Goal: Task Accomplishment & Management: Manage account settings

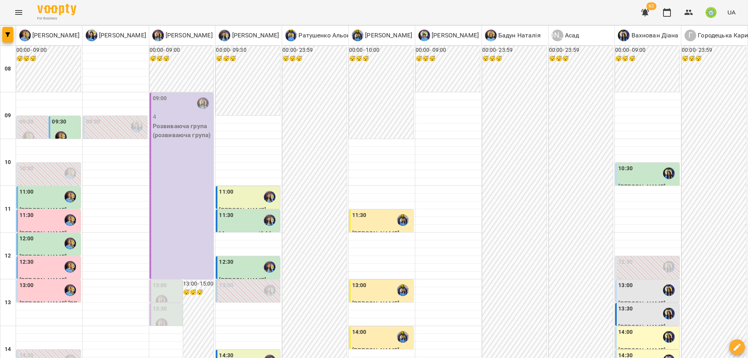
scroll to position [346, 0]
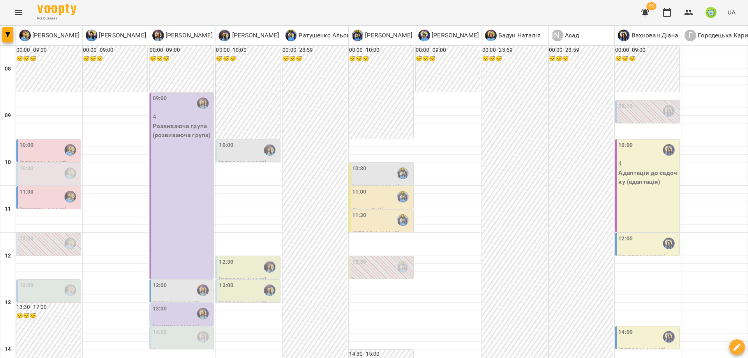
scroll to position [18, 0]
click at [242, 141] on div "10:00" at bounding box center [249, 150] width 60 height 18
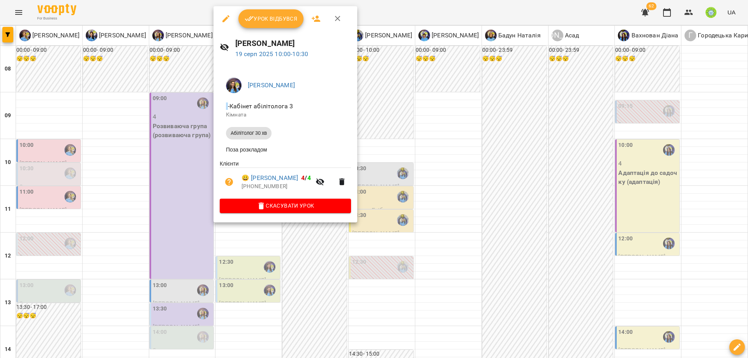
click at [430, 216] on div at bounding box center [374, 179] width 748 height 358
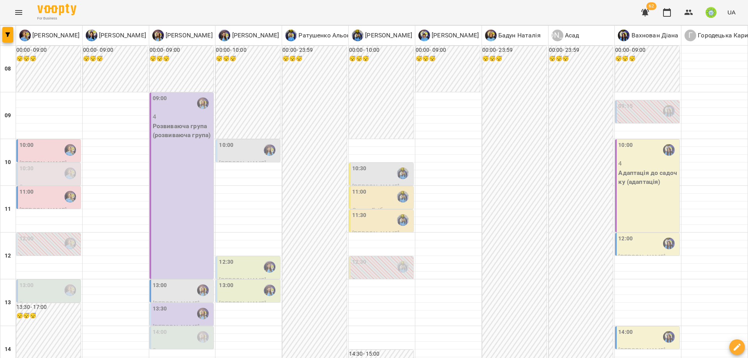
click at [55, 141] on div "10:00" at bounding box center [49, 150] width 60 height 18
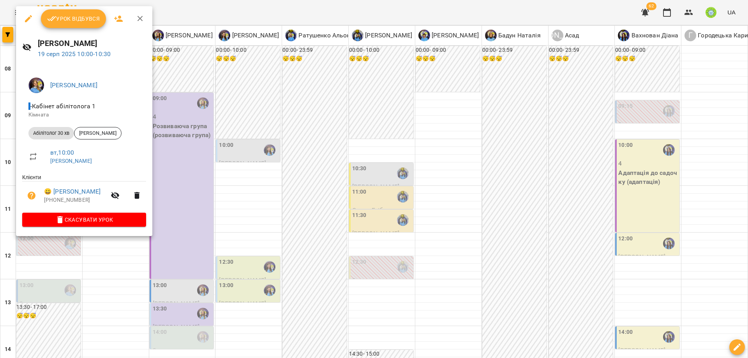
drag, startPoint x: 231, startPoint y: 190, endPoint x: 251, endPoint y: 215, distance: 31.6
click at [231, 190] on div at bounding box center [374, 179] width 748 height 358
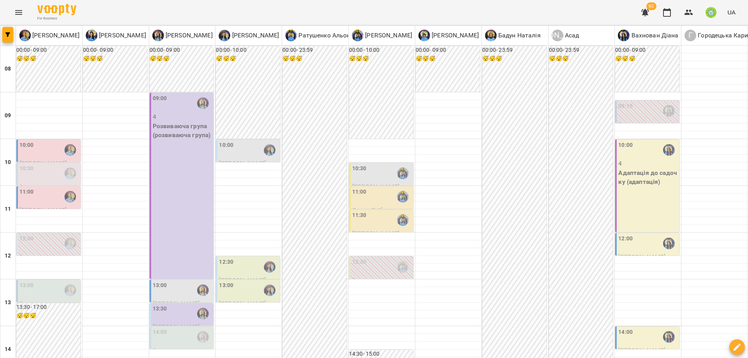
click at [37, 141] on div "10:00" at bounding box center [49, 150] width 60 height 18
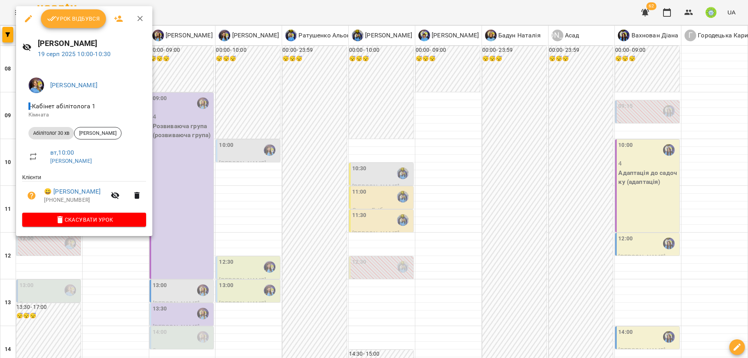
click at [210, 178] on div at bounding box center [374, 179] width 748 height 358
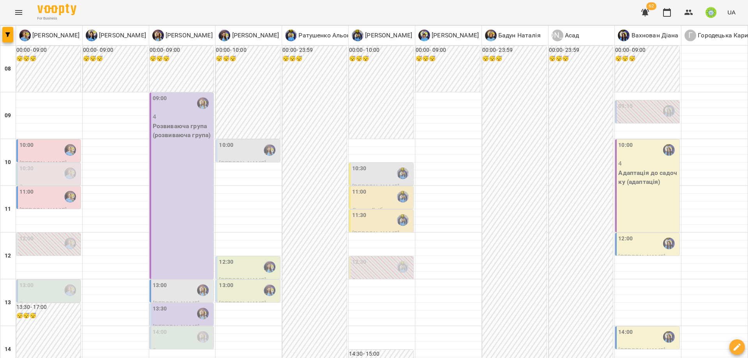
click at [624, 102] on label "09:15" at bounding box center [625, 106] width 14 height 9
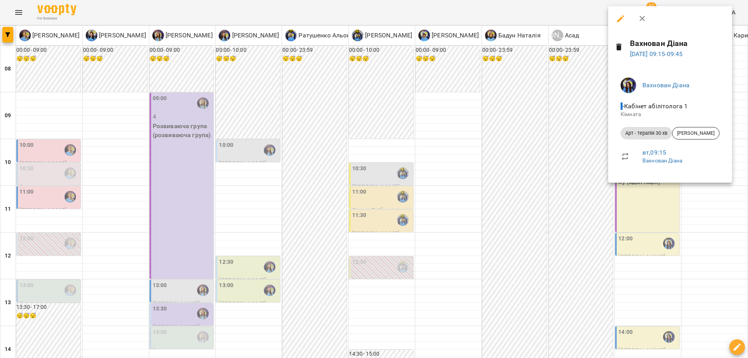
click at [461, 167] on div at bounding box center [374, 179] width 748 height 358
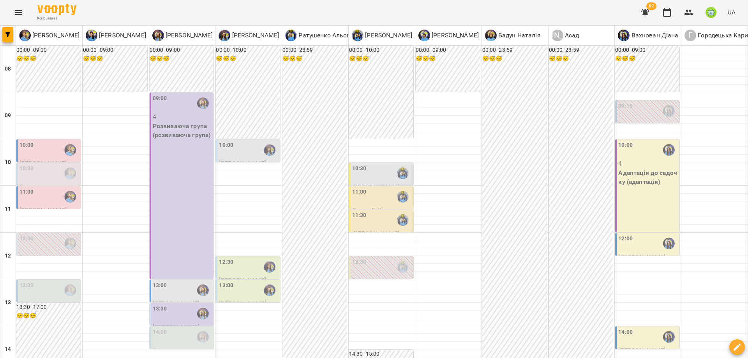
click at [22, 141] on div "10:00" at bounding box center [26, 150] width 14 height 18
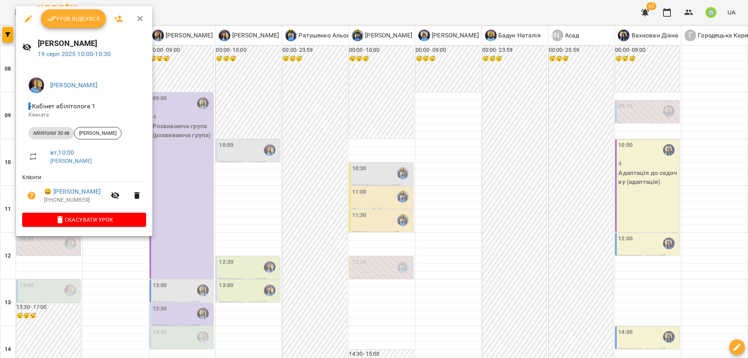
click at [268, 182] on div at bounding box center [374, 179] width 748 height 358
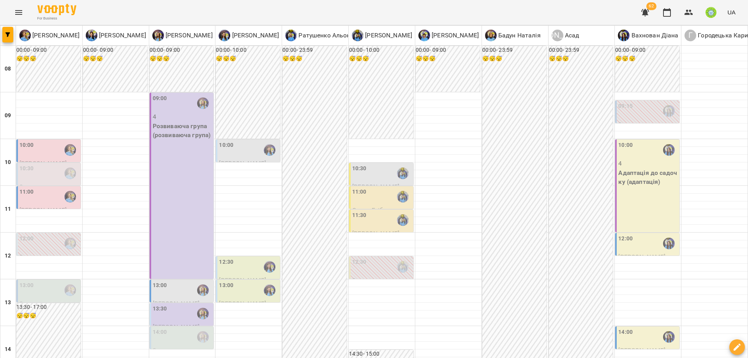
click at [44, 141] on div "10:00" at bounding box center [49, 150] width 60 height 18
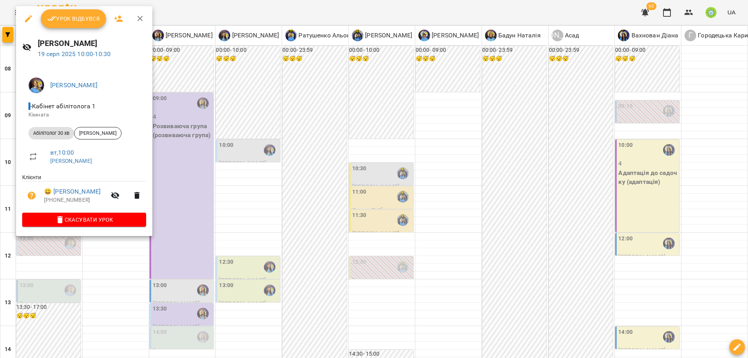
drag, startPoint x: 270, startPoint y: 190, endPoint x: 122, endPoint y: 155, distance: 151.9
click at [270, 190] on div at bounding box center [374, 179] width 748 height 358
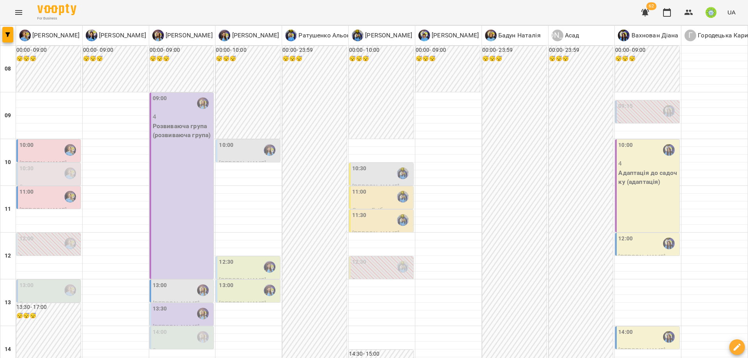
click at [45, 164] on div "10:30" at bounding box center [49, 173] width 60 height 18
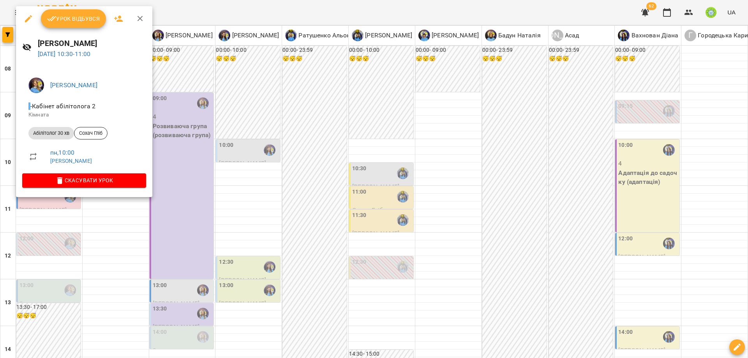
drag, startPoint x: 208, startPoint y: 187, endPoint x: 72, endPoint y: 180, distance: 135.4
click at [207, 187] on div at bounding box center [374, 179] width 748 height 358
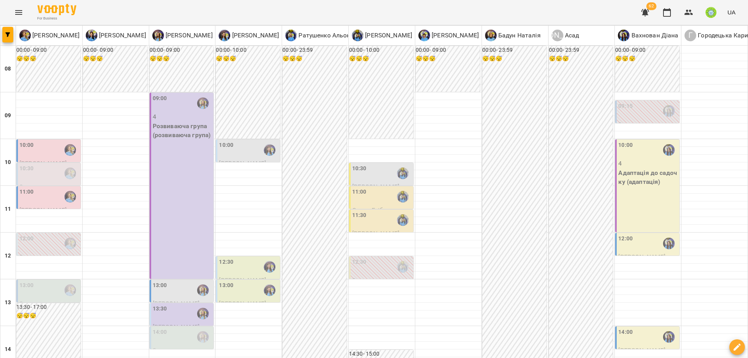
click at [32, 188] on div "11:00" at bounding box center [26, 197] width 14 height 18
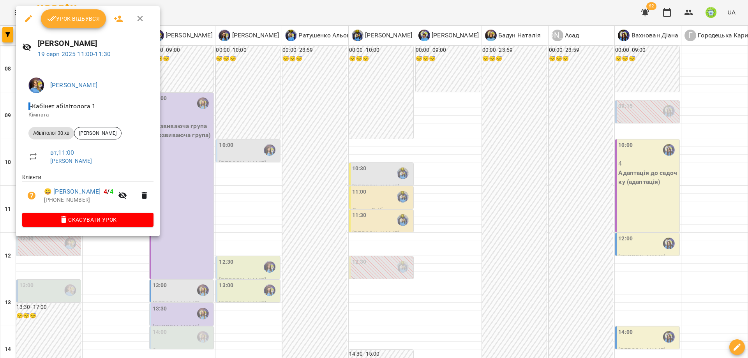
drag, startPoint x: 219, startPoint y: 205, endPoint x: 138, endPoint y: 212, distance: 80.9
click at [219, 205] on div at bounding box center [374, 179] width 748 height 358
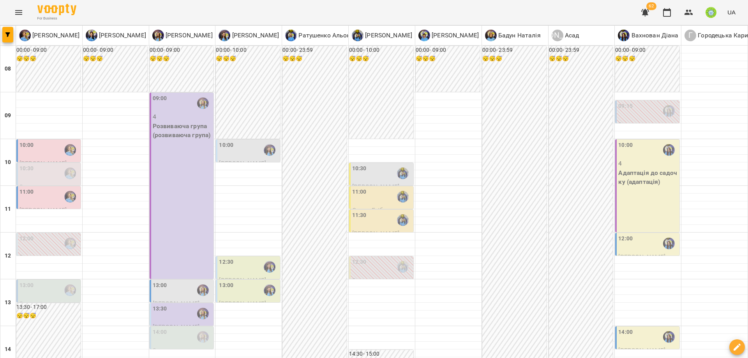
click at [30, 281] on div "13:00" at bounding box center [26, 290] width 14 height 18
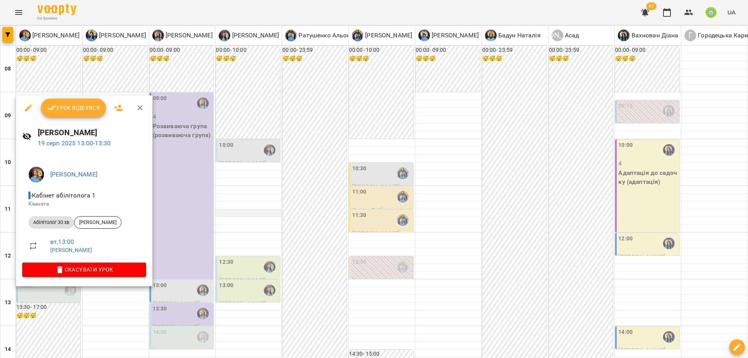
click at [230, 196] on div at bounding box center [374, 179] width 748 height 358
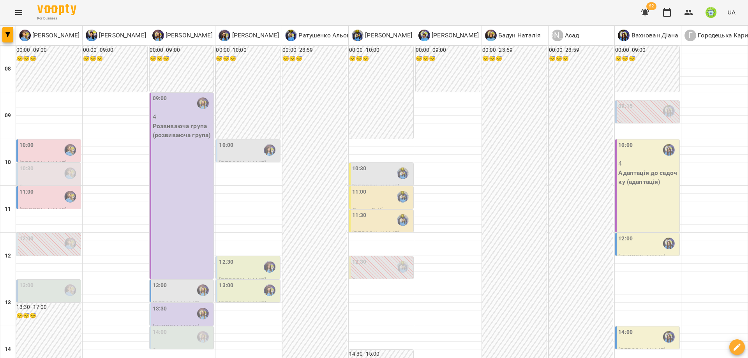
click at [188, 147] on div "09:00 4 Розвиваюча група (розвиваюча група)" at bounding box center [182, 186] width 64 height 186
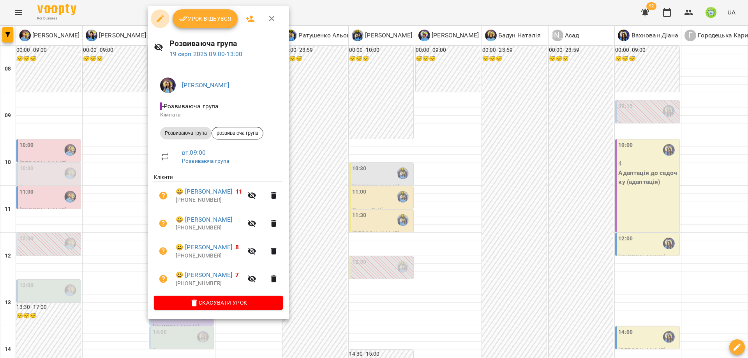
click at [157, 21] on icon "button" at bounding box center [160, 18] width 7 height 7
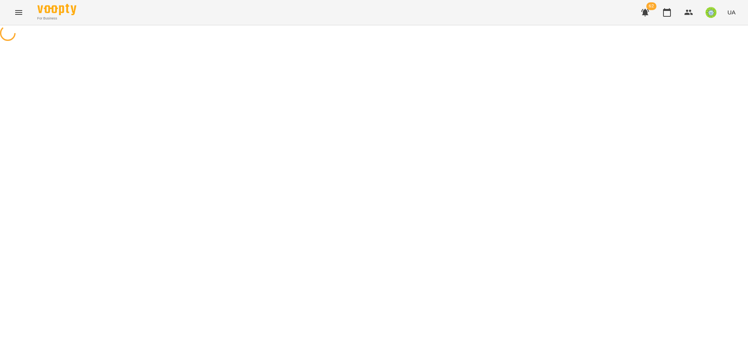
select select "**********"
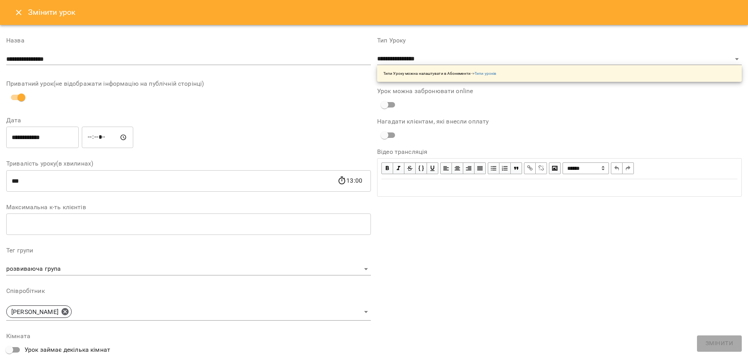
click at [21, 9] on icon "Close" at bounding box center [18, 12] width 9 height 9
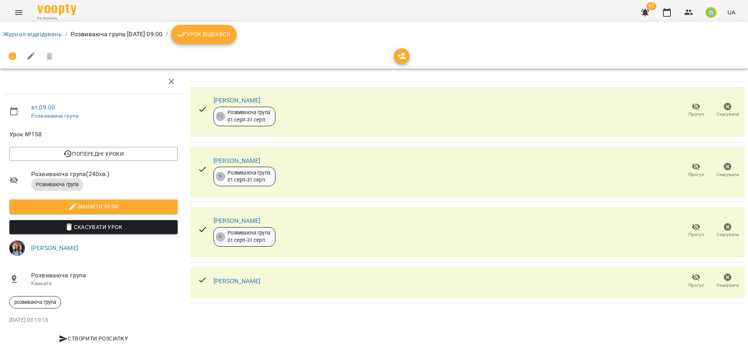
click at [0, 30] on div "Журнал відвідувань / Розвиваюча група вт, 19 серп 2025 09:00 / Урок відбувся" at bounding box center [373, 45] width 751 height 50
click at [7, 32] on link "Журнал відвідувань" at bounding box center [32, 33] width 59 height 7
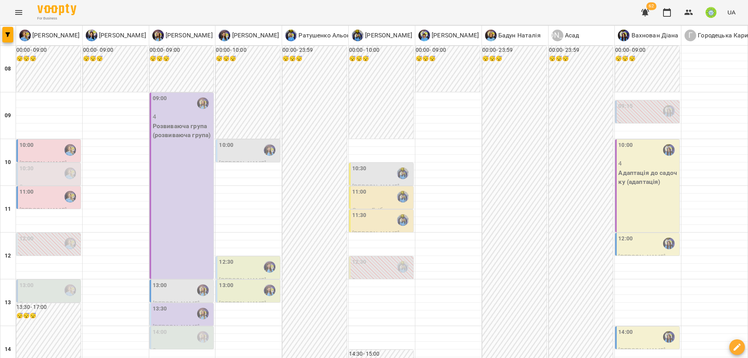
click at [45, 152] on div "10:00" at bounding box center [49, 150] width 60 height 18
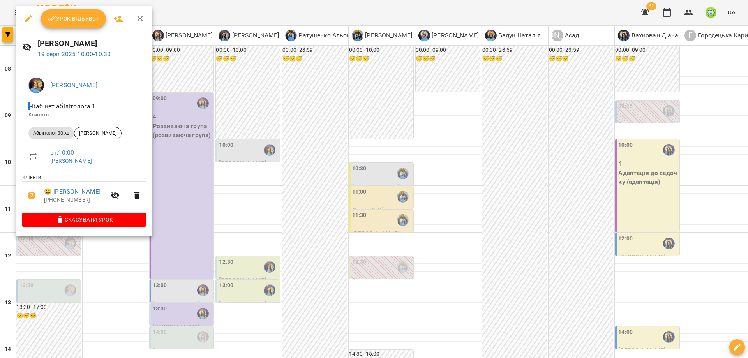
click at [26, 15] on icon "button" at bounding box center [28, 18] width 9 height 9
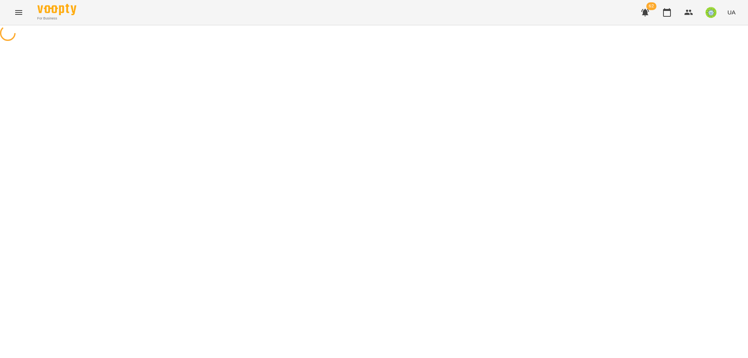
select select "**********"
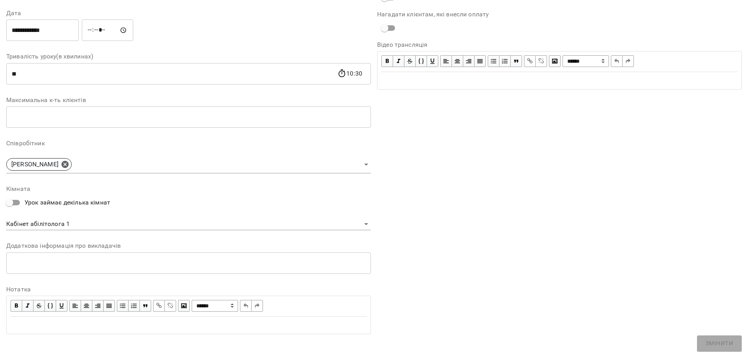
scroll to position [110, 0]
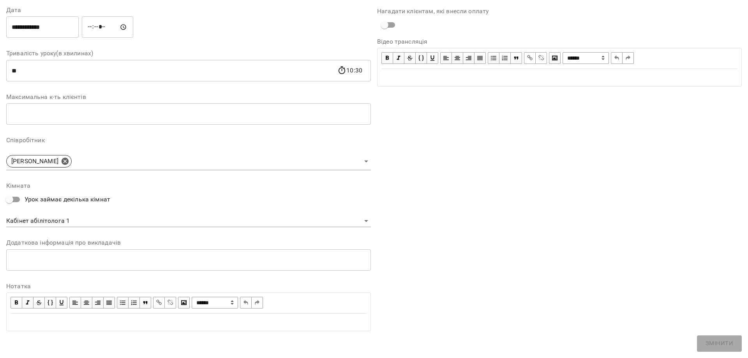
click at [63, 217] on body "**********" at bounding box center [374, 177] width 748 height 355
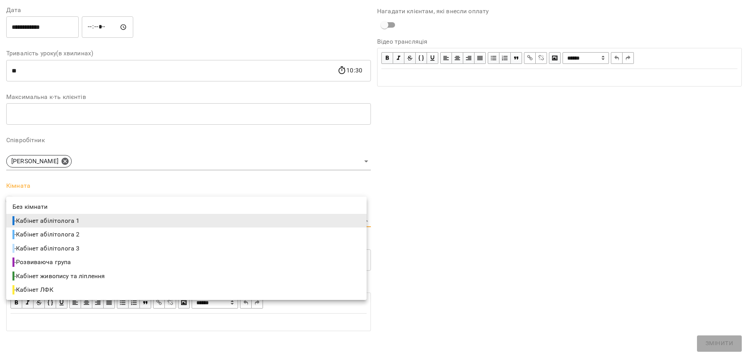
drag, startPoint x: 80, startPoint y: 248, endPoint x: 261, endPoint y: 263, distance: 182.1
click at [81, 248] on span "- Кабінет абілітолога 3" at bounding box center [46, 248] width 69 height 9
type input "**********"
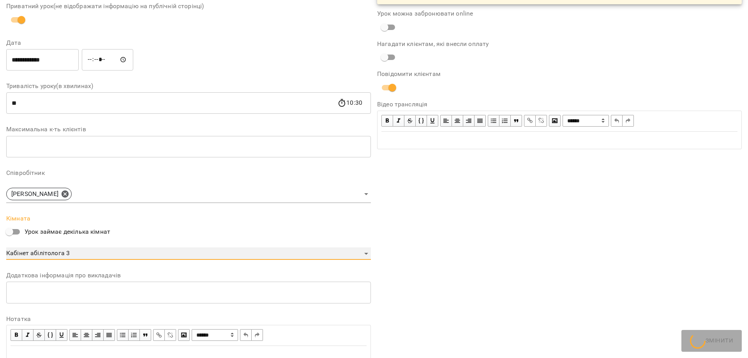
scroll to position [143, 0]
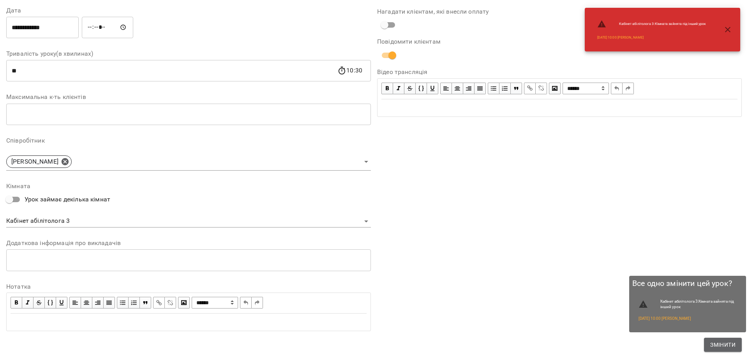
click at [718, 344] on span "Змінити" at bounding box center [722, 344] width 25 height 9
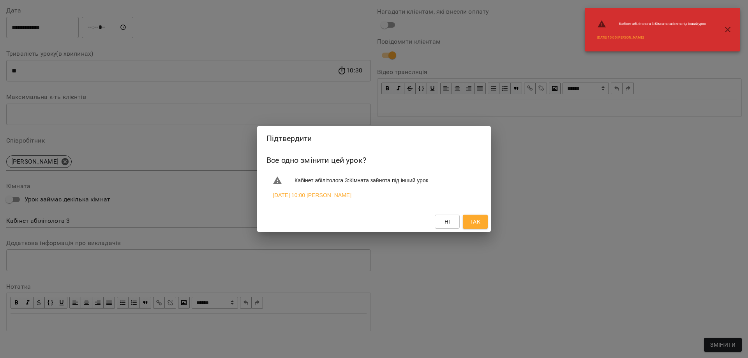
click at [474, 222] on span "Так" at bounding box center [475, 221] width 10 height 9
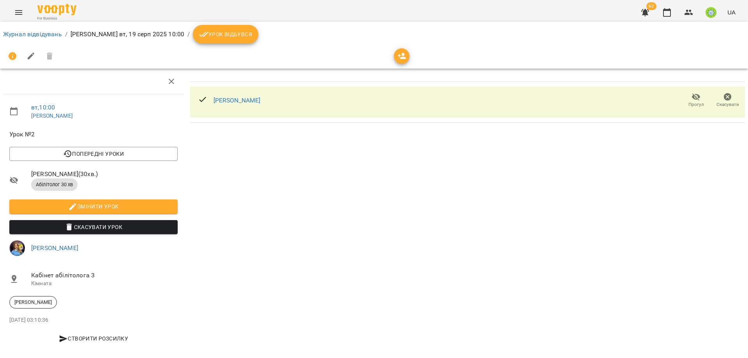
click at [35, 30] on li "Журнал відвідувань" at bounding box center [32, 34] width 59 height 9
click at [13, 34] on link "Журнал відвідувань" at bounding box center [32, 33] width 59 height 7
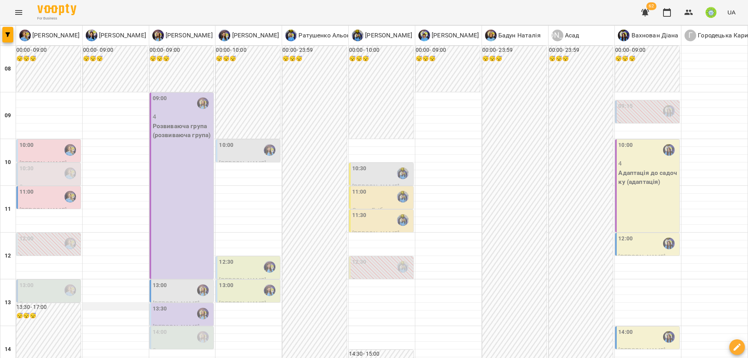
scroll to position [63, 0]
click at [43, 182] on p "0" at bounding box center [49, 186] width 60 height 9
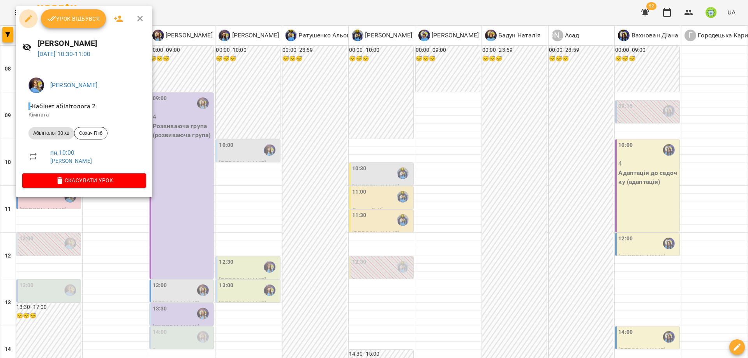
click at [31, 19] on icon "button" at bounding box center [28, 18] width 9 height 9
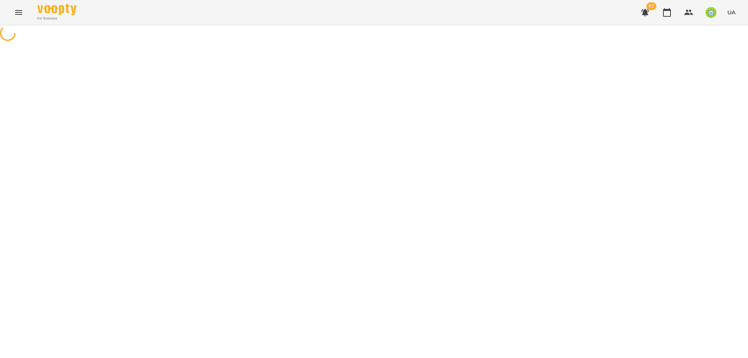
select select "**********"
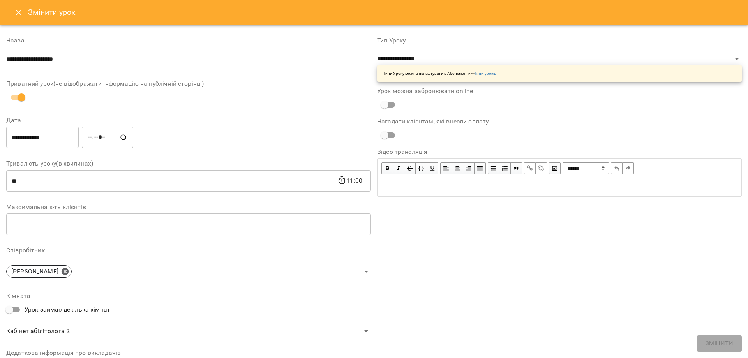
scroll to position [110, 0]
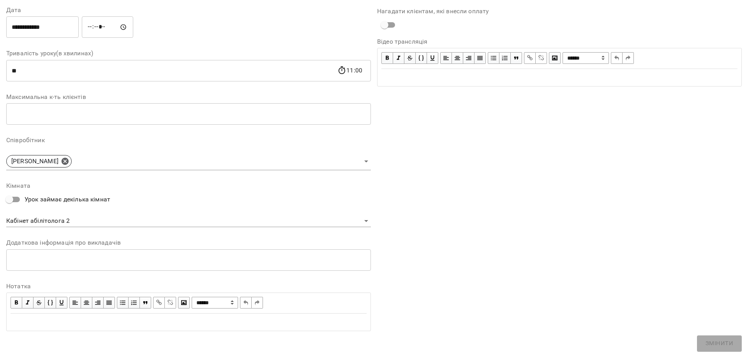
click at [53, 220] on body "For Business 62 UA Журнал відвідувань / Позднякова Анастасія вт, 19 серп 2025 1…" at bounding box center [374, 181] width 748 height 363
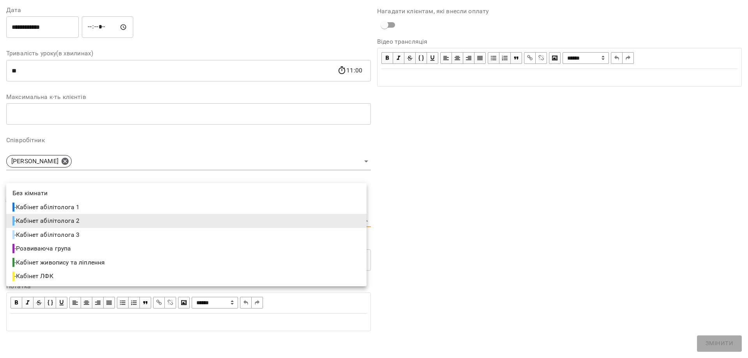
click at [80, 233] on span "- Кабінет абілітолога 3" at bounding box center [46, 234] width 69 height 9
type input "**********"
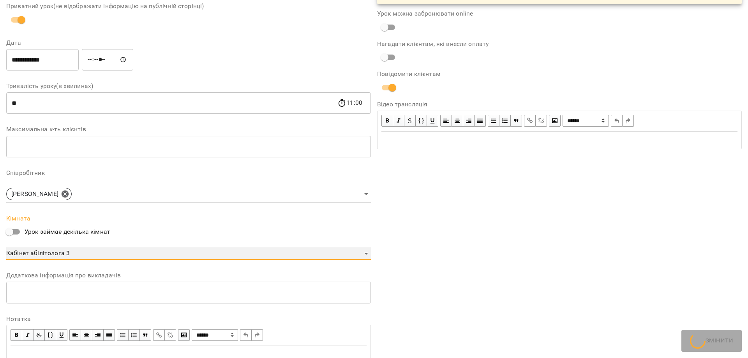
scroll to position [143, 0]
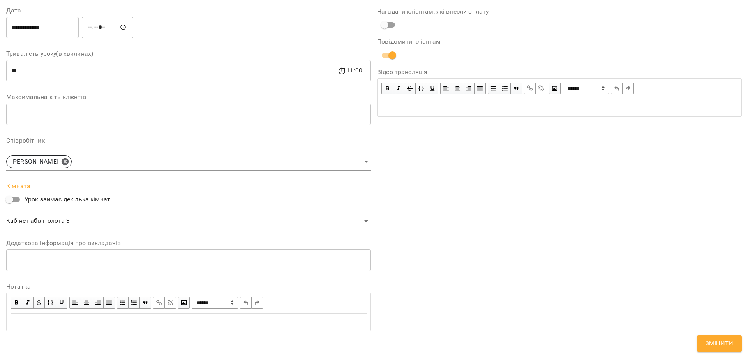
drag, startPoint x: 723, startPoint y: 345, endPoint x: 563, endPoint y: 284, distance: 170.9
click at [723, 345] on span "Змінити" at bounding box center [719, 344] width 28 height 10
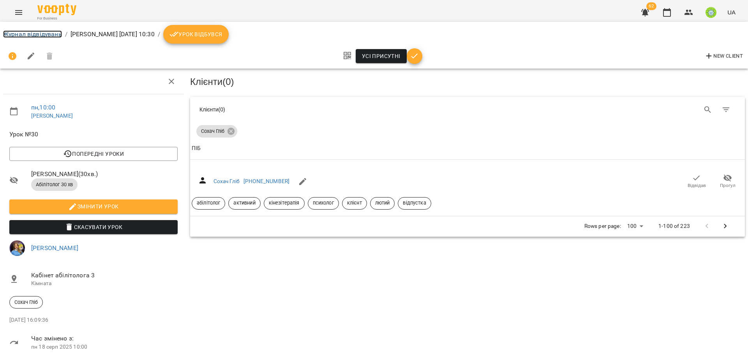
click at [23, 35] on link "Журнал відвідувань" at bounding box center [32, 33] width 59 height 7
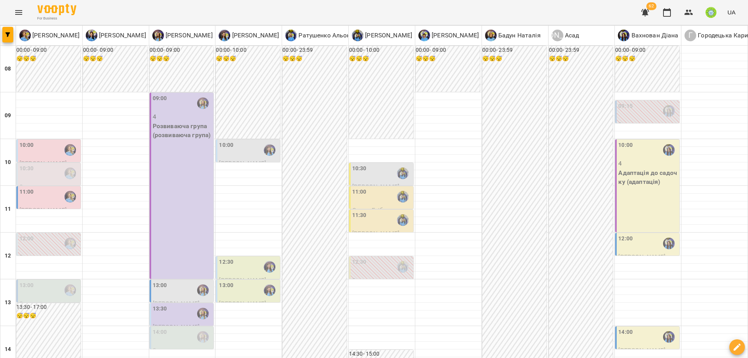
click at [40, 191] on div "11:00" at bounding box center [49, 197] width 60 height 18
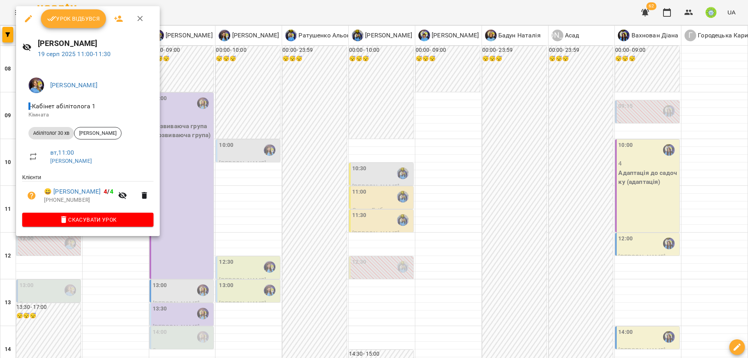
click at [29, 16] on icon "button" at bounding box center [28, 18] width 9 height 9
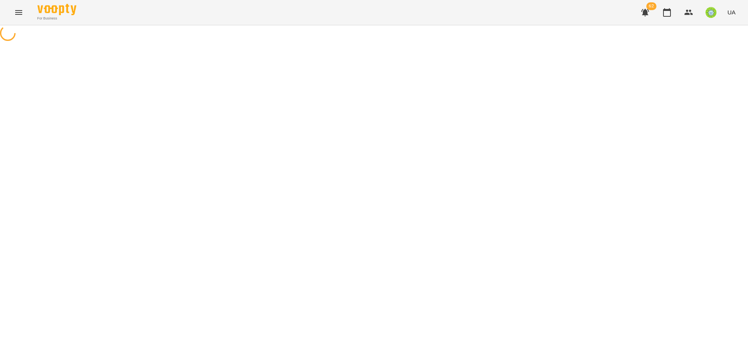
select select "**********"
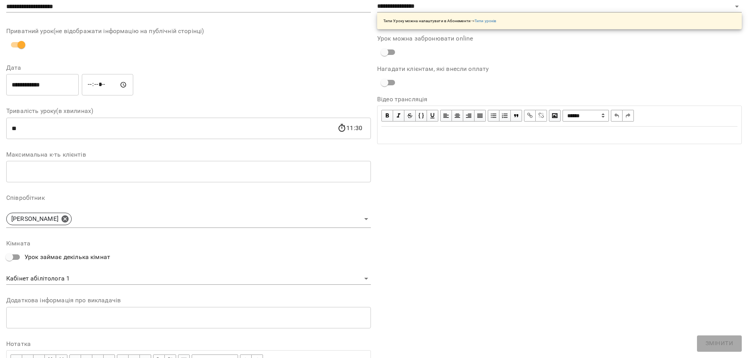
scroll to position [53, 0]
click at [74, 275] on body "**********" at bounding box center [374, 177] width 748 height 355
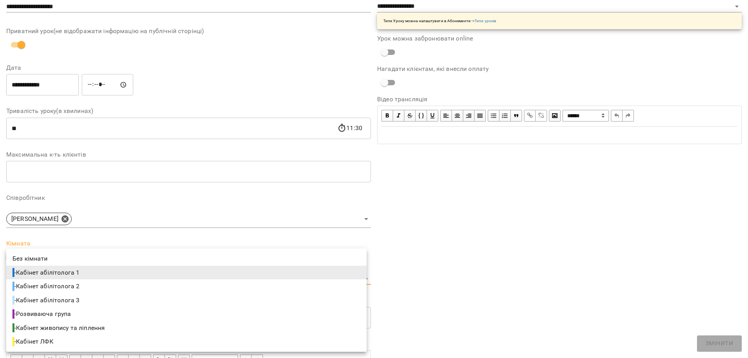
click at [77, 298] on span "- Кабінет абілітолога 3" at bounding box center [46, 300] width 69 height 9
type input "**********"
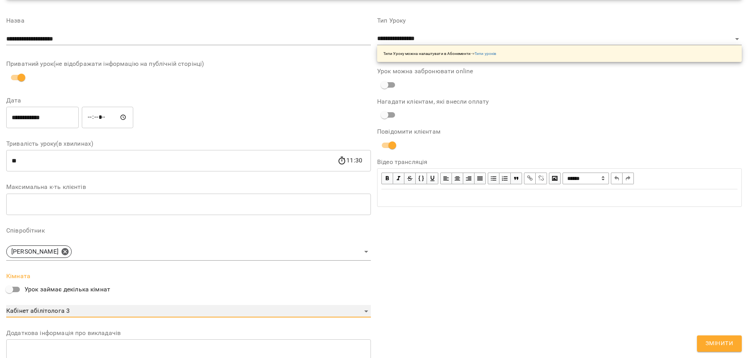
scroll to position [85, 0]
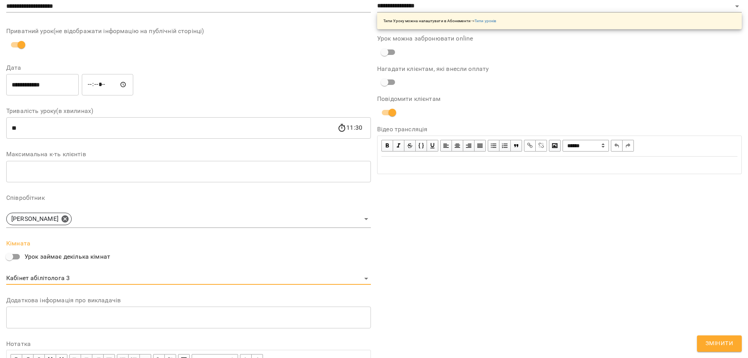
click at [725, 343] on span "Змінити" at bounding box center [719, 344] width 28 height 10
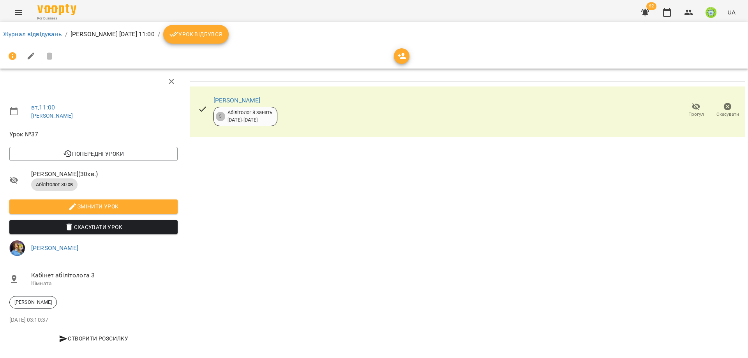
click at [40, 30] on li "Журнал відвідувань" at bounding box center [32, 34] width 59 height 9
click at [40, 32] on link "Журнал відвідувань" at bounding box center [32, 33] width 59 height 7
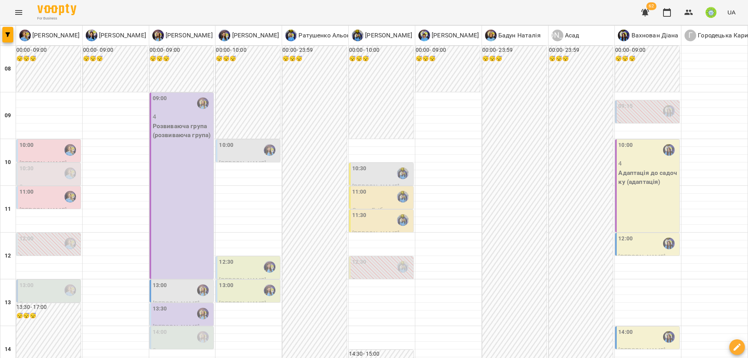
click at [36, 290] on div "13:00" at bounding box center [49, 290] width 60 height 18
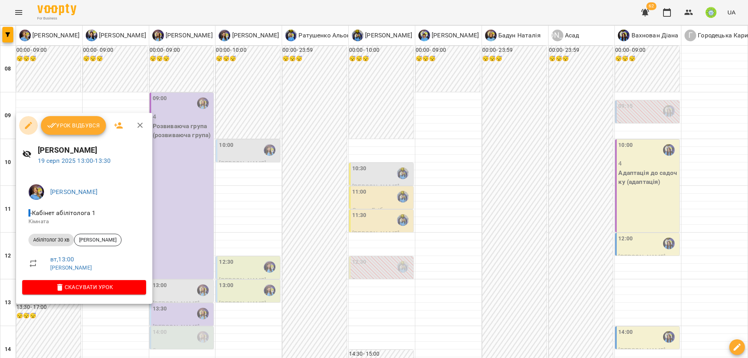
click at [28, 128] on icon "button" at bounding box center [28, 125] width 9 height 9
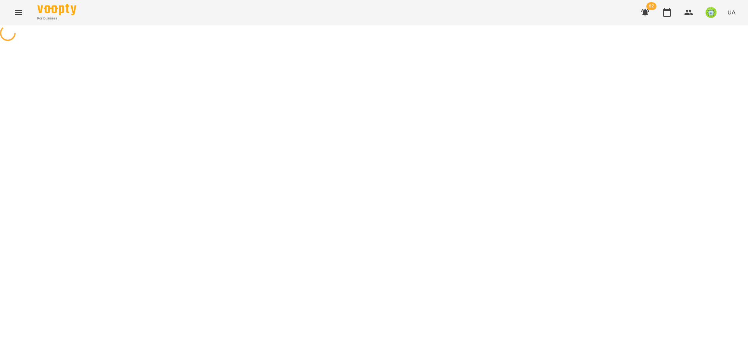
select select "**********"
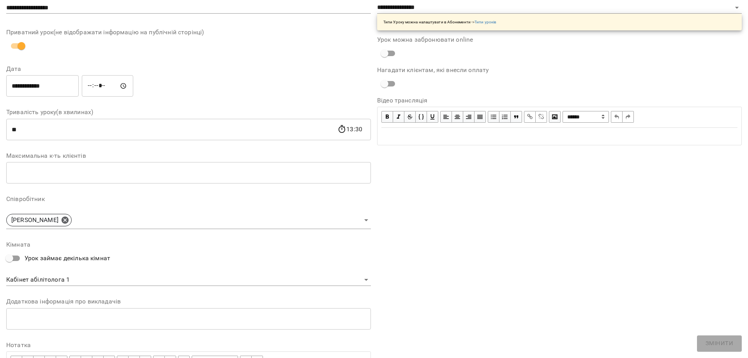
scroll to position [110, 0]
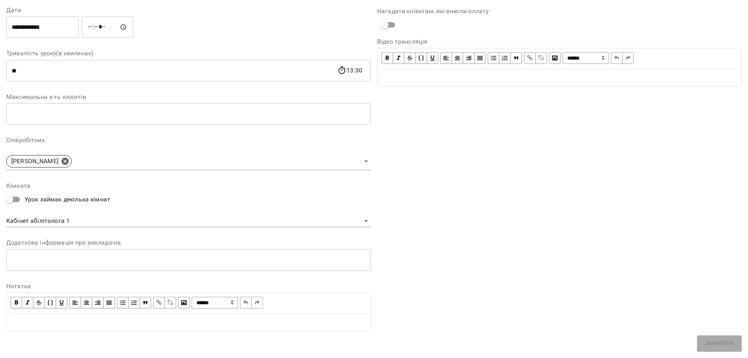
click at [74, 222] on body "For Business 62 UA Журнал відвідувань / Базілєва Катерина вт, 19 серп 2025 13:0…" at bounding box center [374, 167] width 748 height 335
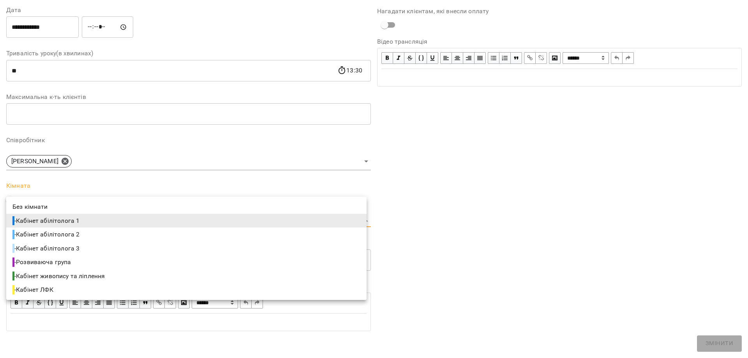
click at [75, 245] on span "- Кабінет абілітолога 3" at bounding box center [46, 248] width 69 height 9
type input "**********"
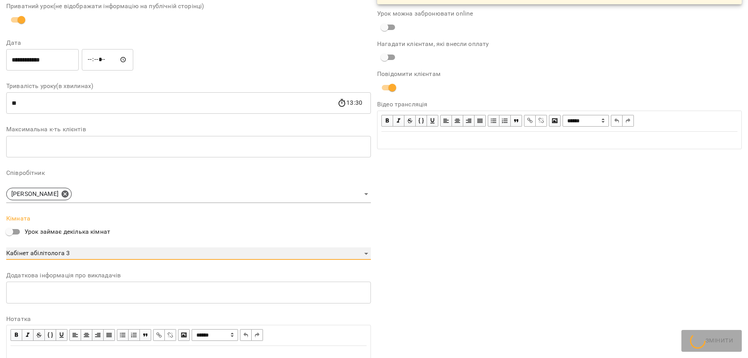
scroll to position [143, 0]
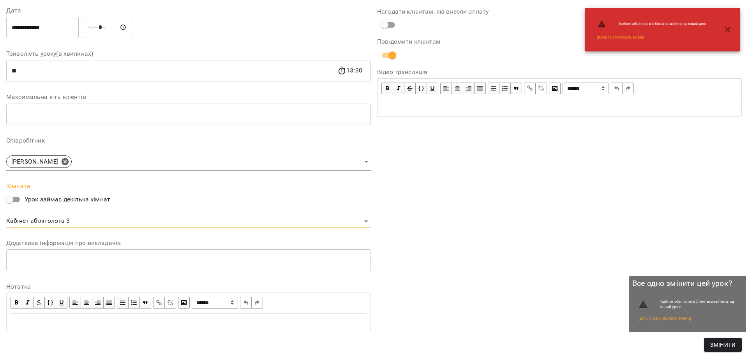
click at [721, 344] on span "Змінити" at bounding box center [722, 344] width 25 height 9
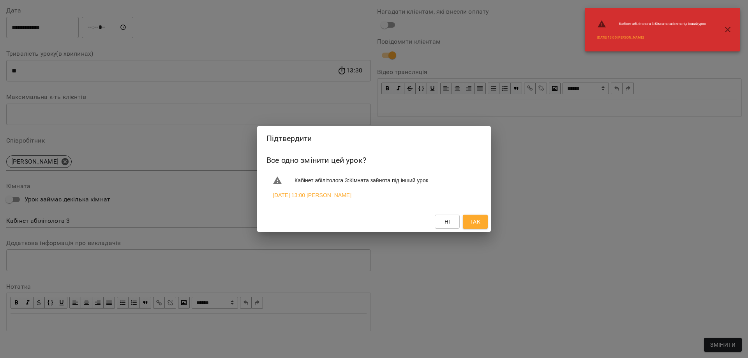
click at [475, 225] on span "Так" at bounding box center [475, 221] width 10 height 9
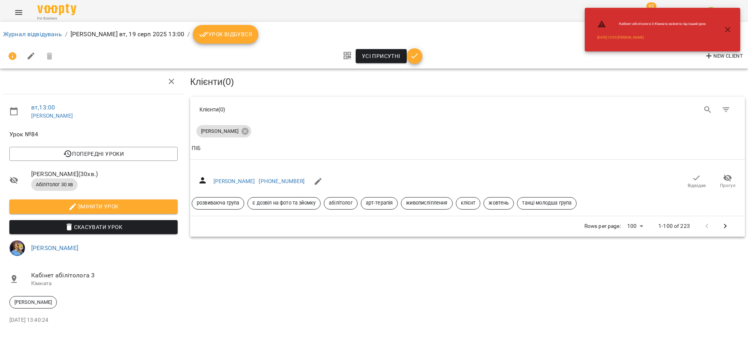
click at [41, 41] on ol "Журнал відвідувань / Базілєва Катерина вт, 19 серп 2025 13:00 / Урок відбувся" at bounding box center [374, 34] width 742 height 19
click at [41, 36] on link "Журнал відвідувань" at bounding box center [32, 33] width 59 height 7
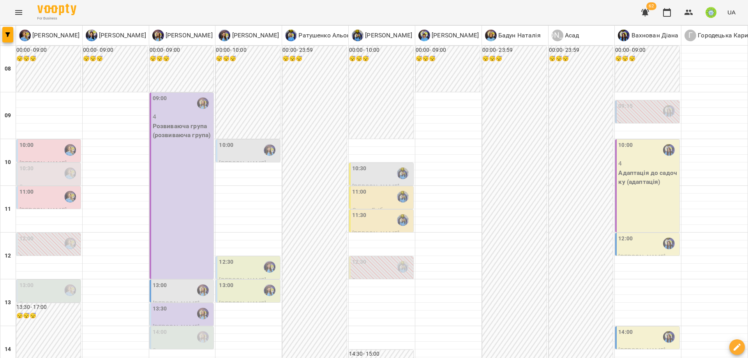
click at [241, 150] on div "10:00" at bounding box center [249, 150] width 60 height 18
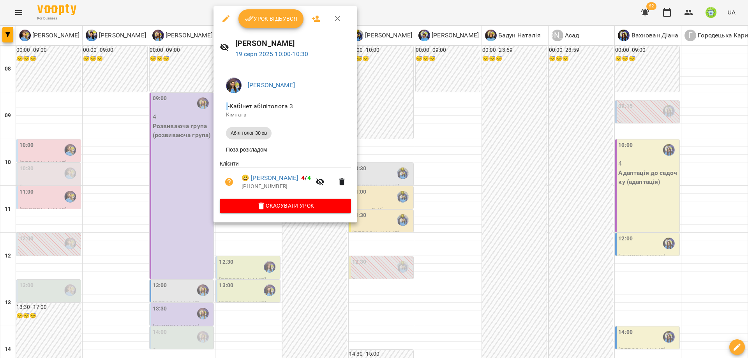
click at [224, 21] on icon "button" at bounding box center [225, 18] width 7 height 7
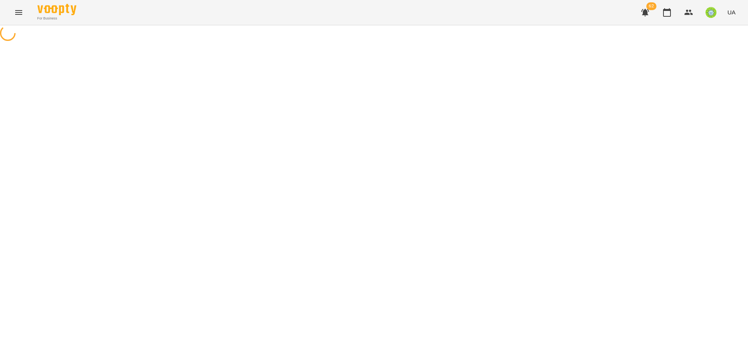
select select "**********"
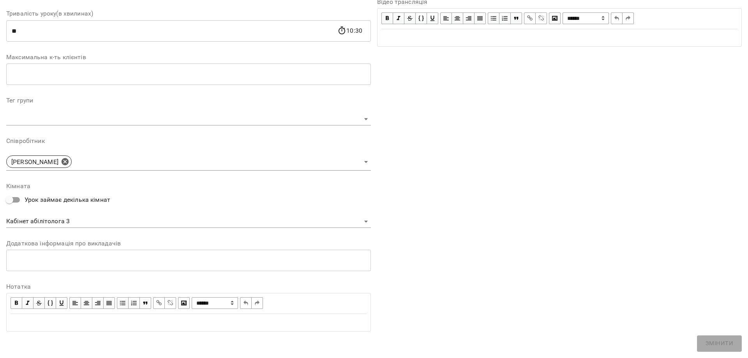
scroll to position [151, 0]
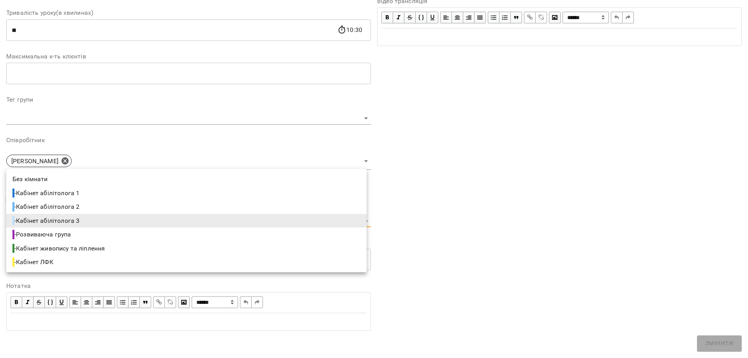
click at [57, 220] on body "**********" at bounding box center [374, 155] width 748 height 310
click at [95, 203] on li "- Кабінет абілітолога 2" at bounding box center [186, 207] width 360 height 14
type input "**********"
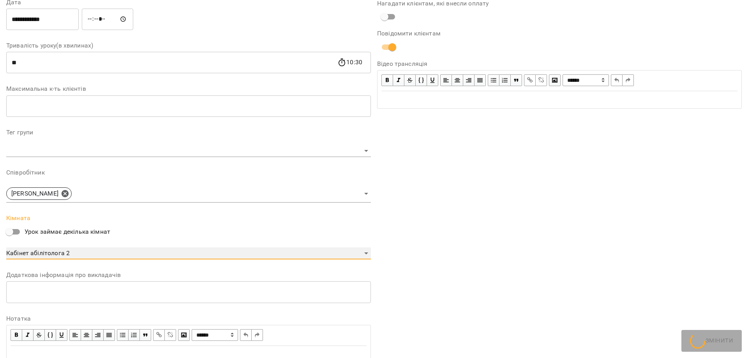
scroll to position [183, 0]
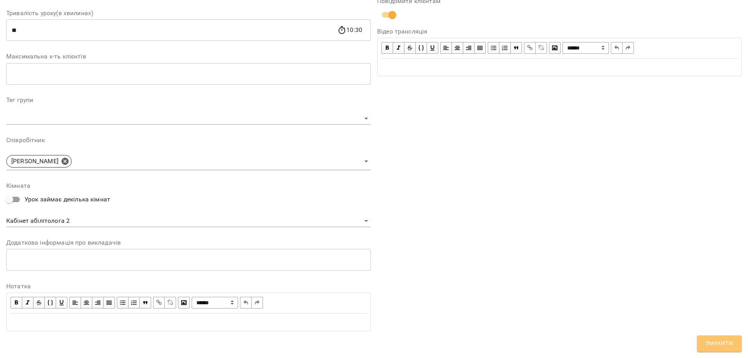
click at [733, 344] on button "Змінити" at bounding box center [719, 343] width 45 height 16
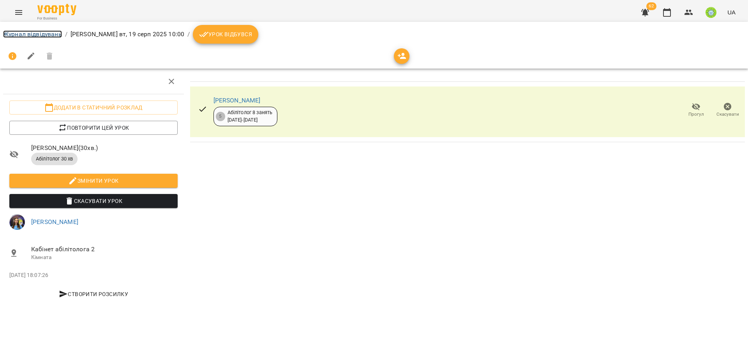
click at [32, 33] on link "Журнал відвідувань" at bounding box center [32, 33] width 59 height 7
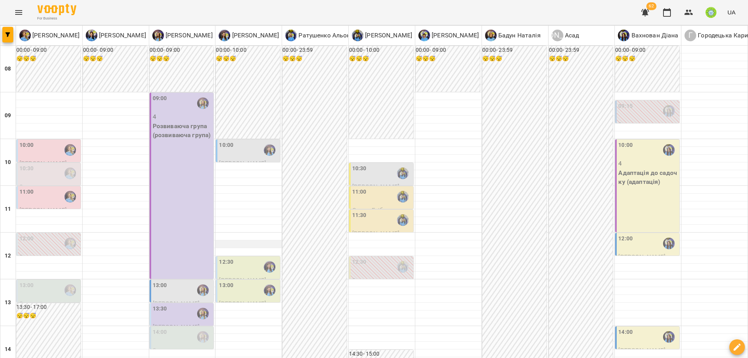
scroll to position [65, 0]
click at [226, 258] on label "12:30" at bounding box center [226, 262] width 14 height 9
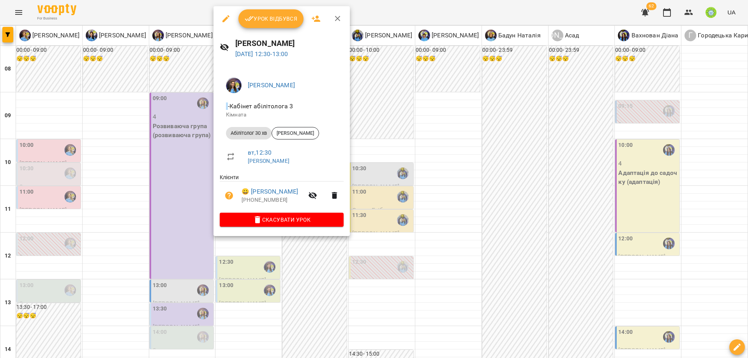
click at [453, 255] on div at bounding box center [374, 179] width 748 height 358
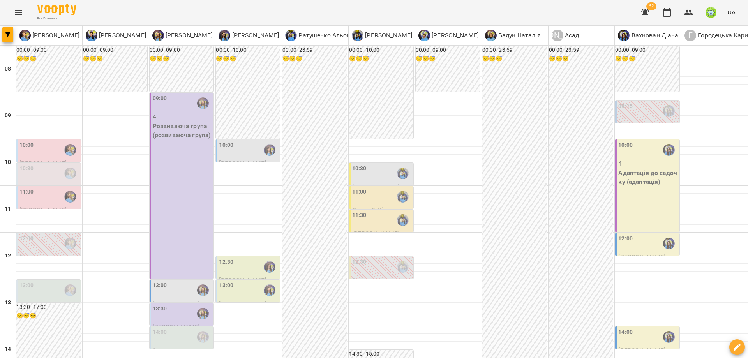
click at [240, 258] on div "12:30" at bounding box center [249, 267] width 60 height 18
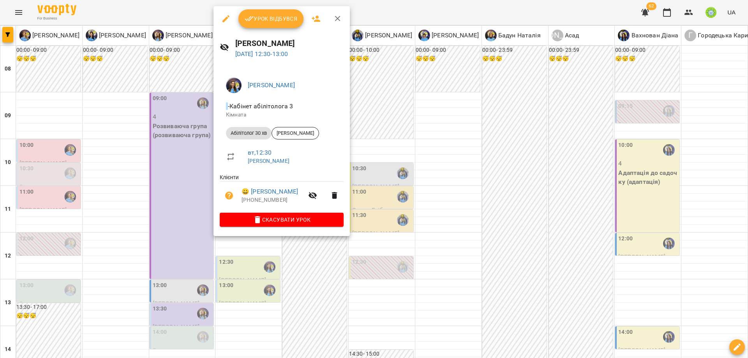
click at [229, 18] on icon "button" at bounding box center [225, 18] width 9 height 9
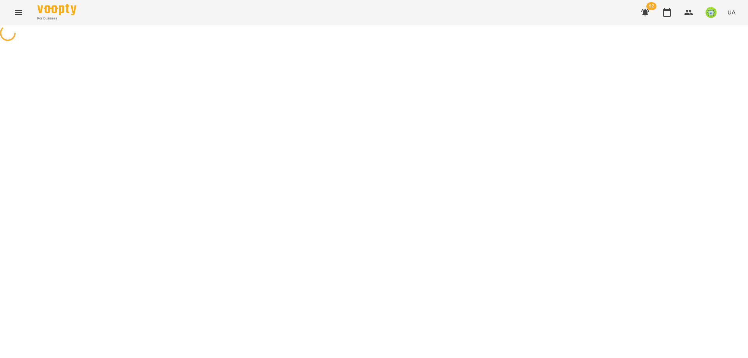
select select "**********"
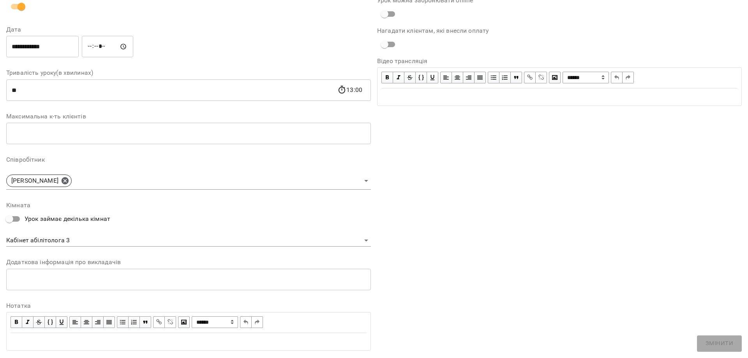
scroll to position [91, 0]
click at [77, 237] on body "**********" at bounding box center [374, 177] width 748 height 355
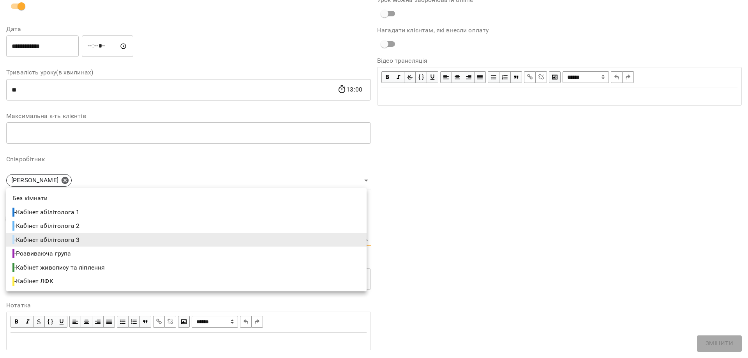
click at [85, 227] on li "- Кабінет абілітолога 2" at bounding box center [186, 226] width 360 height 14
type input "**********"
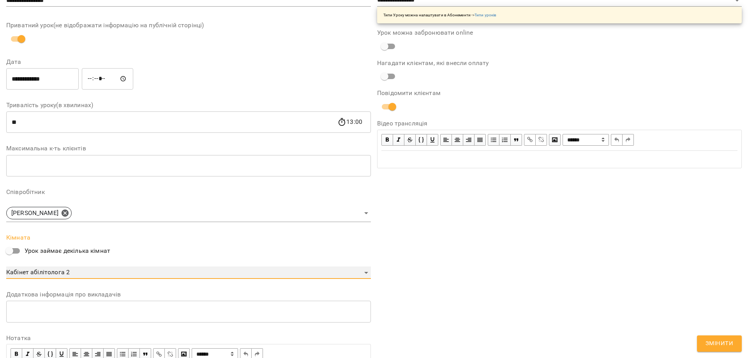
scroll to position [123, 0]
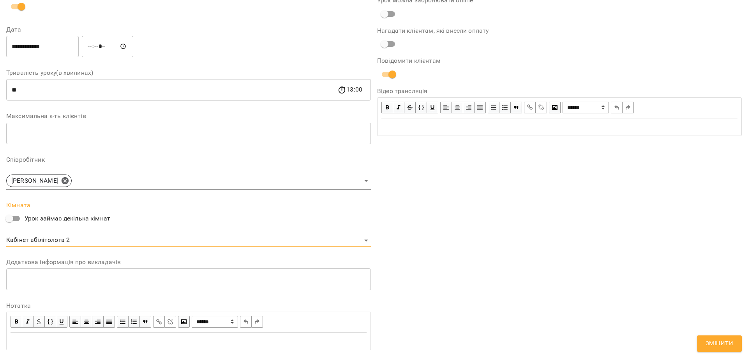
click at [723, 345] on span "Змінити" at bounding box center [719, 344] width 28 height 10
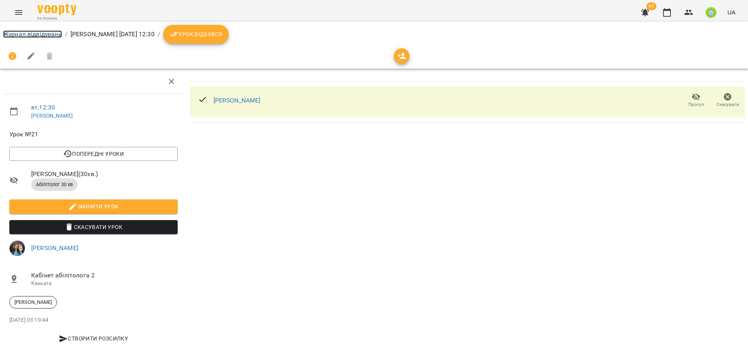
click at [20, 33] on link "Журнал відвідувань" at bounding box center [32, 33] width 59 height 7
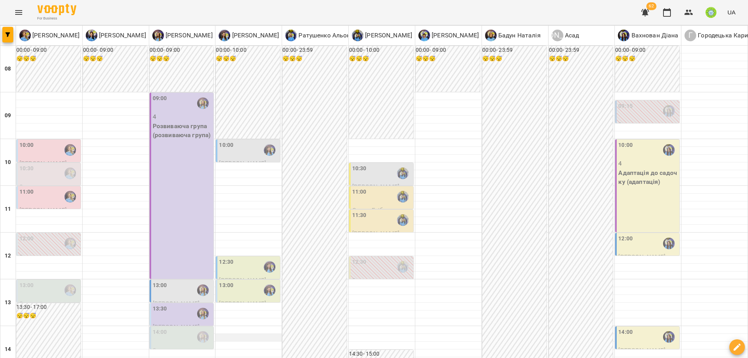
scroll to position [176, 0]
click at [235, 281] on div "13:00" at bounding box center [249, 290] width 60 height 18
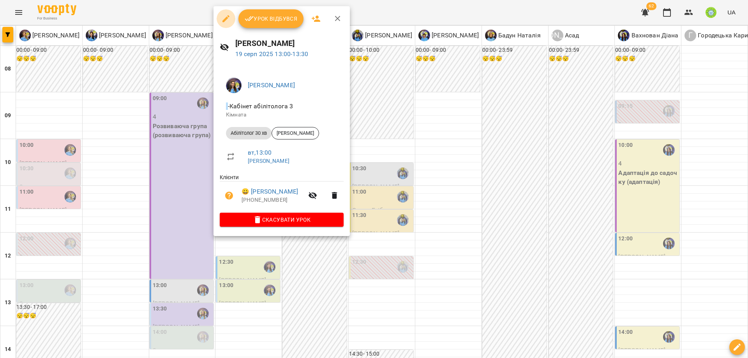
click at [224, 18] on icon "button" at bounding box center [225, 18] width 9 height 9
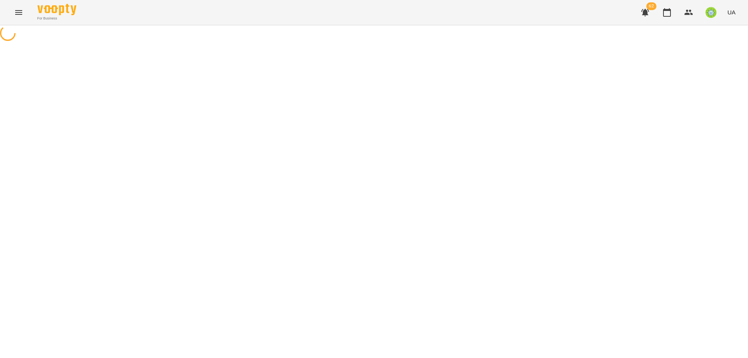
select select "**********"
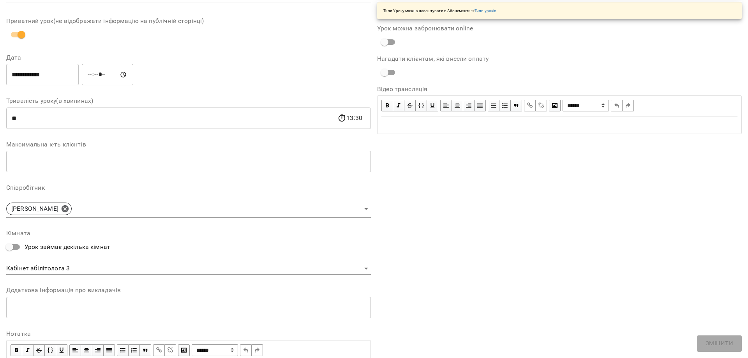
scroll to position [110, 0]
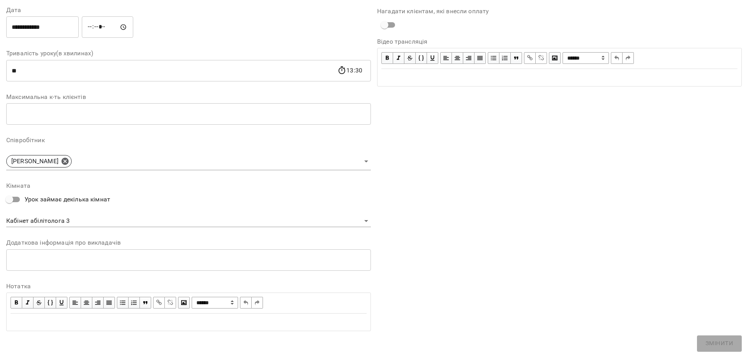
click at [69, 221] on body "**********" at bounding box center [374, 177] width 748 height 355
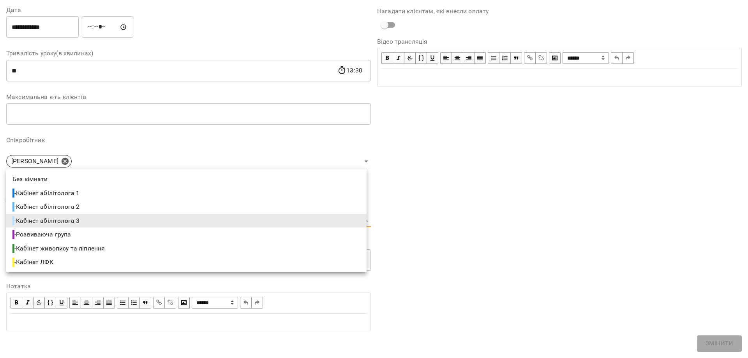
click at [96, 204] on li "- Кабінет абілітолога 2" at bounding box center [186, 207] width 360 height 14
type input "**********"
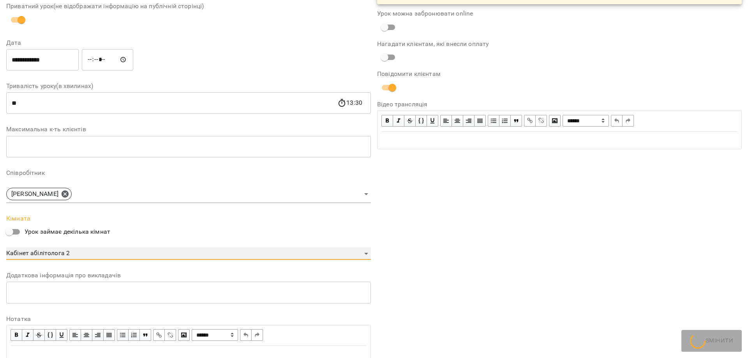
scroll to position [143, 0]
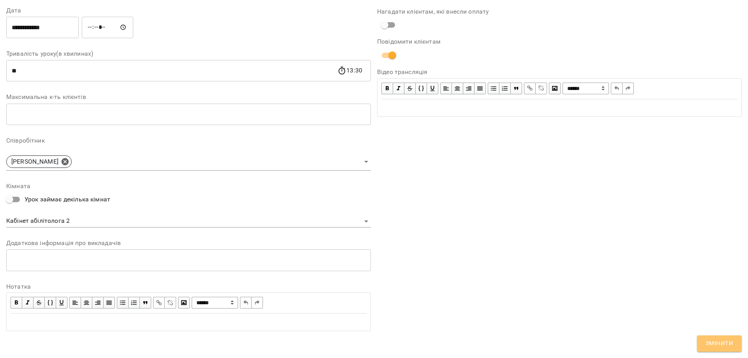
click at [735, 348] on button "Змінити" at bounding box center [719, 343] width 45 height 16
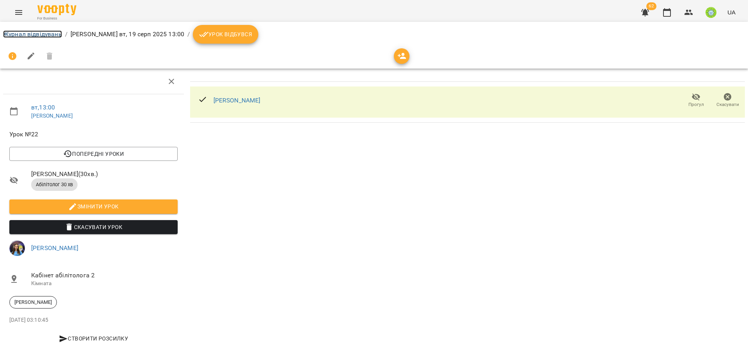
click at [46, 35] on link "Журнал відвідувань" at bounding box center [32, 33] width 59 height 7
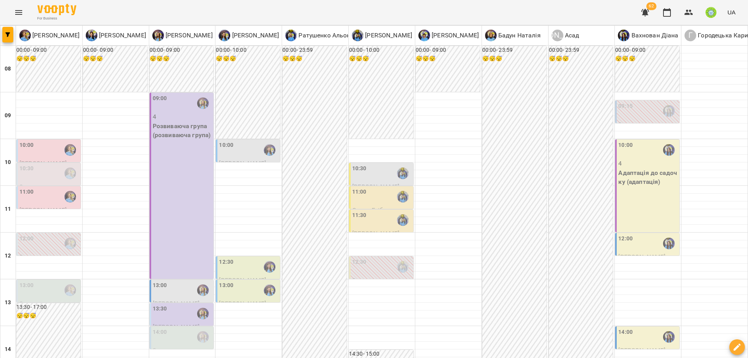
scroll to position [262, 0]
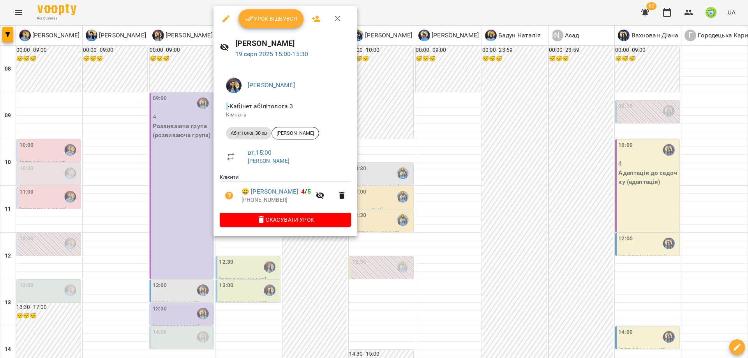
drag, startPoint x: 229, startPoint y: 18, endPoint x: 231, endPoint y: 25, distance: 7.2
click at [229, 18] on icon "button" at bounding box center [225, 18] width 9 height 9
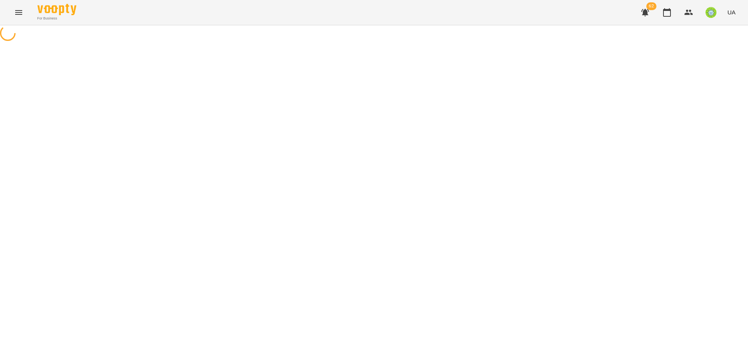
select select "**********"
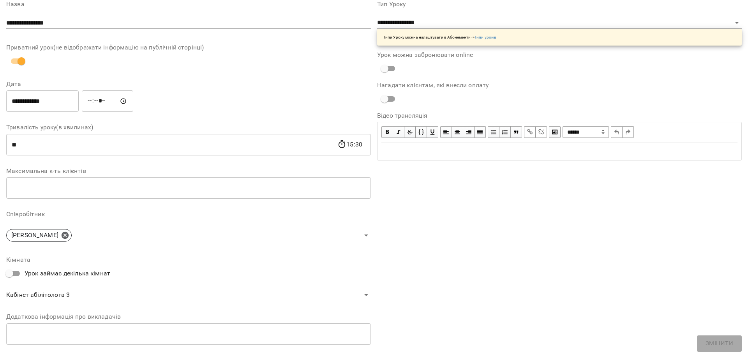
scroll to position [69, 0]
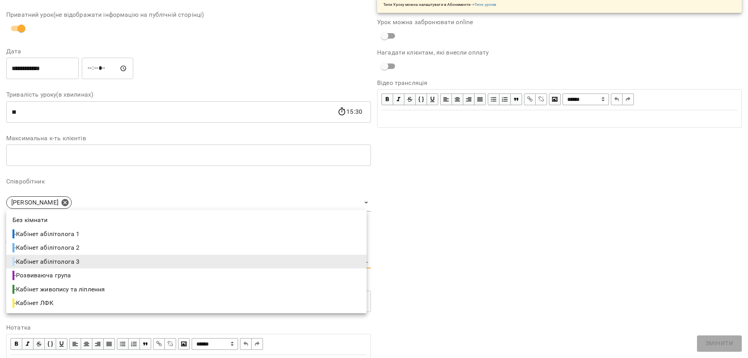
click at [64, 258] on body "**********" at bounding box center [374, 177] width 748 height 355
drag, startPoint x: 89, startPoint y: 245, endPoint x: 213, endPoint y: 272, distance: 126.8
click at [90, 245] on li "- Кабінет абілітолога 2" at bounding box center [186, 248] width 360 height 14
type input "**********"
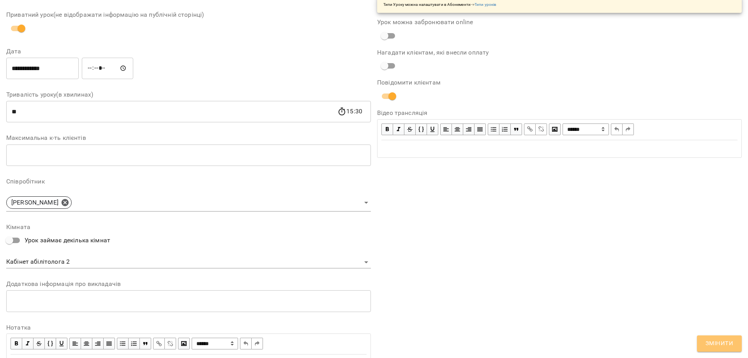
click at [715, 345] on span "Змінити" at bounding box center [719, 344] width 28 height 10
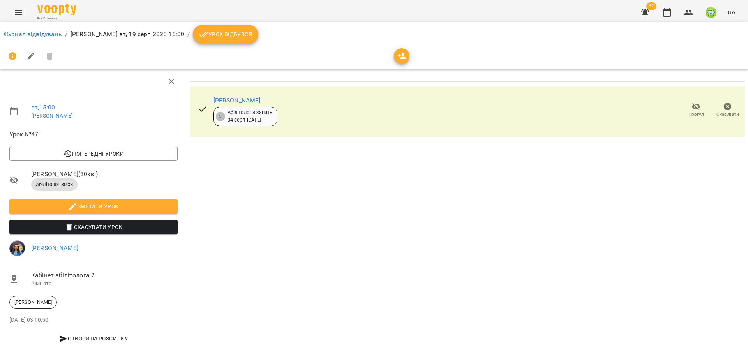
click at [36, 30] on li "Журнал відвідувань" at bounding box center [32, 34] width 59 height 9
click at [36, 33] on link "Журнал відвідувань" at bounding box center [32, 33] width 59 height 7
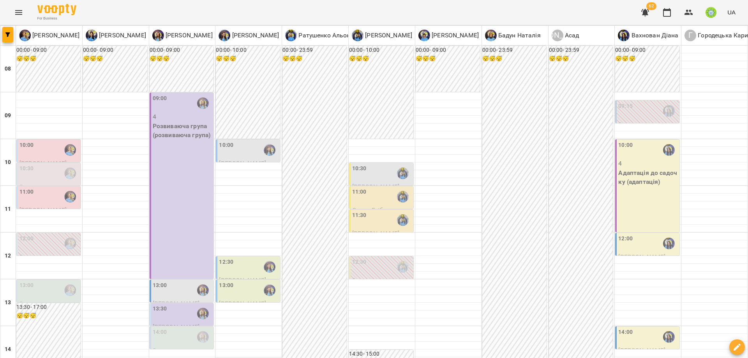
scroll to position [307, 0]
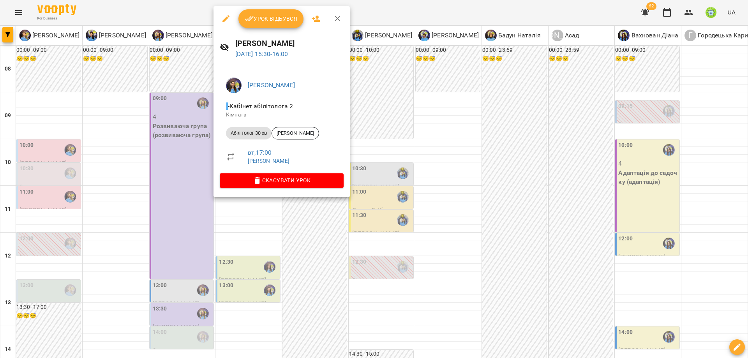
click at [369, 184] on div at bounding box center [374, 179] width 748 height 358
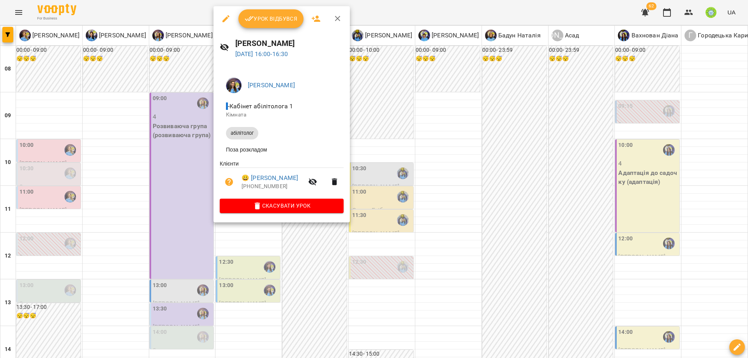
click at [229, 18] on icon "button" at bounding box center [225, 18] width 9 height 9
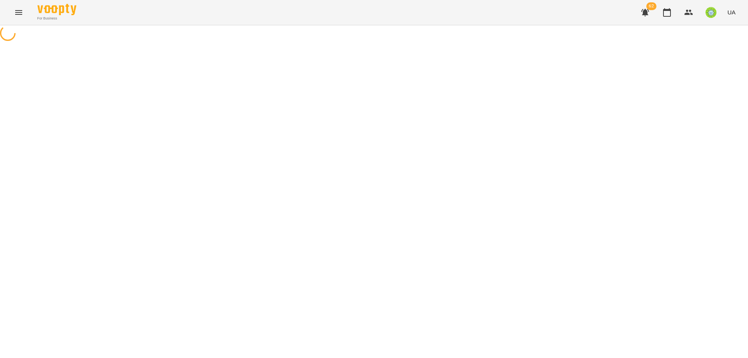
select select "**********"
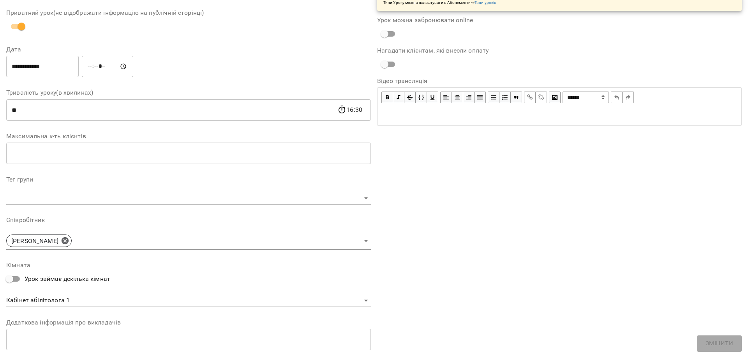
scroll to position [151, 0]
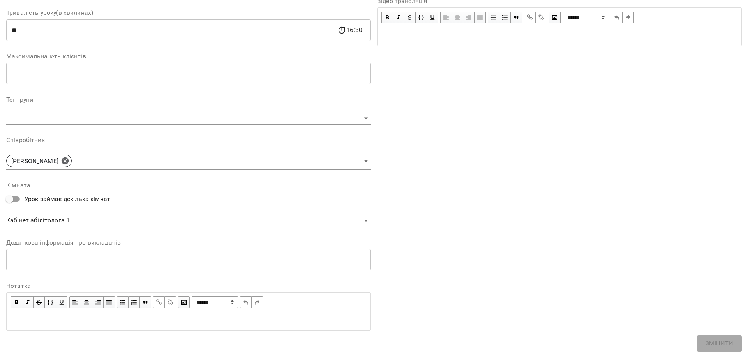
click at [71, 221] on body "**********" at bounding box center [374, 155] width 748 height 310
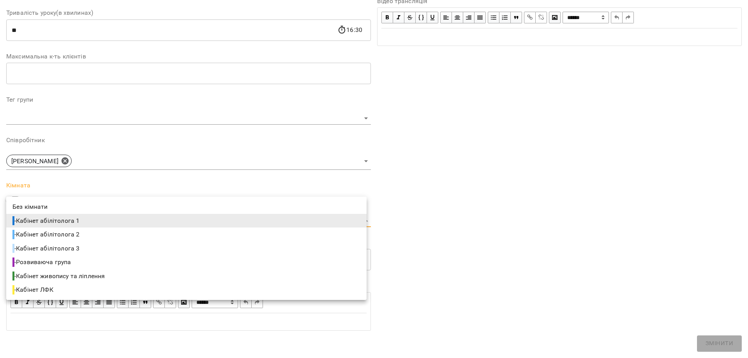
drag, startPoint x: 76, startPoint y: 232, endPoint x: 131, endPoint y: 245, distance: 57.3
click at [76, 231] on span "- Кабінет абілітолога 2" at bounding box center [46, 234] width 69 height 9
type input "**********"
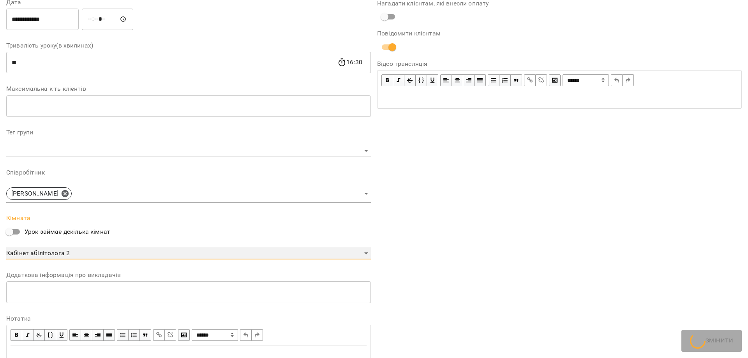
scroll to position [183, 0]
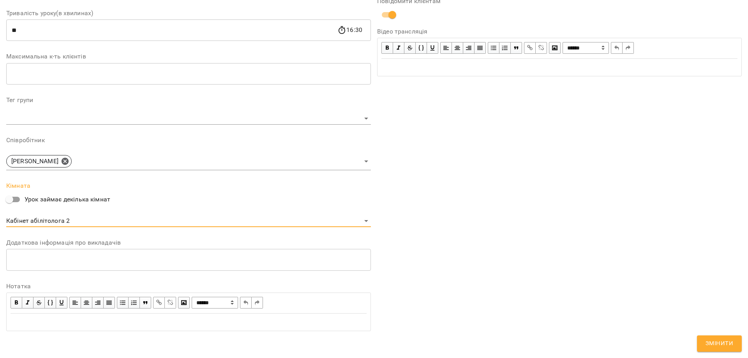
click at [727, 344] on span "Змінити" at bounding box center [719, 344] width 28 height 10
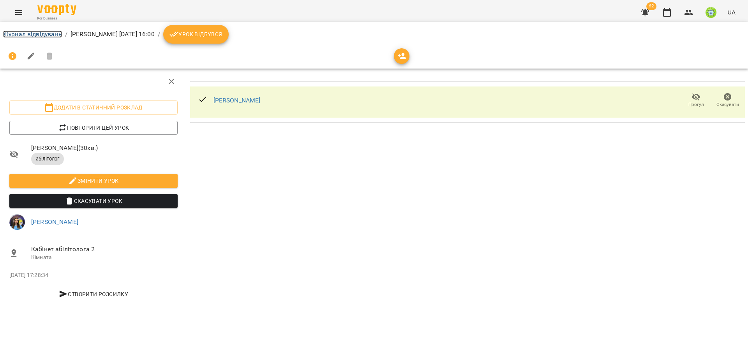
click at [35, 34] on link "Журнал відвідувань" at bounding box center [32, 33] width 59 height 7
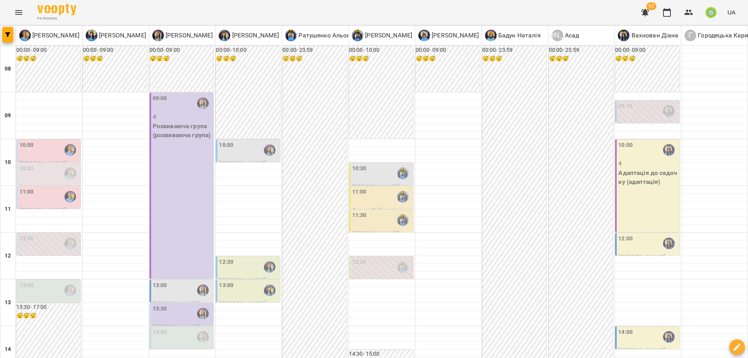
scroll to position [257, 0]
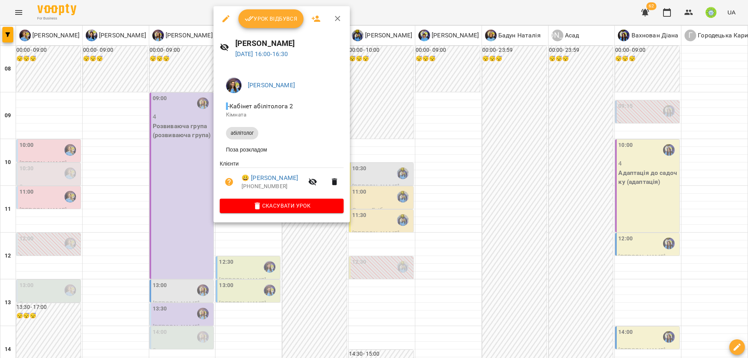
click at [431, 236] on div at bounding box center [374, 179] width 748 height 358
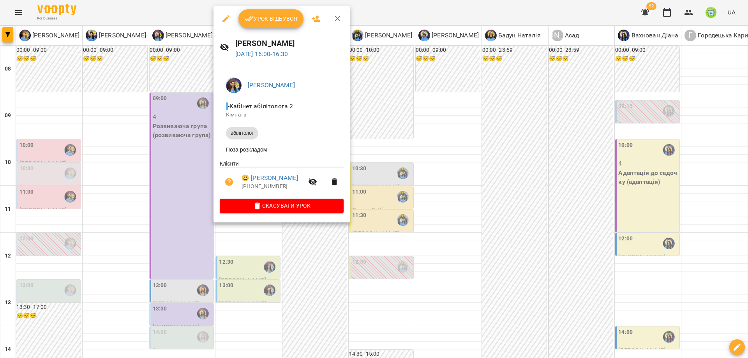
click at [382, 209] on div at bounding box center [374, 179] width 748 height 358
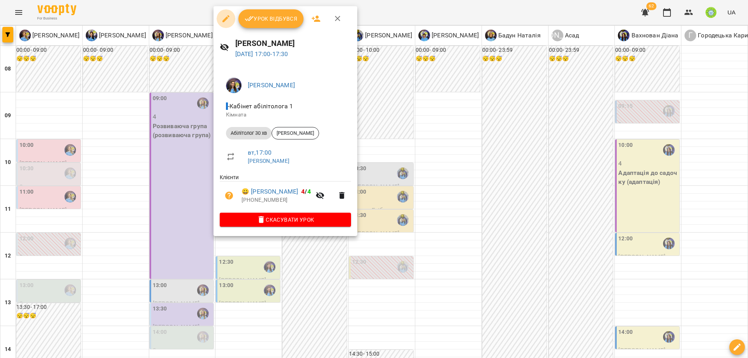
click at [227, 18] on icon "button" at bounding box center [225, 18] width 7 height 7
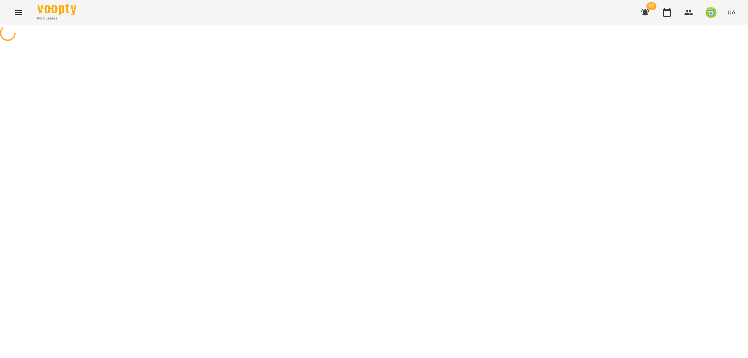
select select "**********"
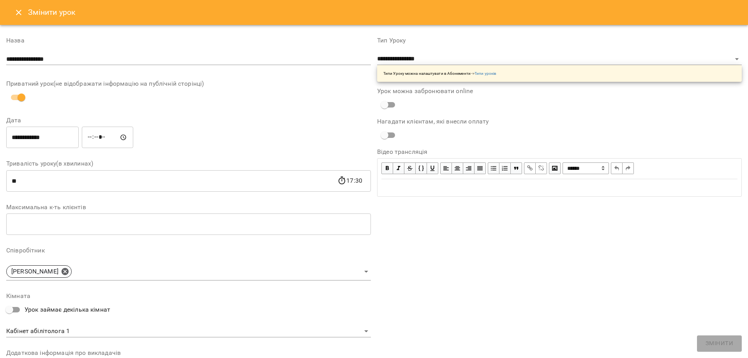
scroll to position [110, 0]
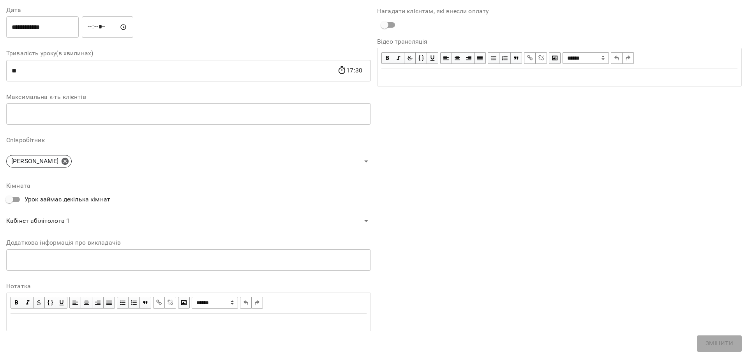
click at [62, 219] on body "**********" at bounding box center [374, 177] width 748 height 355
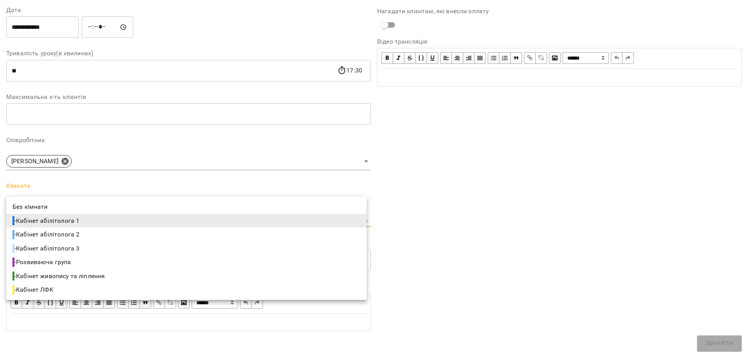
drag, startPoint x: 89, startPoint y: 231, endPoint x: 109, endPoint y: 231, distance: 19.9
click at [90, 231] on li "- Кабінет абілітолога 2" at bounding box center [186, 234] width 360 height 14
type input "**********"
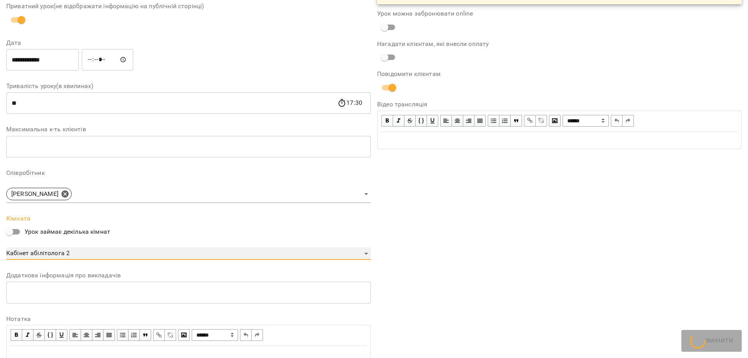
scroll to position [143, 0]
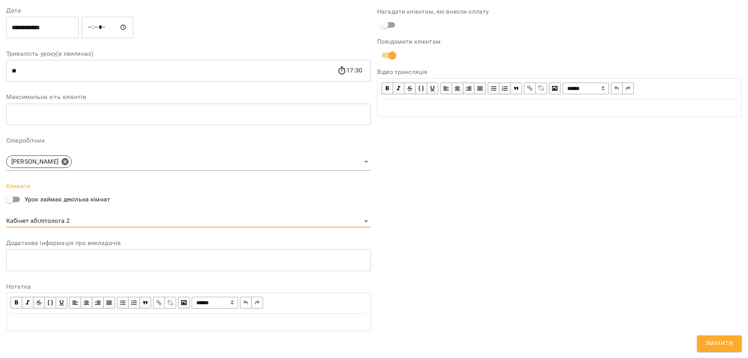
click at [720, 342] on span "Змінити" at bounding box center [719, 344] width 28 height 10
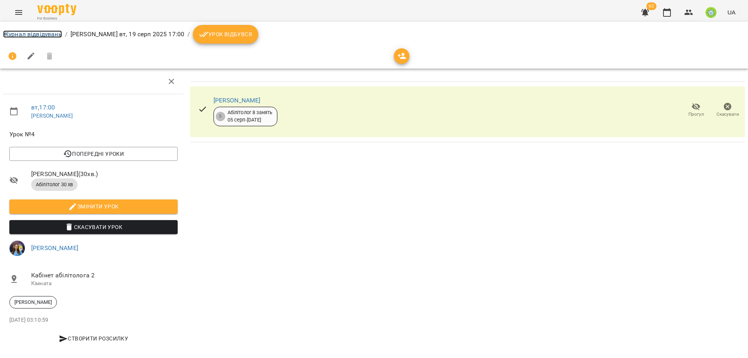
click at [55, 36] on link "Журнал відвідувань" at bounding box center [32, 33] width 59 height 7
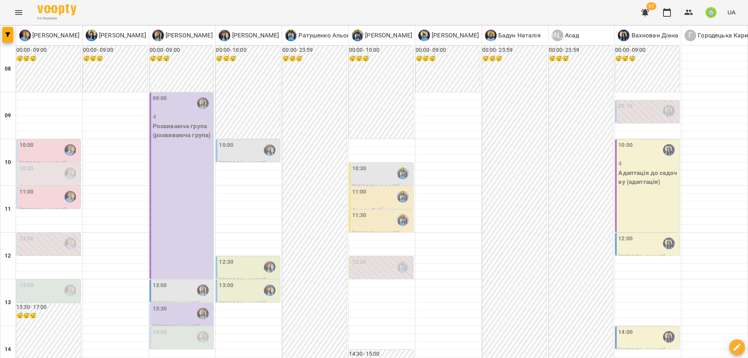
scroll to position [294, 0]
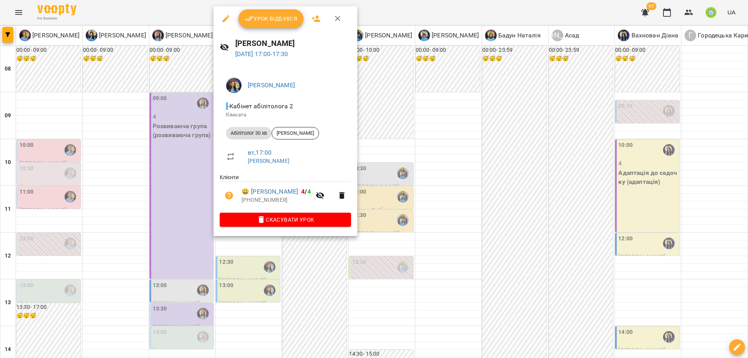
click at [344, 266] on div at bounding box center [374, 179] width 748 height 358
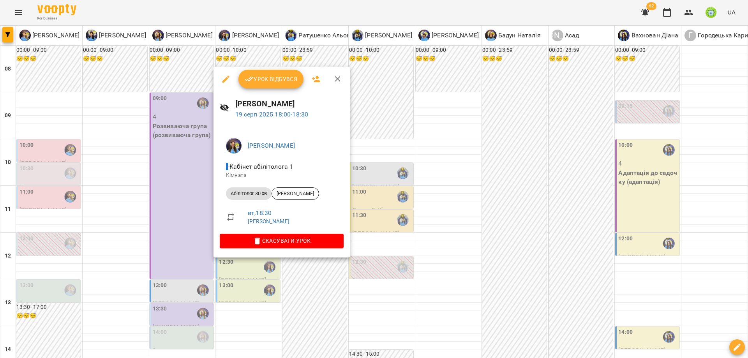
click at [222, 79] on icon "button" at bounding box center [225, 78] width 9 height 9
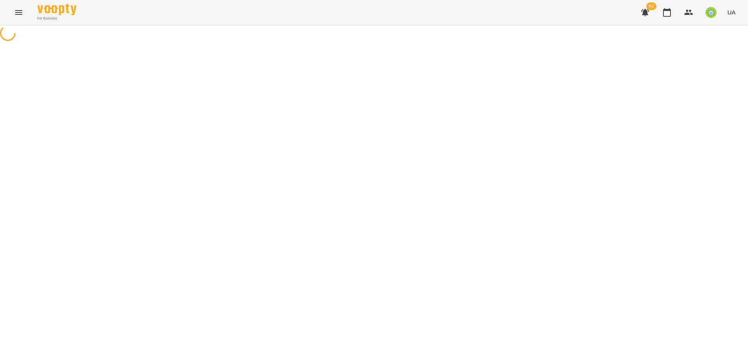
select select "**********"
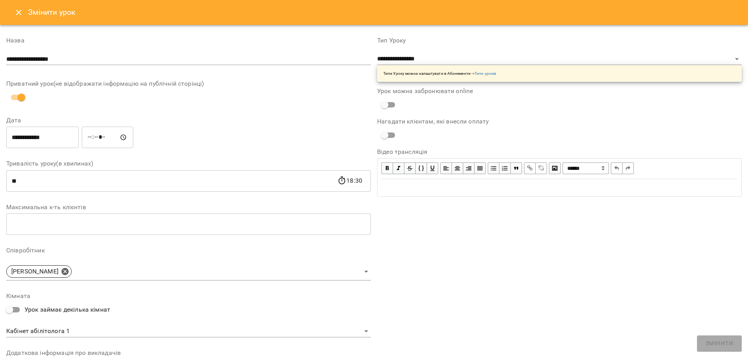
scroll to position [110, 0]
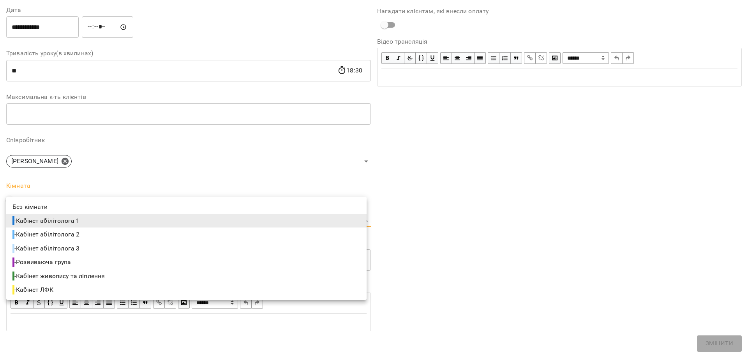
click at [73, 221] on body "For Business 62 UA Журнал відвідувань / Базілєва Катерина вт, 19 серп 2025 18:0…" at bounding box center [374, 181] width 748 height 363
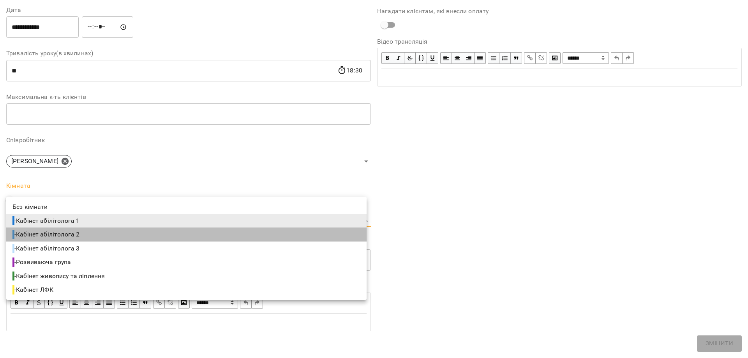
click at [88, 232] on li "- Кабінет абілітолога 2" at bounding box center [186, 234] width 360 height 14
type input "**********"
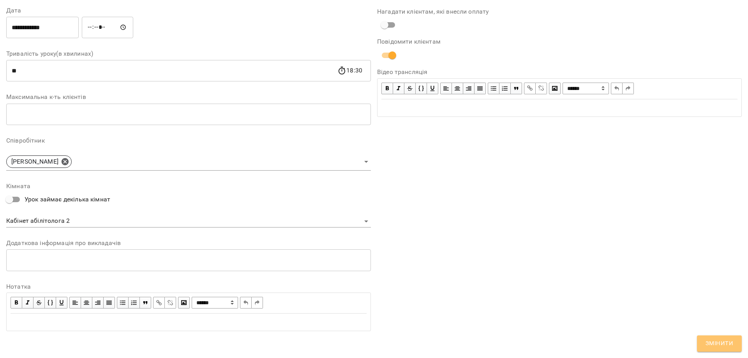
drag, startPoint x: 728, startPoint y: 343, endPoint x: 698, endPoint y: 305, distance: 48.5
click at [728, 343] on span "Змінити" at bounding box center [719, 344] width 28 height 10
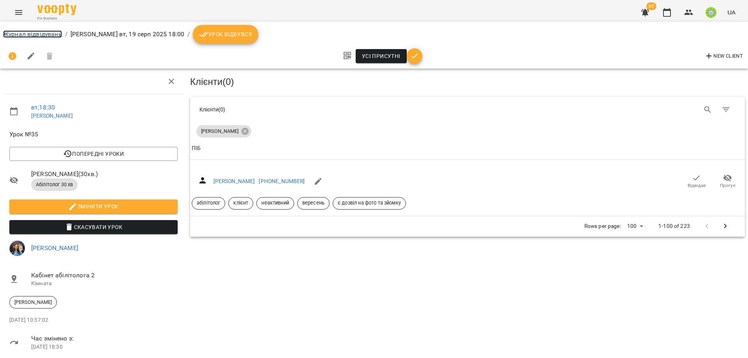
click at [40, 35] on link "Журнал відвідувань" at bounding box center [32, 33] width 59 height 7
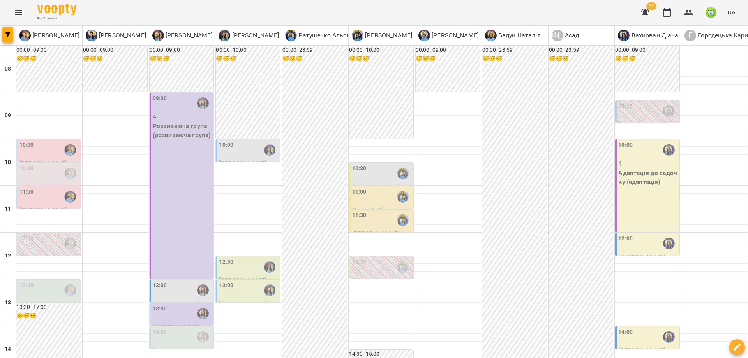
scroll to position [180, 0]
click at [180, 281] on div "13:00" at bounding box center [183, 290] width 60 height 18
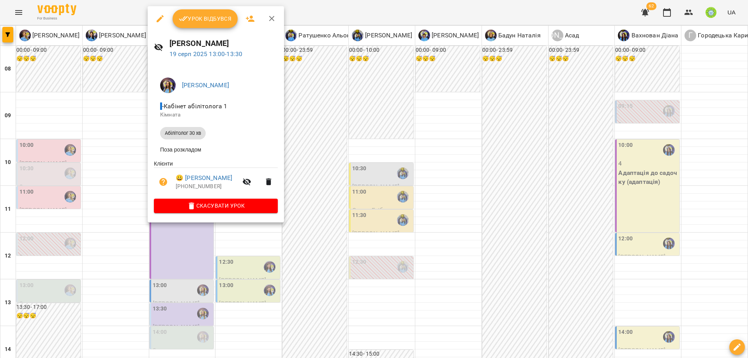
click at [321, 138] on div at bounding box center [374, 179] width 748 height 358
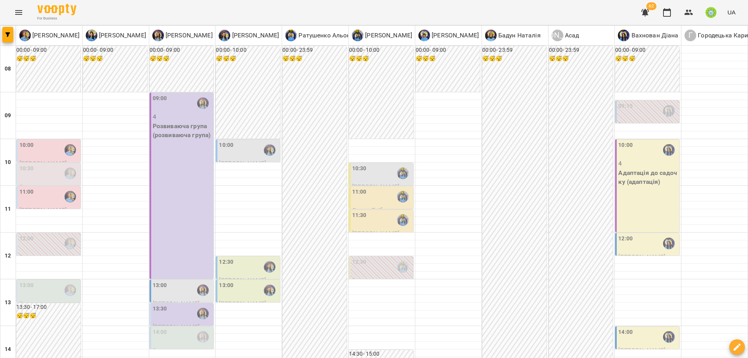
click at [169, 281] on div "13:00" at bounding box center [183, 290] width 60 height 18
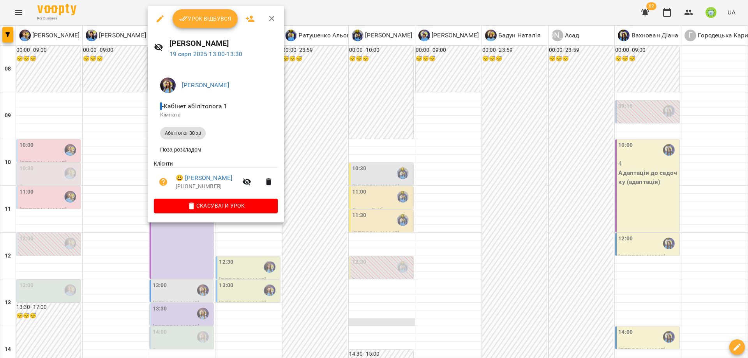
drag, startPoint x: 353, startPoint y: 141, endPoint x: 346, endPoint y: 140, distance: 7.1
click at [353, 141] on div at bounding box center [374, 179] width 748 height 358
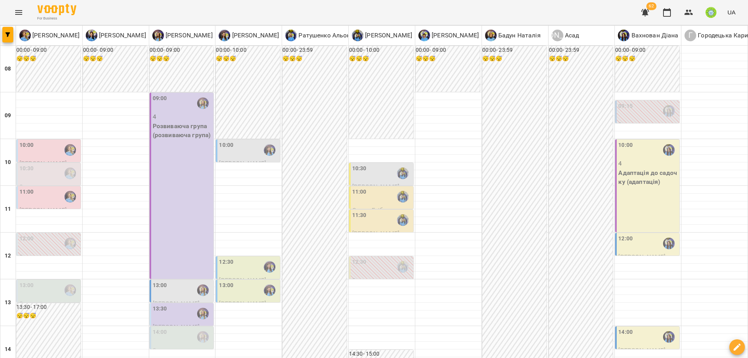
click at [189, 281] on div "13:00" at bounding box center [183, 290] width 60 height 18
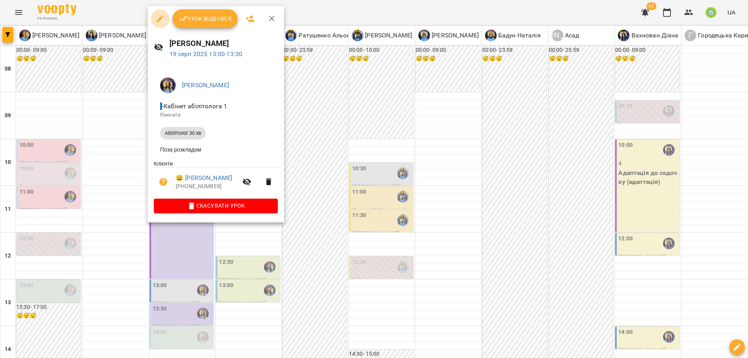
click at [158, 20] on icon "button" at bounding box center [160, 18] width 7 height 7
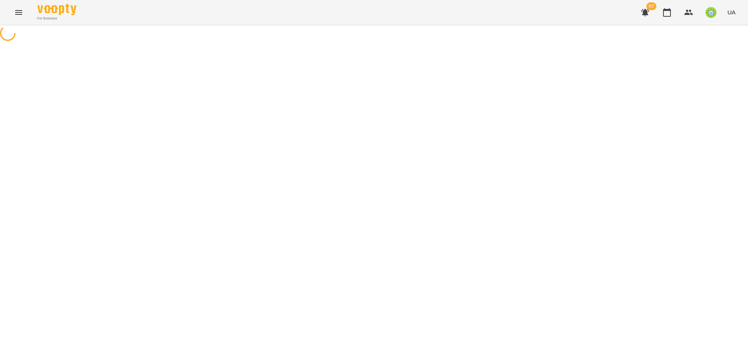
select select "**********"
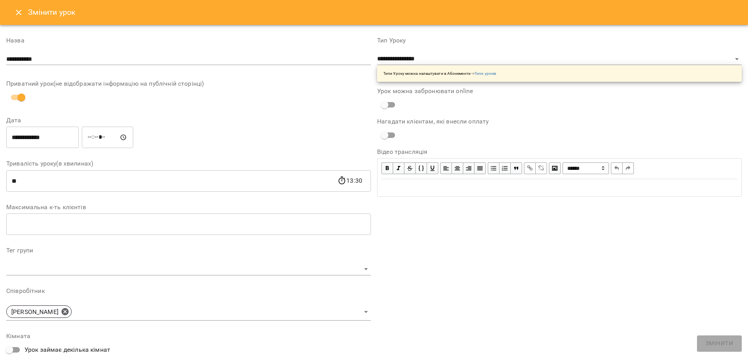
click at [24, 14] on button "Close" at bounding box center [18, 12] width 19 height 19
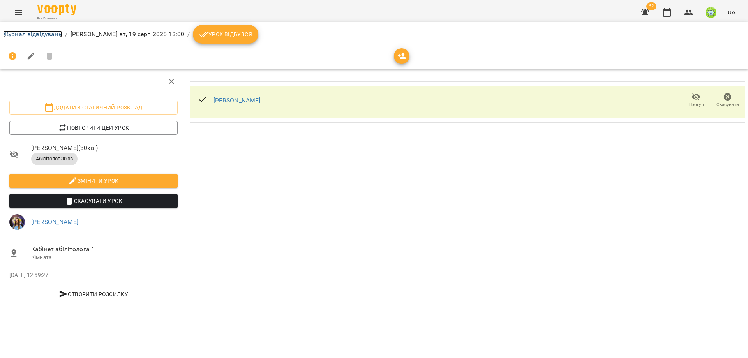
click at [26, 36] on link "Журнал відвідувань" at bounding box center [32, 33] width 59 height 7
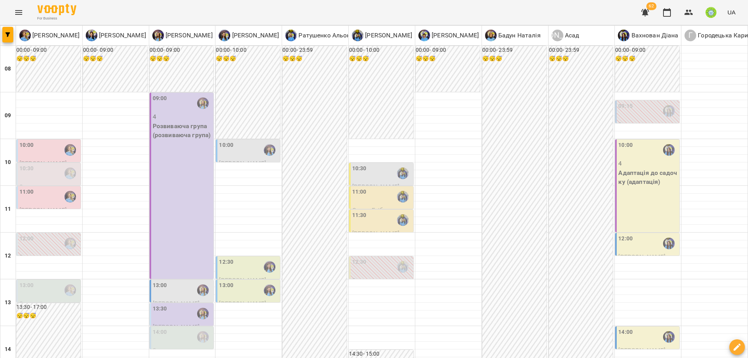
scroll to position [201, 0]
click at [169, 305] on div "13:30" at bounding box center [183, 314] width 60 height 18
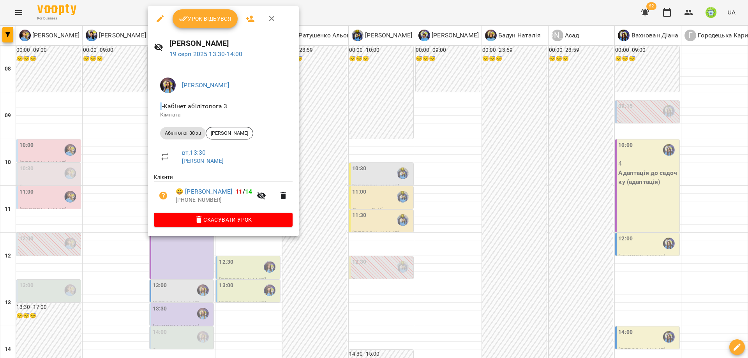
click at [157, 18] on icon "button" at bounding box center [159, 18] width 9 height 9
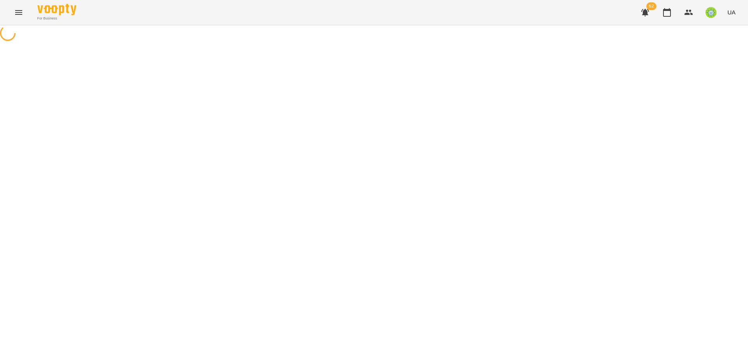
select select "**********"
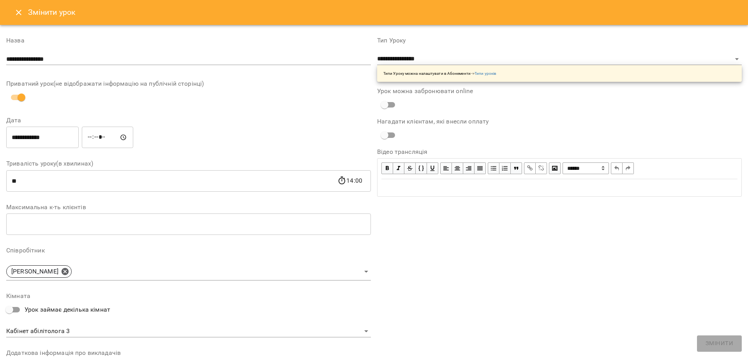
scroll to position [110, 0]
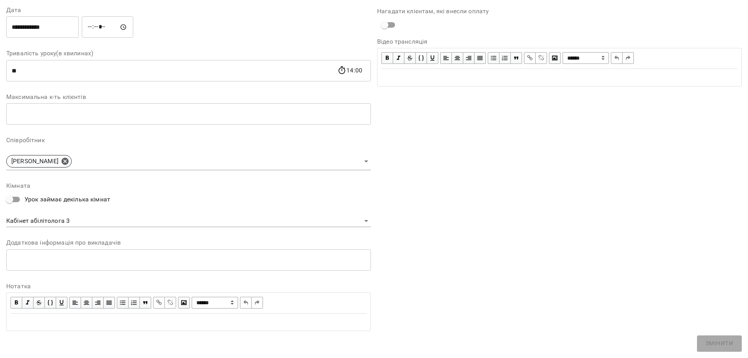
click at [65, 220] on body "**********" at bounding box center [374, 177] width 748 height 355
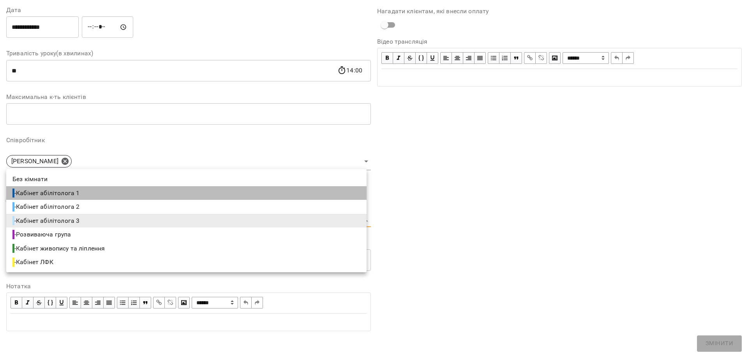
click at [90, 190] on li "- Кабінет абілітолога 1" at bounding box center [186, 193] width 360 height 14
type input "**********"
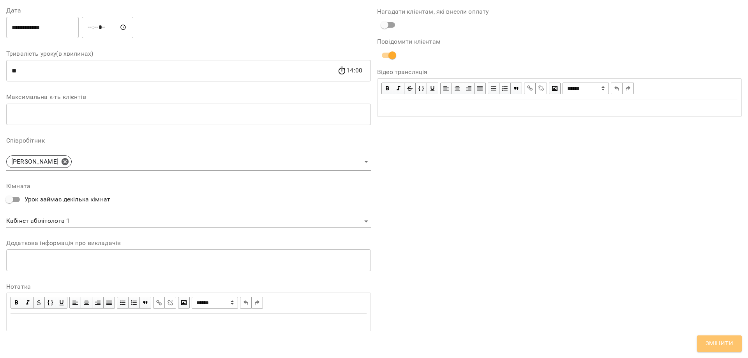
click at [719, 339] on span "Змінити" at bounding box center [719, 344] width 28 height 10
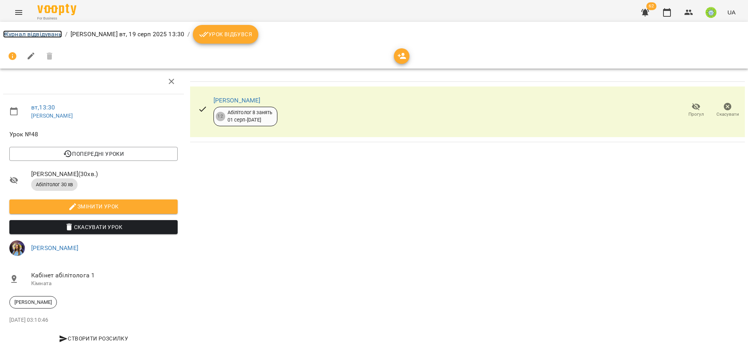
click at [38, 35] on link "Журнал відвідувань" at bounding box center [32, 33] width 59 height 7
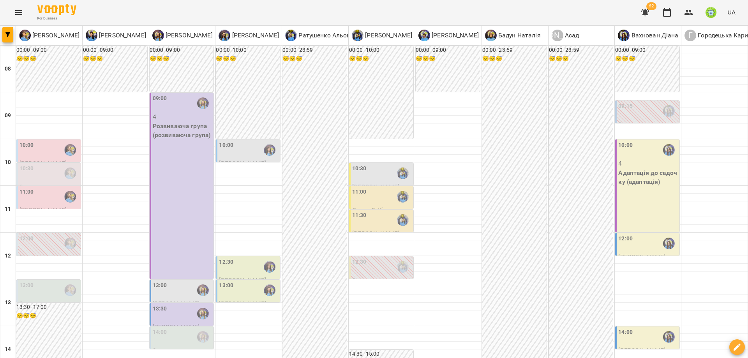
scroll to position [218, 0]
click at [157, 328] on label "14:00" at bounding box center [160, 332] width 14 height 9
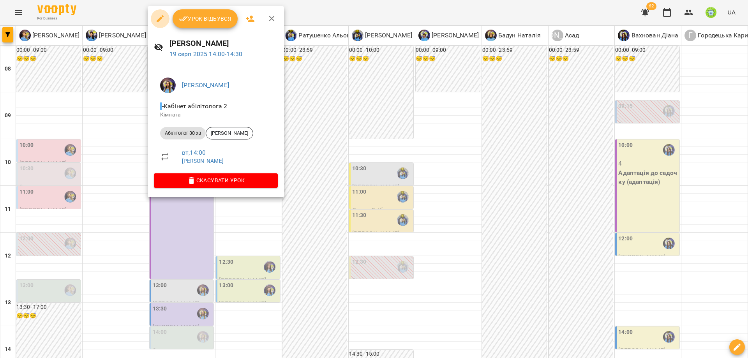
click at [161, 16] on icon "button" at bounding box center [159, 18] width 9 height 9
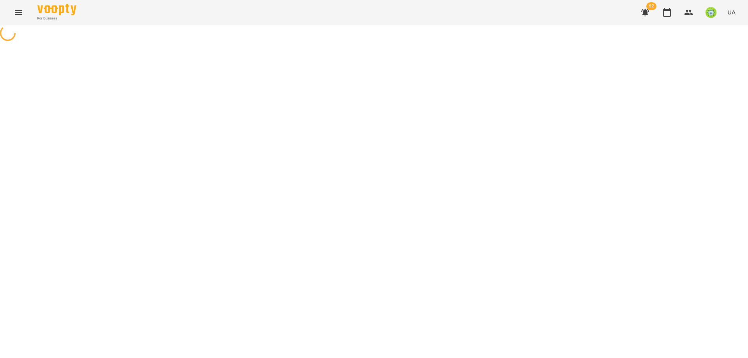
select select "**********"
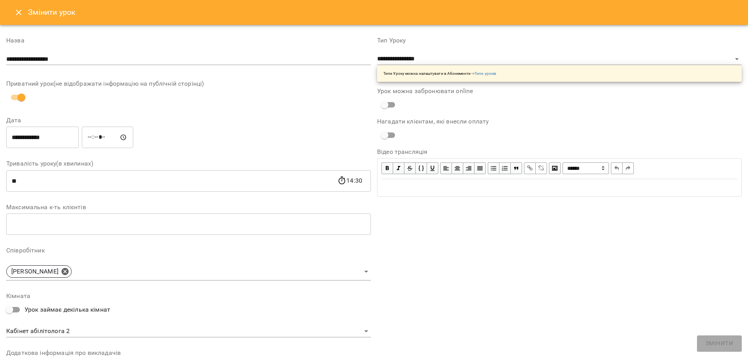
click at [69, 329] on body "For Business 62 UA Журнал відвідувань / Базілєва Катерина вт, 19 серп 2025 14:0…" at bounding box center [374, 167] width 748 height 335
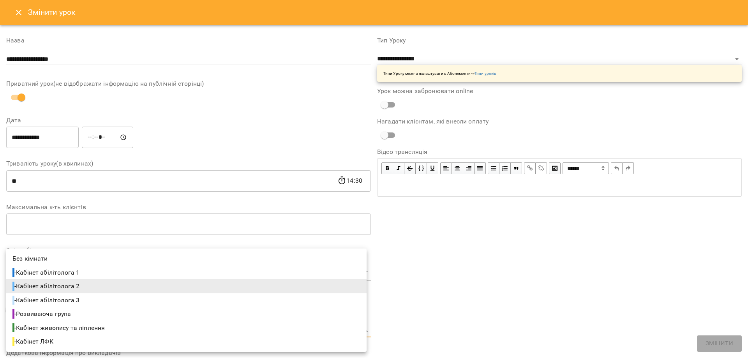
drag, startPoint x: 86, startPoint y: 273, endPoint x: 98, endPoint y: 276, distance: 11.5
click at [86, 273] on li "- Кабінет абілітолога 1" at bounding box center [186, 273] width 360 height 14
type input "**********"
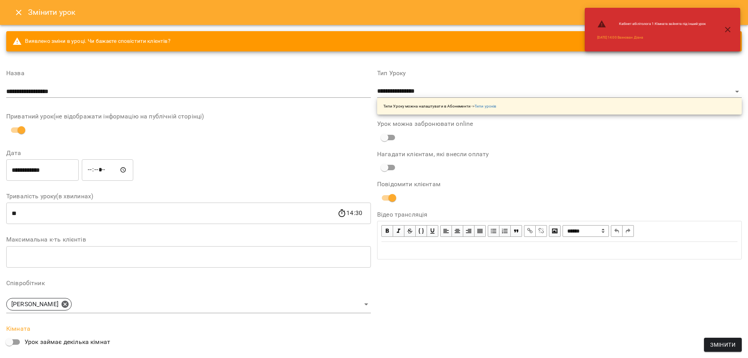
click at [736, 345] on button "Змінити" at bounding box center [723, 345] width 38 height 14
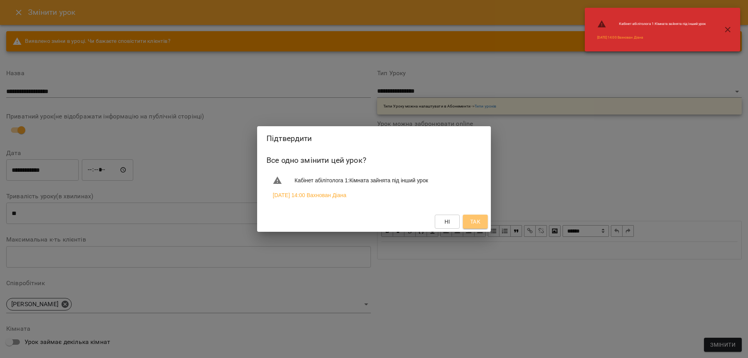
drag, startPoint x: 479, startPoint y: 223, endPoint x: 411, endPoint y: 163, distance: 90.3
click at [479, 223] on span "Так" at bounding box center [475, 221] width 10 height 9
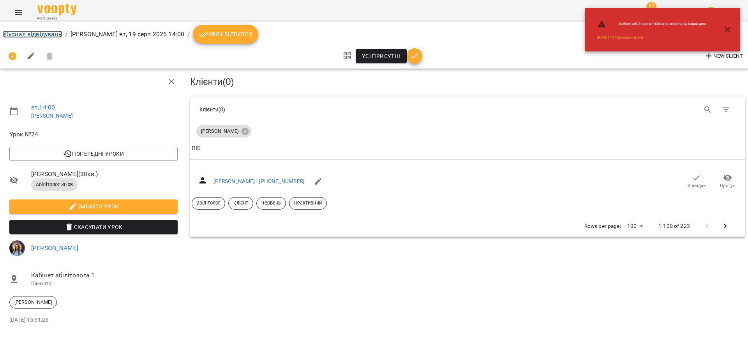
click at [42, 32] on link "Журнал відвідувань" at bounding box center [32, 33] width 59 height 7
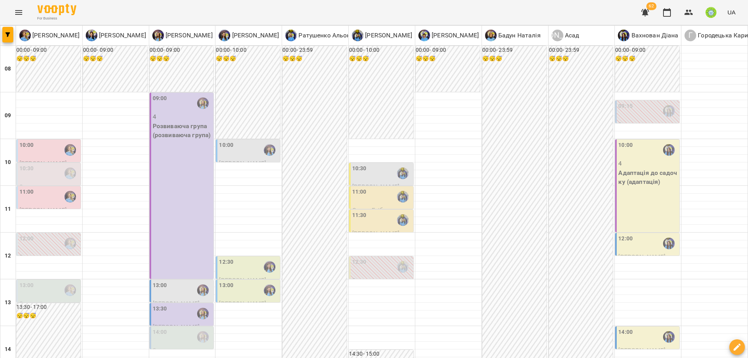
scroll to position [223, 0]
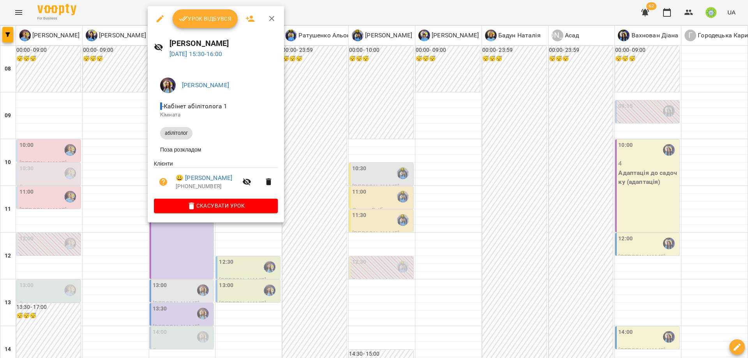
drag, startPoint x: 295, startPoint y: 252, endPoint x: 202, endPoint y: 242, distance: 93.3
click at [294, 252] on div at bounding box center [374, 179] width 748 height 358
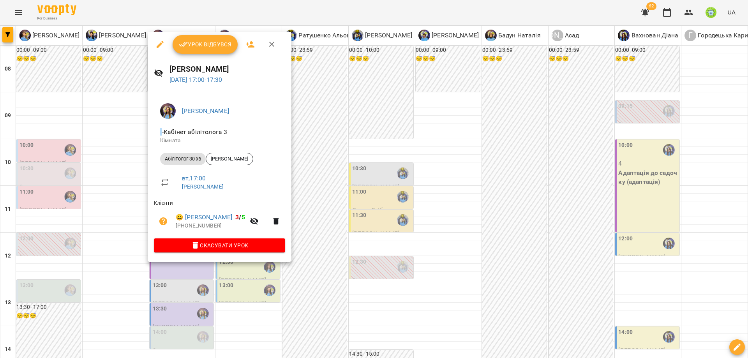
click at [315, 178] on div at bounding box center [374, 179] width 748 height 358
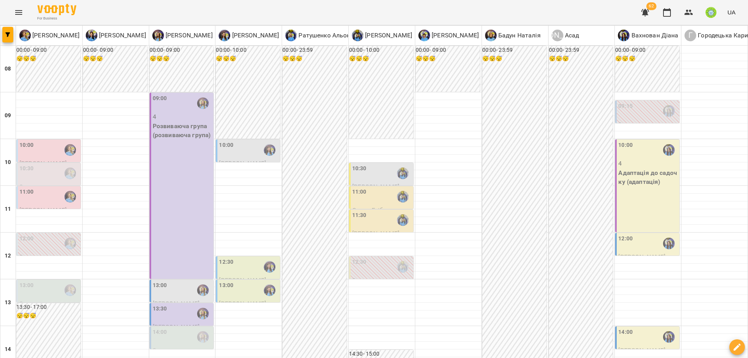
scroll to position [272, 0]
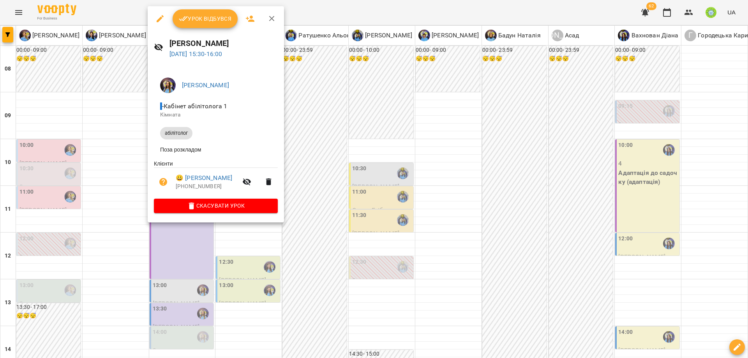
click at [336, 220] on div at bounding box center [374, 179] width 748 height 358
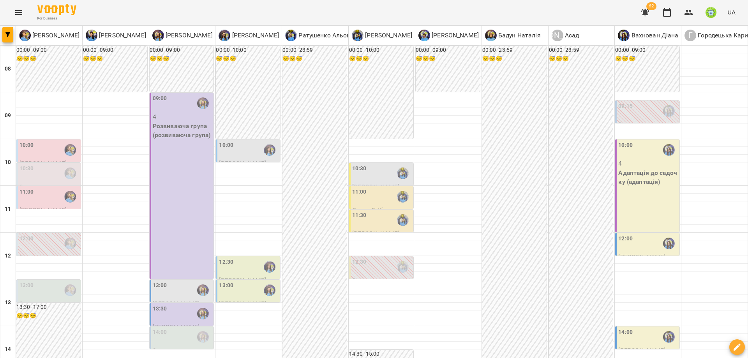
drag, startPoint x: 221, startPoint y: 128, endPoint x: 226, endPoint y: 130, distance: 4.7
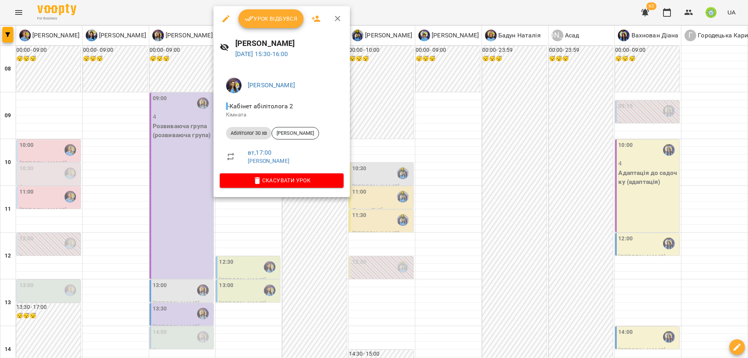
click at [394, 198] on div at bounding box center [374, 179] width 748 height 358
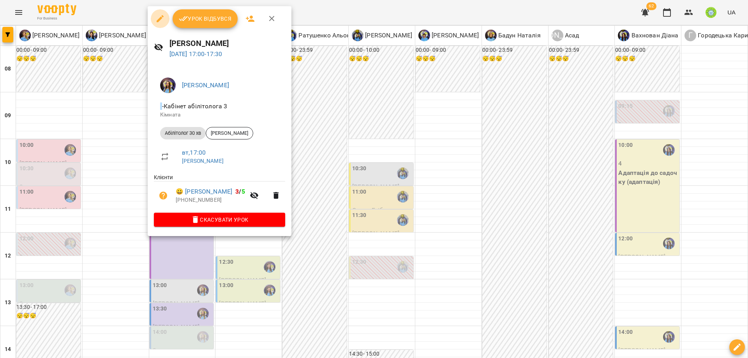
drag, startPoint x: 158, startPoint y: 13, endPoint x: 205, endPoint y: 39, distance: 53.9
click at [158, 13] on button "button" at bounding box center [160, 18] width 19 height 19
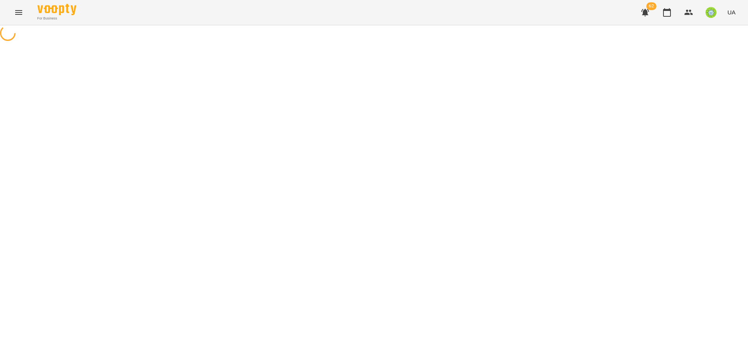
select select "**********"
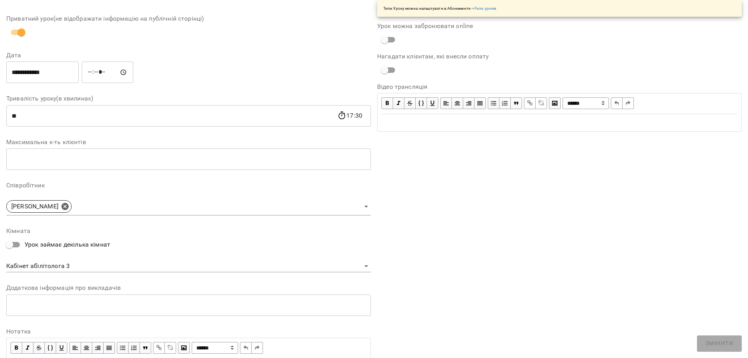
scroll to position [110, 0]
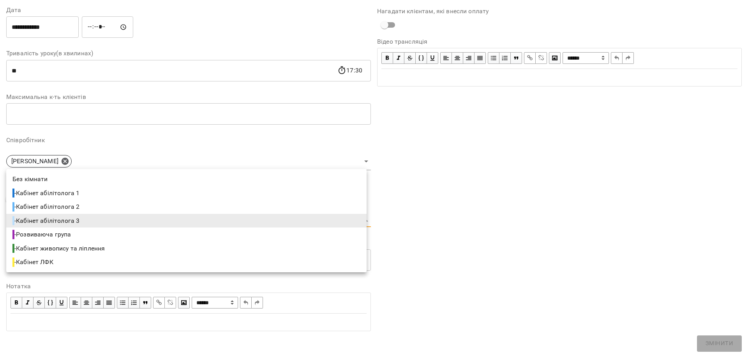
click at [67, 220] on body "**********" at bounding box center [374, 177] width 748 height 355
drag, startPoint x: 89, startPoint y: 192, endPoint x: 390, endPoint y: 264, distance: 309.1
click at [90, 192] on li "- Кабінет абілітолога 1" at bounding box center [186, 193] width 360 height 14
type input "**********"
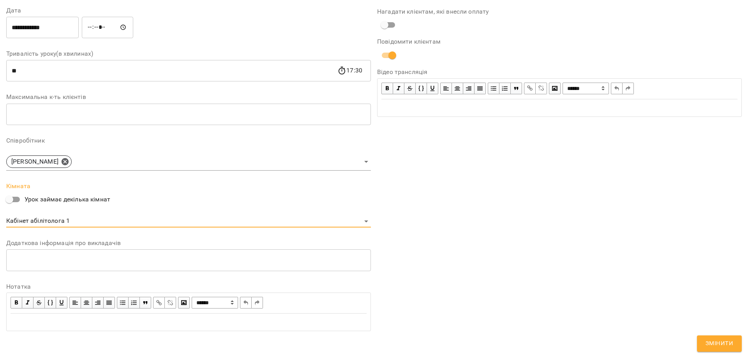
drag, startPoint x: 720, startPoint y: 346, endPoint x: 714, endPoint y: 347, distance: 6.2
click at [718, 346] on span "Змінити" at bounding box center [719, 344] width 28 height 10
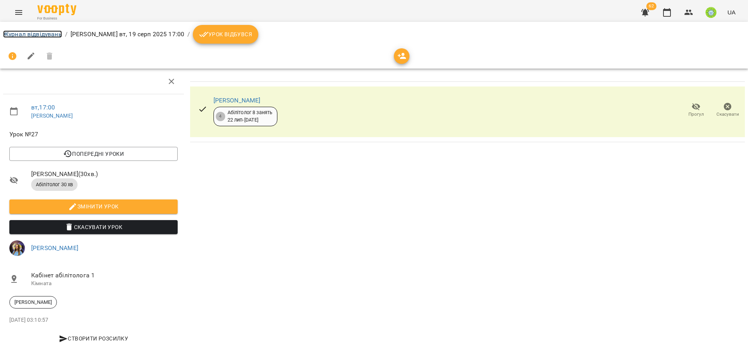
click at [46, 34] on link "Журнал відвідувань" at bounding box center [32, 33] width 59 height 7
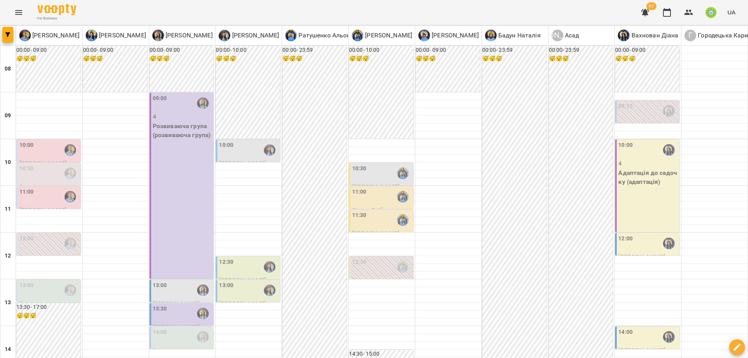
scroll to position [307, 0]
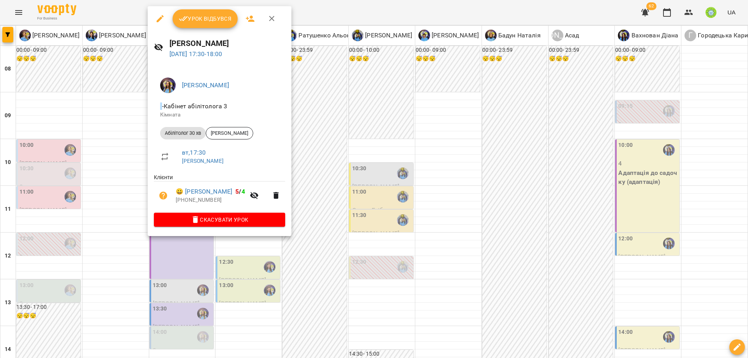
click at [159, 19] on icon "button" at bounding box center [160, 18] width 7 height 7
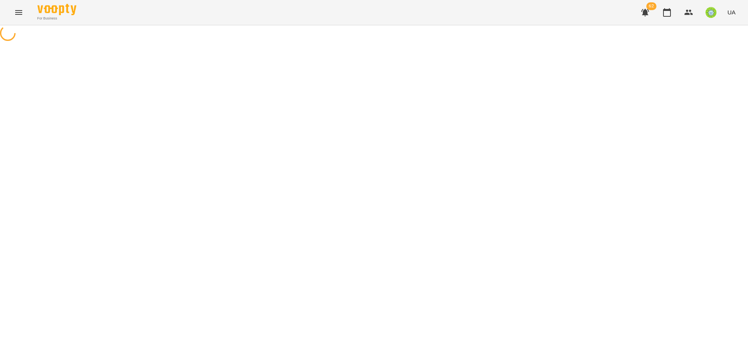
select select "**********"
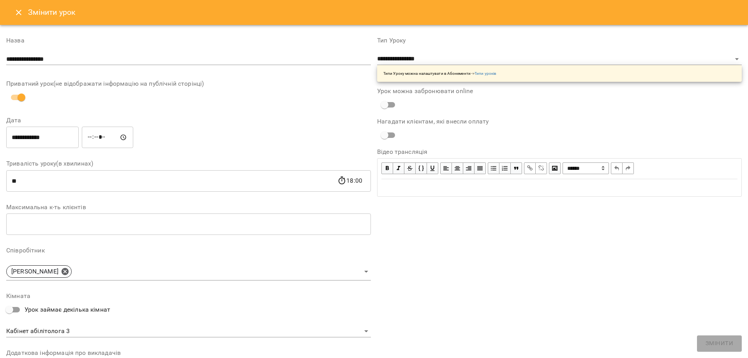
click at [82, 331] on body "**********" at bounding box center [374, 177] width 748 height 355
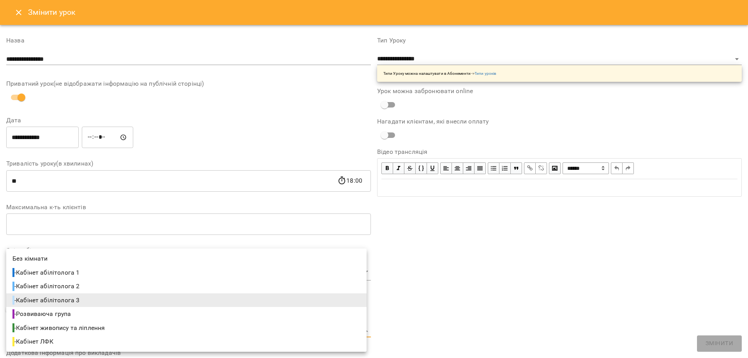
click at [87, 273] on li "- Кабінет абілітолога 1" at bounding box center [186, 273] width 360 height 14
type input "**********"
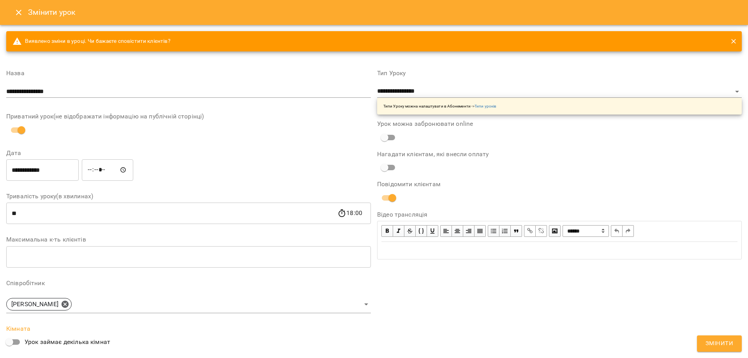
click at [729, 344] on span "Змінити" at bounding box center [719, 344] width 28 height 10
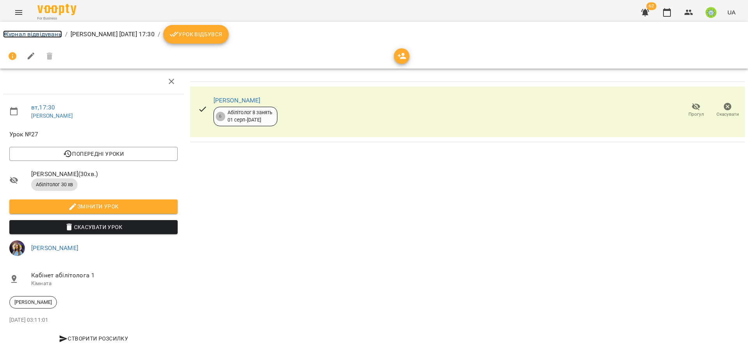
click at [30, 35] on link "Журнал відвідувань" at bounding box center [32, 33] width 59 height 7
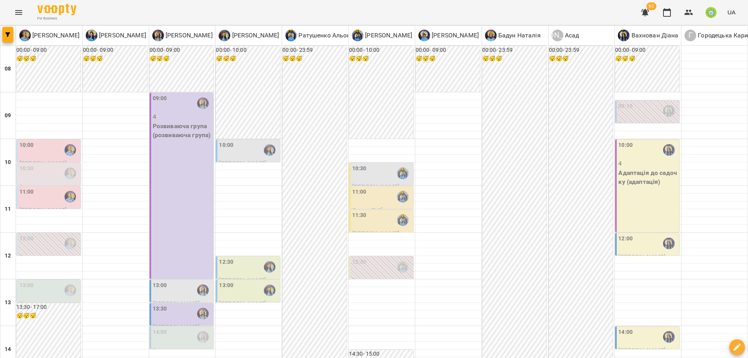
scroll to position [290, 0]
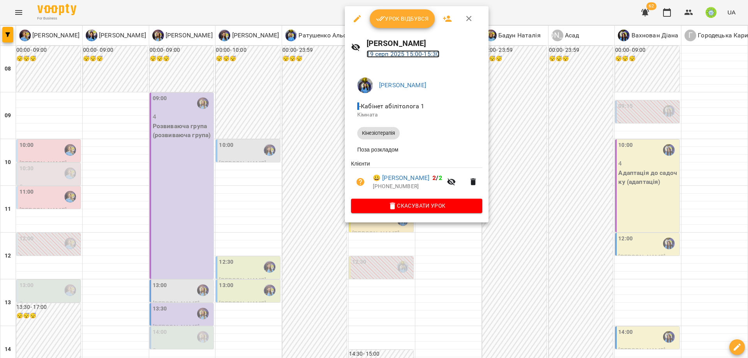
click at [398, 53] on link "19 серп 2025 15:00 - 15:30" at bounding box center [403, 53] width 73 height 7
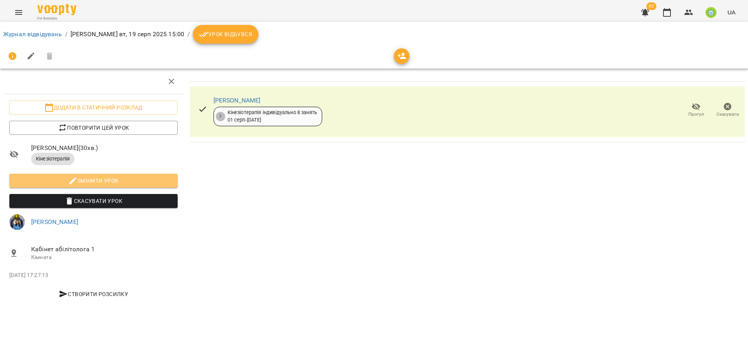
click at [78, 176] on span "Змінити урок" at bounding box center [94, 180] width 156 height 9
select select "**********"
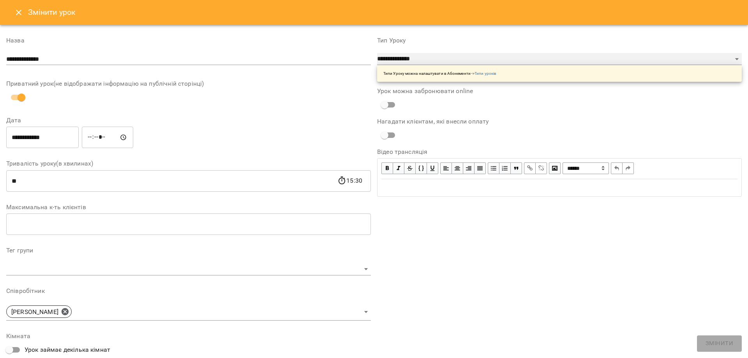
click at [423, 56] on select "**********" at bounding box center [559, 59] width 365 height 12
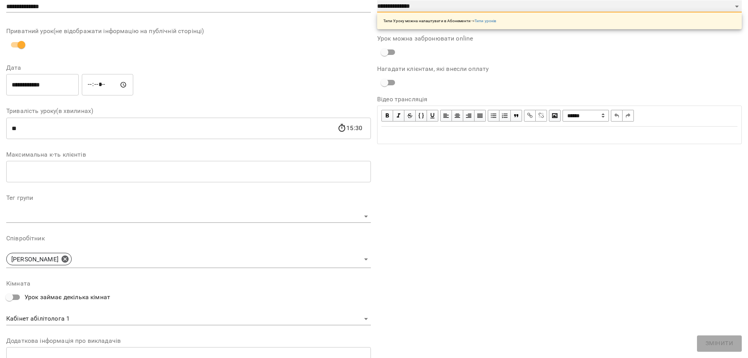
scroll to position [151, 0]
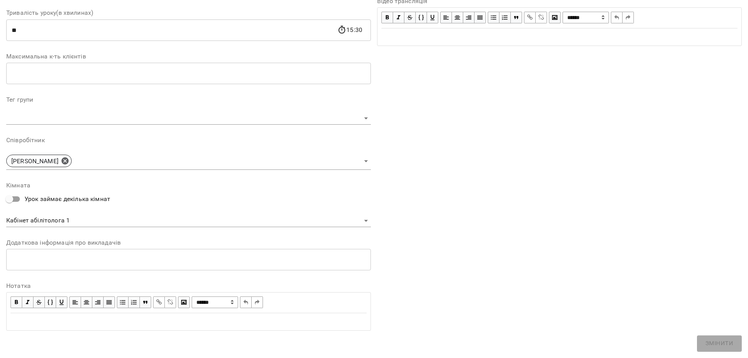
click at [62, 217] on body "**********" at bounding box center [374, 155] width 748 height 310
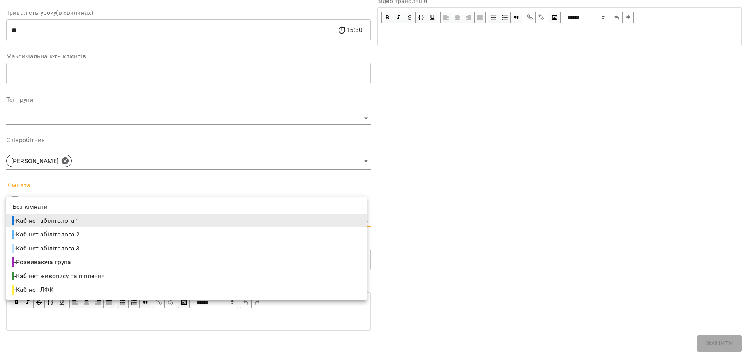
click at [52, 274] on span "- Кабінет живопису та ліплення" at bounding box center [59, 276] width 94 height 9
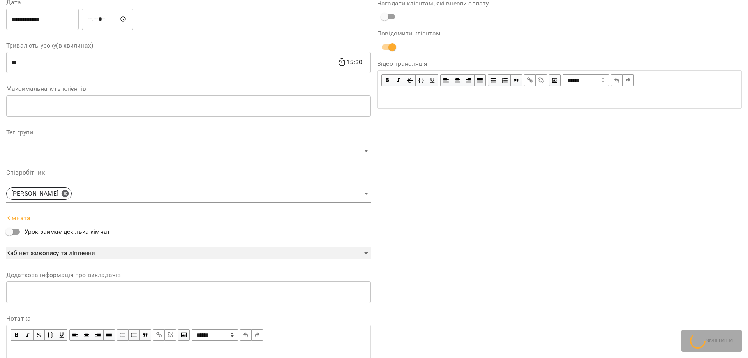
scroll to position [183, 0]
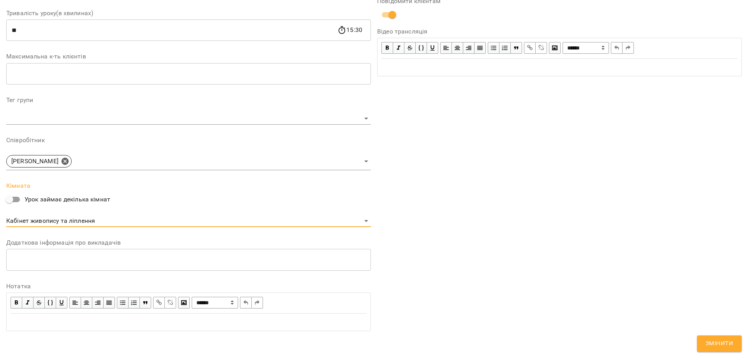
click at [82, 219] on body "**********" at bounding box center [374, 155] width 748 height 310
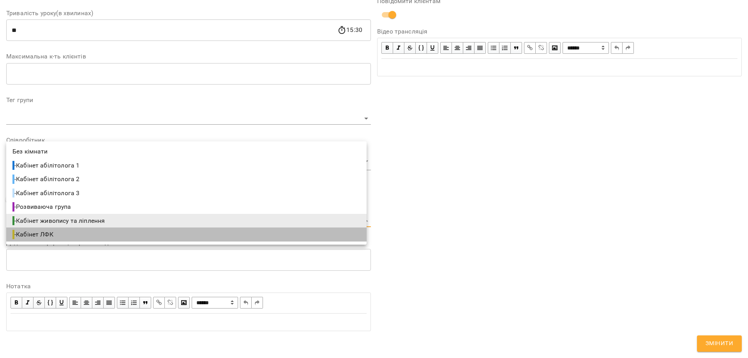
drag, startPoint x: 50, startPoint y: 230, endPoint x: 60, endPoint y: 228, distance: 10.3
click at [52, 229] on li "- Кабінет ЛФК" at bounding box center [186, 234] width 360 height 14
type input "**********"
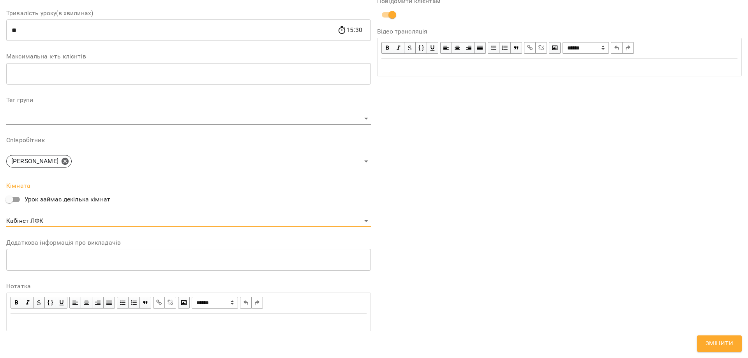
click at [717, 338] on button "Змінити" at bounding box center [719, 343] width 45 height 16
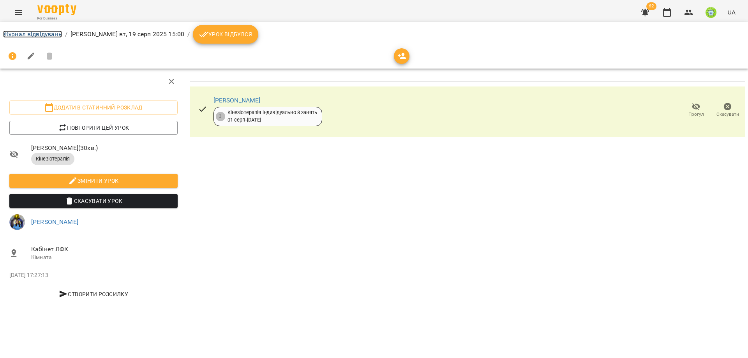
drag, startPoint x: 26, startPoint y: 34, endPoint x: 318, endPoint y: 127, distance: 306.0
click at [26, 34] on link "Журнал відвідувань" at bounding box center [32, 33] width 59 height 7
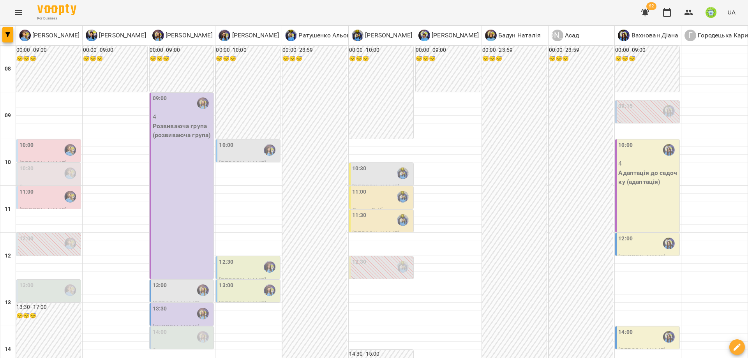
scroll to position [120, 0]
click at [630, 234] on div "12:00" at bounding box center [648, 243] width 60 height 18
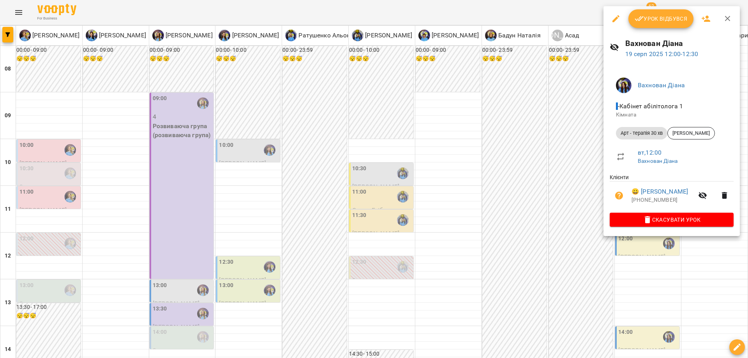
click at [495, 157] on div at bounding box center [374, 179] width 748 height 358
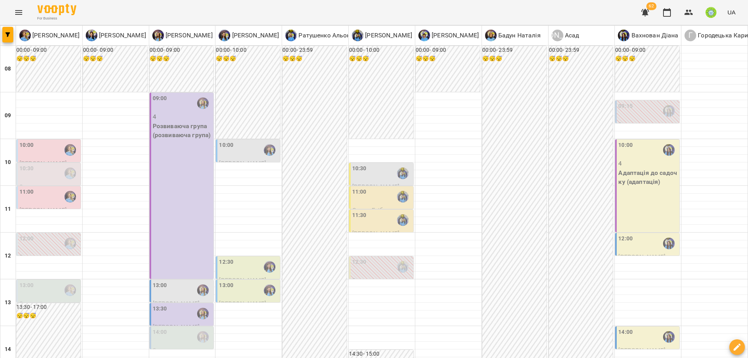
click at [361, 211] on div "11:30" at bounding box center [359, 220] width 14 height 18
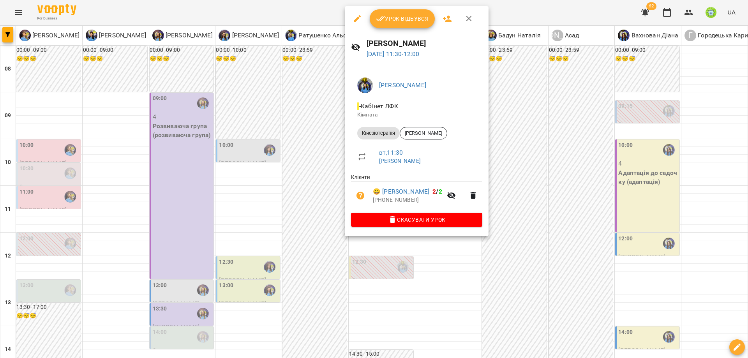
drag, startPoint x: 550, startPoint y: 198, endPoint x: 584, endPoint y: 205, distance: 34.8
click at [552, 198] on div at bounding box center [374, 179] width 748 height 358
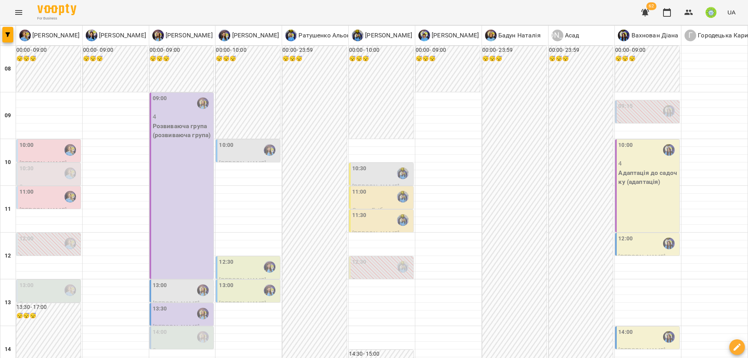
click at [629, 328] on div "14:00" at bounding box center [648, 337] width 60 height 18
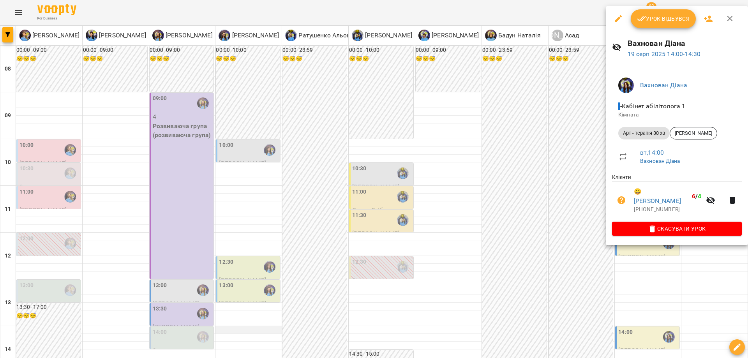
drag, startPoint x: 406, startPoint y: 202, endPoint x: 237, endPoint y: 212, distance: 169.7
click at [405, 202] on div at bounding box center [374, 179] width 748 height 358
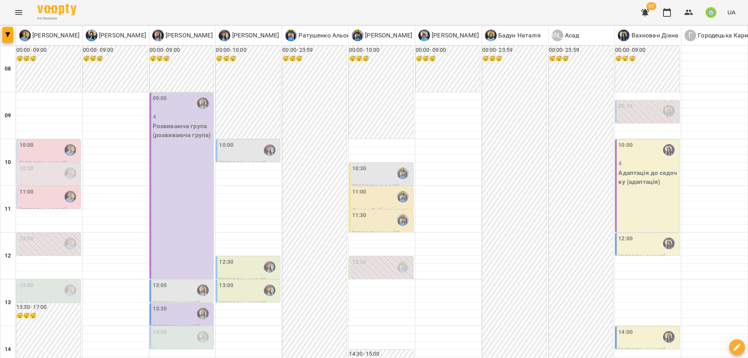
click at [171, 300] on span "Юрков Іван" at bounding box center [176, 303] width 47 height 7
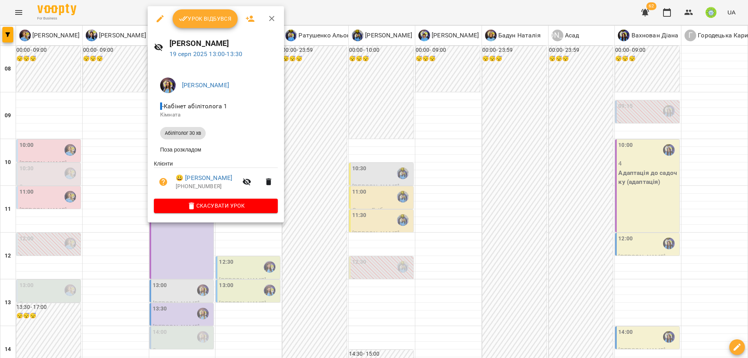
click at [404, 210] on div at bounding box center [374, 179] width 748 height 358
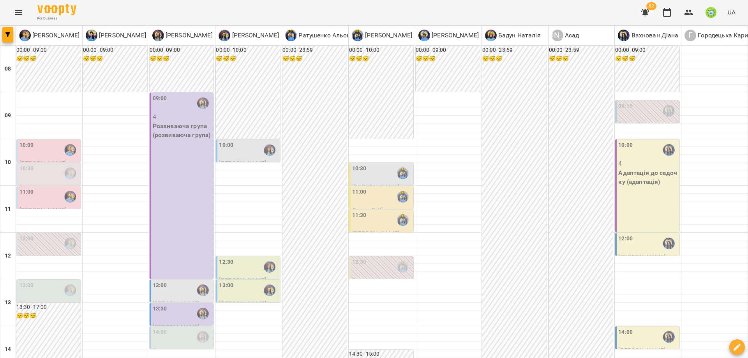
click at [183, 305] on div "13:30" at bounding box center [183, 314] width 60 height 18
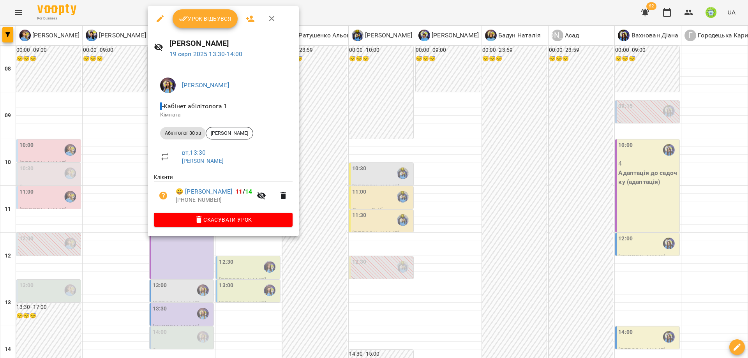
drag, startPoint x: 395, startPoint y: 194, endPoint x: 404, endPoint y: 199, distance: 10.3
click at [397, 196] on div at bounding box center [374, 179] width 748 height 358
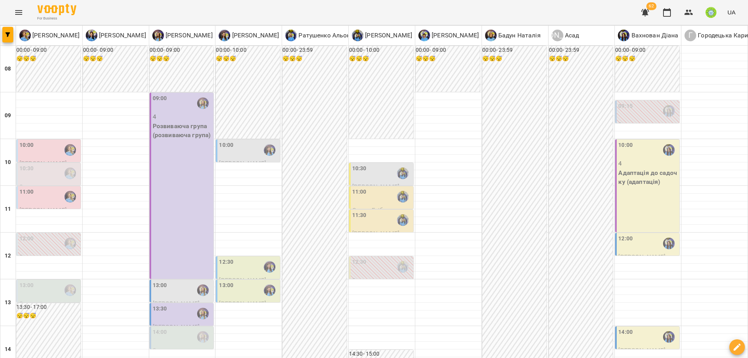
click at [172, 328] on div "14:00" at bounding box center [183, 337] width 60 height 18
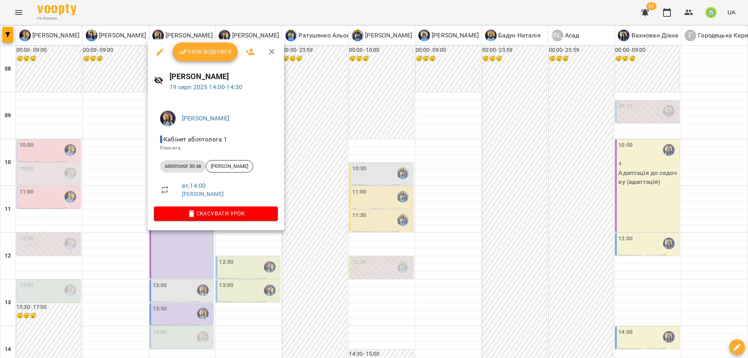
click at [335, 218] on div at bounding box center [374, 179] width 748 height 358
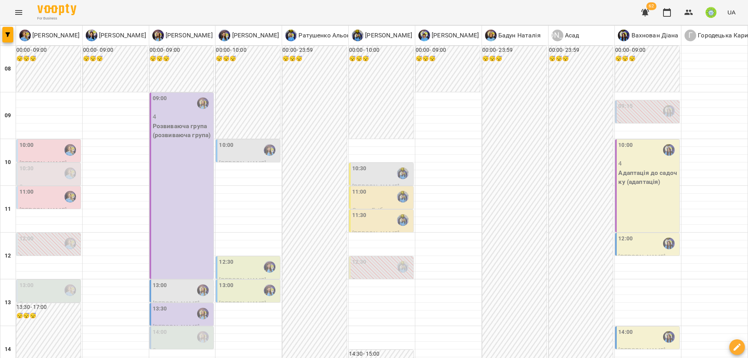
click at [158, 328] on div "14:00" at bounding box center [160, 337] width 14 height 18
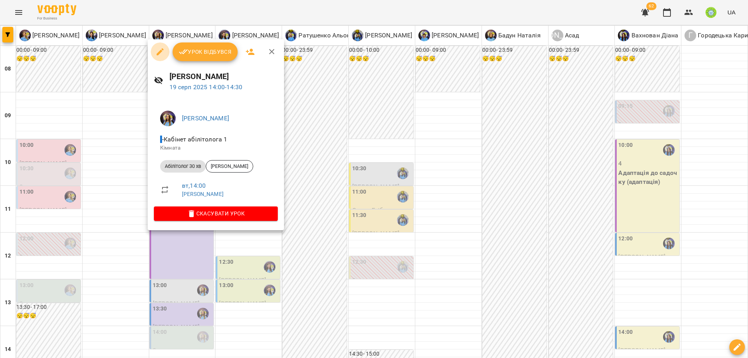
click at [153, 53] on button "button" at bounding box center [160, 51] width 19 height 19
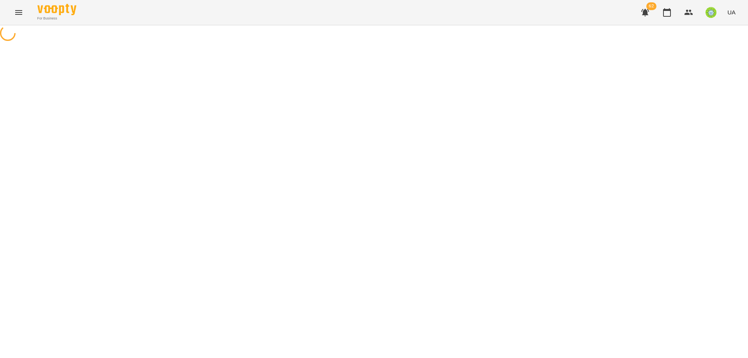
select select "**********"
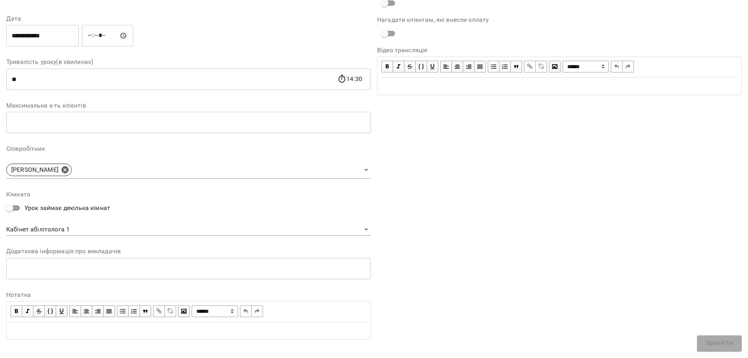
scroll to position [110, 0]
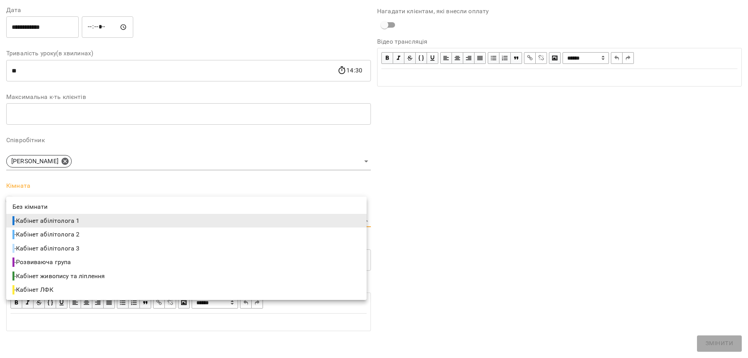
drag, startPoint x: 62, startPoint y: 216, endPoint x: 77, endPoint y: 231, distance: 21.2
click at [62, 217] on body "For Business 62 UA Журнал відвідувань / Базілєва Катерина вт, 19 серп 2025 14:0…" at bounding box center [374, 167] width 748 height 335
click at [81, 236] on span "- Кабінет абілітолога 2" at bounding box center [46, 234] width 69 height 9
type input "**********"
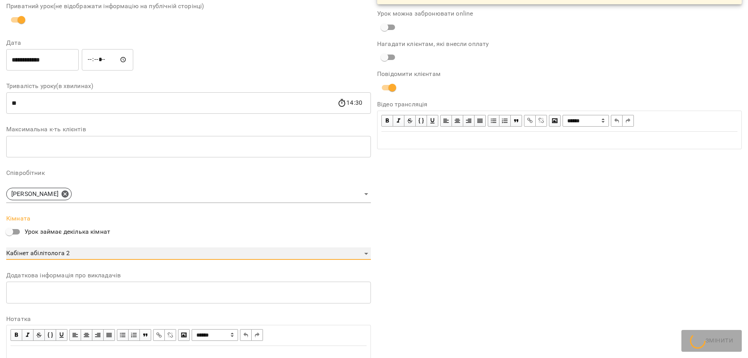
scroll to position [143, 0]
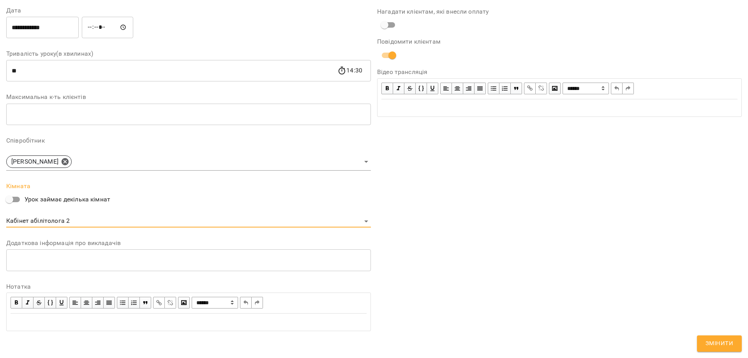
click at [721, 344] on span "Змінити" at bounding box center [719, 344] width 28 height 10
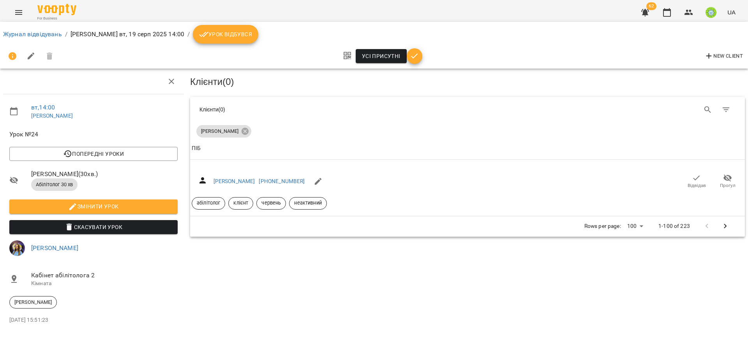
click at [26, 30] on li "Журнал відвідувань" at bounding box center [32, 34] width 59 height 9
click at [37, 32] on link "Журнал відвідувань" at bounding box center [32, 33] width 59 height 7
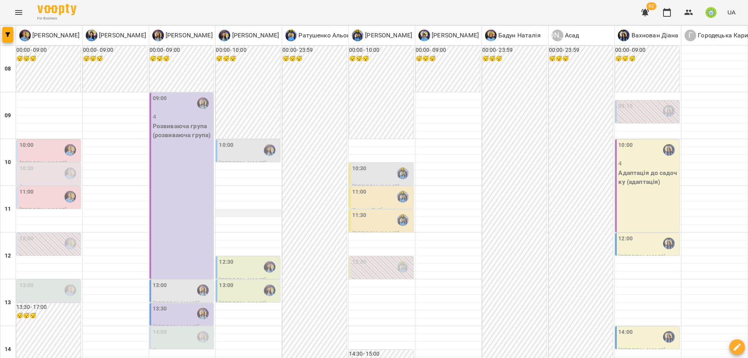
scroll to position [161, 0]
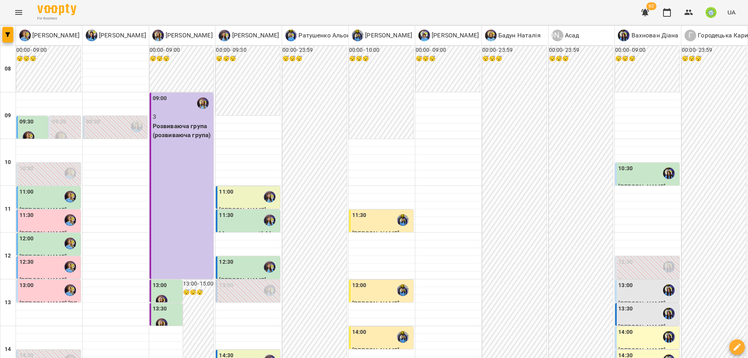
scroll to position [89, 0]
click at [634, 258] on div "12:30" at bounding box center [648, 267] width 60 height 18
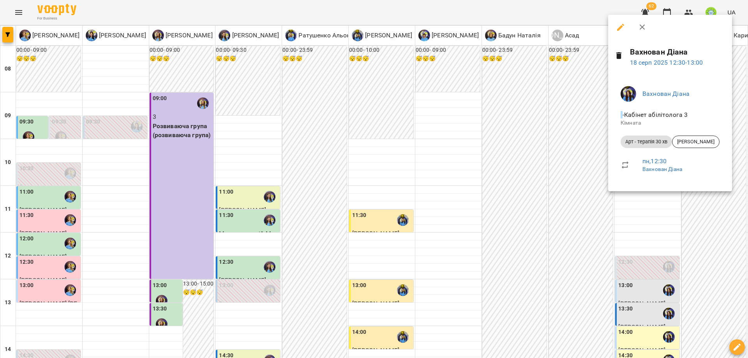
click at [238, 196] on div at bounding box center [374, 179] width 748 height 358
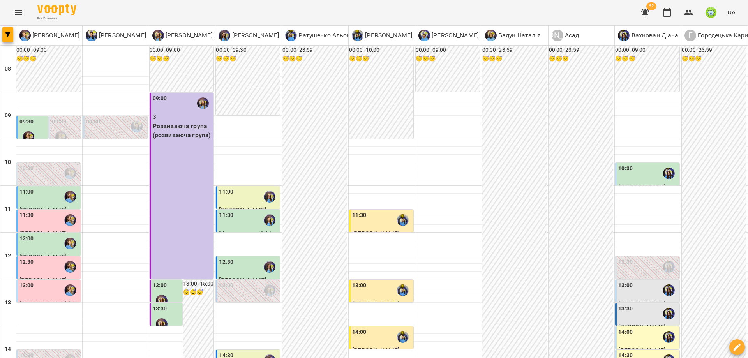
click at [236, 281] on div "13:00" at bounding box center [249, 290] width 60 height 18
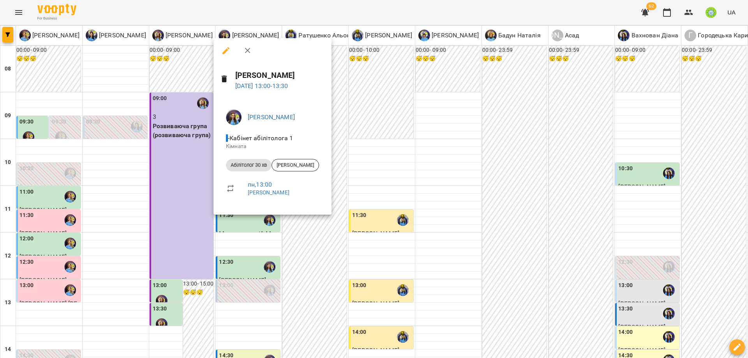
click at [32, 90] on div at bounding box center [374, 179] width 748 height 358
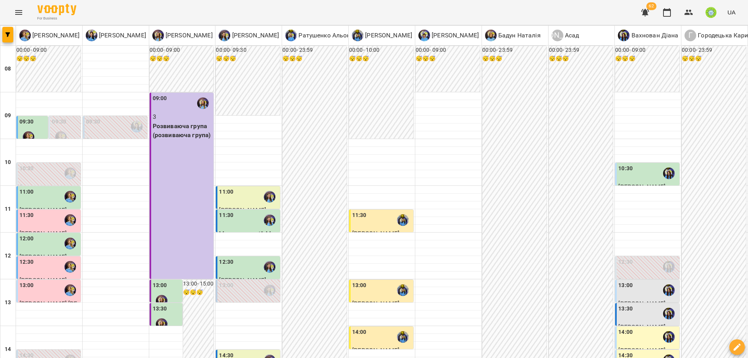
click at [34, 164] on div "10:30" at bounding box center [49, 173] width 60 height 18
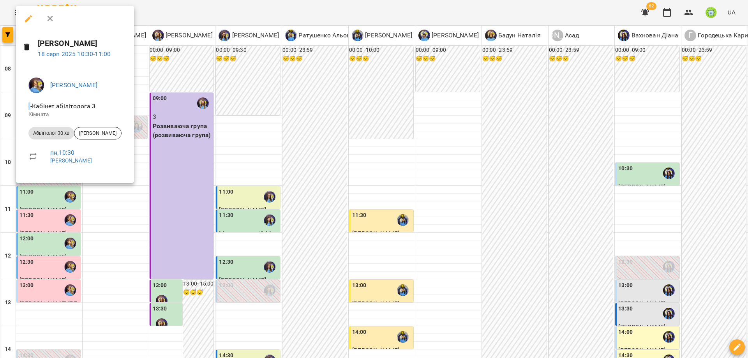
click at [310, 157] on div at bounding box center [374, 179] width 748 height 358
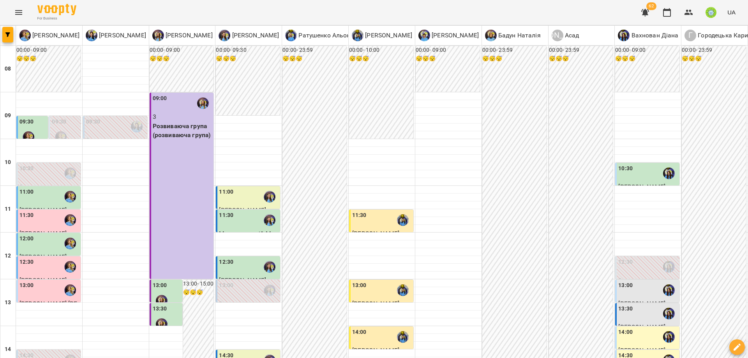
click at [628, 281] on div "13:00" at bounding box center [648, 290] width 60 height 18
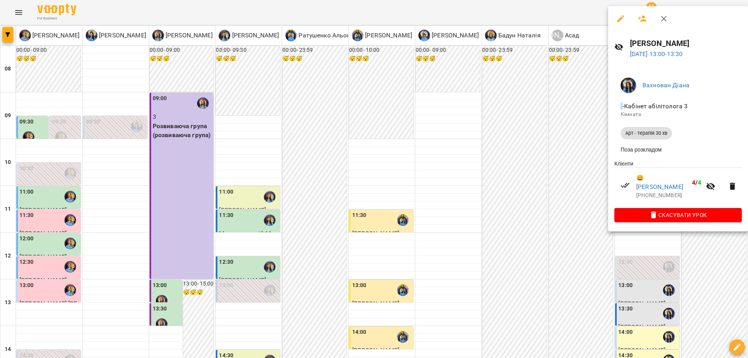
click at [575, 216] on div at bounding box center [374, 179] width 748 height 358
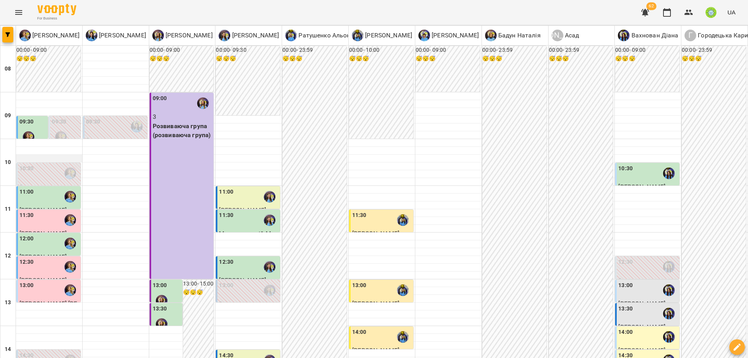
click at [23, 155] on div at bounding box center [49, 159] width 66 height 8
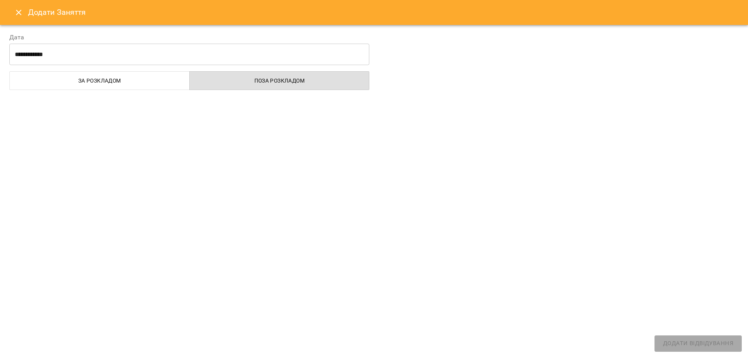
select select
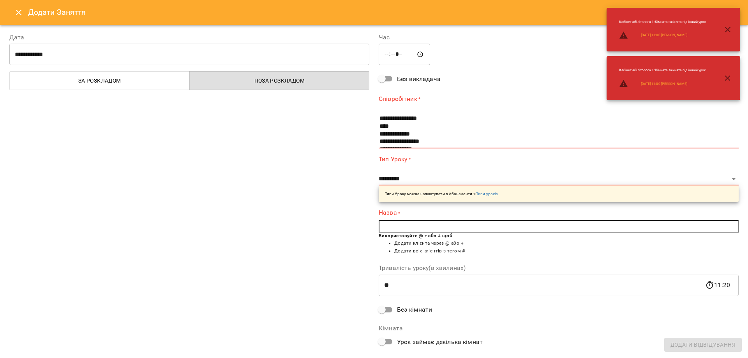
click at [16, 12] on icon "Close" at bounding box center [18, 12] width 9 height 9
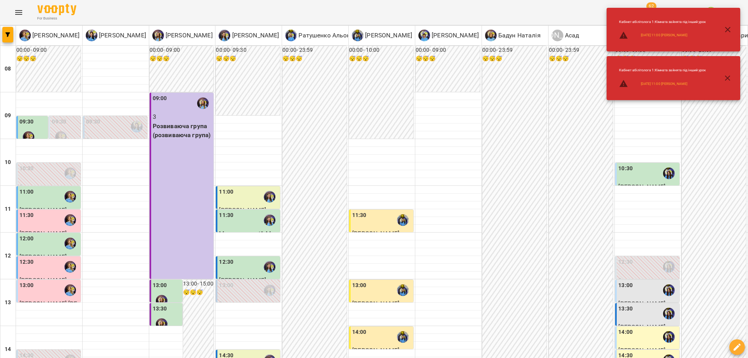
click at [42, 164] on div "10:30" at bounding box center [49, 173] width 60 height 18
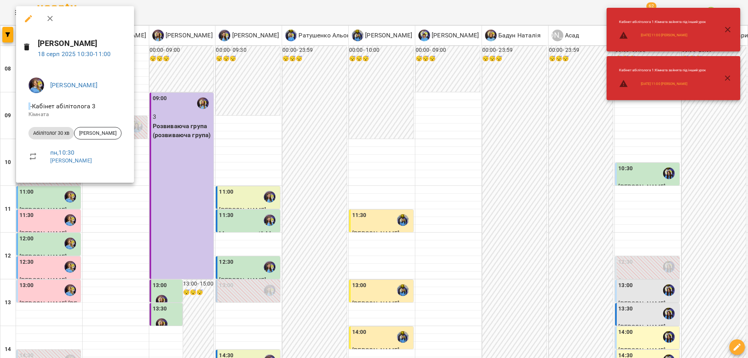
click at [193, 91] on div at bounding box center [374, 179] width 748 height 358
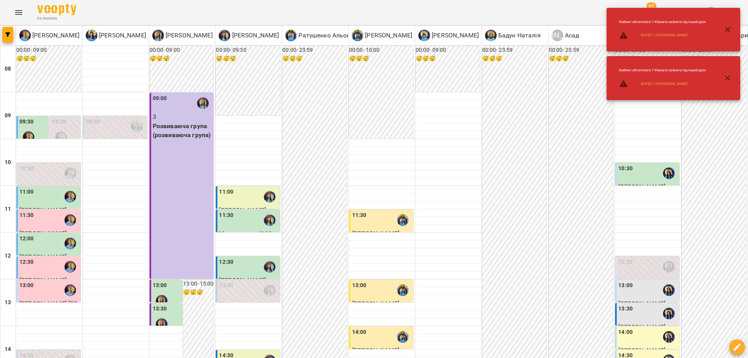
scroll to position [69, 0]
click at [125, 118] on div "09:30" at bounding box center [116, 127] width 60 height 18
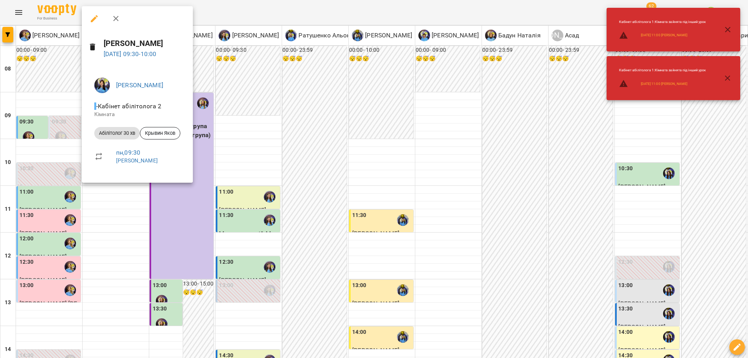
click at [79, 63] on div at bounding box center [374, 179] width 748 height 358
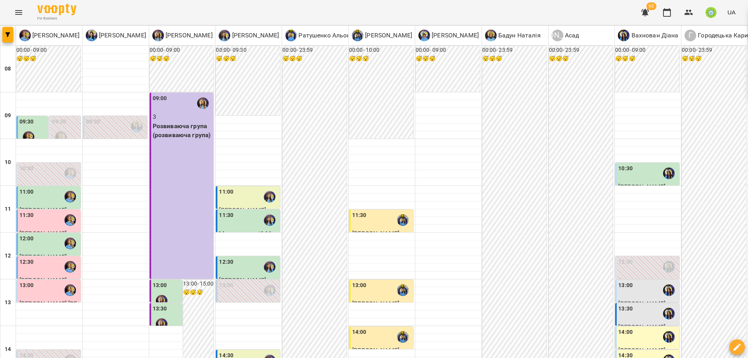
click at [74, 118] on div "09:30" at bounding box center [65, 132] width 27 height 28
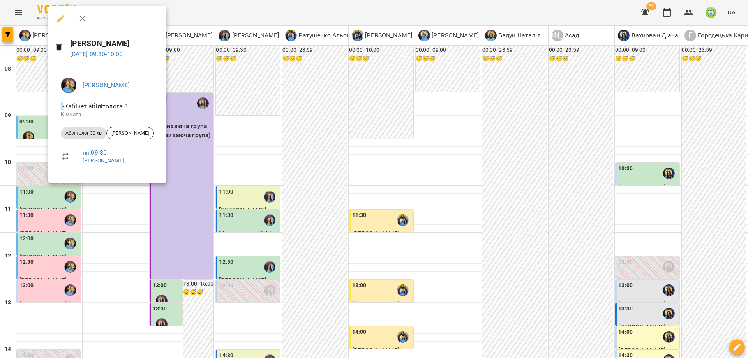
click at [208, 126] on div at bounding box center [374, 179] width 748 height 358
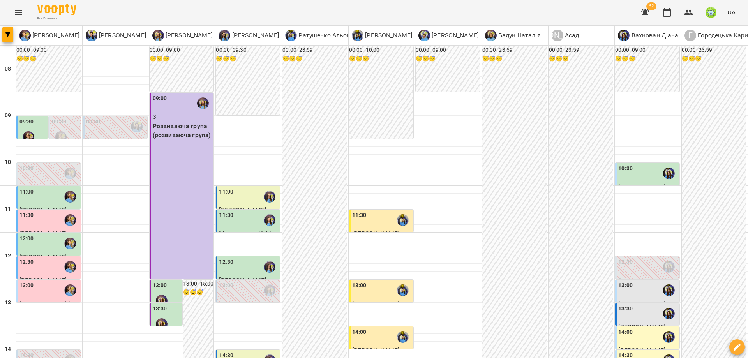
scroll to position [250, 0]
click at [47, 351] on div "14:30" at bounding box center [49, 360] width 60 height 18
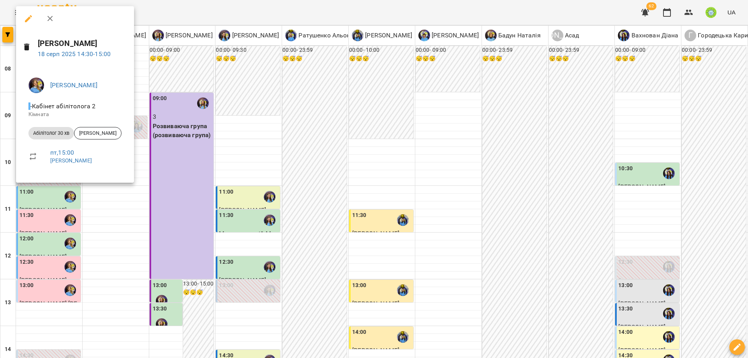
click at [155, 130] on div at bounding box center [374, 179] width 748 height 358
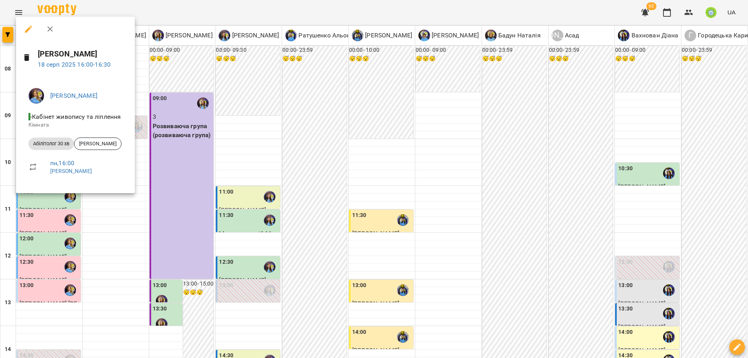
click at [164, 205] on div at bounding box center [374, 179] width 748 height 358
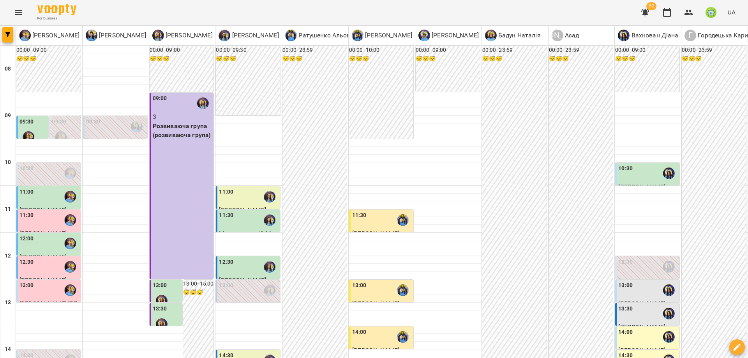
scroll to position [265, 0]
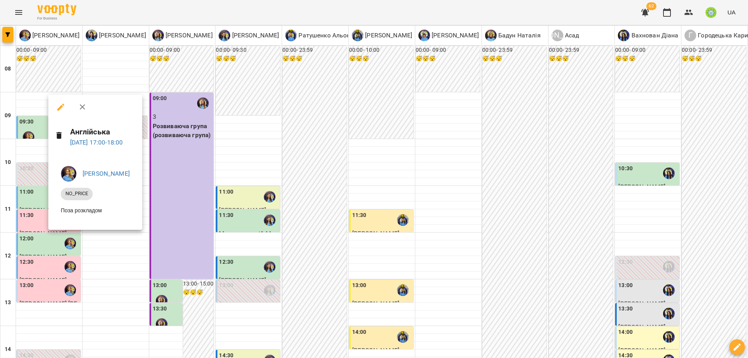
drag, startPoint x: 48, startPoint y: 245, endPoint x: 55, endPoint y: 236, distance: 10.3
click at [48, 245] on div at bounding box center [374, 179] width 748 height 358
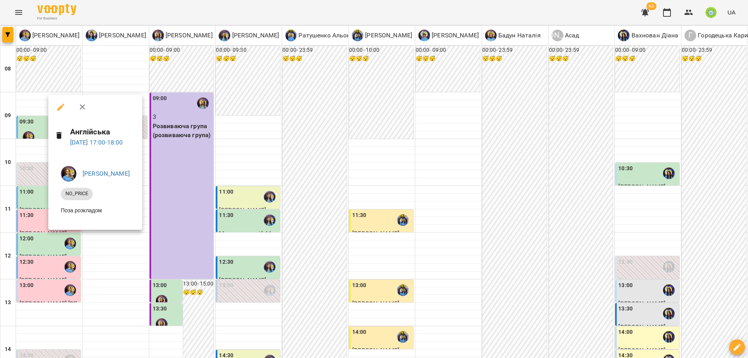
click at [205, 247] on div at bounding box center [374, 179] width 748 height 358
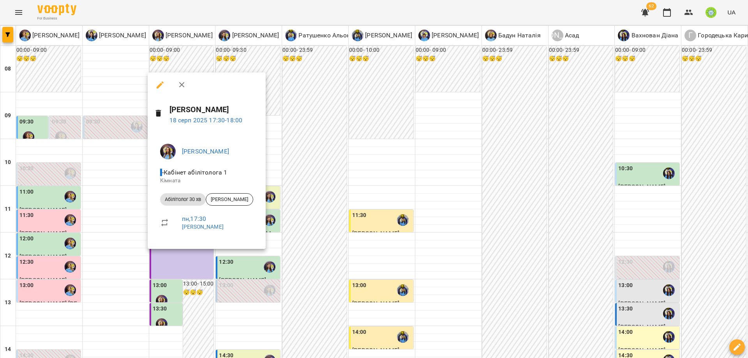
click at [110, 224] on div at bounding box center [374, 179] width 748 height 358
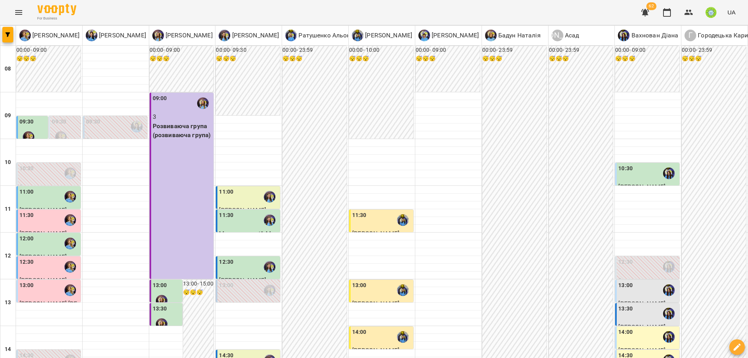
scroll to position [328, 0]
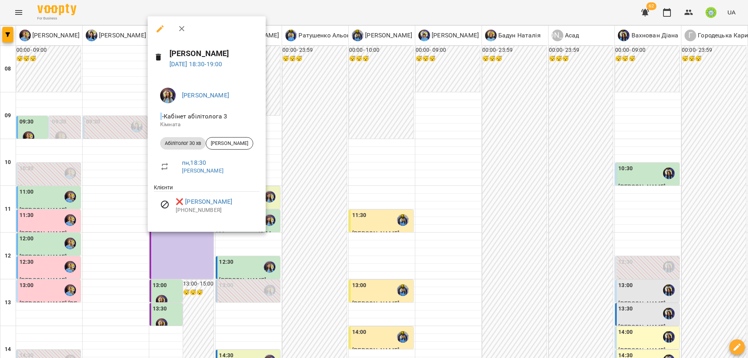
click at [129, 231] on div at bounding box center [374, 179] width 748 height 358
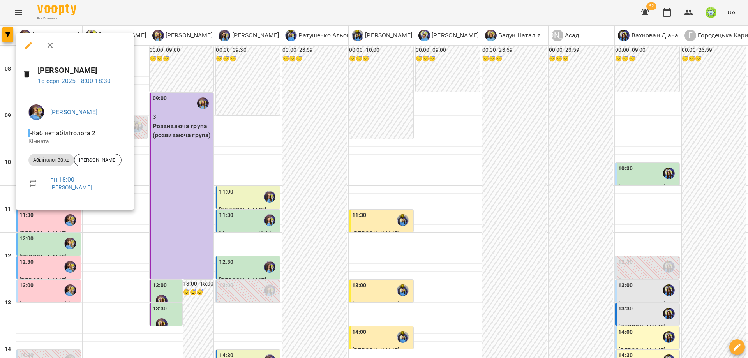
click at [191, 245] on div at bounding box center [374, 179] width 748 height 358
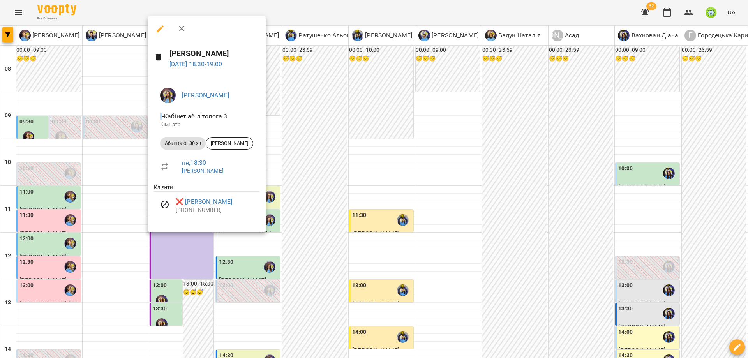
click at [49, 196] on div at bounding box center [374, 179] width 748 height 358
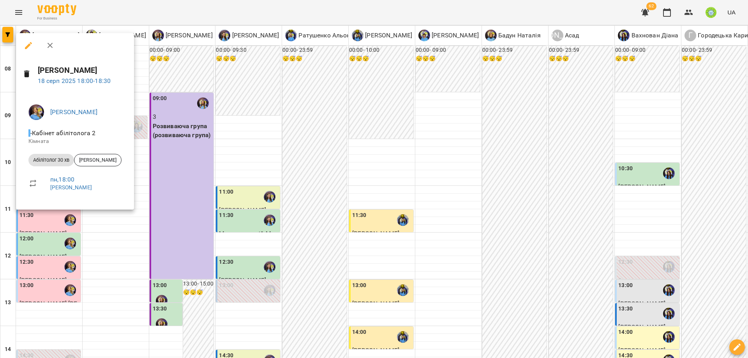
click at [203, 267] on div at bounding box center [374, 179] width 748 height 358
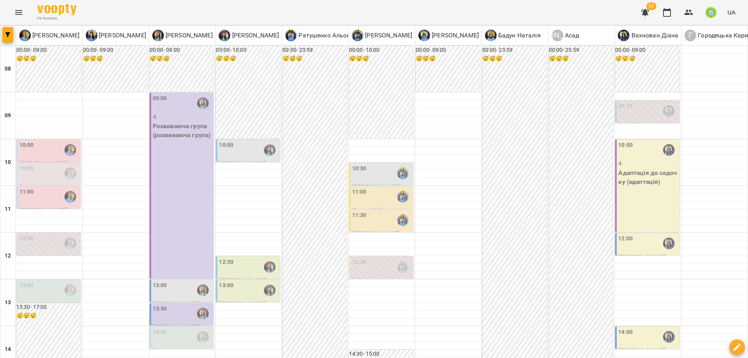
scroll to position [74, 0]
click at [355, 258] on label "12:30" at bounding box center [359, 262] width 14 height 9
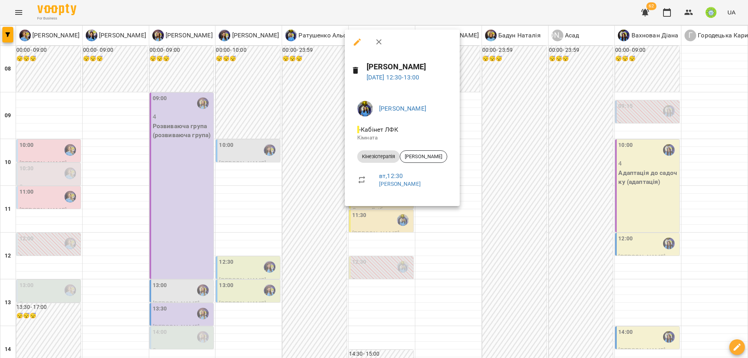
drag, startPoint x: 314, startPoint y: 202, endPoint x: 301, endPoint y: 203, distance: 12.1
click at [314, 202] on div at bounding box center [374, 179] width 748 height 358
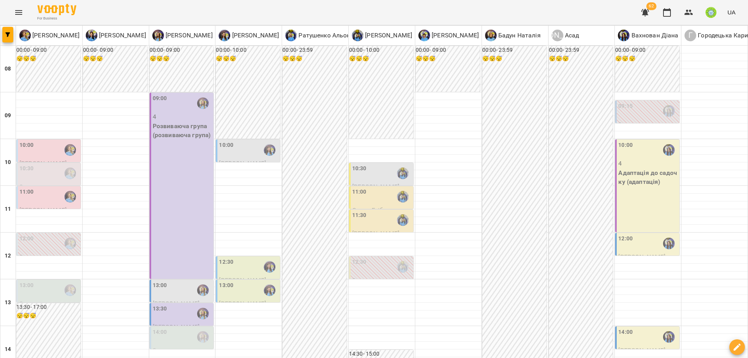
scroll to position [76, 0]
click at [64, 238] on img "Позднякова Анастасія" at bounding box center [70, 244] width 12 height 12
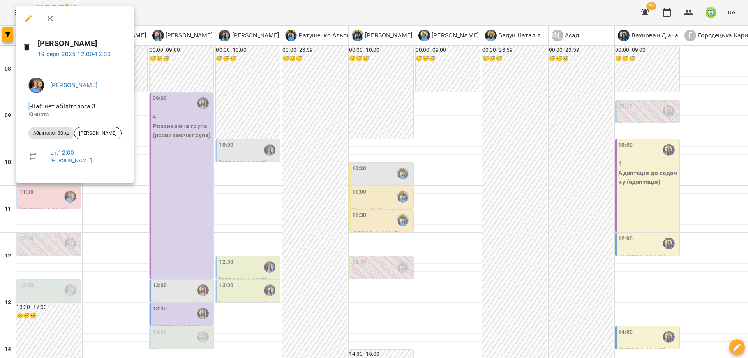
click at [308, 205] on div at bounding box center [374, 179] width 748 height 358
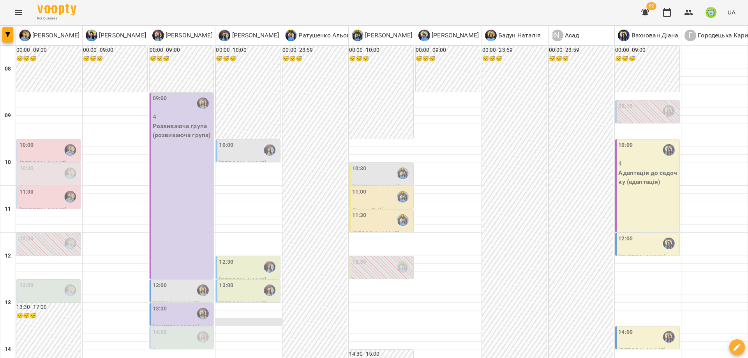
scroll to position [192, 0]
click at [188, 281] on div "13:00" at bounding box center [183, 290] width 60 height 18
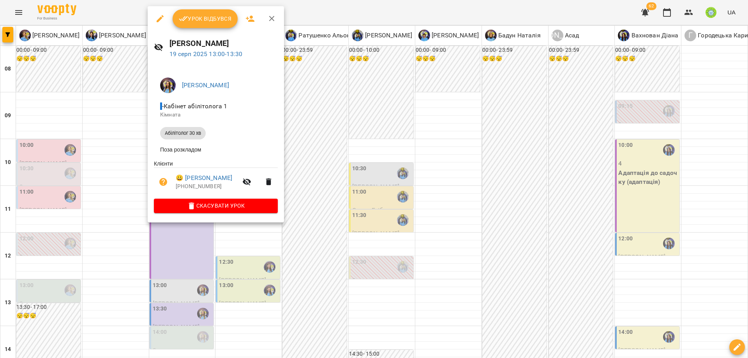
click at [358, 150] on div at bounding box center [374, 179] width 748 height 358
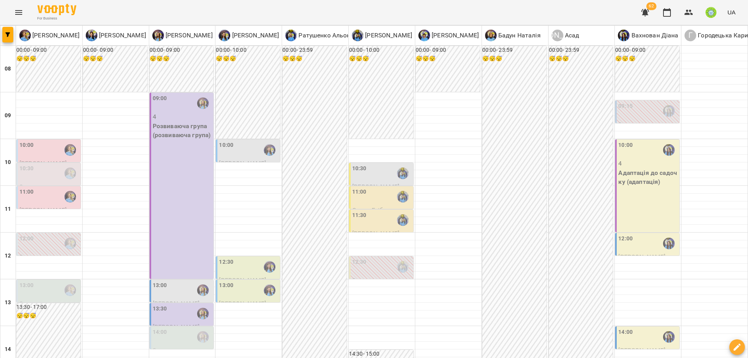
click at [178, 328] on div "14:00" at bounding box center [183, 337] width 60 height 18
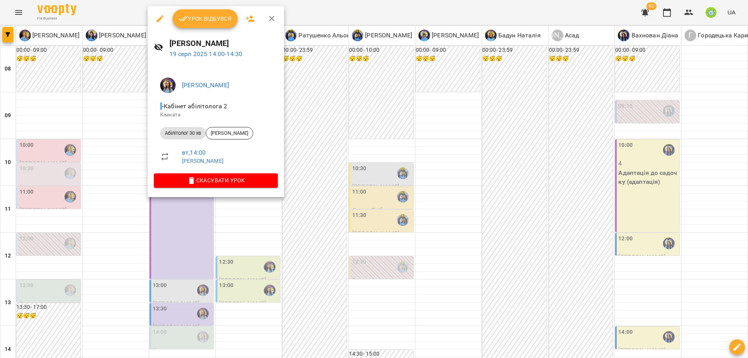
click at [334, 144] on div at bounding box center [374, 179] width 748 height 358
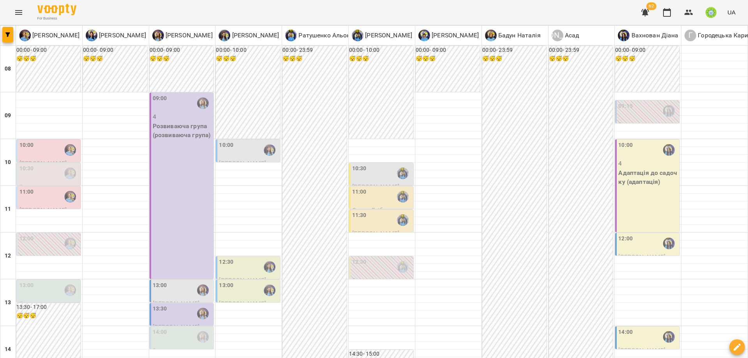
scroll to position [261, 0]
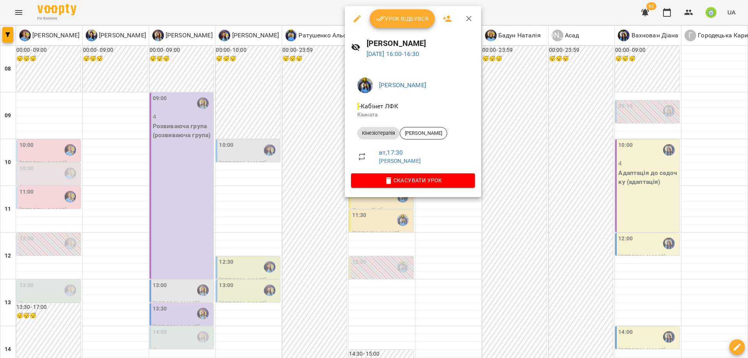
click at [315, 152] on div at bounding box center [374, 179] width 748 height 358
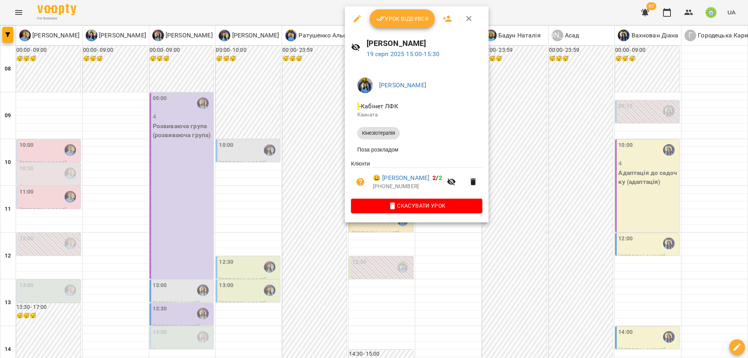
click at [302, 129] on div at bounding box center [374, 179] width 748 height 358
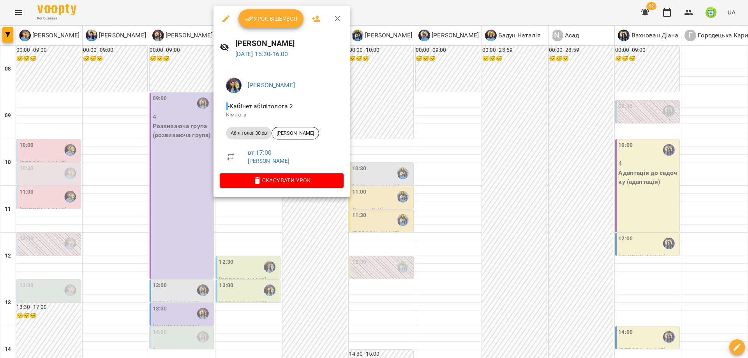
drag, startPoint x: 316, startPoint y: 227, endPoint x: 293, endPoint y: 221, distance: 23.7
click at [316, 227] on div at bounding box center [374, 179] width 748 height 358
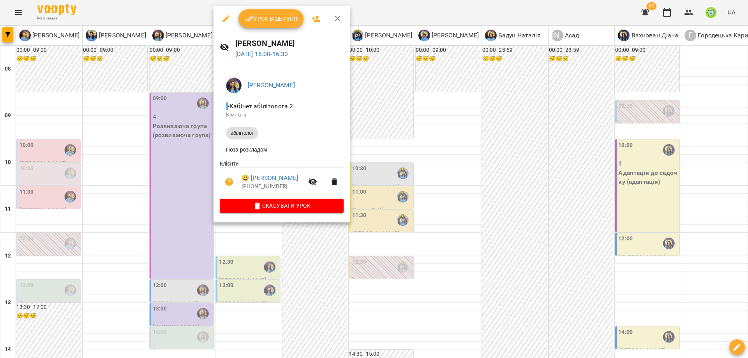
click at [307, 251] on div at bounding box center [374, 179] width 748 height 358
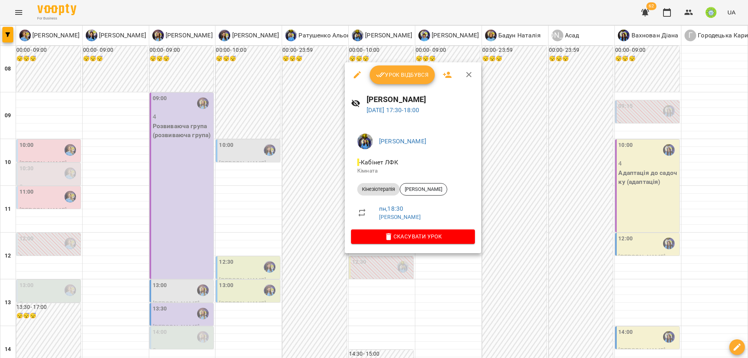
drag, startPoint x: 308, startPoint y: 225, endPoint x: 300, endPoint y: 228, distance: 9.1
click at [308, 225] on div at bounding box center [374, 179] width 748 height 358
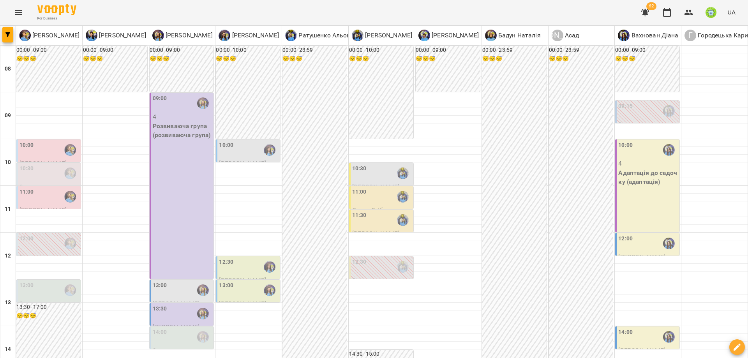
scroll to position [263, 0]
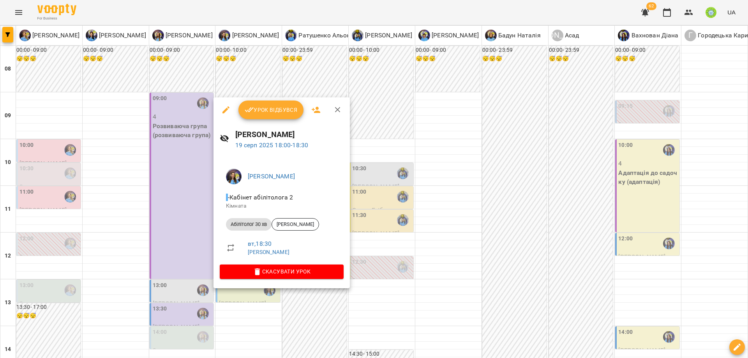
click at [39, 213] on div at bounding box center [374, 179] width 748 height 358
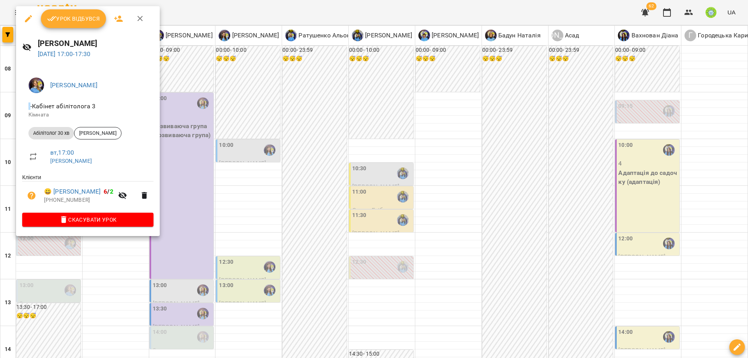
click at [166, 266] on div at bounding box center [374, 179] width 748 height 358
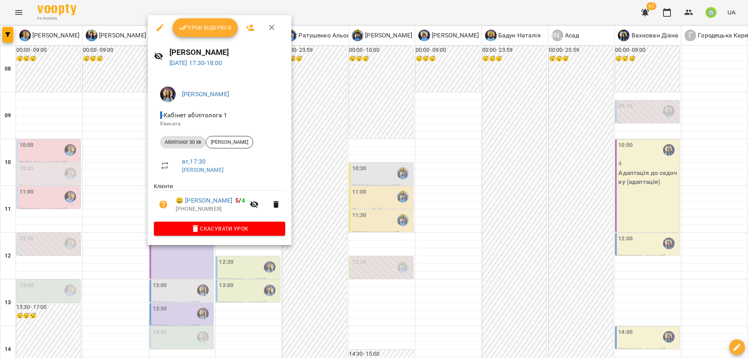
click at [172, 278] on div at bounding box center [374, 179] width 748 height 358
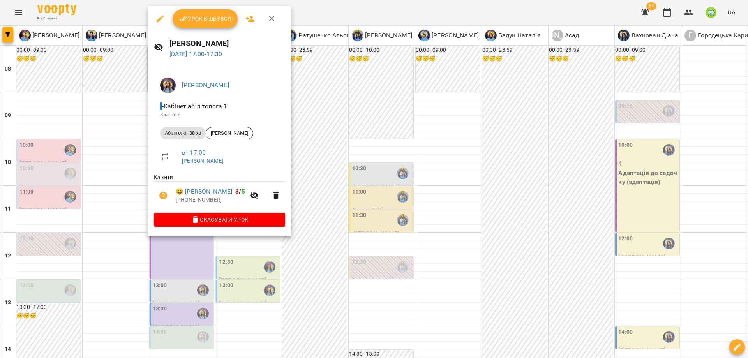
click at [180, 259] on div at bounding box center [374, 179] width 748 height 358
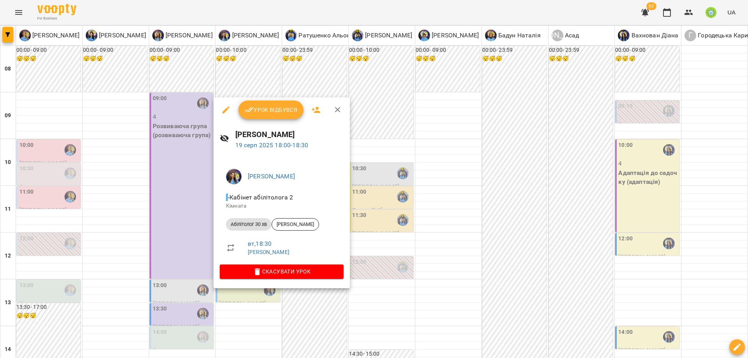
click at [181, 254] on div at bounding box center [374, 179] width 748 height 358
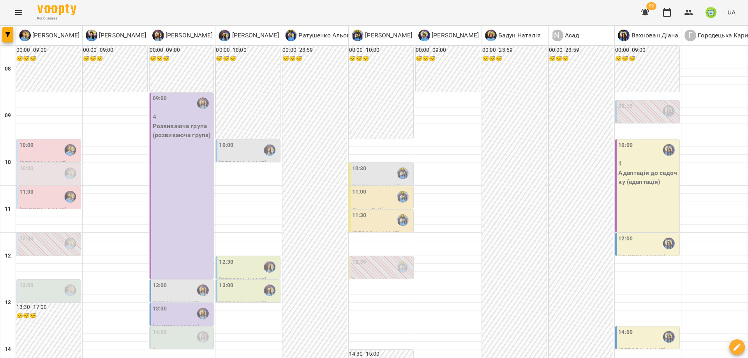
scroll to position [11, 0]
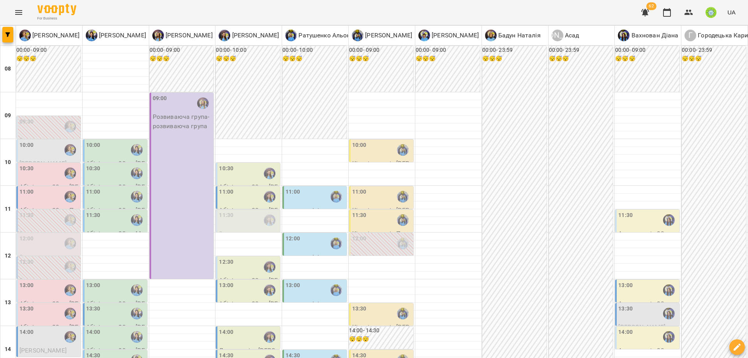
click at [45, 125] on div "09:30" at bounding box center [49, 127] width 60 height 18
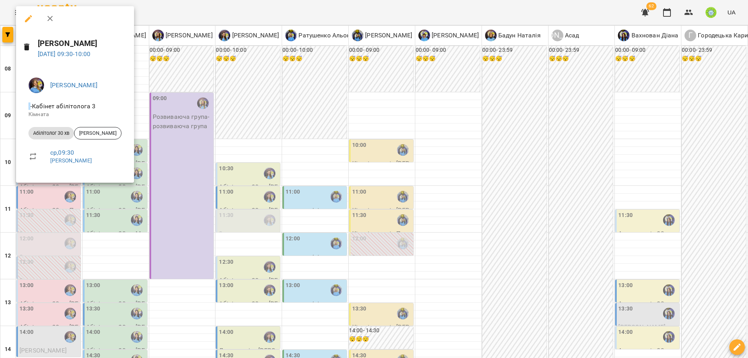
click at [240, 181] on div at bounding box center [374, 179] width 748 height 358
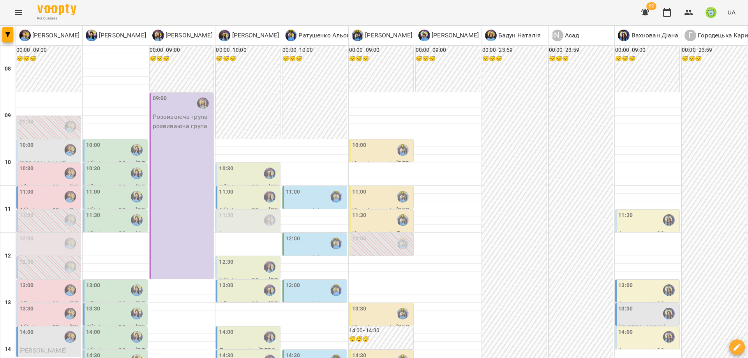
click at [371, 245] on div "12:00" at bounding box center [382, 243] width 60 height 18
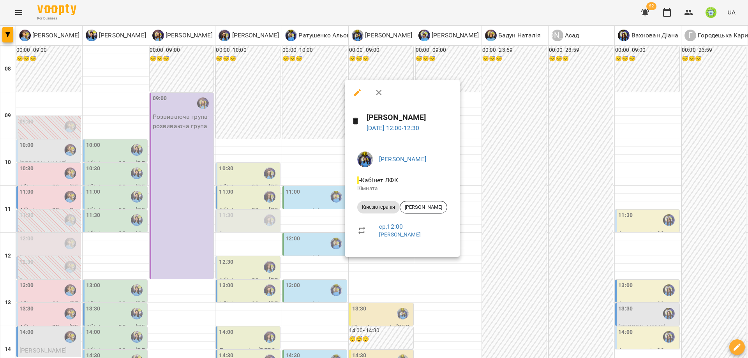
click at [239, 206] on div at bounding box center [374, 179] width 748 height 358
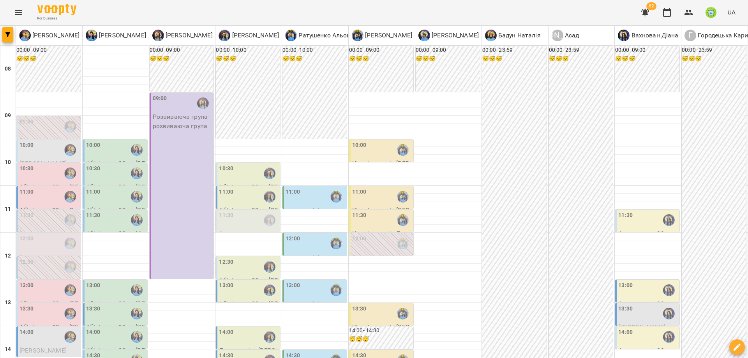
click at [35, 229] on p "0" at bounding box center [49, 233] width 60 height 9
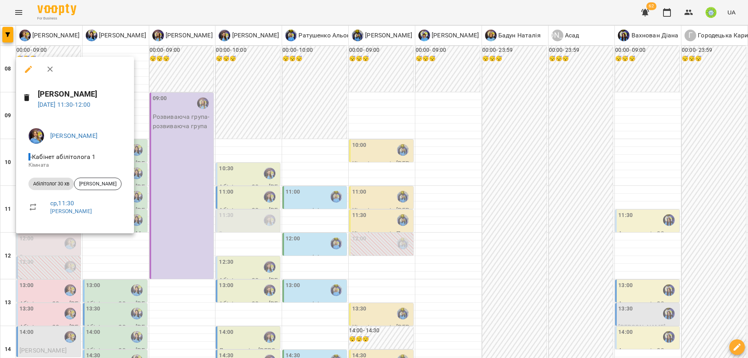
drag, startPoint x: 211, startPoint y: 219, endPoint x: 204, endPoint y: 220, distance: 6.6
click at [211, 219] on div at bounding box center [374, 179] width 748 height 358
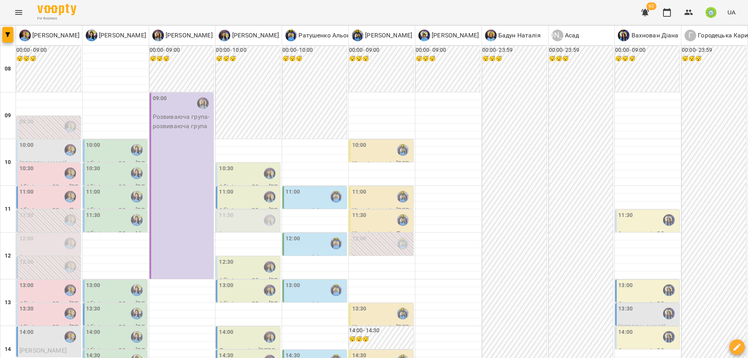
scroll to position [92, 0]
click at [49, 258] on div "12:30" at bounding box center [49, 267] width 60 height 18
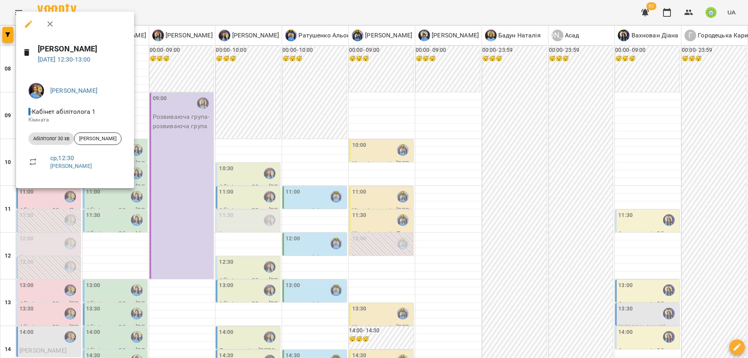
click at [190, 175] on div at bounding box center [374, 179] width 748 height 358
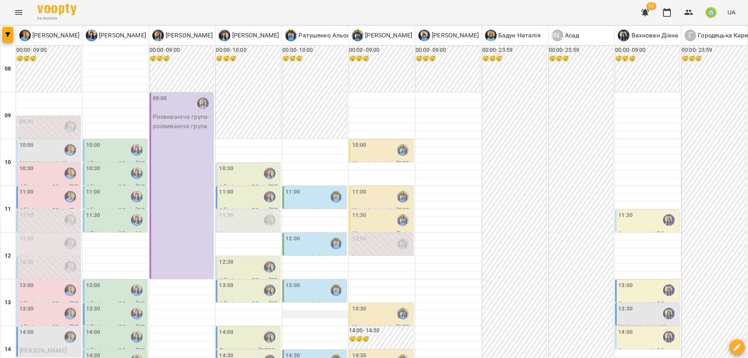
scroll to position [285, 0]
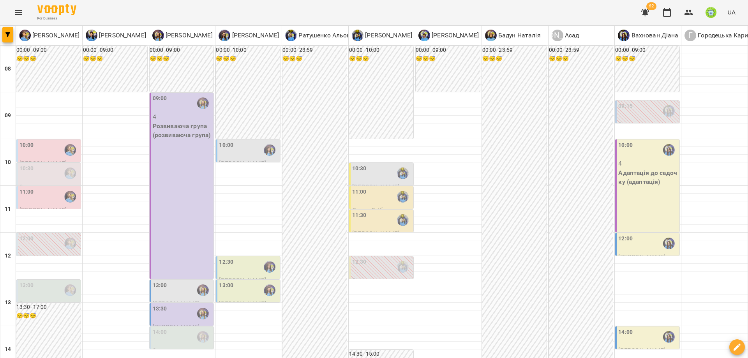
type input "**********"
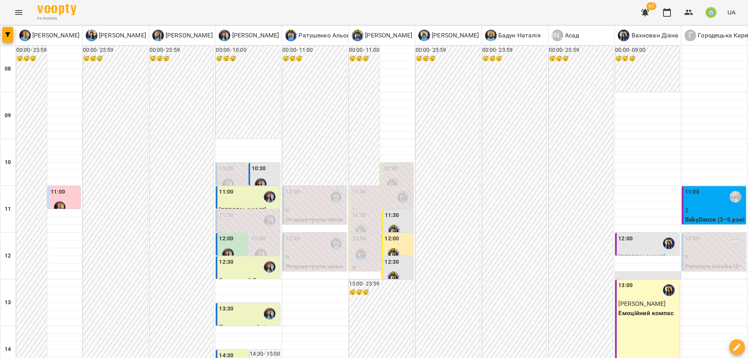
scroll to position [111, 0]
click at [661, 300] on span "Медвєдєв Максим" at bounding box center [641, 303] width 47 height 7
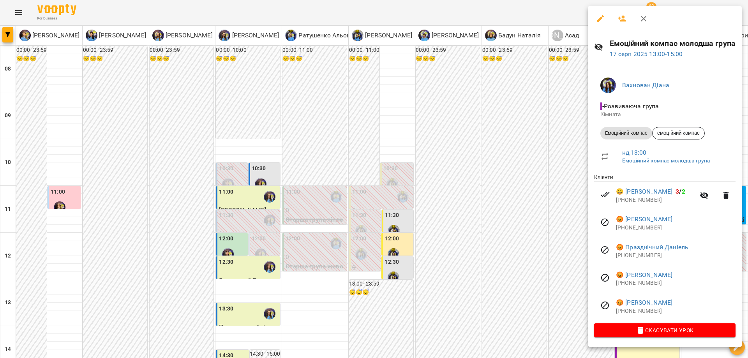
drag, startPoint x: 432, startPoint y: 115, endPoint x: 435, endPoint y: 112, distance: 4.4
click at [432, 115] on div at bounding box center [374, 179] width 748 height 358
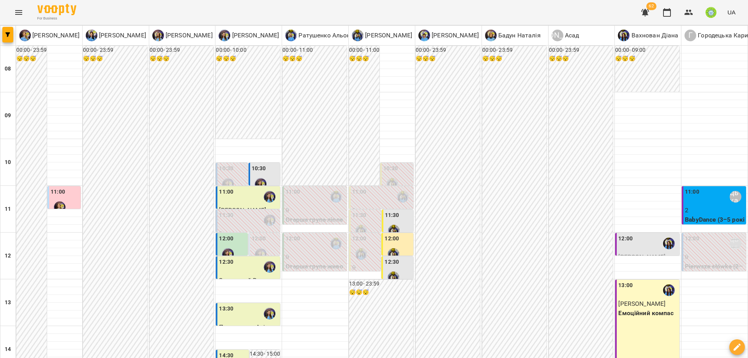
scroll to position [91, 0]
click at [635, 309] on p "Емоційний компас" at bounding box center [648, 313] width 60 height 9
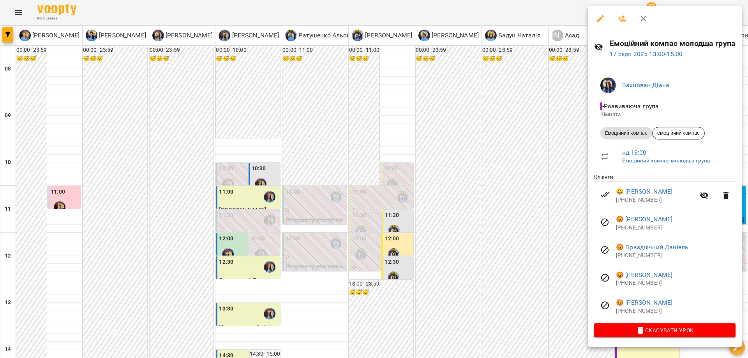
click at [528, 194] on div at bounding box center [374, 179] width 748 height 358
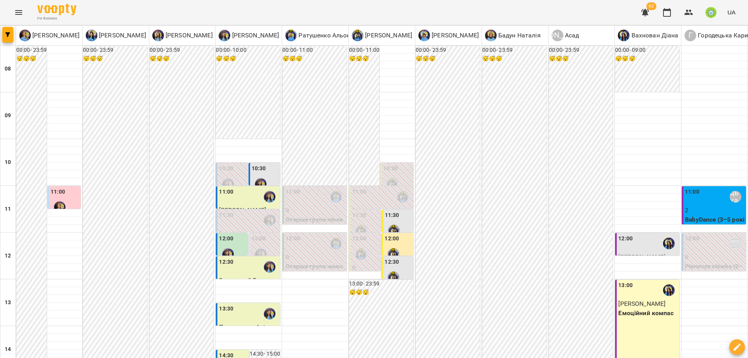
click at [625, 234] on div "12:00" at bounding box center [625, 243] width 14 height 18
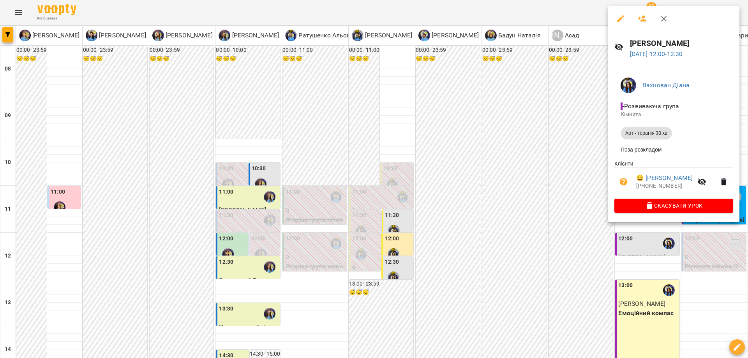
click at [525, 199] on div at bounding box center [374, 179] width 748 height 358
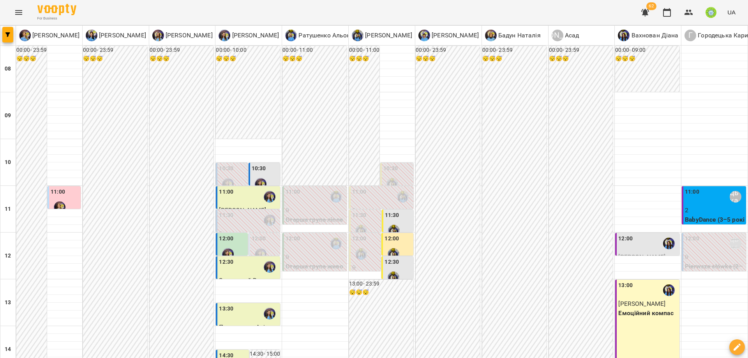
type input "**********"
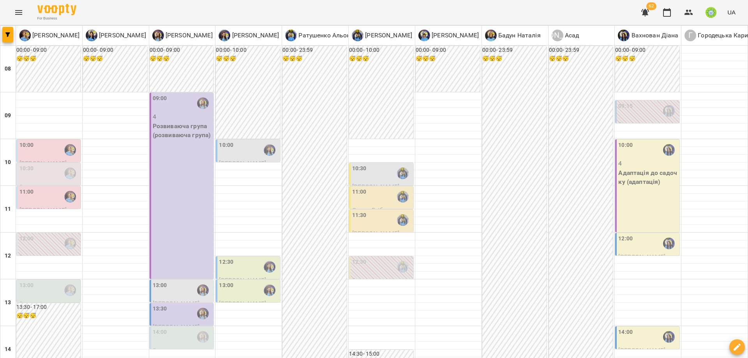
click at [238, 263] on div "12:30" at bounding box center [249, 267] width 60 height 18
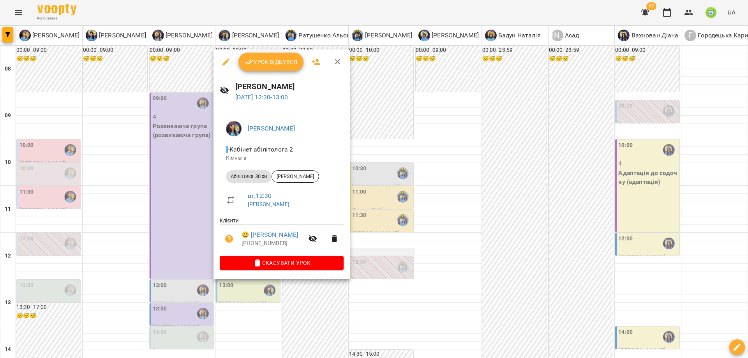
click at [430, 240] on div at bounding box center [374, 179] width 748 height 358
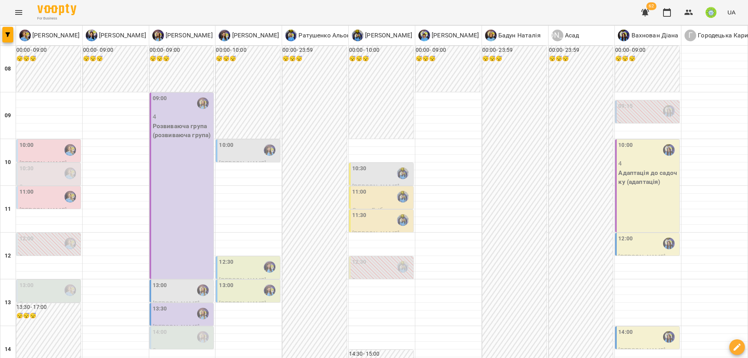
click at [237, 289] on div "13:00" at bounding box center [249, 290] width 60 height 18
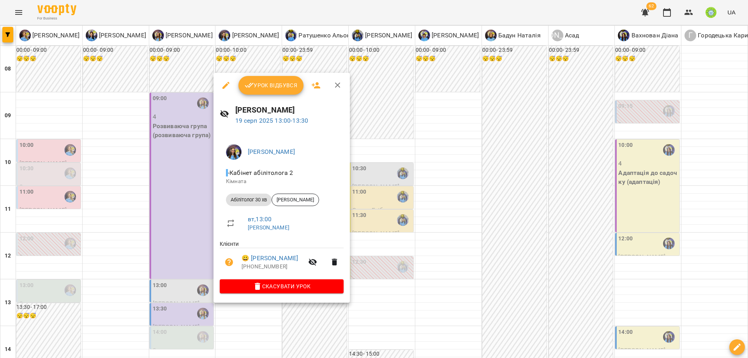
click at [289, 314] on div at bounding box center [374, 179] width 748 height 358
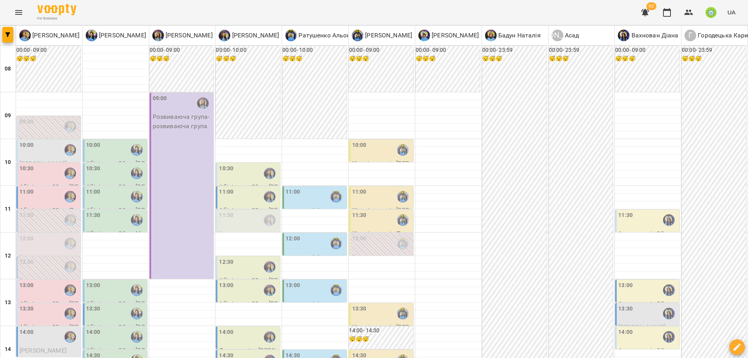
click at [246, 221] on div "11:30" at bounding box center [249, 220] width 60 height 18
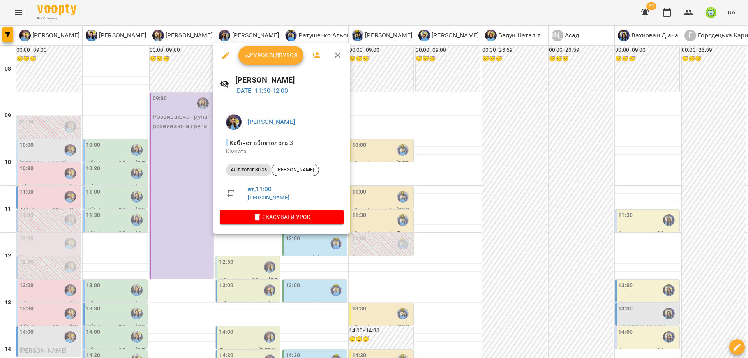
click at [477, 189] on div at bounding box center [374, 179] width 748 height 358
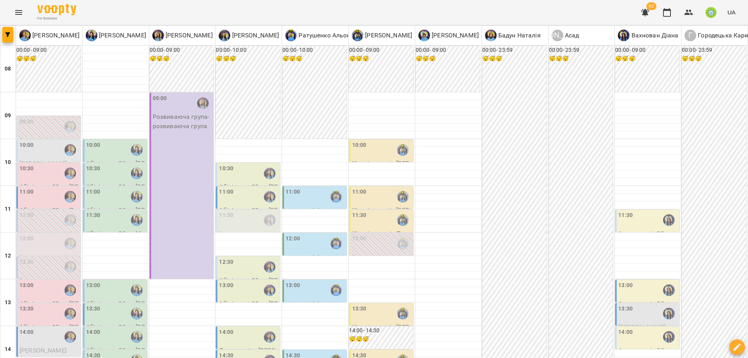
click at [471, 5] on div "For Business 62 UA" at bounding box center [374, 12] width 748 height 25
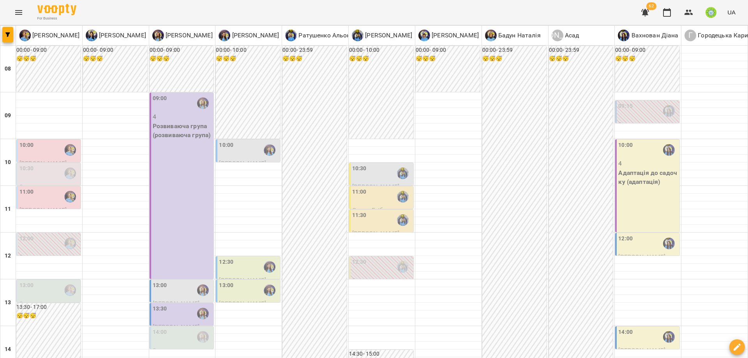
click at [252, 145] on div "10:00" at bounding box center [249, 150] width 60 height 18
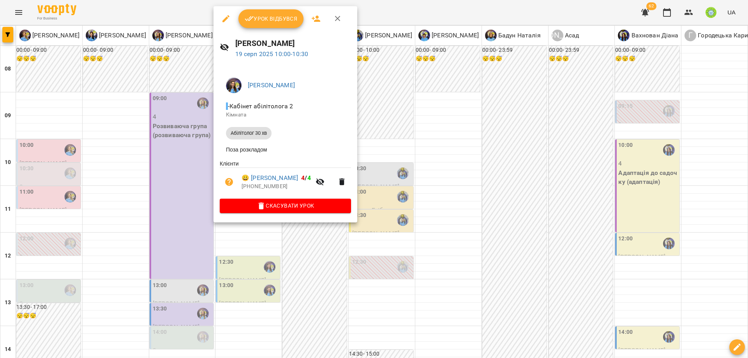
drag, startPoint x: 395, startPoint y: 174, endPoint x: 378, endPoint y: 162, distance: 20.2
click at [395, 174] on div at bounding box center [374, 179] width 748 height 358
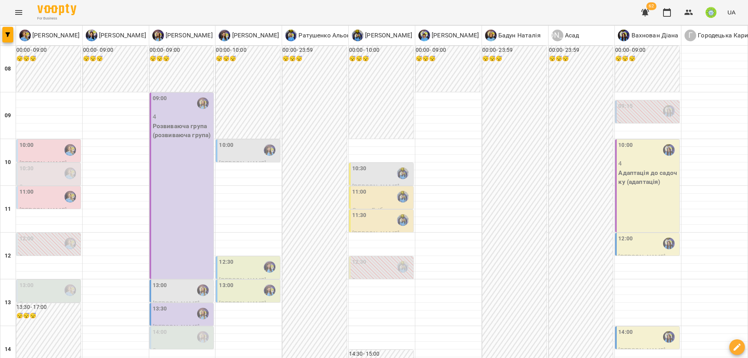
click at [49, 153] on div "10:00" at bounding box center [49, 150] width 60 height 18
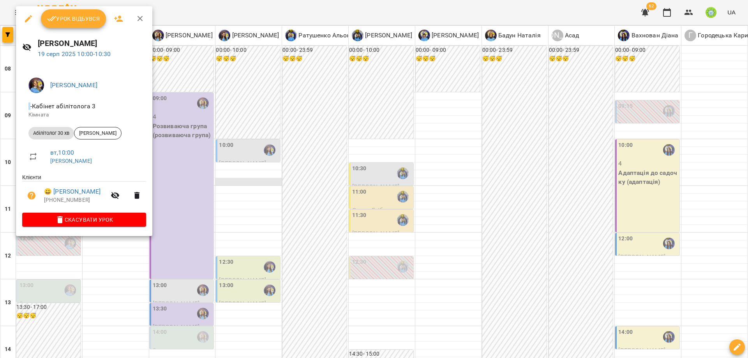
drag, startPoint x: 272, startPoint y: 229, endPoint x: 230, endPoint y: 178, distance: 65.6
click at [271, 229] on div at bounding box center [374, 179] width 748 height 358
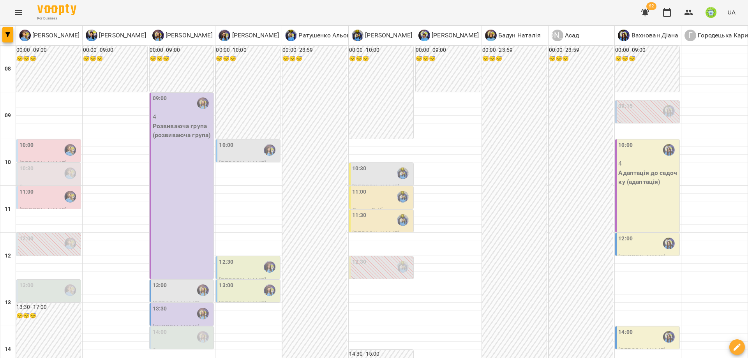
click at [242, 151] on div "10:00" at bounding box center [249, 150] width 60 height 18
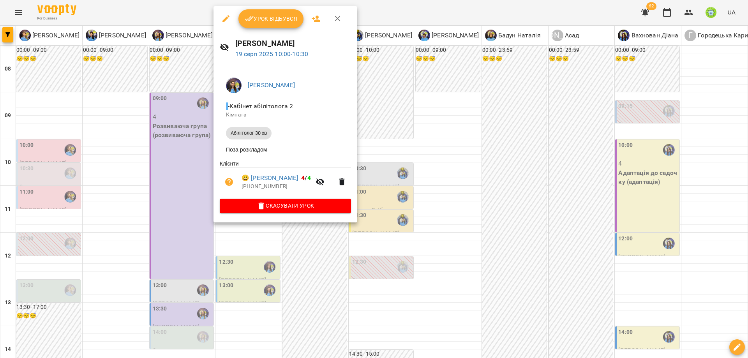
click at [300, 252] on div at bounding box center [374, 179] width 748 height 358
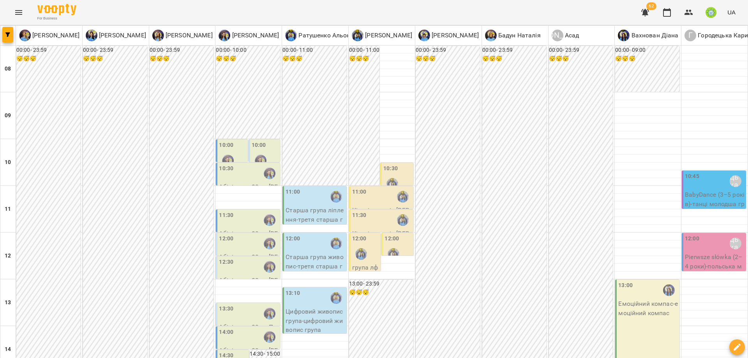
scroll to position [83, 0]
click at [232, 141] on div "10:00" at bounding box center [232, 155] width 27 height 28
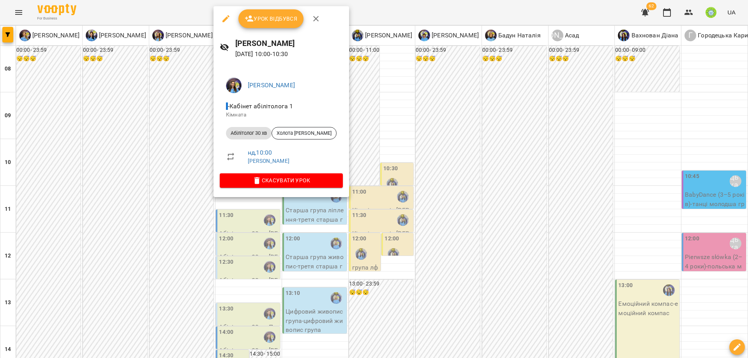
click at [411, 167] on div at bounding box center [374, 179] width 748 height 358
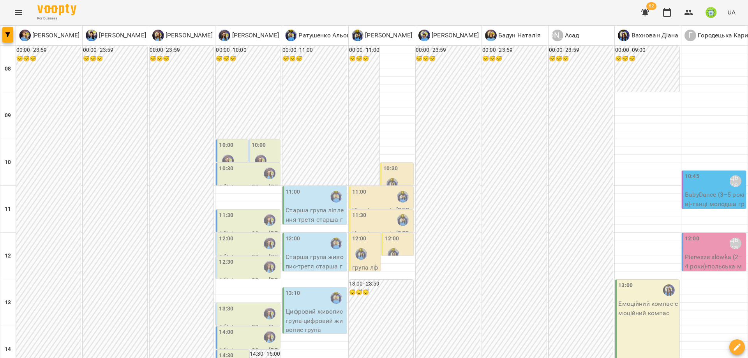
click at [266, 141] on div "10:00" at bounding box center [265, 155] width 27 height 28
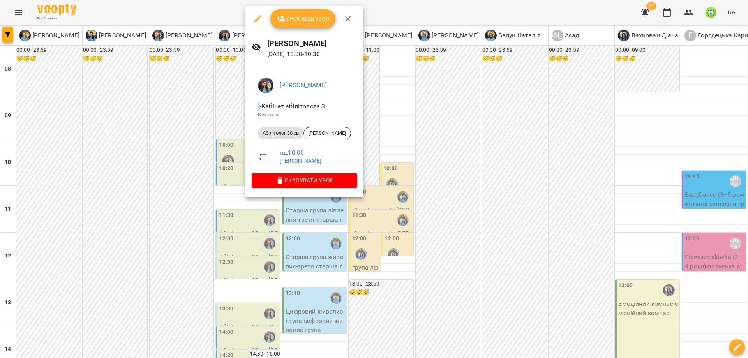
click at [428, 236] on div at bounding box center [374, 179] width 748 height 358
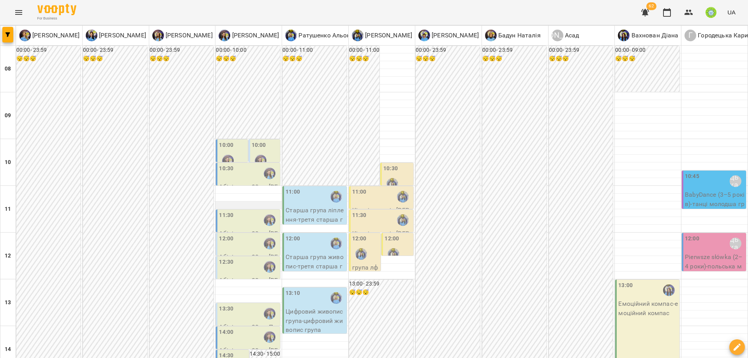
scroll to position [86, 0]
click at [240, 164] on div "10:30" at bounding box center [249, 173] width 60 height 18
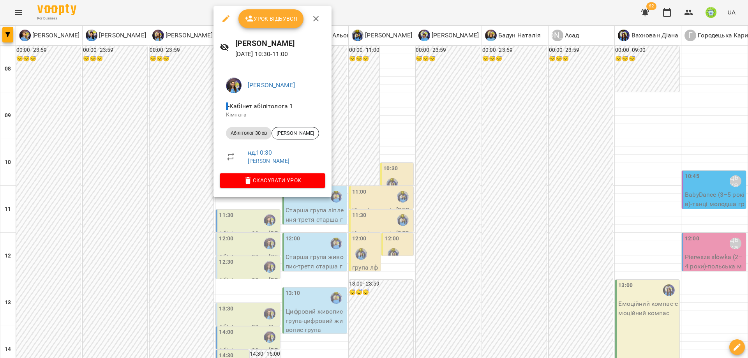
click at [364, 210] on div at bounding box center [374, 179] width 748 height 358
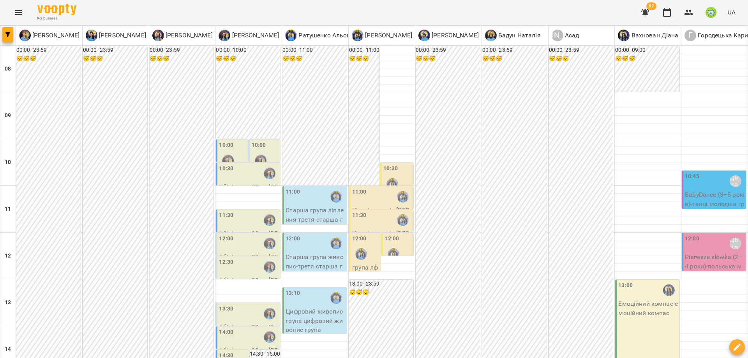
click at [256, 141] on label "10:00" at bounding box center [259, 145] width 14 height 9
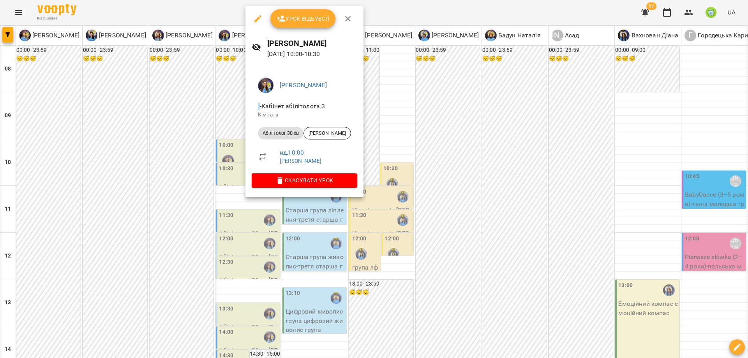
drag, startPoint x: 527, startPoint y: 122, endPoint x: 465, endPoint y: 137, distance: 63.4
click at [526, 122] on div at bounding box center [374, 179] width 748 height 358
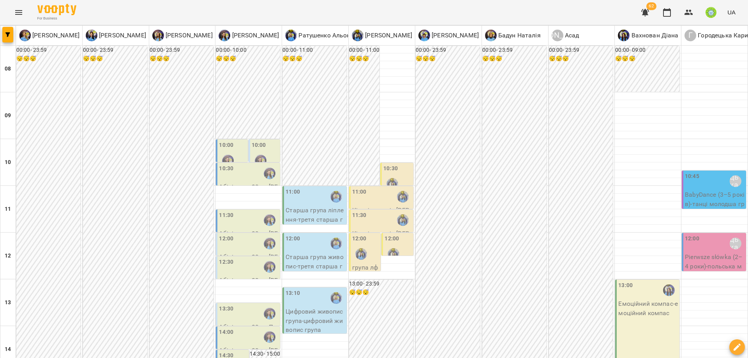
click at [386, 175] on div at bounding box center [392, 184] width 18 height 18
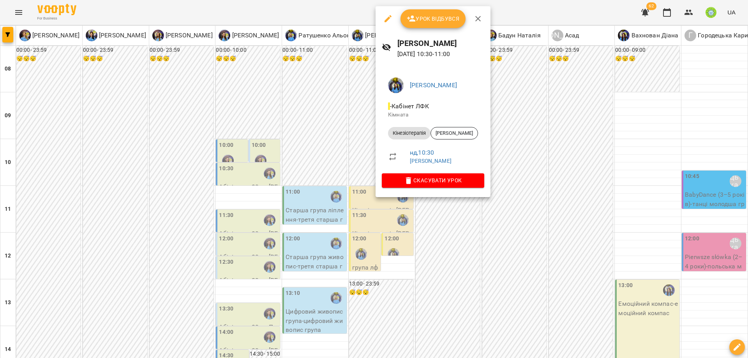
click at [472, 244] on div at bounding box center [374, 179] width 748 height 358
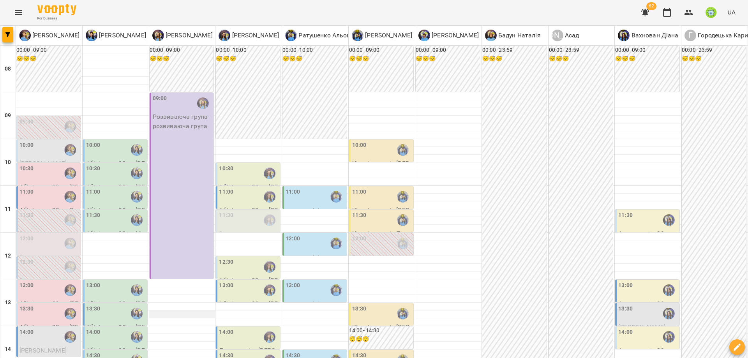
scroll to position [74, 0]
click at [294, 188] on div "11:00" at bounding box center [293, 197] width 14 height 18
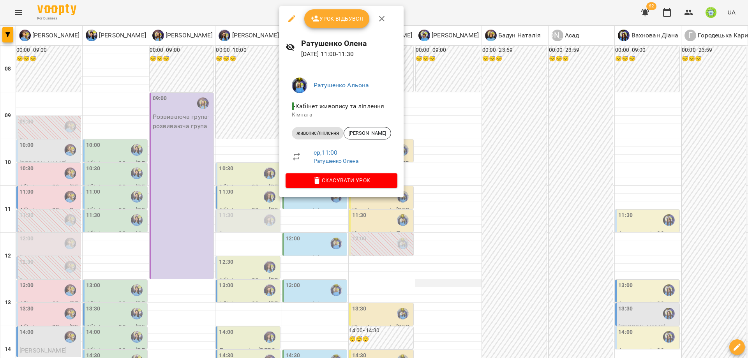
drag, startPoint x: 441, startPoint y: 212, endPoint x: 416, endPoint y: 205, distance: 25.0
click at [440, 211] on div at bounding box center [374, 179] width 748 height 358
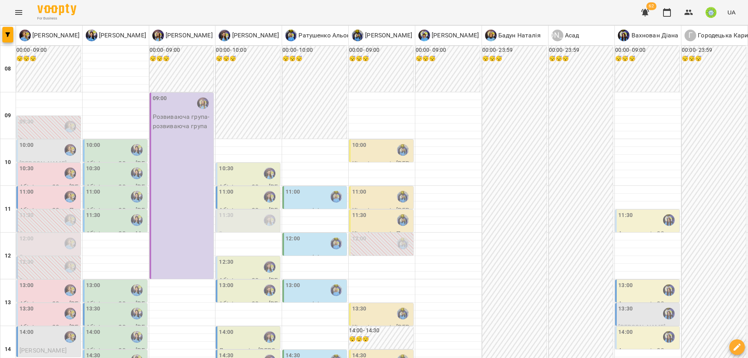
click at [36, 164] on div "10:30" at bounding box center [49, 173] width 60 height 18
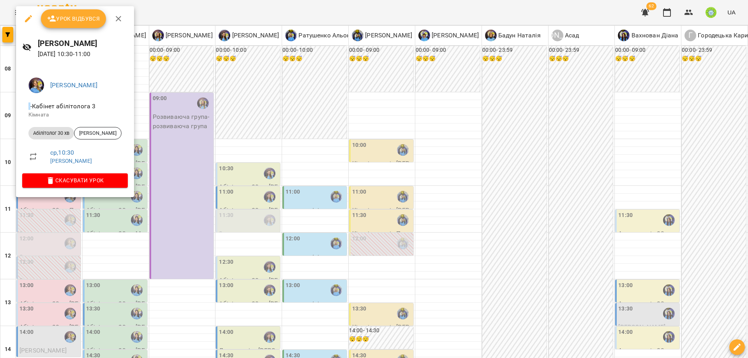
drag, startPoint x: 411, startPoint y: 169, endPoint x: 357, endPoint y: 113, distance: 77.4
click at [411, 169] on div at bounding box center [374, 179] width 748 height 358
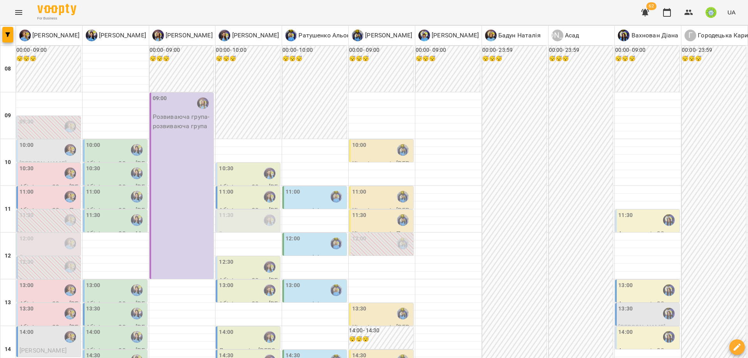
click at [371, 211] on div "11:30" at bounding box center [382, 220] width 60 height 18
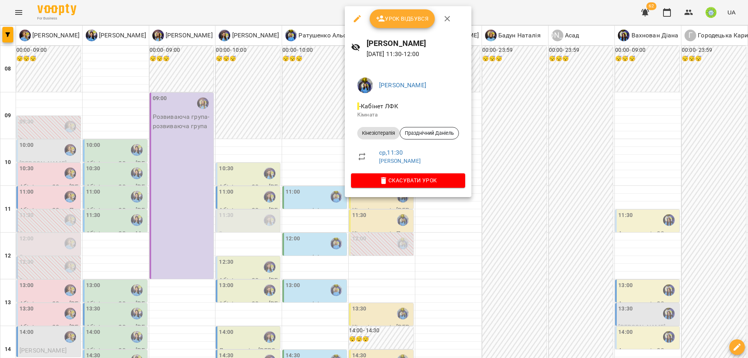
click at [295, 144] on div at bounding box center [374, 179] width 748 height 358
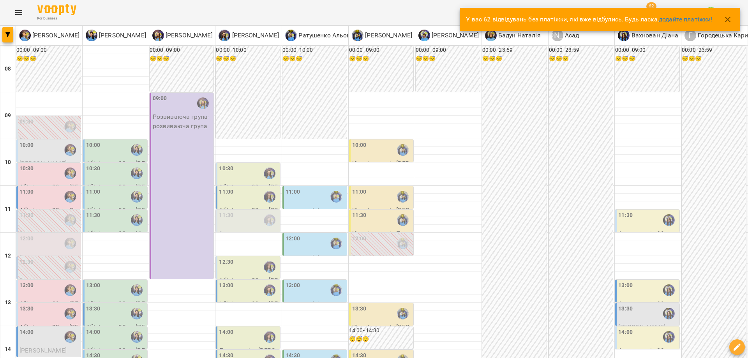
click at [371, 188] on div "11:00" at bounding box center [382, 197] width 60 height 18
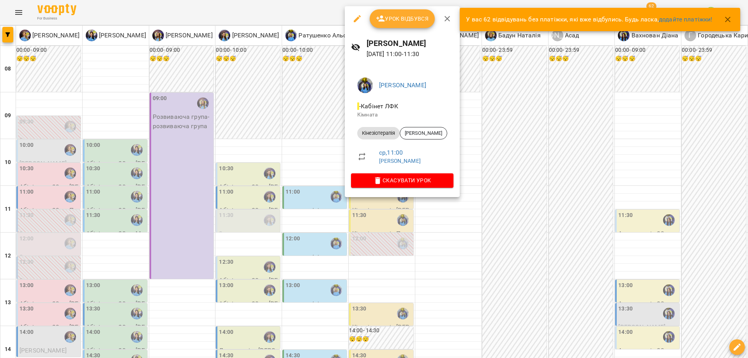
drag, startPoint x: 458, startPoint y: 241, endPoint x: 437, endPoint y: 226, distance: 25.6
click at [458, 241] on div at bounding box center [374, 179] width 748 height 358
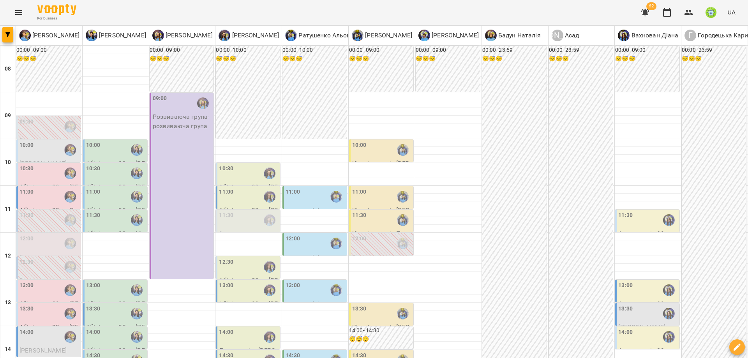
click at [233, 164] on div "10:30" at bounding box center [249, 173] width 60 height 18
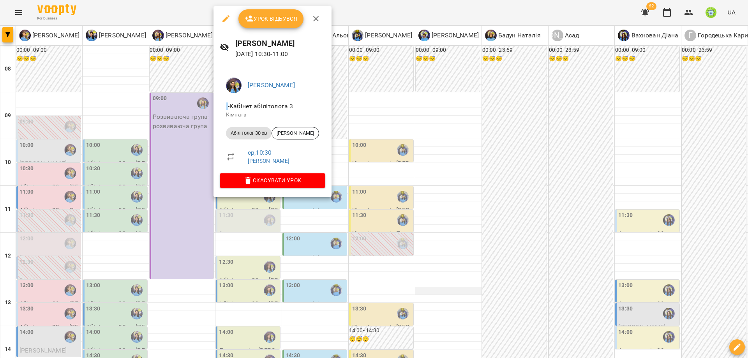
click at [465, 233] on div at bounding box center [374, 179] width 748 height 358
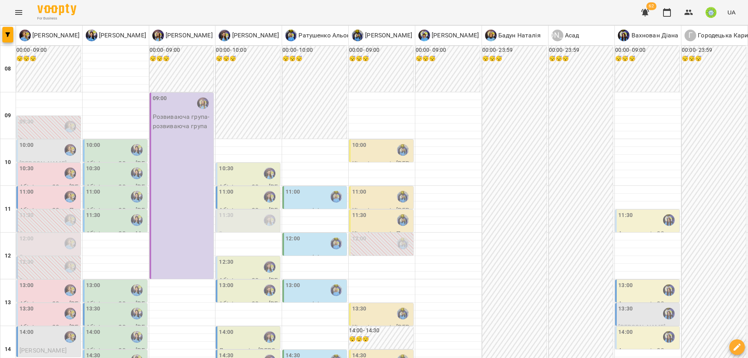
click at [366, 141] on div "10:00" at bounding box center [382, 150] width 60 height 18
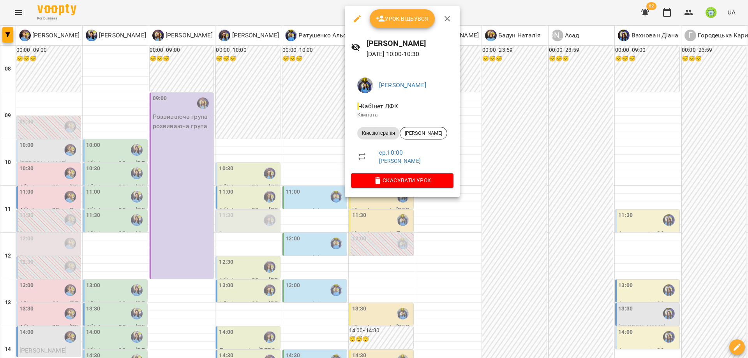
click at [513, 235] on div at bounding box center [374, 179] width 748 height 358
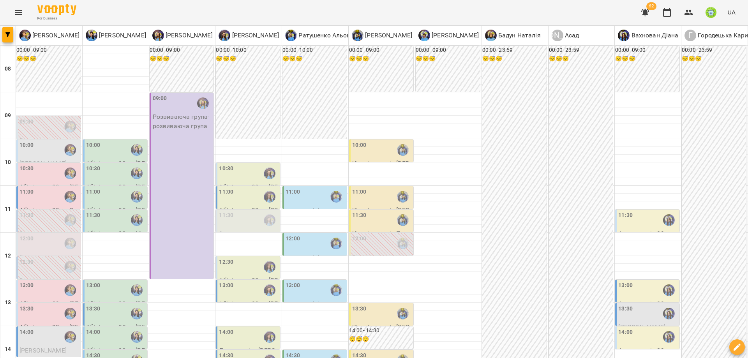
click at [313, 188] on div "11:00" at bounding box center [316, 197] width 60 height 18
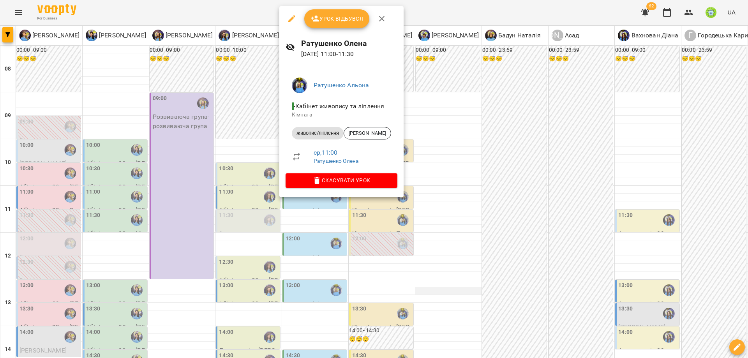
drag, startPoint x: 451, startPoint y: 228, endPoint x: 448, endPoint y: 215, distance: 12.8
click at [451, 227] on div at bounding box center [374, 179] width 748 height 358
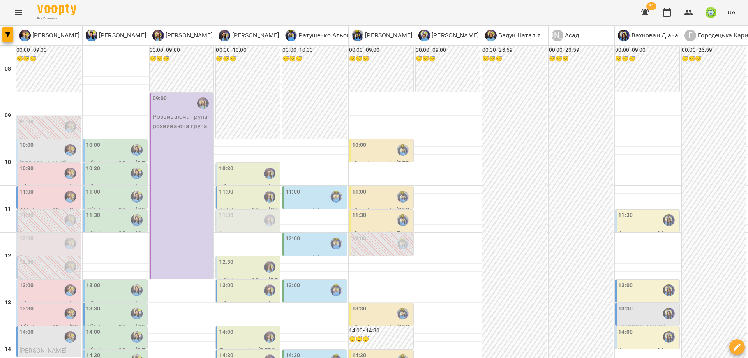
scroll to position [0, 0]
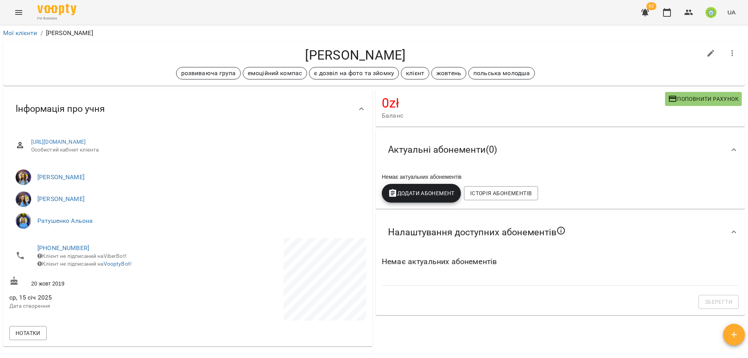
click at [22, 13] on icon "Menu" at bounding box center [18, 12] width 9 height 9
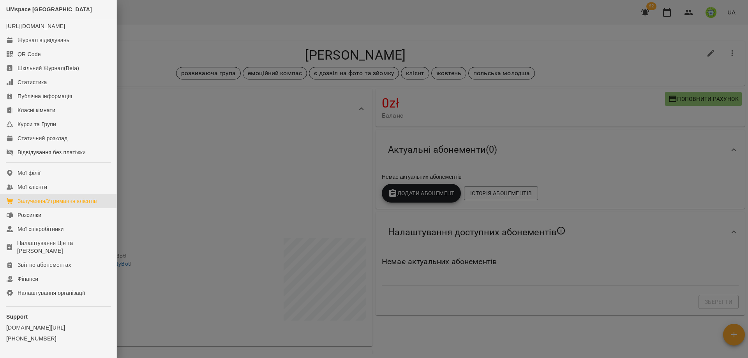
click at [53, 205] on div "Залучення/Утримання клієнтів" at bounding box center [57, 201] width 79 height 8
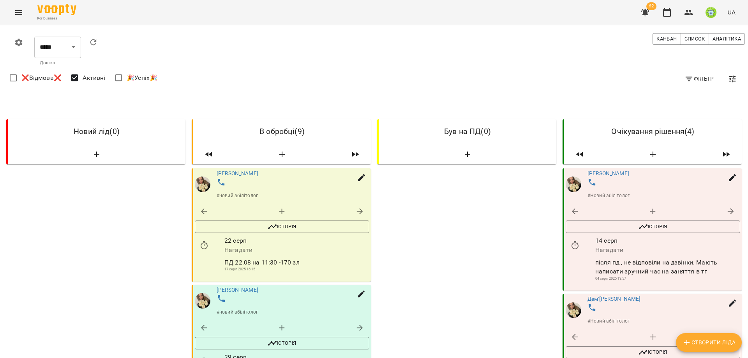
scroll to position [55, 0]
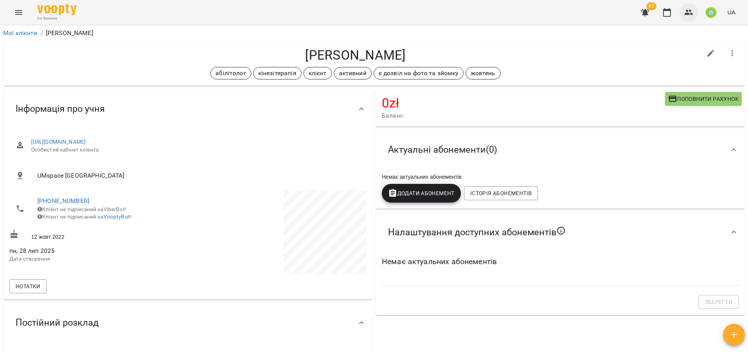
click at [686, 12] on icon "button" at bounding box center [688, 12] width 9 height 9
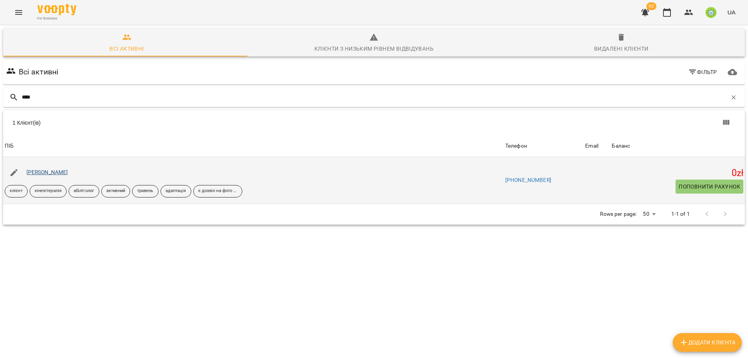
type input "****"
click at [43, 173] on link "[PERSON_NAME]" at bounding box center [47, 172] width 42 height 6
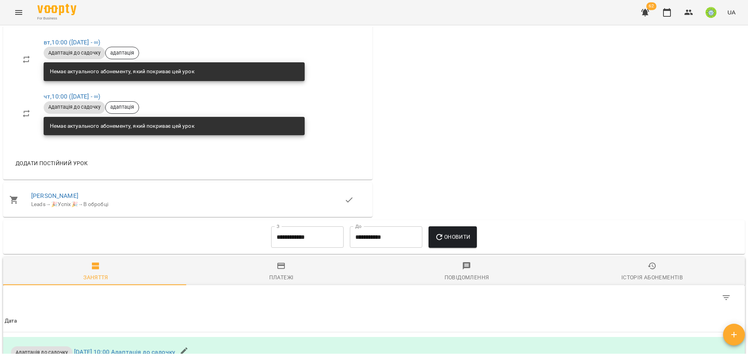
scroll to position [677, 0]
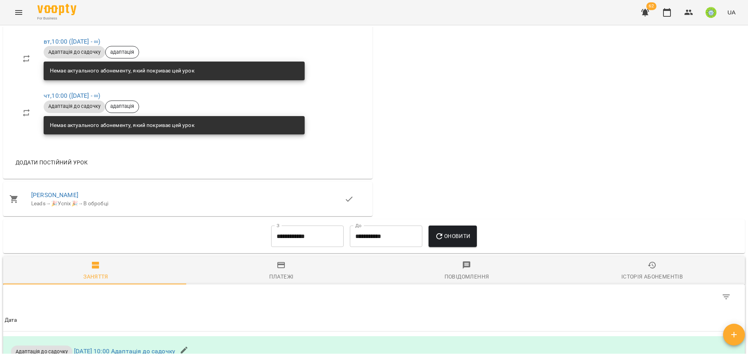
click at [290, 229] on input "**********" at bounding box center [307, 237] width 72 height 22
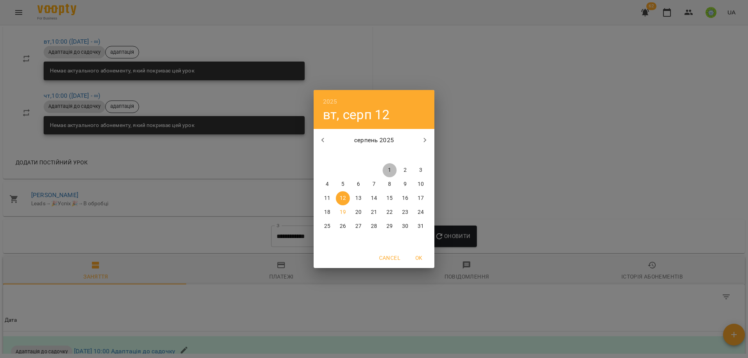
click at [389, 169] on p "1" at bounding box center [389, 170] width 3 height 8
type input "**********"
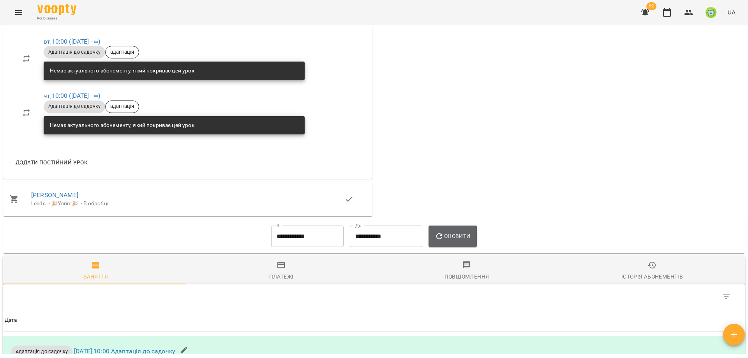
click at [461, 233] on span "Оновити" at bounding box center [452, 235] width 35 height 9
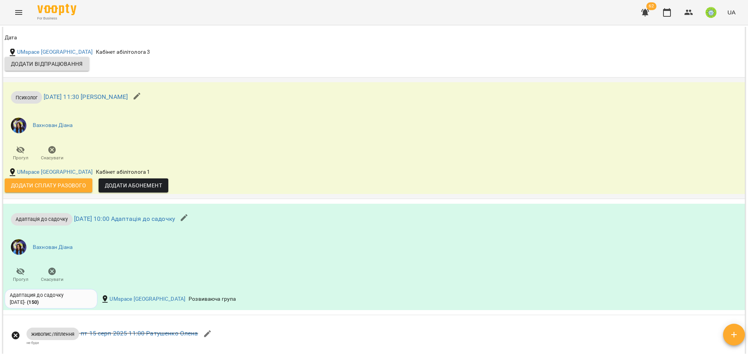
scroll to position [2117, 0]
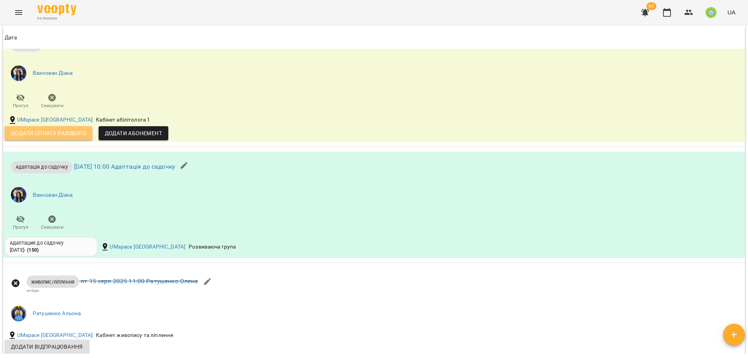
drag, startPoint x: 80, startPoint y: 134, endPoint x: 67, endPoint y: 130, distance: 14.1
click at [79, 131] on span "Додати сплату разового" at bounding box center [48, 133] width 75 height 9
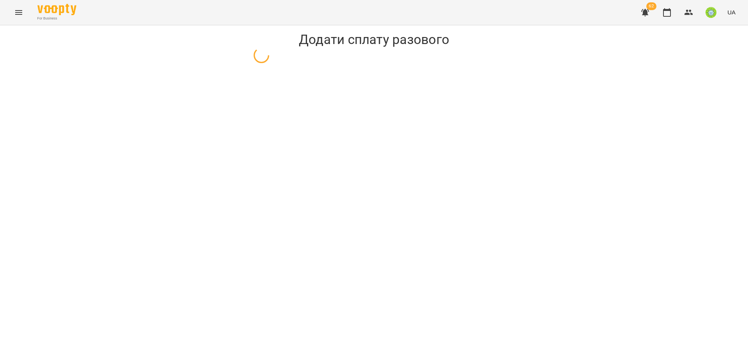
select select "********"
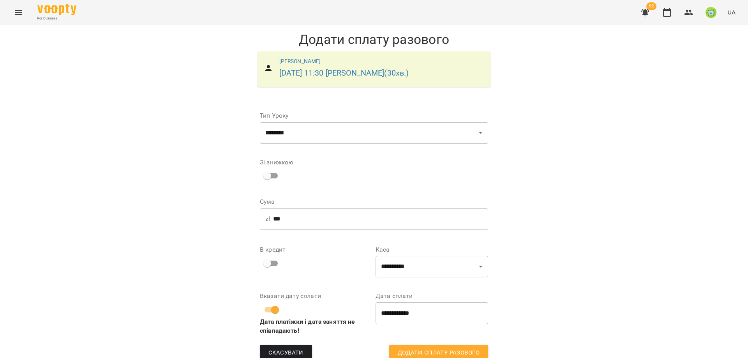
click at [313, 215] on input "***" at bounding box center [380, 219] width 215 height 22
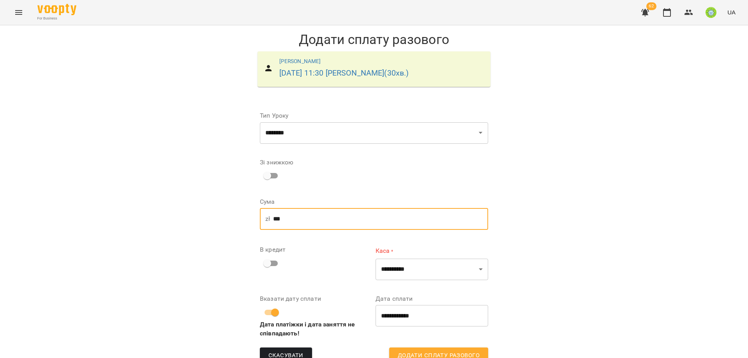
type input "***"
drag, startPoint x: 620, startPoint y: 282, endPoint x: 521, endPoint y: 296, distance: 99.4
click at [615, 284] on div "**********" at bounding box center [374, 200] width 748 height 351
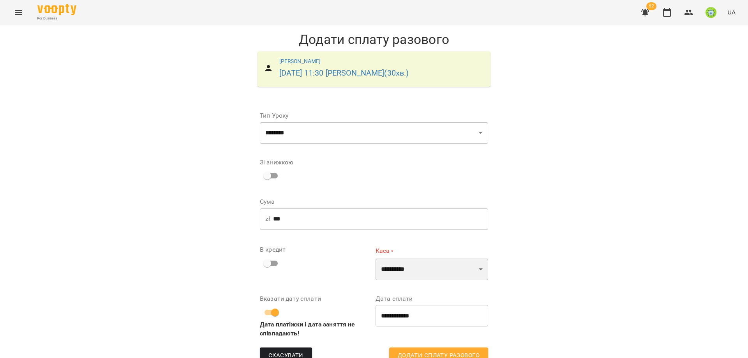
click at [416, 268] on select "**********" at bounding box center [432, 269] width 113 height 22
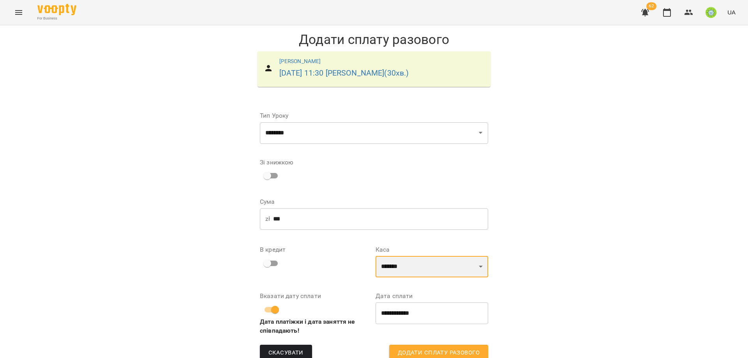
click at [396, 257] on select "**********" at bounding box center [432, 267] width 113 height 22
select select "****"
click at [410, 312] on input "**********" at bounding box center [432, 313] width 113 height 22
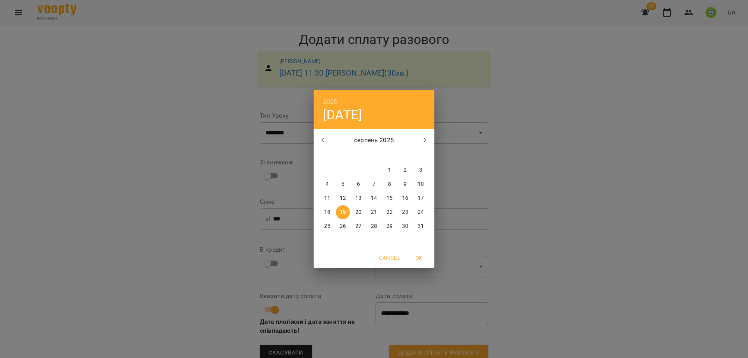
click at [363, 198] on span "13" at bounding box center [358, 198] width 14 height 8
type input "**********"
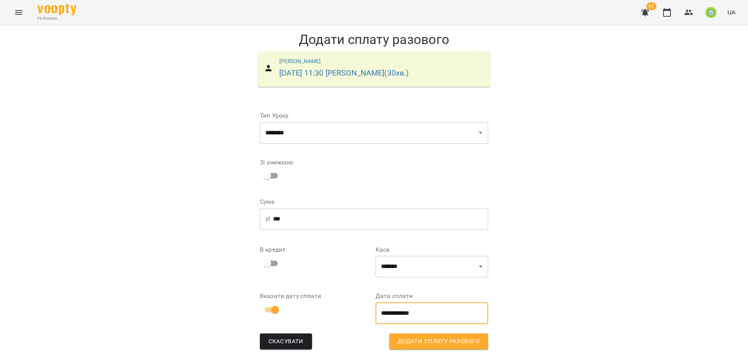
click at [426, 333] on button "Додати сплату разового" at bounding box center [438, 341] width 99 height 16
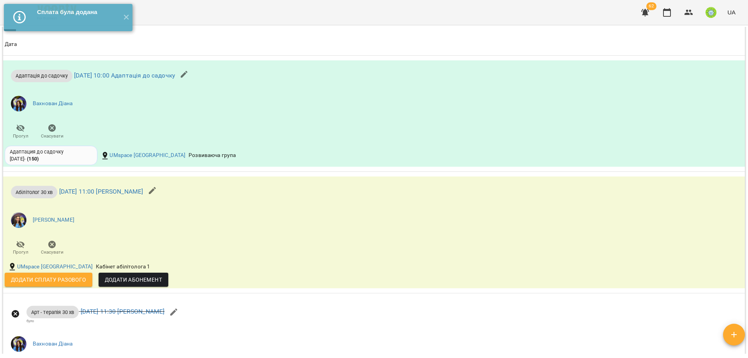
scroll to position [654, 0]
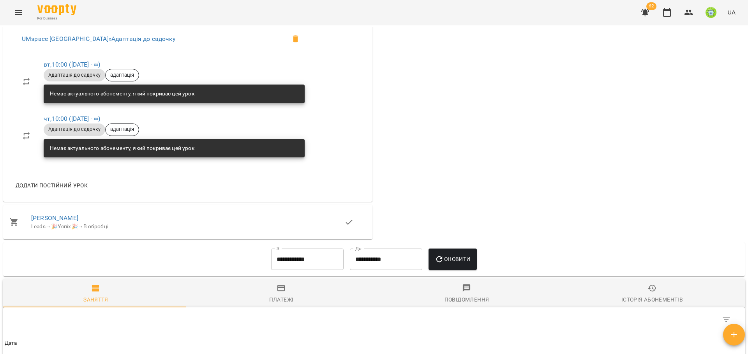
click at [287, 257] on input "**********" at bounding box center [307, 260] width 72 height 22
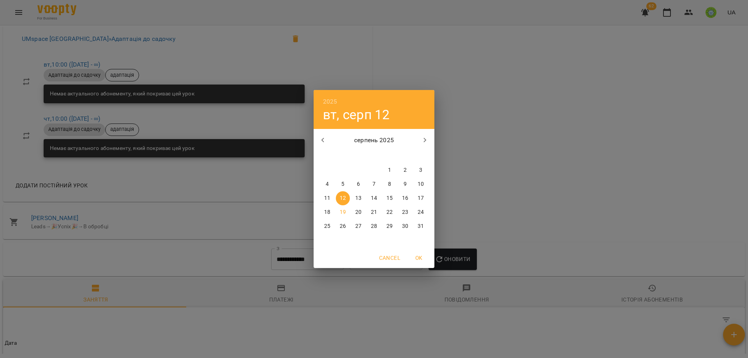
click at [388, 170] on p "1" at bounding box center [389, 170] width 3 height 8
type input "**********"
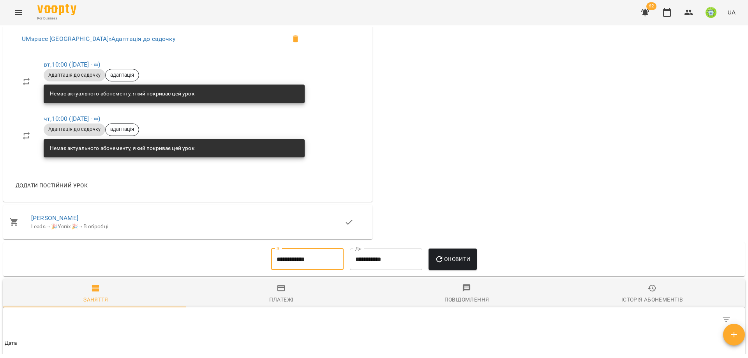
click at [449, 257] on span "Оновити" at bounding box center [452, 258] width 35 height 9
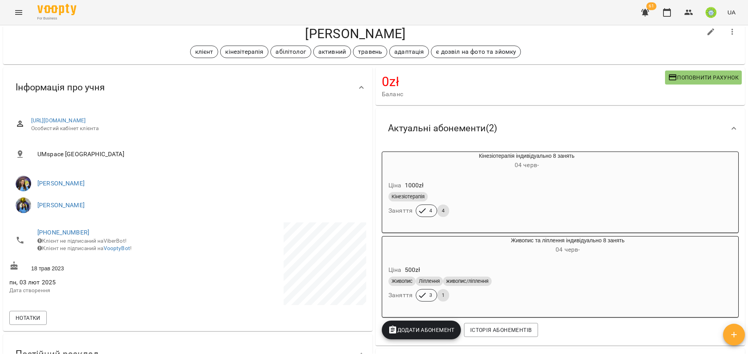
scroll to position [0, 0]
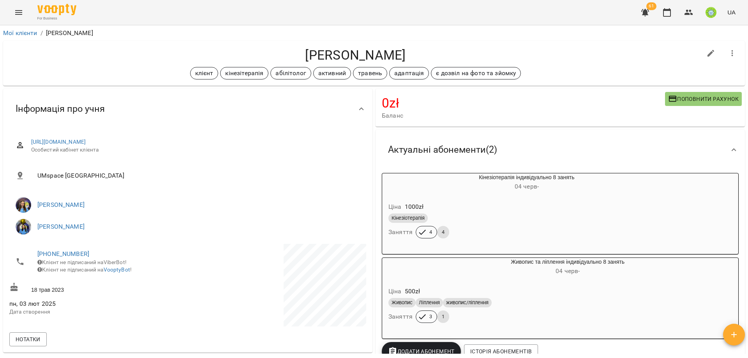
click at [684, 95] on span "Поповнити рахунок" at bounding box center [703, 98] width 71 height 9
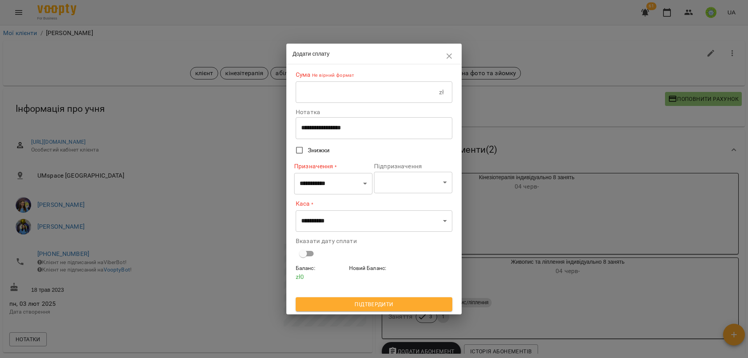
click at [356, 96] on input "text" at bounding box center [367, 92] width 143 height 22
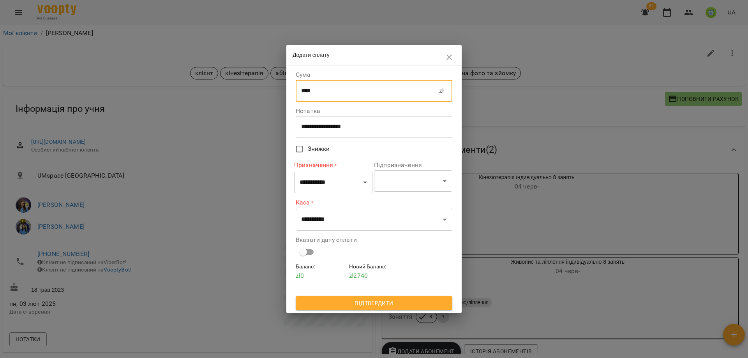
type input "****"
click at [318, 181] on select "**********" at bounding box center [333, 182] width 78 height 22
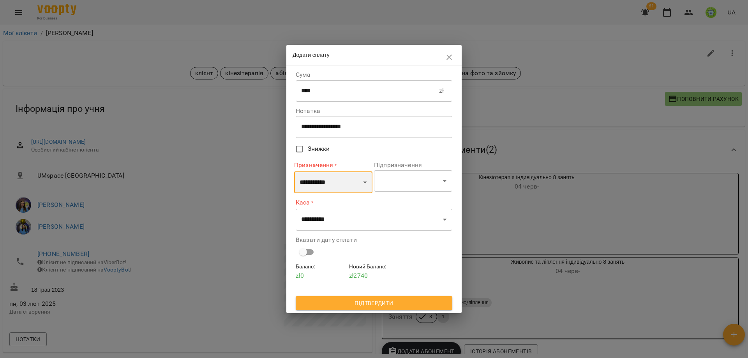
select select "*********"
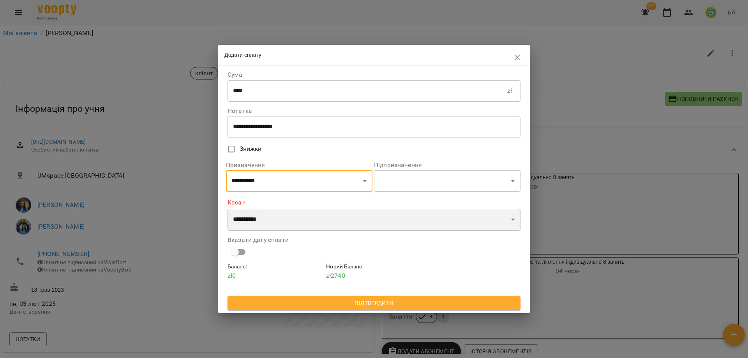
click at [282, 220] on select "**********" at bounding box center [373, 220] width 293 height 22
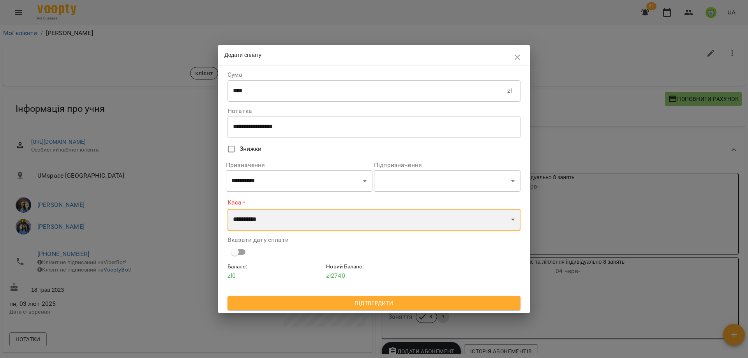
select select "****"
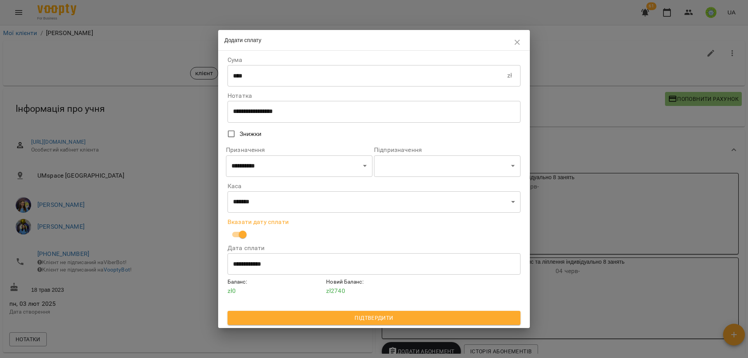
click at [406, 317] on span "Підтвердити" at bounding box center [374, 317] width 280 height 9
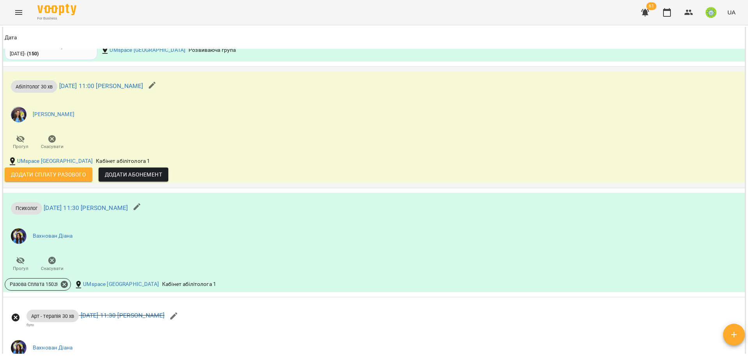
scroll to position [1849, 0]
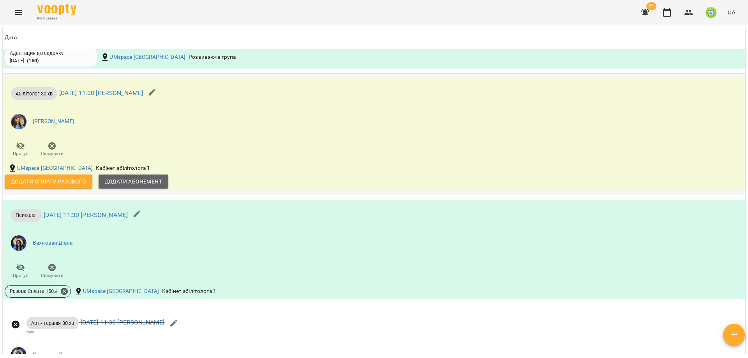
click at [122, 180] on span "Додати Абонемент" at bounding box center [133, 181] width 57 height 9
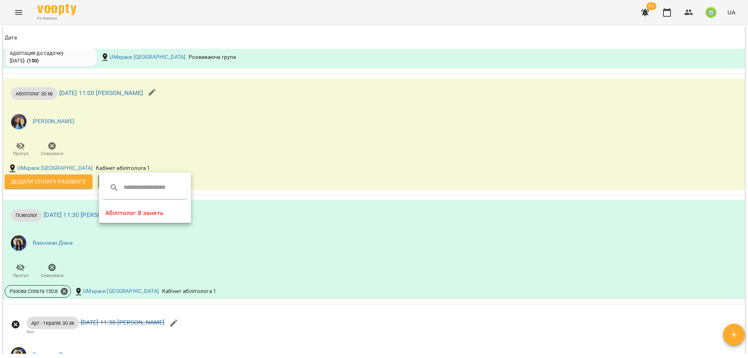
click at [153, 214] on li "Абілітолог 8 занять" at bounding box center [145, 213] width 92 height 14
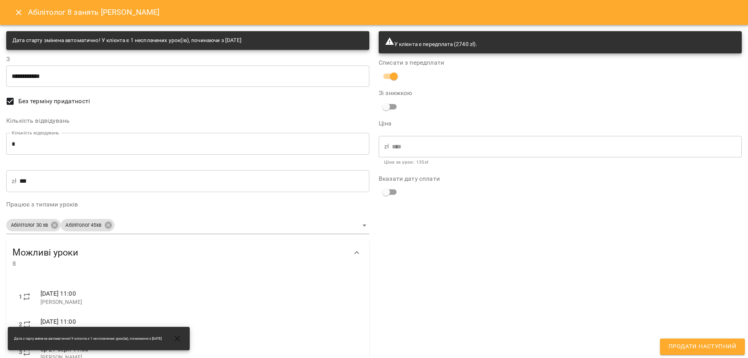
click at [83, 150] on input "*" at bounding box center [187, 144] width 363 height 22
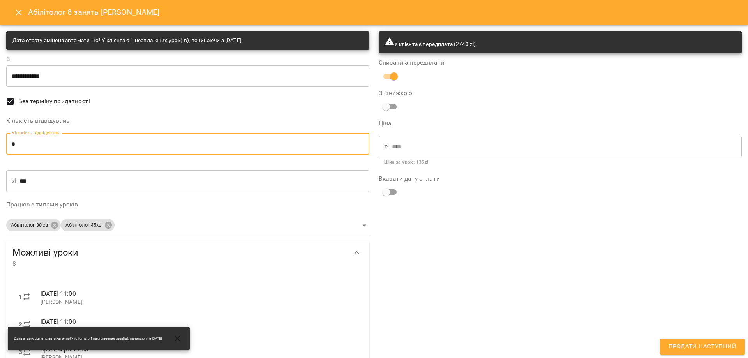
click at [83, 150] on input "*" at bounding box center [187, 144] width 363 height 22
type input "*"
type input "***"
type input "*"
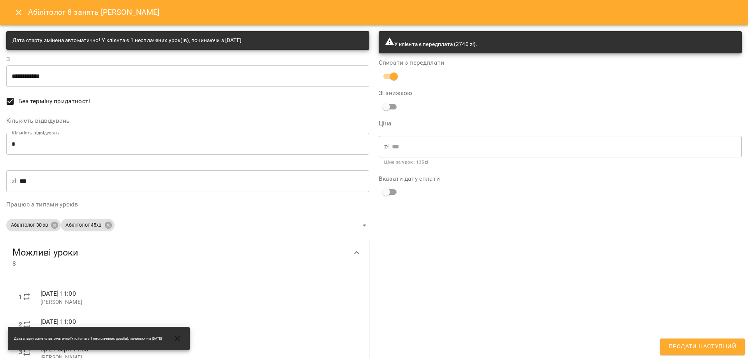
drag, startPoint x: 610, startPoint y: 281, endPoint x: 721, endPoint y: 331, distance: 122.1
click at [611, 281] on div "У клієнта є передплата (2740 zł). Списати з передплати Зі знижкою Ціна zł *** ​…" at bounding box center [560, 274] width 372 height 496
click at [707, 345] on span "Продати наступний" at bounding box center [702, 347] width 68 height 10
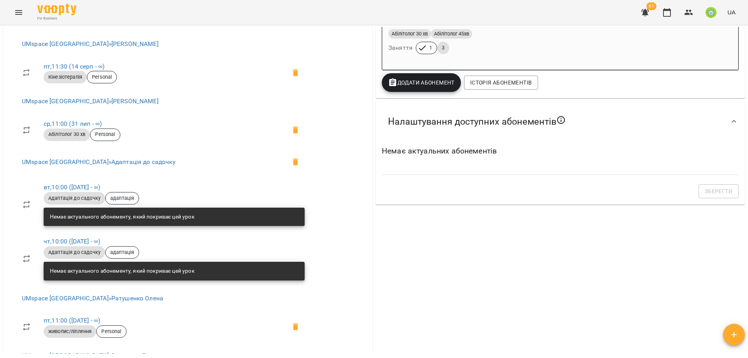
scroll to position [304, 0]
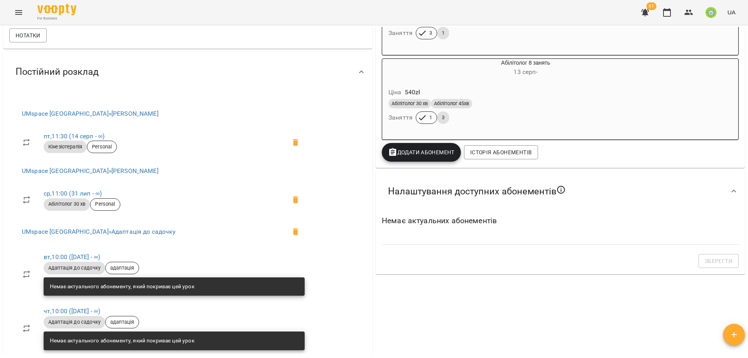
click at [406, 152] on span "Додати Абонемент" at bounding box center [421, 152] width 67 height 9
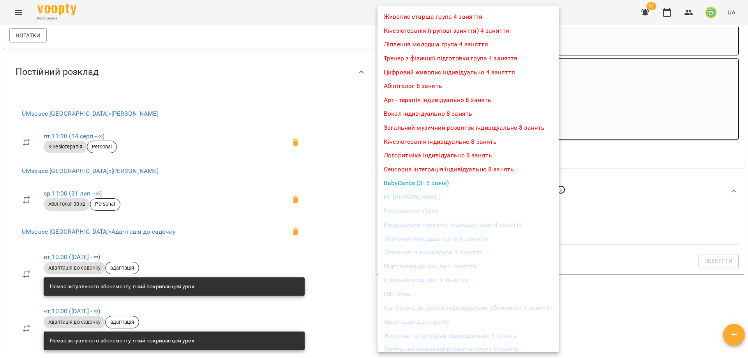
scroll to position [92, 0]
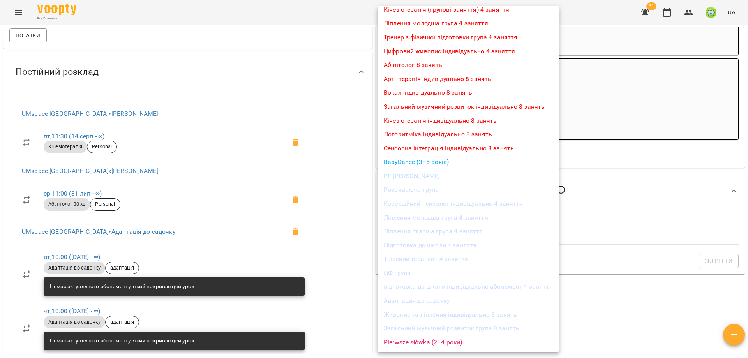
click at [412, 298] on li "Адаптация до садочку" at bounding box center [468, 301] width 182 height 14
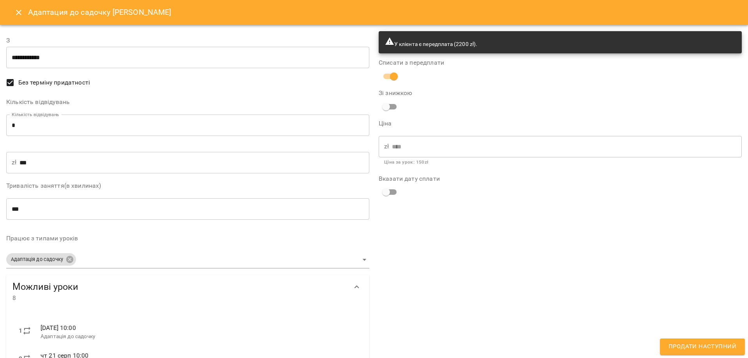
click at [709, 347] on span "Продати наступний" at bounding box center [702, 347] width 68 height 10
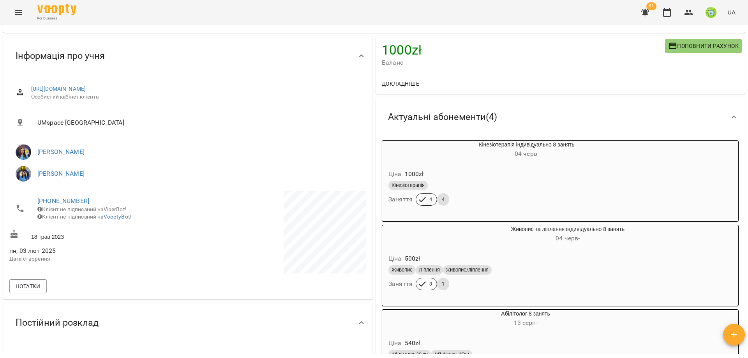
scroll to position [312, 0]
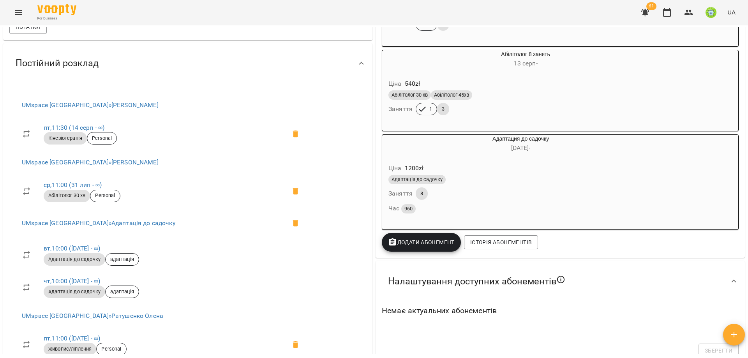
click at [422, 247] on span "Додати Абонемент" at bounding box center [421, 242] width 67 height 9
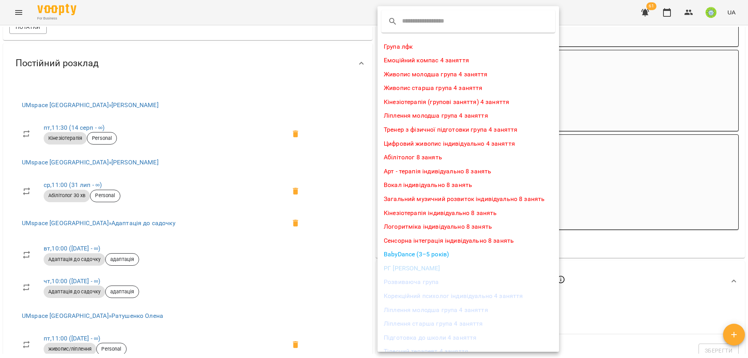
click at [403, 170] on li "Арт - терапія індивідуально 8 занять" at bounding box center [468, 171] width 182 height 14
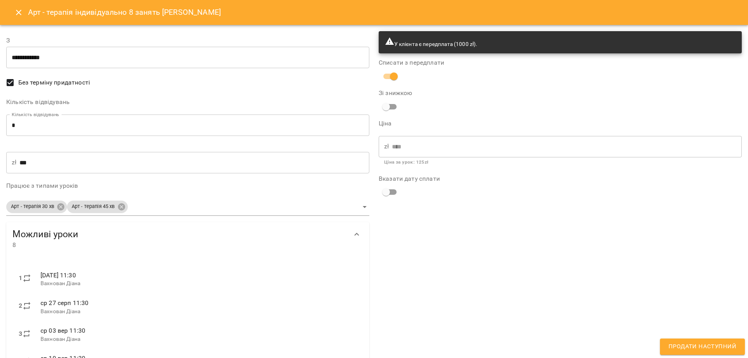
click at [144, 133] on input "*" at bounding box center [187, 126] width 363 height 22
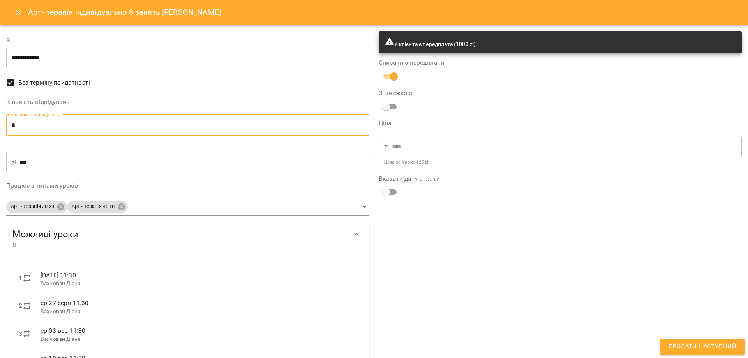
click at [144, 133] on input "*" at bounding box center [187, 126] width 363 height 22
type input "*"
type input "***"
type input "*"
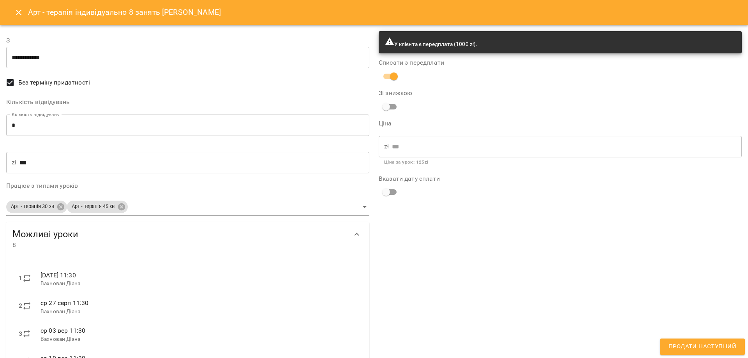
drag, startPoint x: 377, startPoint y: 244, endPoint x: 622, endPoint y: 310, distance: 254.0
click at [382, 245] on div "У клієнта є передплата (1000 zł). Списати з передплати Зі знижкою Ціна zł *** ​…" at bounding box center [560, 265] width 372 height 478
click at [700, 345] on span "Продати наступний" at bounding box center [702, 347] width 68 height 10
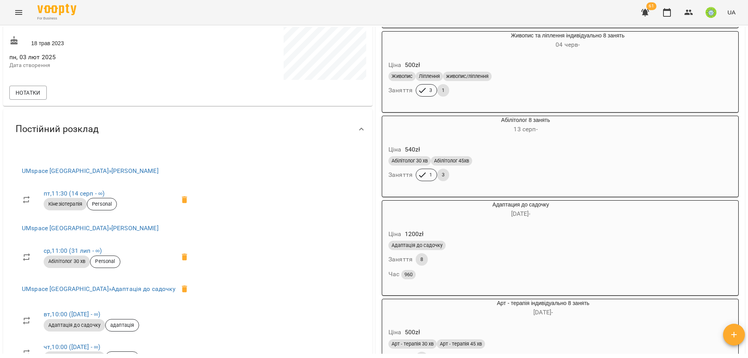
scroll to position [518, 0]
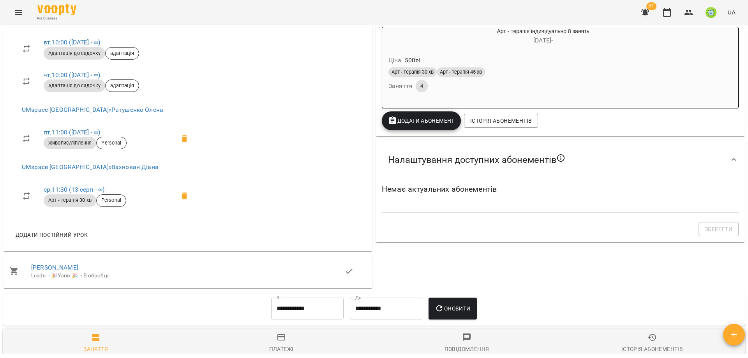
click at [403, 125] on span "Додати Абонемент" at bounding box center [421, 120] width 67 height 9
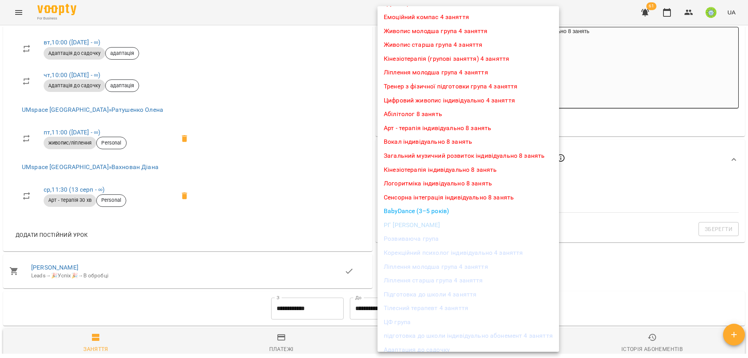
scroll to position [92, 0]
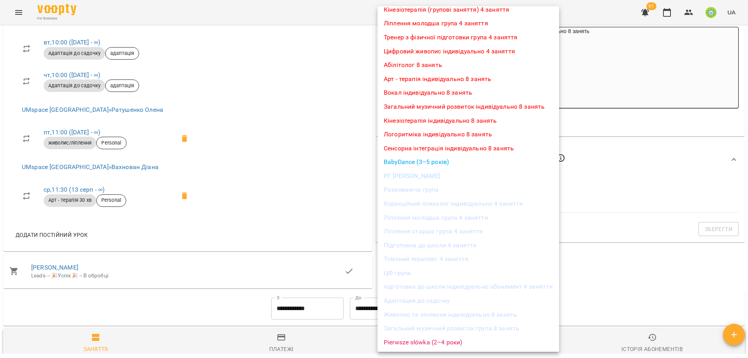
click at [424, 318] on li "Живопис та ліплення індивідуально 8 занять" at bounding box center [468, 315] width 182 height 14
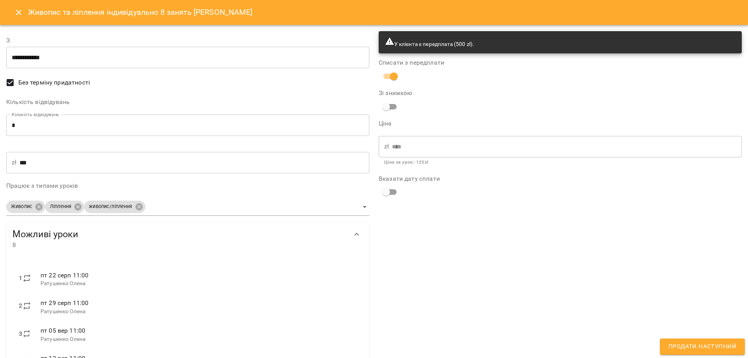
click at [79, 131] on input "*" at bounding box center [187, 126] width 363 height 22
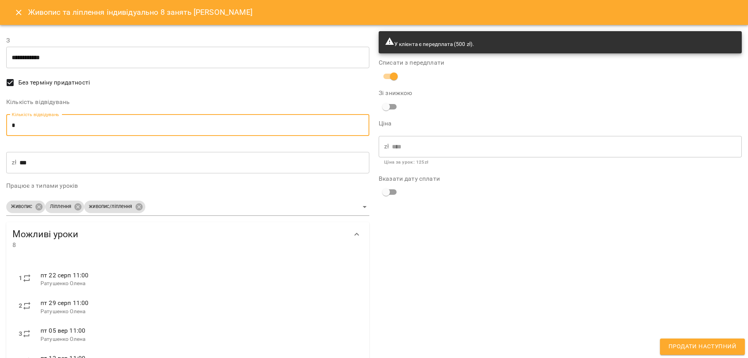
click at [79, 131] on input "*" at bounding box center [187, 126] width 363 height 22
type input "*"
type input "***"
type input "*"
click at [697, 347] on span "Продати наступний" at bounding box center [702, 347] width 68 height 10
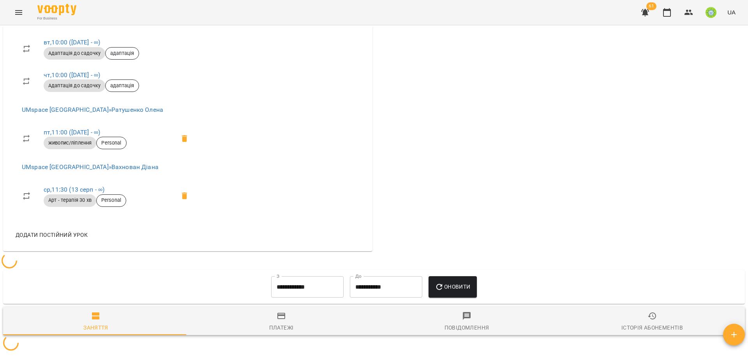
scroll to position [0, 0]
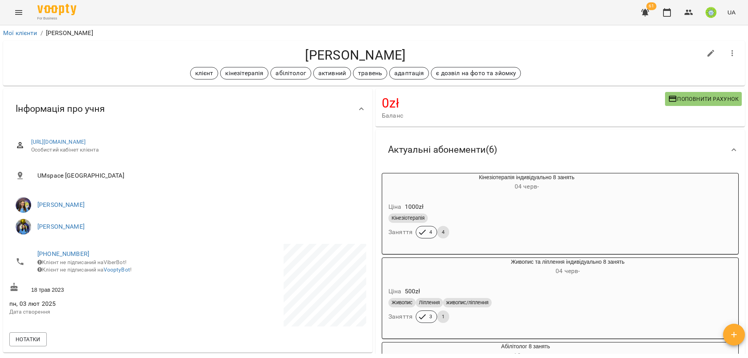
click at [15, 13] on icon "Menu" at bounding box center [18, 12] width 9 height 9
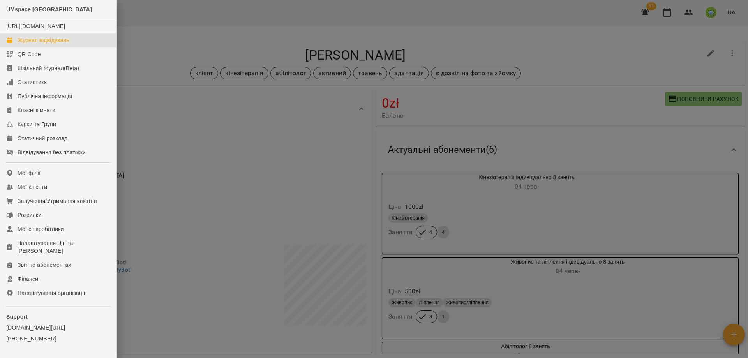
click at [61, 44] on div "Журнал відвідувань" at bounding box center [44, 40] width 52 height 8
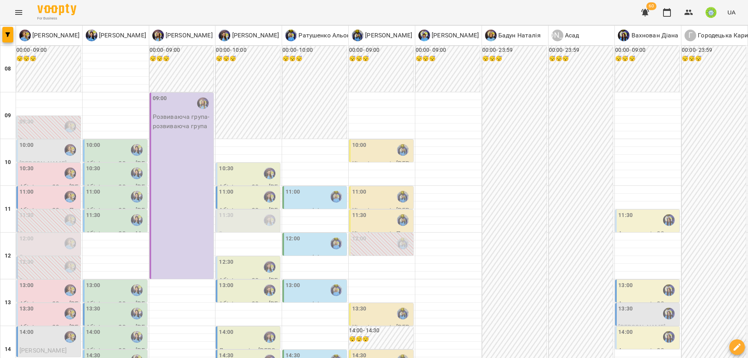
click at [27, 142] on label "10:00" at bounding box center [26, 145] width 14 height 9
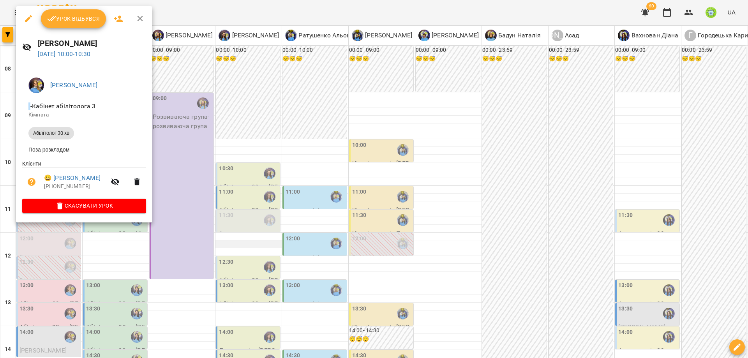
click at [226, 250] on div at bounding box center [374, 179] width 748 height 358
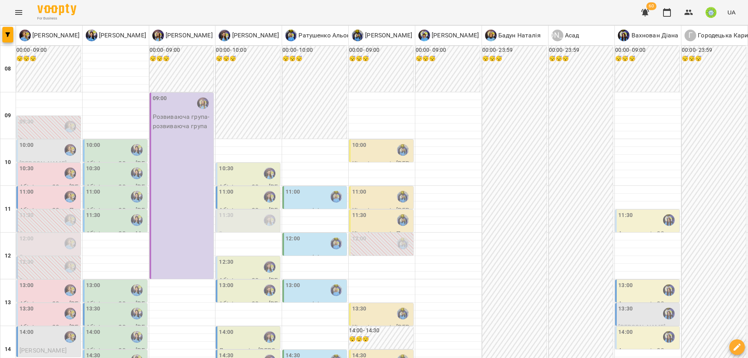
drag, startPoint x: 739, startPoint y: 321, endPoint x: 428, endPoint y: 215, distance: 329.0
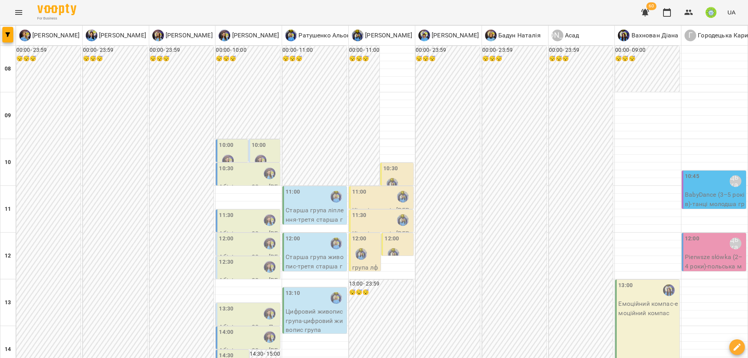
scroll to position [130, 0]
click at [234, 305] on div "13:30" at bounding box center [249, 314] width 60 height 18
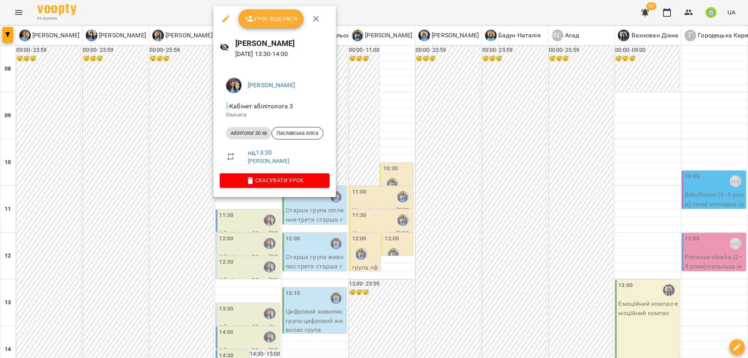
click at [332, 260] on div at bounding box center [374, 179] width 748 height 358
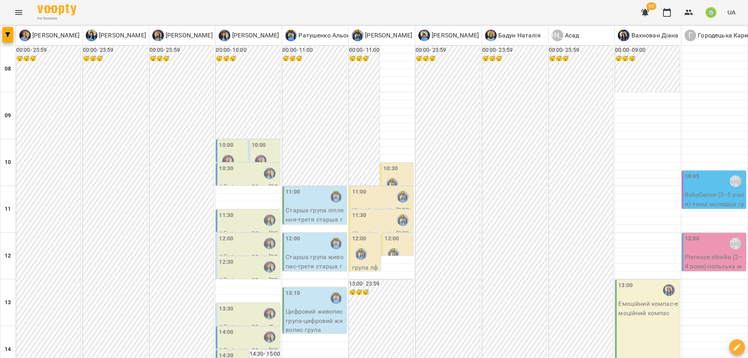
scroll to position [116, 0]
click at [291, 234] on div "12:00" at bounding box center [293, 243] width 14 height 18
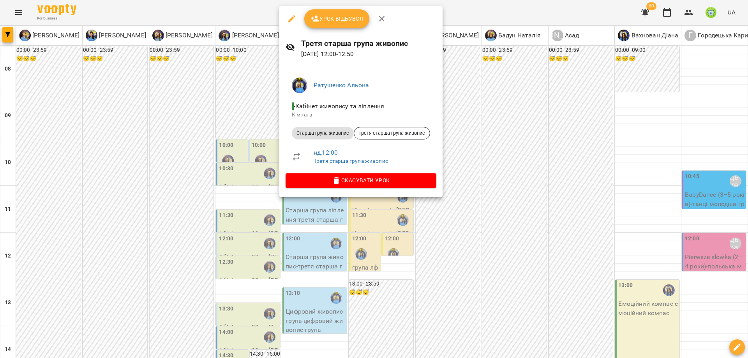
click at [440, 249] on div at bounding box center [374, 179] width 748 height 358
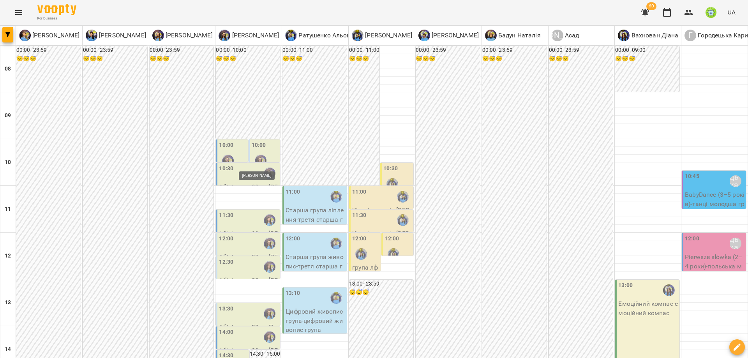
click at [258, 155] on img "Ігнатенко Оксана" at bounding box center [261, 161] width 12 height 12
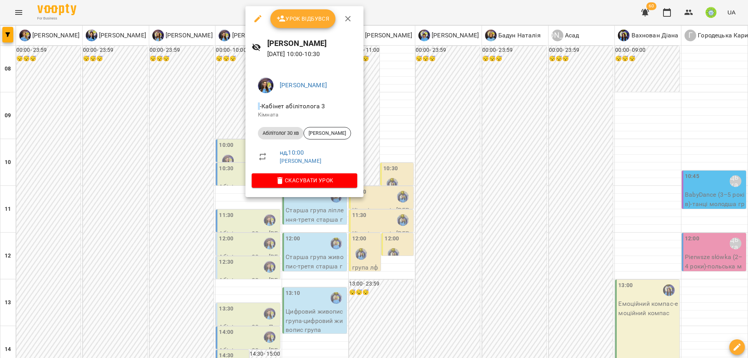
click at [285, 268] on div at bounding box center [374, 179] width 748 height 358
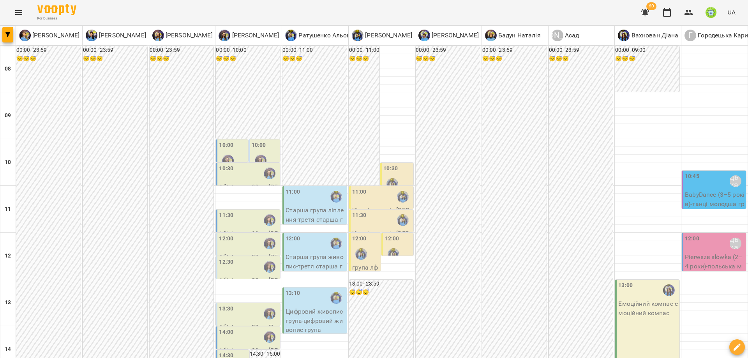
click at [387, 166] on label "10:30" at bounding box center [390, 168] width 14 height 9
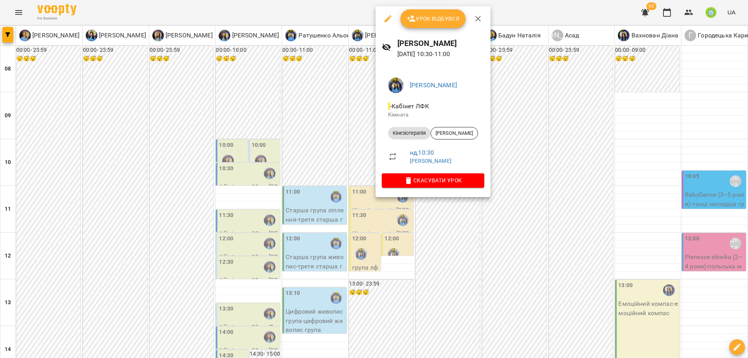
drag, startPoint x: 234, startPoint y: 211, endPoint x: 235, endPoint y: 222, distance: 10.6
click at [233, 212] on div at bounding box center [374, 179] width 748 height 358
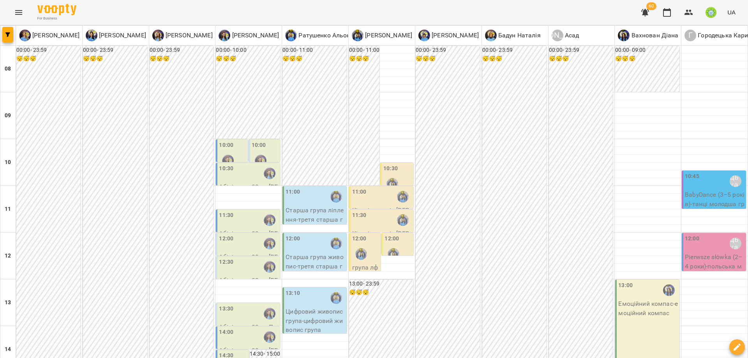
scroll to position [154, 0]
click at [246, 305] on div "13:30" at bounding box center [249, 314] width 60 height 18
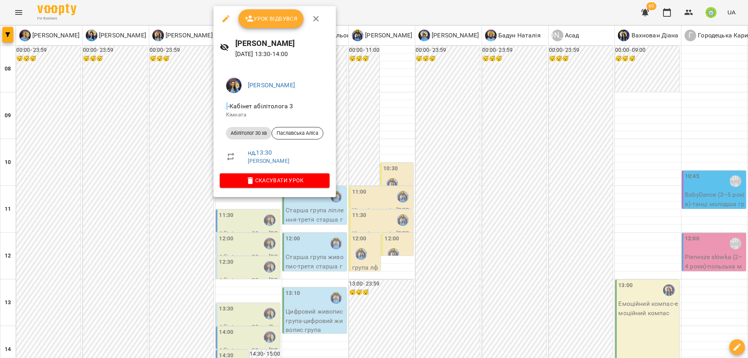
click at [299, 240] on div at bounding box center [374, 179] width 748 height 358
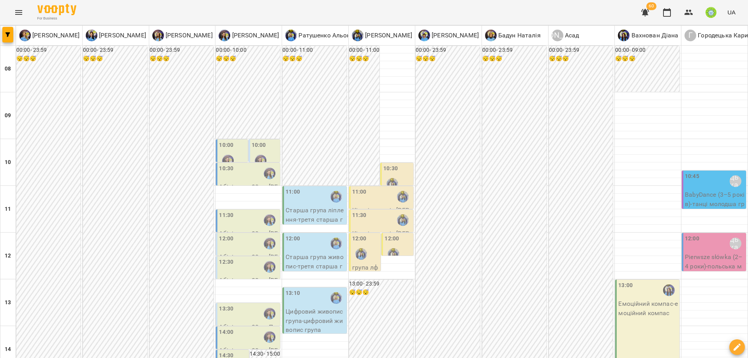
click at [227, 328] on div "14:00" at bounding box center [226, 337] width 14 height 18
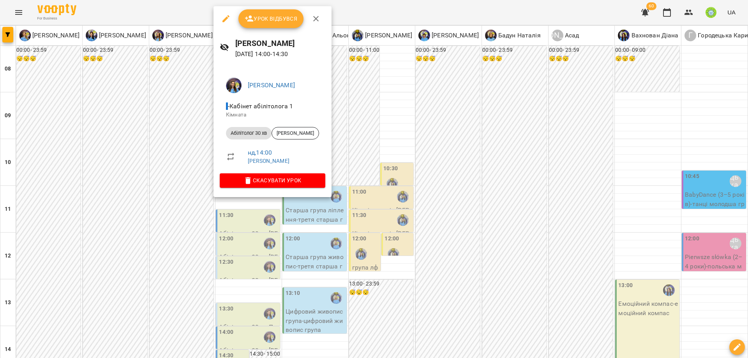
click at [326, 249] on div at bounding box center [374, 179] width 748 height 358
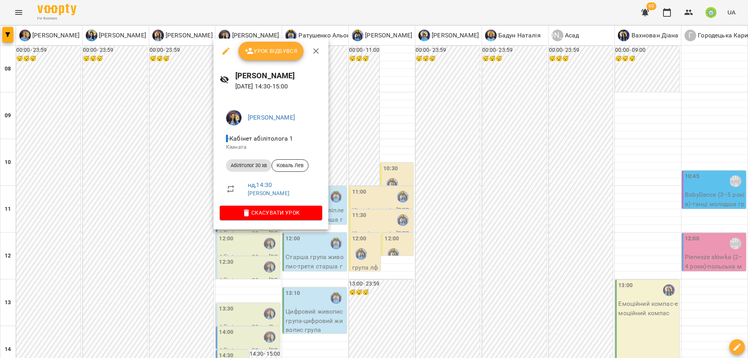
click at [314, 256] on div at bounding box center [374, 179] width 748 height 358
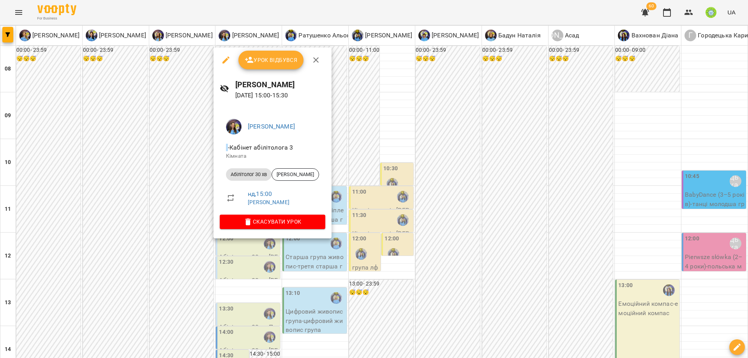
click at [355, 223] on div at bounding box center [374, 179] width 748 height 358
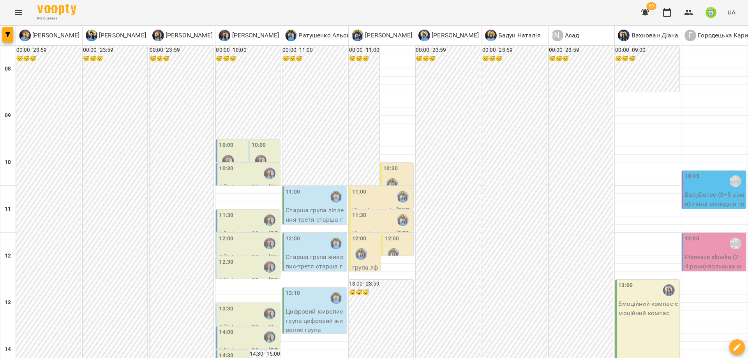
scroll to position [19, 0]
click at [371, 188] on div "11:00" at bounding box center [382, 197] width 60 height 18
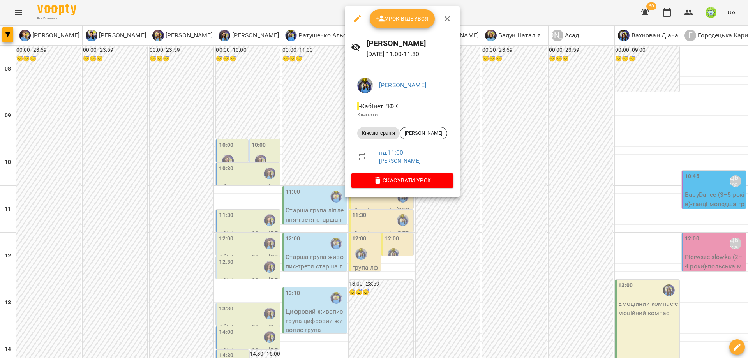
click at [462, 262] on div at bounding box center [374, 179] width 748 height 358
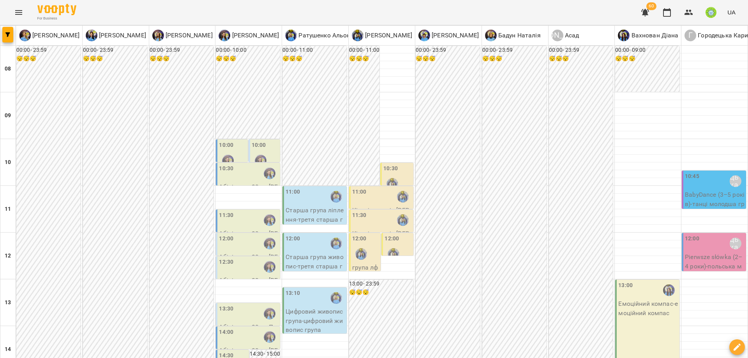
click at [354, 211] on div "11:30" at bounding box center [359, 220] width 14 height 18
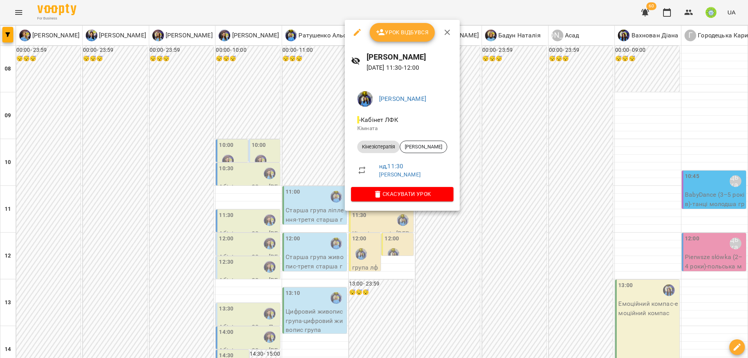
click at [459, 252] on div at bounding box center [374, 179] width 748 height 358
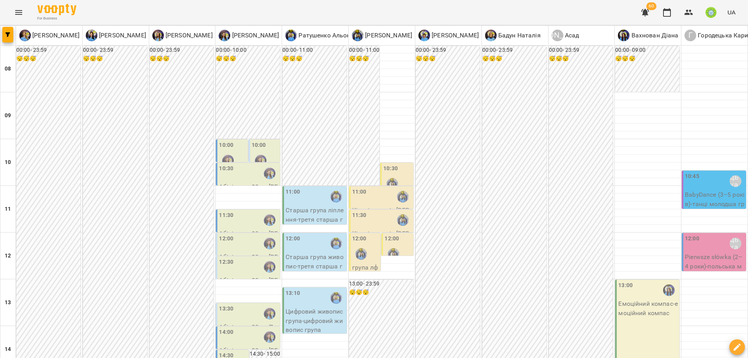
click at [384, 234] on label "12:00" at bounding box center [391, 238] width 14 height 9
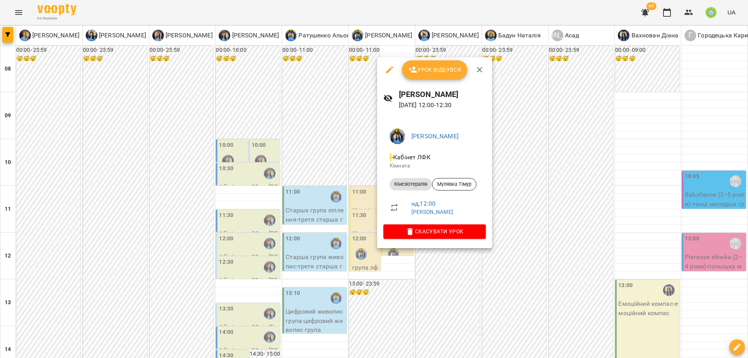
drag, startPoint x: 495, startPoint y: 263, endPoint x: 431, endPoint y: 259, distance: 63.6
click at [494, 263] on div at bounding box center [374, 179] width 748 height 358
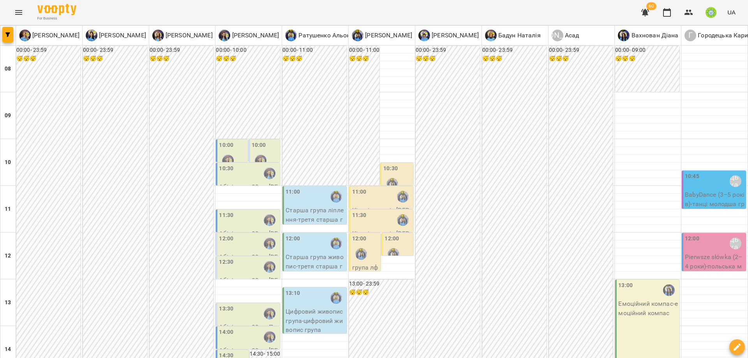
click at [355, 245] on div at bounding box center [361, 254] width 18 height 18
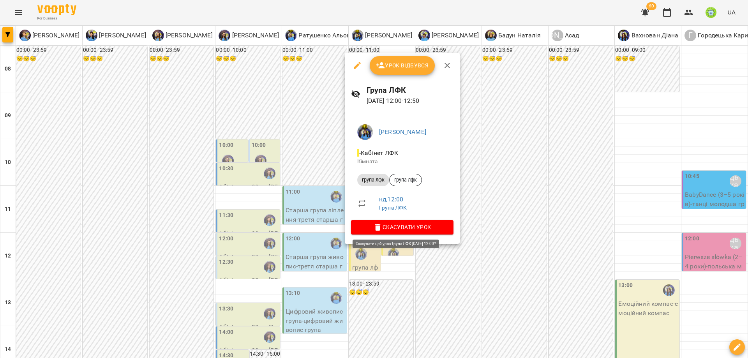
click at [429, 226] on span "Скасувати Урок" at bounding box center [402, 226] width 90 height 9
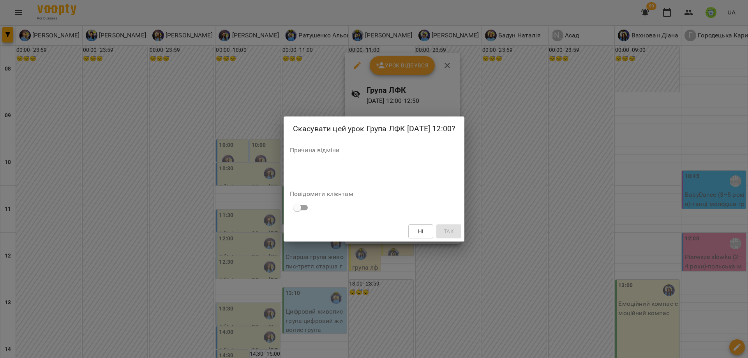
click at [377, 170] on textarea at bounding box center [374, 168] width 168 height 7
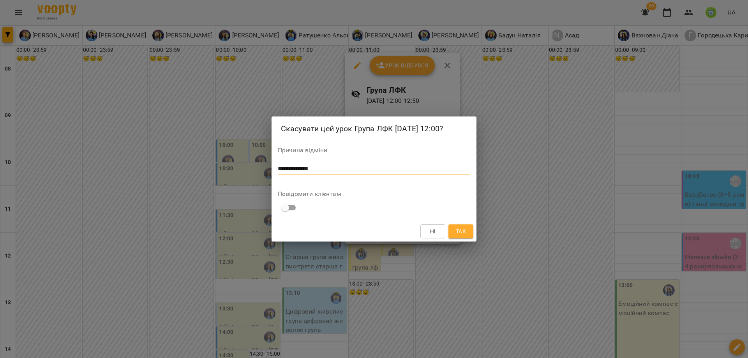
type textarea "**********"
drag, startPoint x: 458, startPoint y: 231, endPoint x: 461, endPoint y: 227, distance: 4.4
click at [460, 229] on span "Так" at bounding box center [461, 231] width 10 height 9
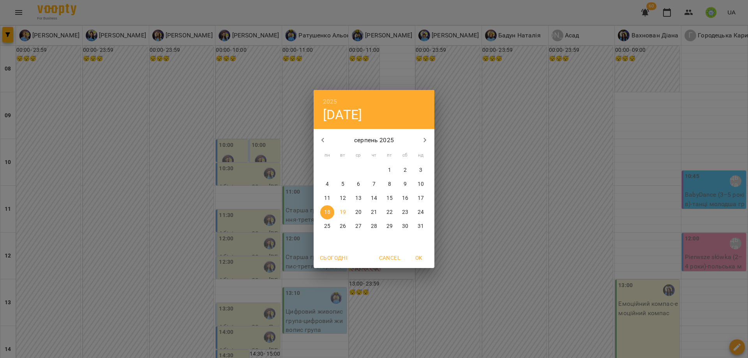
drag, startPoint x: 610, startPoint y: 183, endPoint x: 646, endPoint y: 206, distance: 42.4
click at [610, 183] on div "2025 пн, серп 18 серпень 2025 пн вт ср чт пт сб нд 28 29 30 31 1 2 3 4 5 6 7 8 …" at bounding box center [374, 179] width 748 height 358
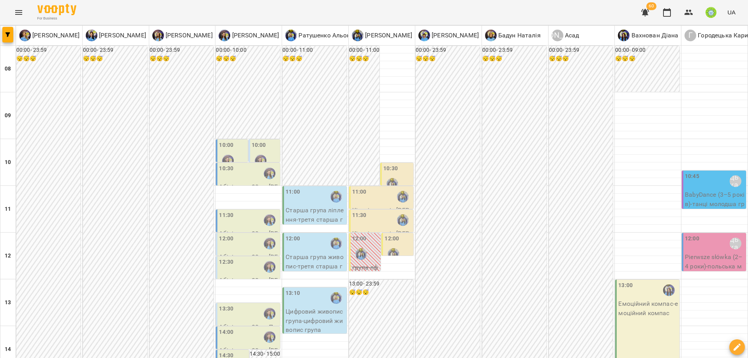
scroll to position [185, 0]
click at [226, 305] on label "13:30" at bounding box center [226, 309] width 14 height 9
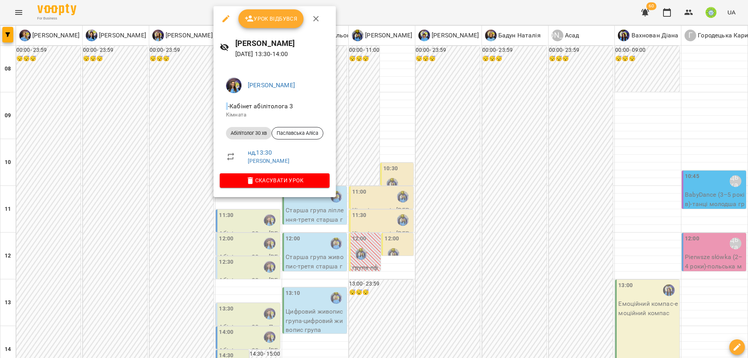
click at [347, 192] on div at bounding box center [374, 179] width 748 height 358
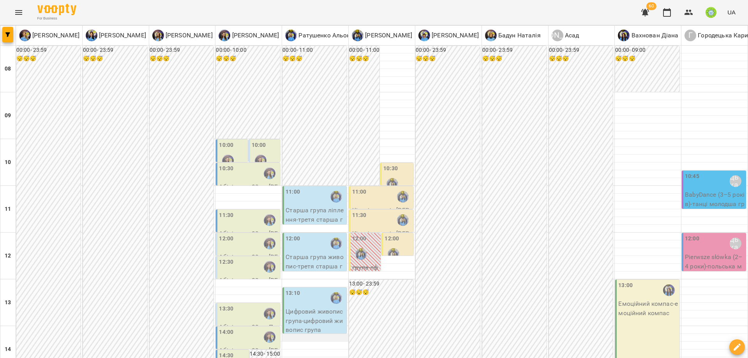
scroll to position [87, 0]
click at [266, 141] on div "10:00" at bounding box center [265, 155] width 27 height 28
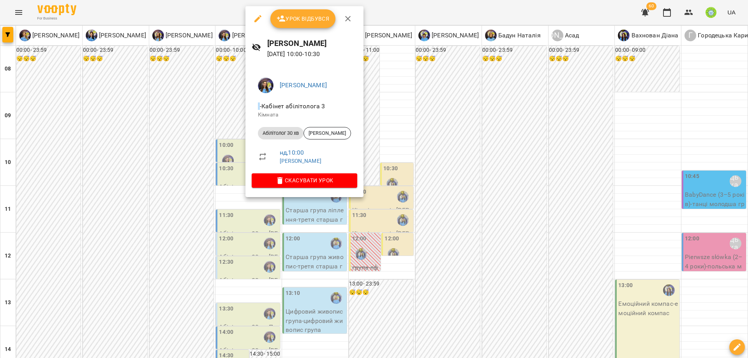
click at [336, 250] on div at bounding box center [374, 179] width 748 height 358
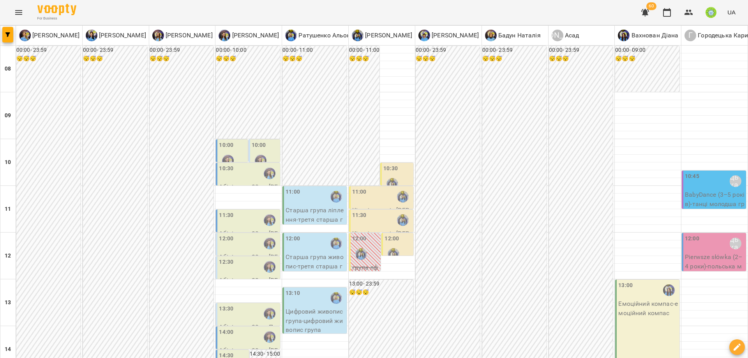
scroll to position [207, 0]
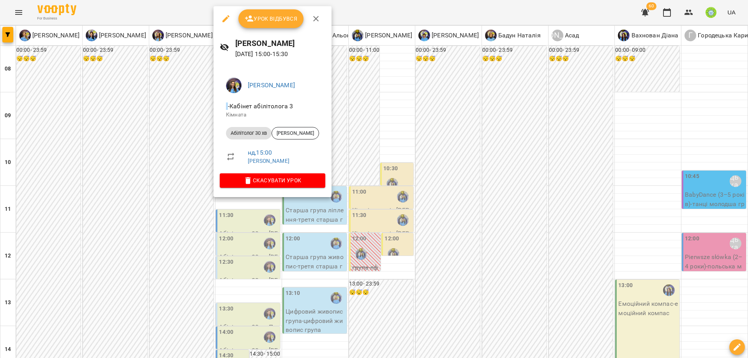
drag, startPoint x: 488, startPoint y: 186, endPoint x: 298, endPoint y: 93, distance: 211.8
click at [484, 182] on div at bounding box center [374, 179] width 748 height 358
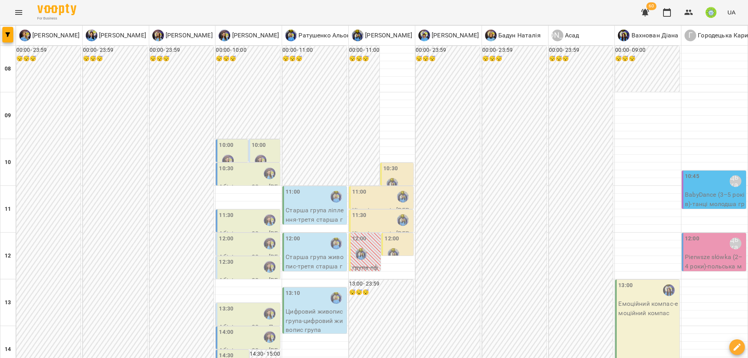
click at [239, 258] on div "12:30" at bounding box center [249, 267] width 60 height 18
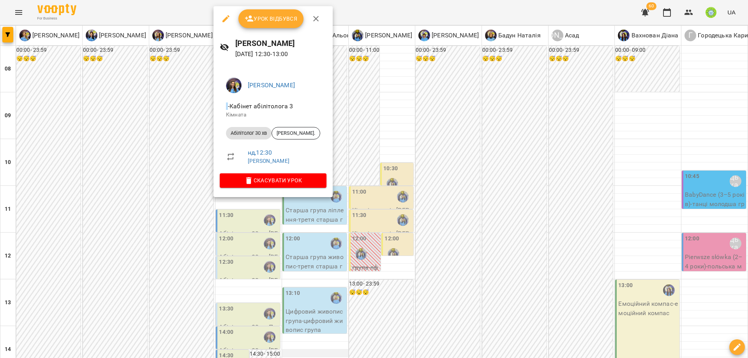
drag, startPoint x: 427, startPoint y: 148, endPoint x: 309, endPoint y: 146, distance: 117.7
click at [424, 146] on div at bounding box center [374, 179] width 748 height 358
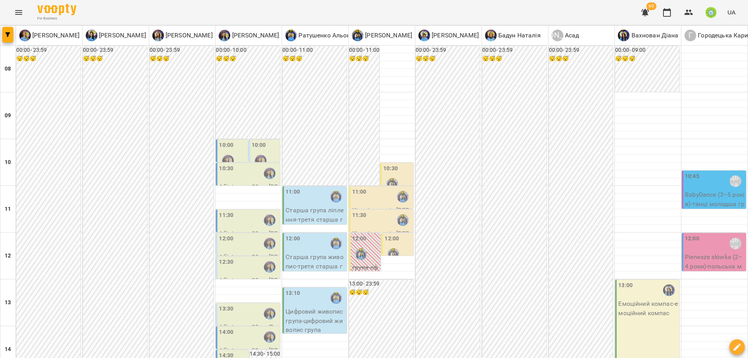
click at [232, 305] on div "13:30" at bounding box center [249, 314] width 60 height 18
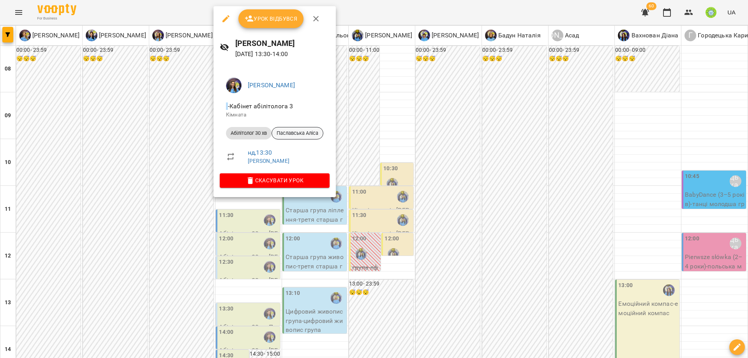
click at [298, 132] on span "Паславська Аліса" at bounding box center [297, 133] width 51 height 7
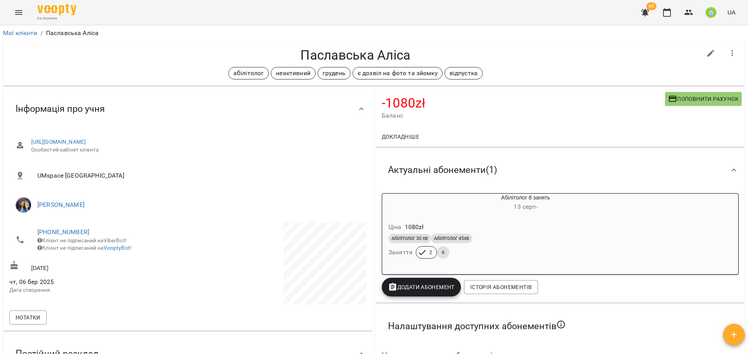
click at [692, 90] on div "-1080 zł Баланс Поповнити рахунок" at bounding box center [560, 108] width 369 height 38
click at [691, 95] on span "Поповнити рахунок" at bounding box center [703, 98] width 71 height 9
click at [671, 97] on span "Поповнити рахунок" at bounding box center [703, 98] width 71 height 9
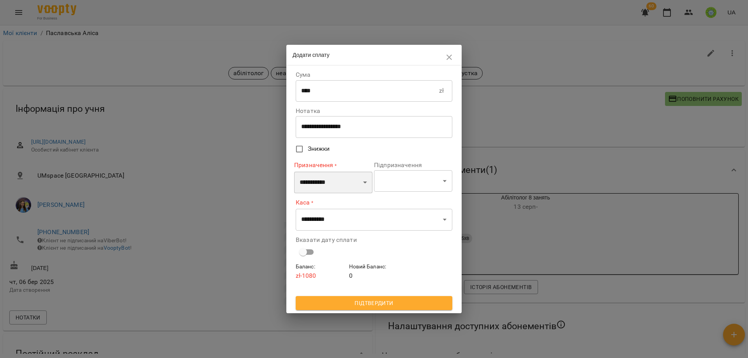
click at [319, 185] on select "**********" at bounding box center [333, 182] width 78 height 22
select select "*********"
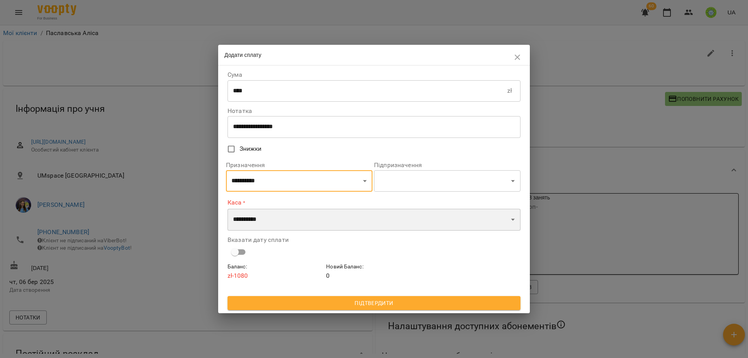
click at [316, 217] on select "**********" at bounding box center [373, 220] width 293 height 22
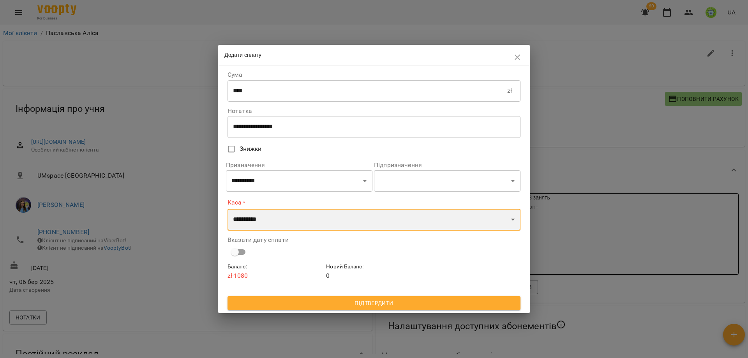
select select "****"
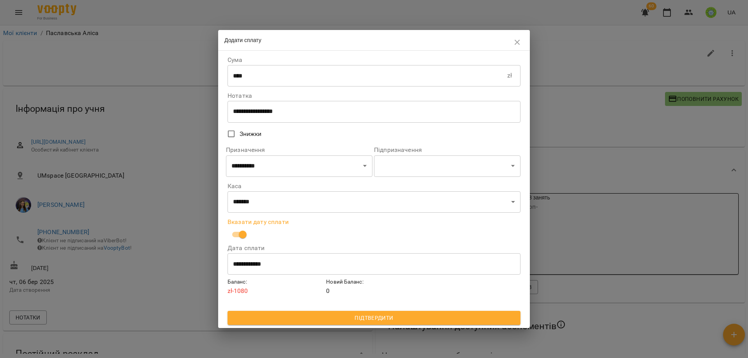
click at [309, 271] on input "**********" at bounding box center [373, 264] width 293 height 22
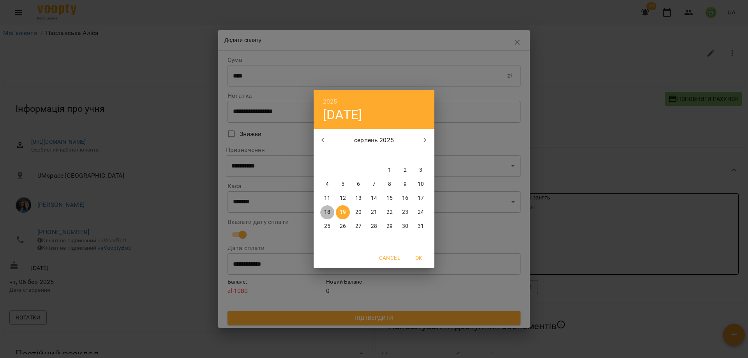
click at [327, 214] on p "18" at bounding box center [327, 212] width 6 height 8
type input "**********"
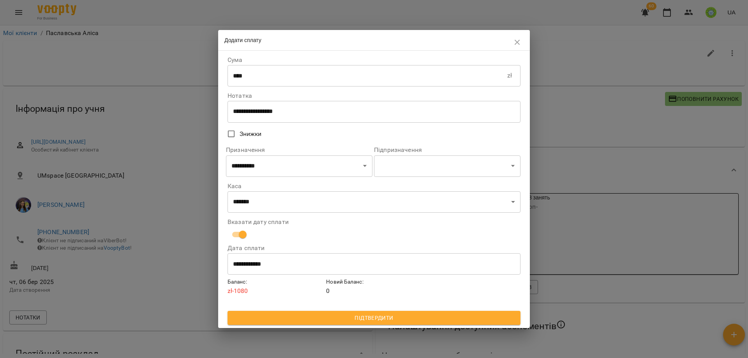
drag, startPoint x: 430, startPoint y: 310, endPoint x: 440, endPoint y: 313, distance: 9.7
click at [430, 310] on div "Баланс : zł -1080 Новий Баланс : 0" at bounding box center [374, 294] width 296 height 36
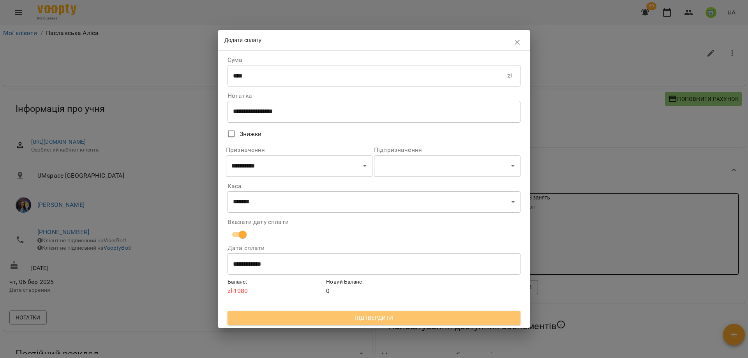
click at [443, 313] on button "Підтвердити" at bounding box center [373, 318] width 293 height 14
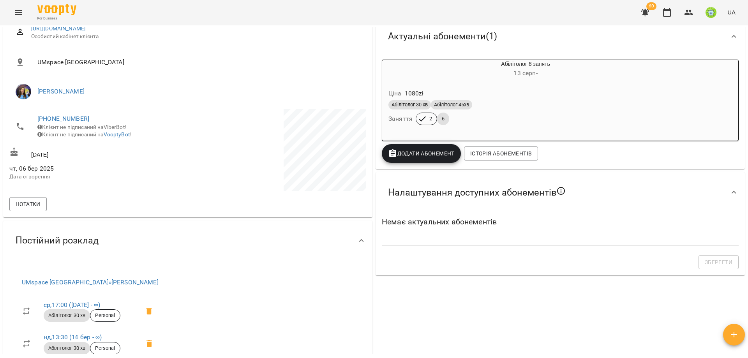
scroll to position [289, 0]
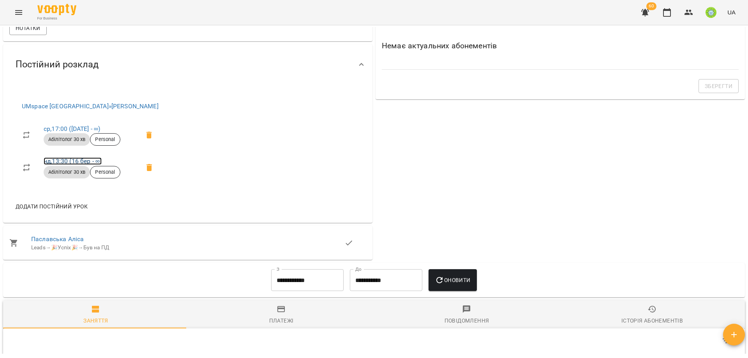
click at [81, 161] on link "нд , 13:30 (16 бер - ∞)" at bounding box center [73, 160] width 58 height 7
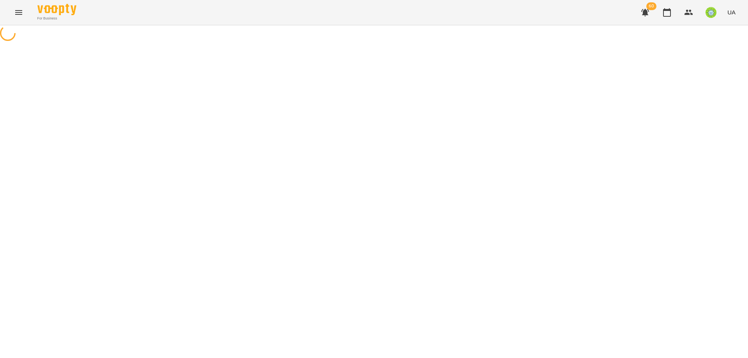
select select "*"
select select "**********"
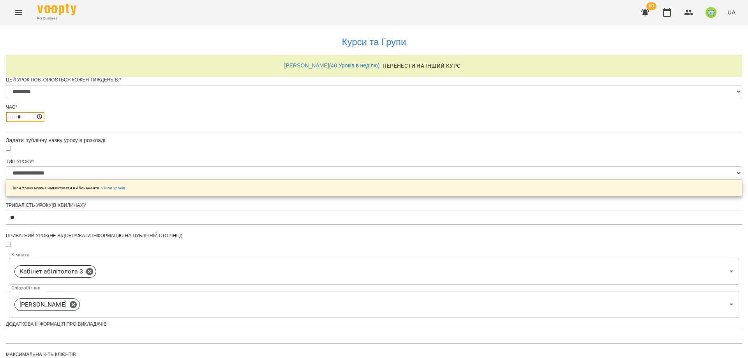
click at [44, 122] on input "*****" at bounding box center [25, 117] width 39 height 10
type input "*****"
click at [563, 220] on div "**********" at bounding box center [374, 297] width 736 height 545
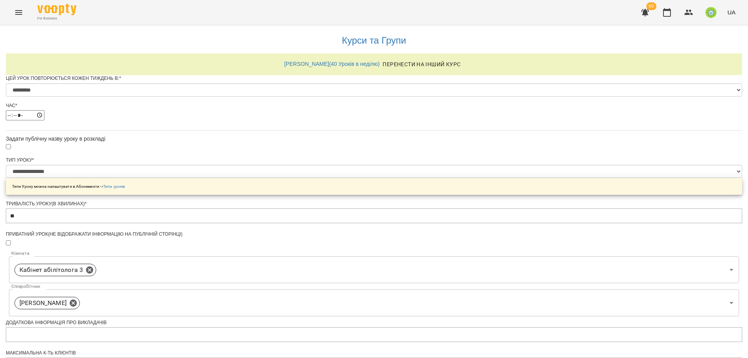
scroll to position [263, 0]
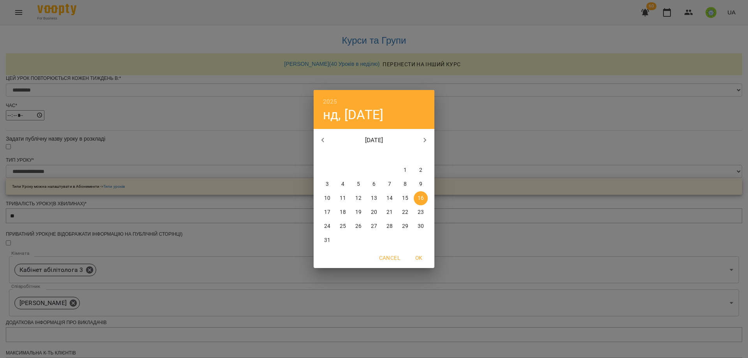
click at [427, 141] on icon "button" at bounding box center [424, 140] width 9 height 9
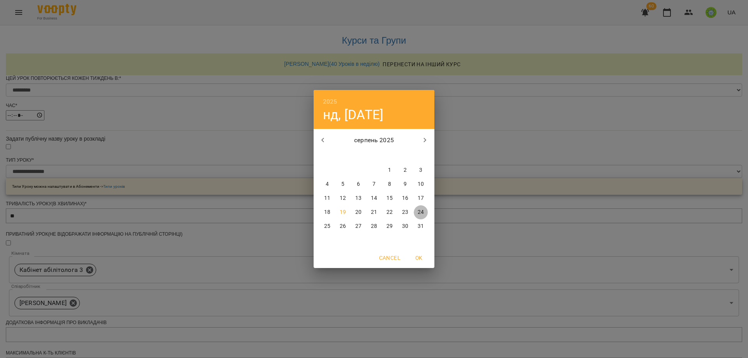
click at [419, 211] on p "24" at bounding box center [421, 212] width 6 height 8
type input "**********"
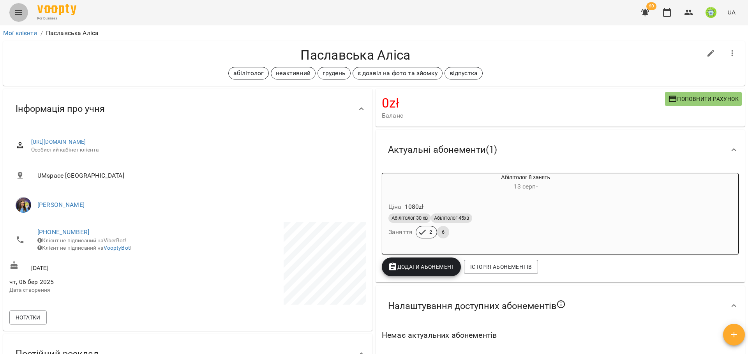
click at [21, 17] on icon "Menu" at bounding box center [18, 12] width 9 height 9
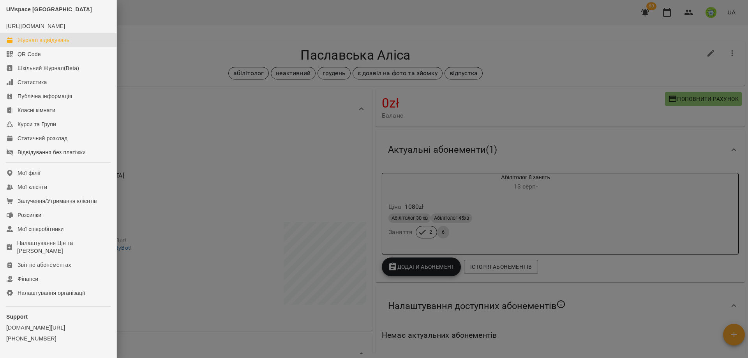
click at [32, 44] on div "Журнал відвідувань" at bounding box center [44, 40] width 52 height 8
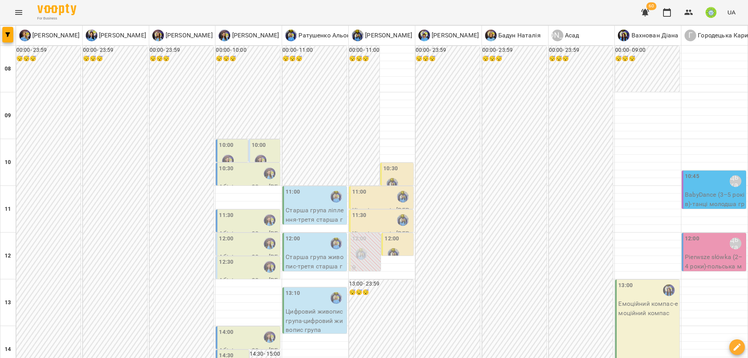
scroll to position [50, 0]
click at [696, 9] on button "button" at bounding box center [688, 12] width 19 height 19
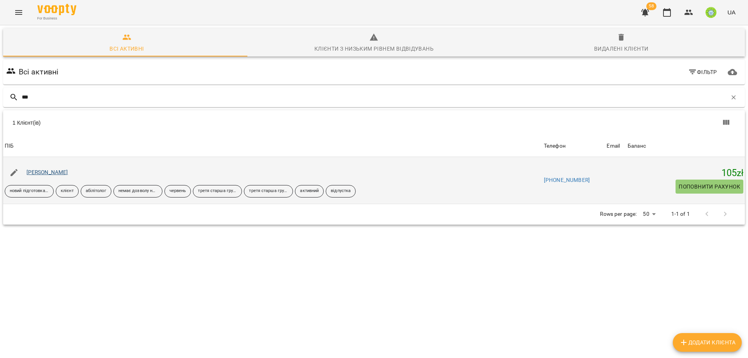
type input "***"
click at [68, 170] on link "[PERSON_NAME]" at bounding box center [47, 172] width 42 height 6
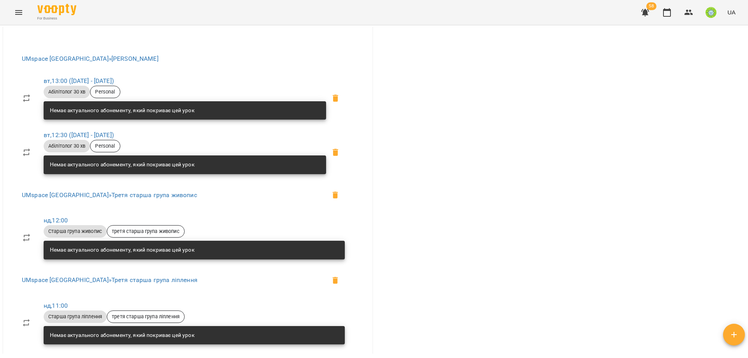
scroll to position [318, 0]
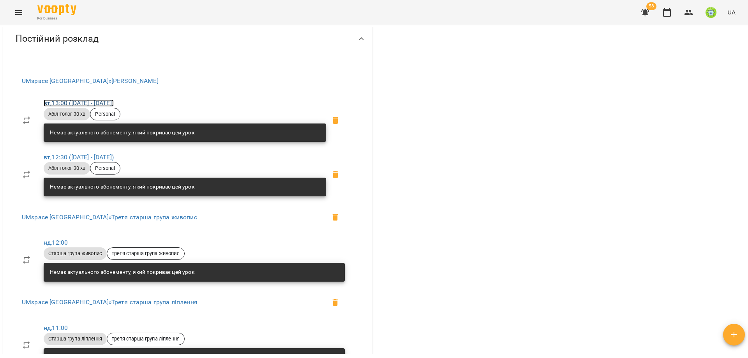
click at [72, 99] on link "вт , 13:00 (08 лип - 20 серп)" at bounding box center [79, 102] width 70 height 7
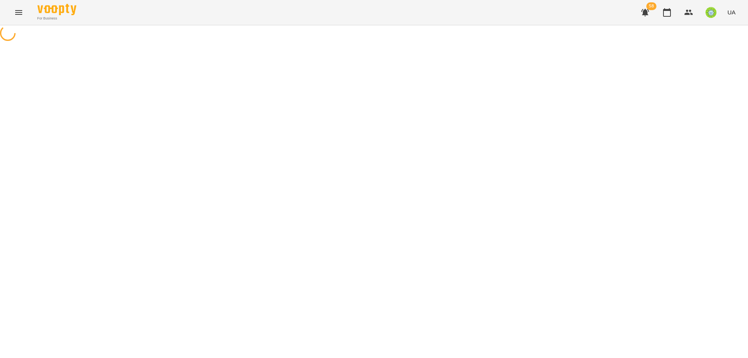
select select "*"
select select "**********"
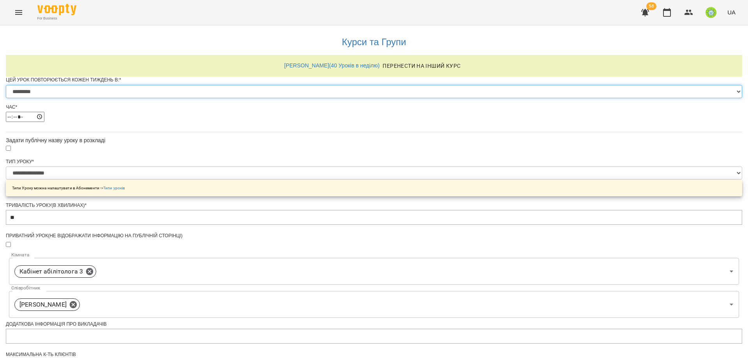
click at [293, 98] on select "********* ******** ****** ****** ******** ****** ******" at bounding box center [374, 91] width 736 height 13
select select "*"
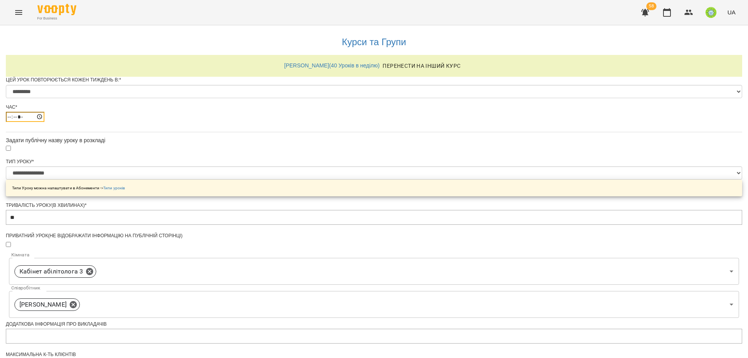
click at [44, 122] on input "*****" at bounding box center [25, 117] width 39 height 10
click at [654, 113] on div "**********" at bounding box center [374, 311] width 736 height 572
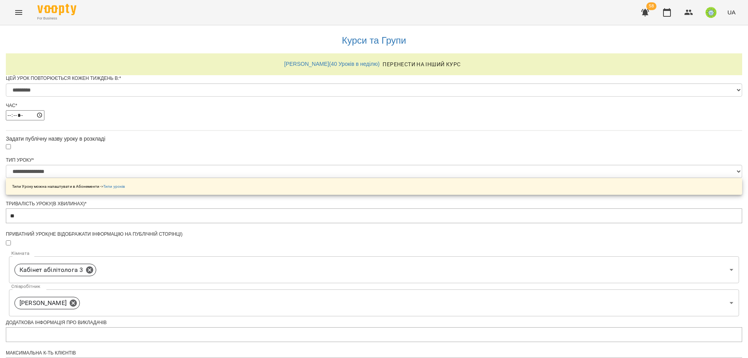
scroll to position [273, 0]
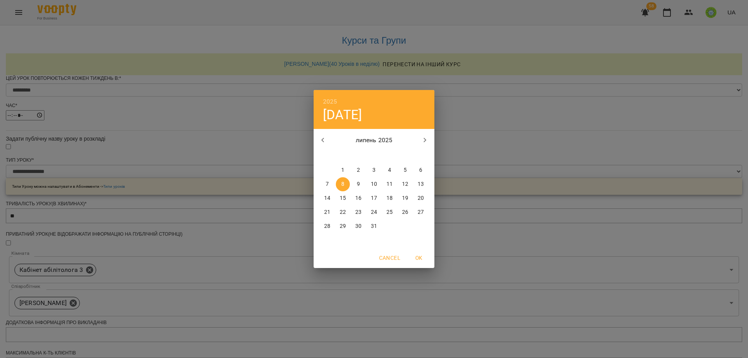
click at [426, 139] on icon "button" at bounding box center [424, 140] width 9 height 9
click at [420, 212] on p "24" at bounding box center [421, 212] width 6 height 8
type input "**********"
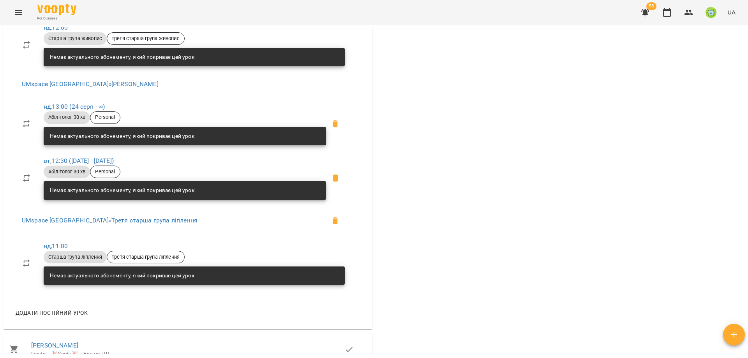
scroll to position [397, 0]
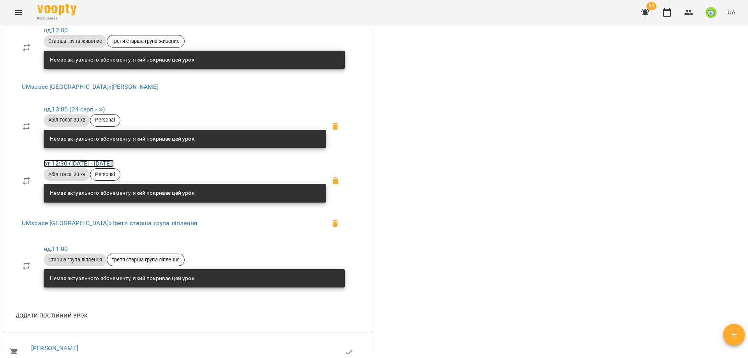
click at [71, 162] on link "вт , 12:30 (08 лип - 20 серп)" at bounding box center [79, 163] width 70 height 7
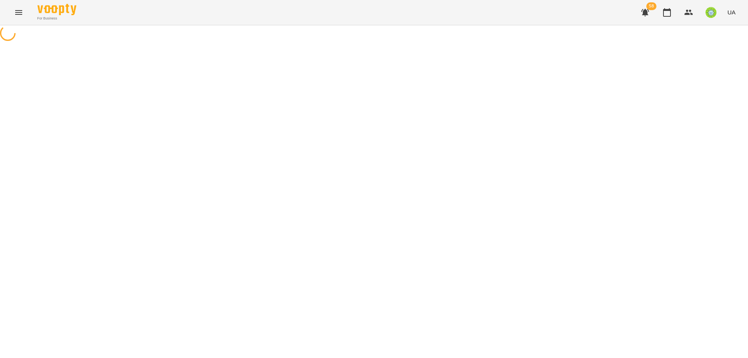
select select "*"
select select "**********"
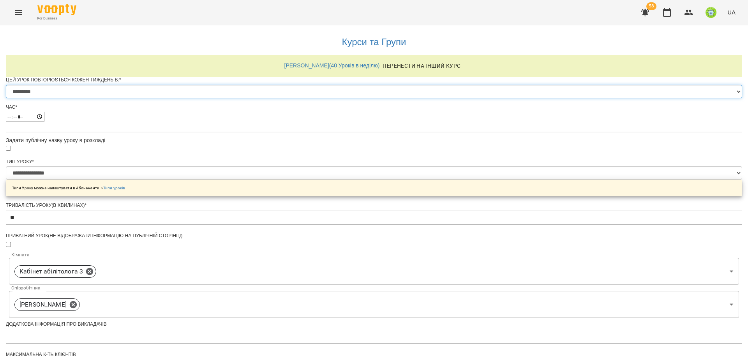
click at [295, 98] on select "********* ******** ****** ****** ******** ****** ******" at bounding box center [374, 91] width 736 height 13
select select "*"
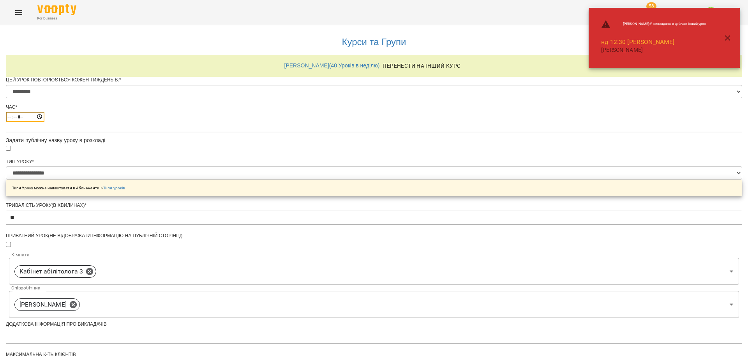
click at [44, 122] on input "*****" at bounding box center [25, 117] width 39 height 10
type input "*****"
drag, startPoint x: 569, startPoint y: 186, endPoint x: 531, endPoint y: 188, distance: 37.8
click at [568, 186] on div "**********" at bounding box center [374, 311] width 736 height 572
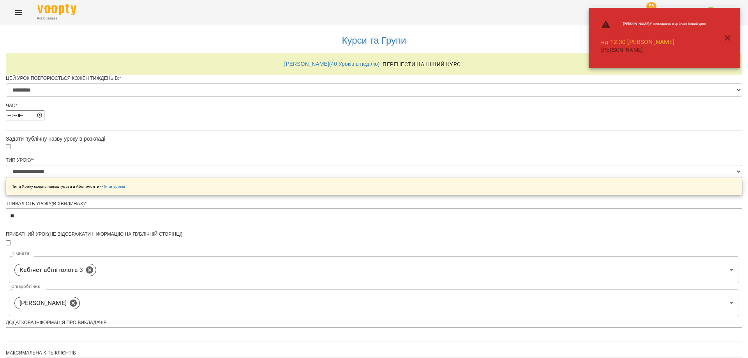
scroll to position [273, 0]
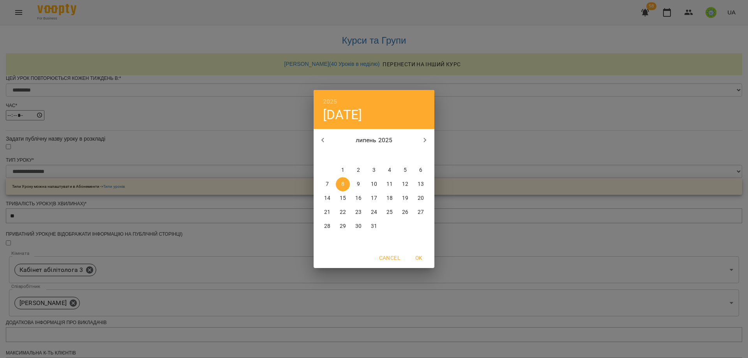
click at [427, 138] on icon "button" at bounding box center [424, 140] width 9 height 9
click at [422, 213] on p "24" at bounding box center [421, 212] width 6 height 8
type input "**********"
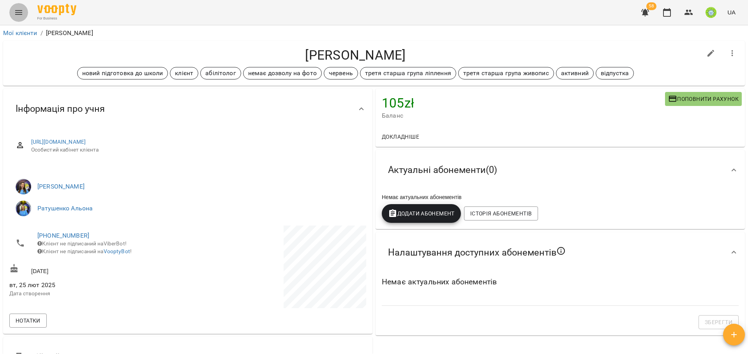
click at [17, 13] on icon "Menu" at bounding box center [18, 12] width 9 height 9
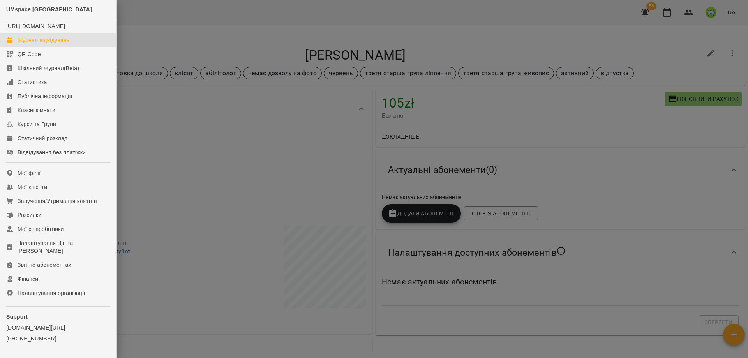
click at [18, 44] on div "Журнал відвідувань" at bounding box center [44, 40] width 52 height 8
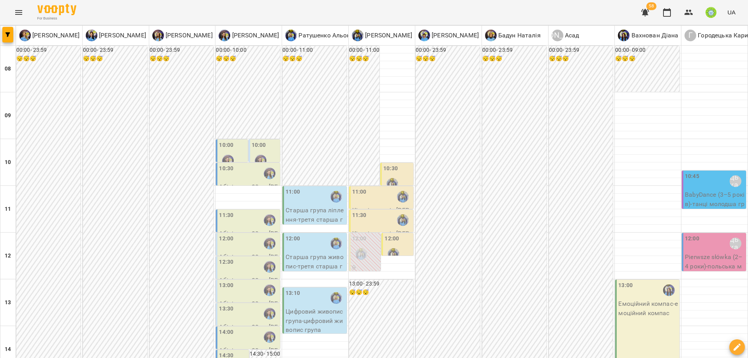
scroll to position [66, 0]
drag, startPoint x: 124, startPoint y: 319, endPoint x: 133, endPoint y: 319, distance: 8.6
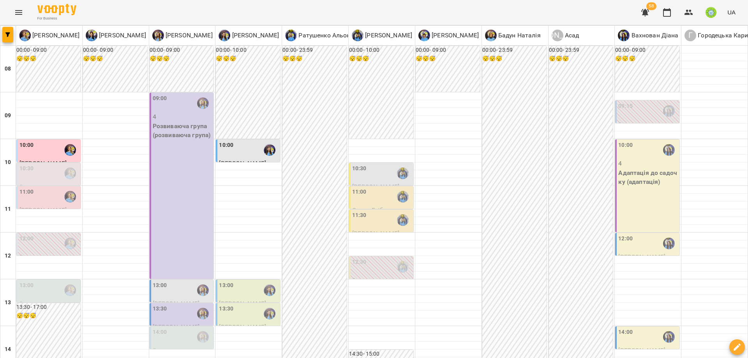
scroll to position [68, 0]
click at [237, 281] on div "13:00" at bounding box center [249, 290] width 60 height 18
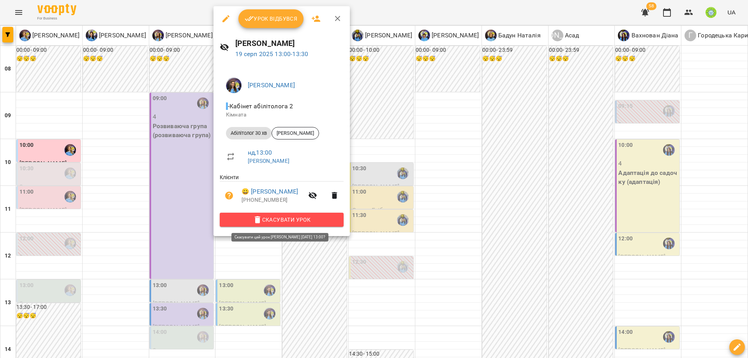
click at [283, 220] on span "Скасувати Урок" at bounding box center [281, 219] width 111 height 9
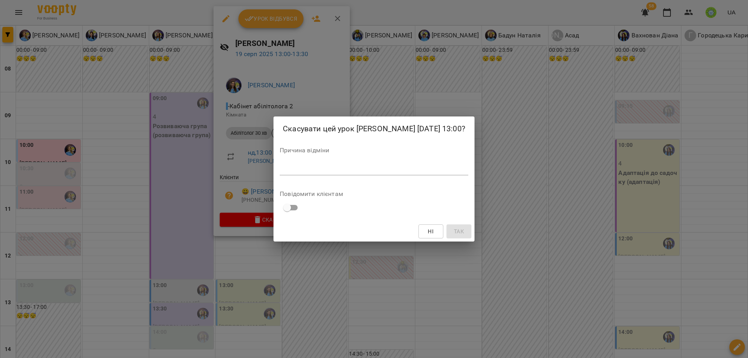
click at [309, 173] on div "*" at bounding box center [374, 169] width 189 height 12
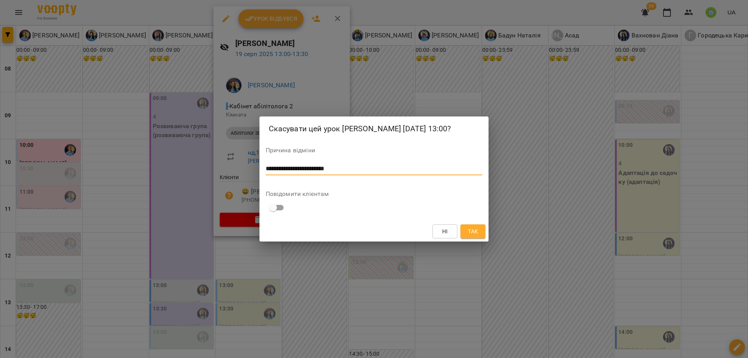
click at [297, 169] on textarea "**********" at bounding box center [374, 168] width 217 height 7
type textarea "**********"
click at [475, 233] on span "Так" at bounding box center [473, 231] width 10 height 9
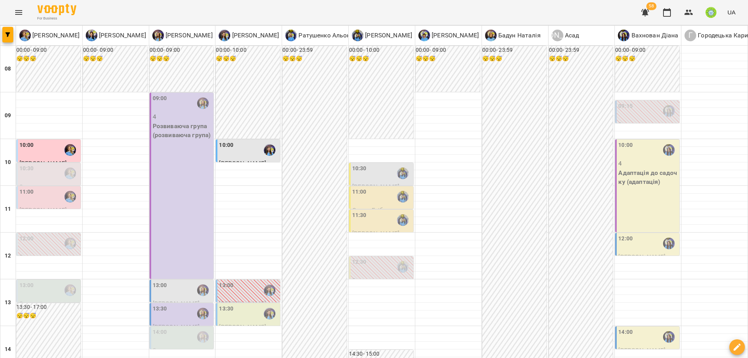
click at [231, 305] on div "13:30" at bounding box center [249, 314] width 60 height 18
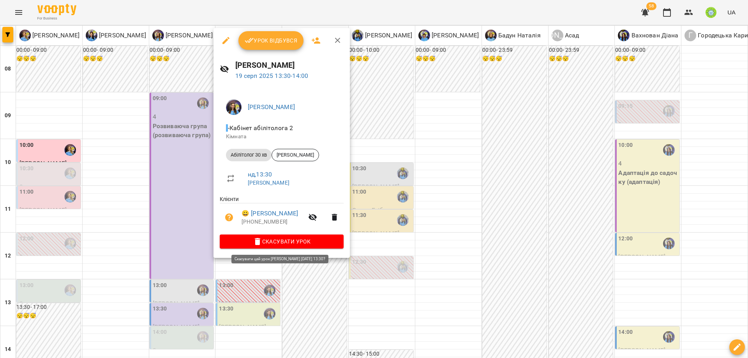
click at [284, 244] on span "Скасувати Урок" at bounding box center [281, 241] width 111 height 9
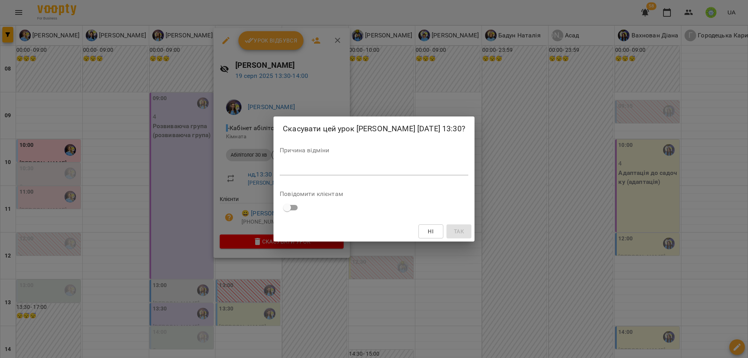
click at [284, 173] on div "*" at bounding box center [374, 169] width 189 height 12
paste textarea "**********"
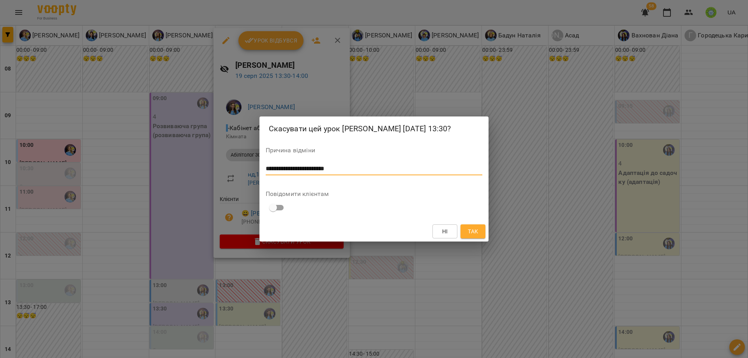
type textarea "**********"
click at [470, 227] on span "Так" at bounding box center [473, 231] width 10 height 9
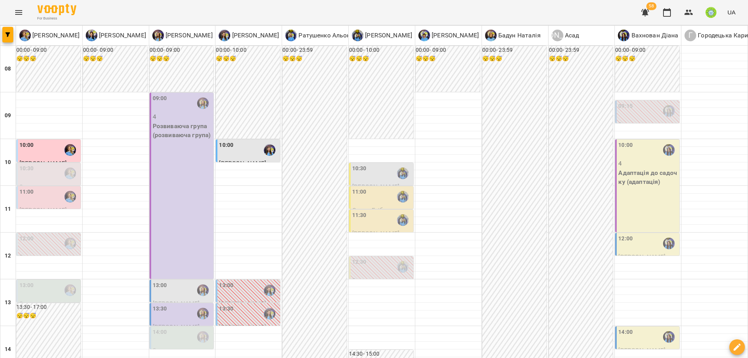
scroll to position [154, 0]
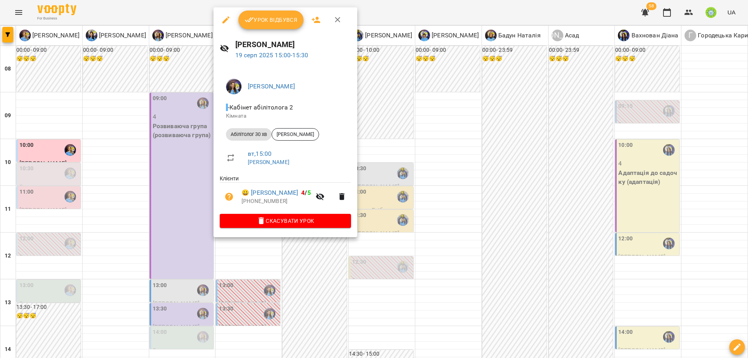
click at [437, 216] on div at bounding box center [374, 179] width 748 height 358
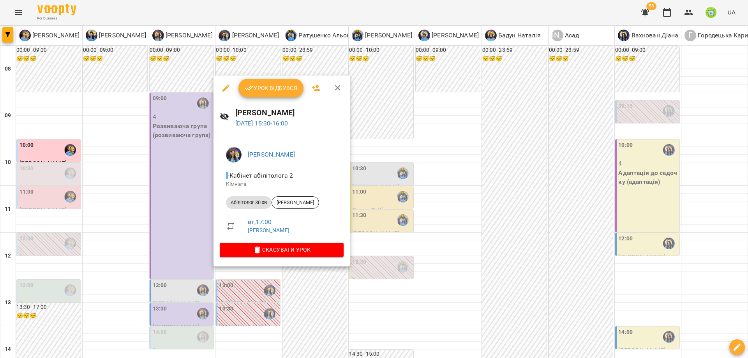
click at [433, 227] on div at bounding box center [374, 179] width 748 height 358
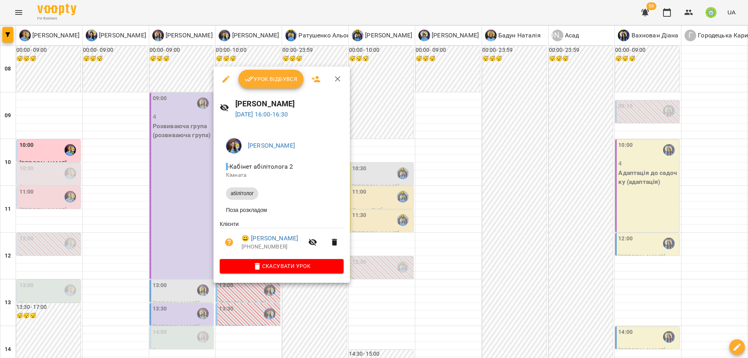
click at [448, 234] on div at bounding box center [374, 179] width 748 height 358
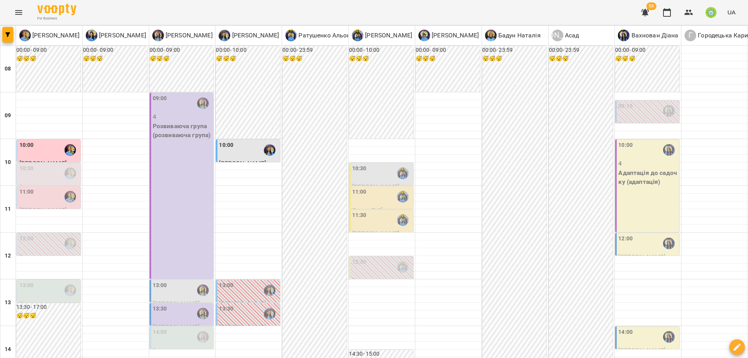
scroll to position [294, 0]
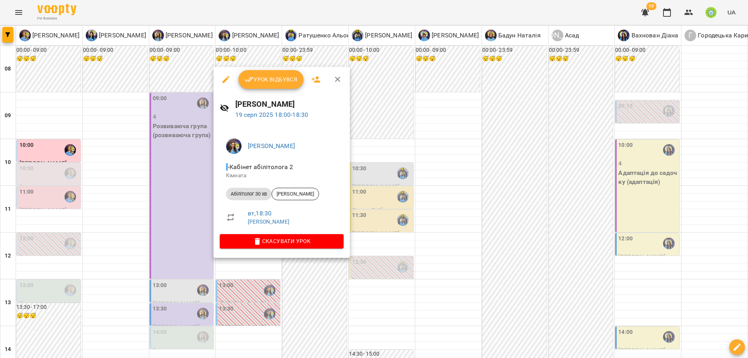
click at [412, 217] on div at bounding box center [374, 179] width 748 height 358
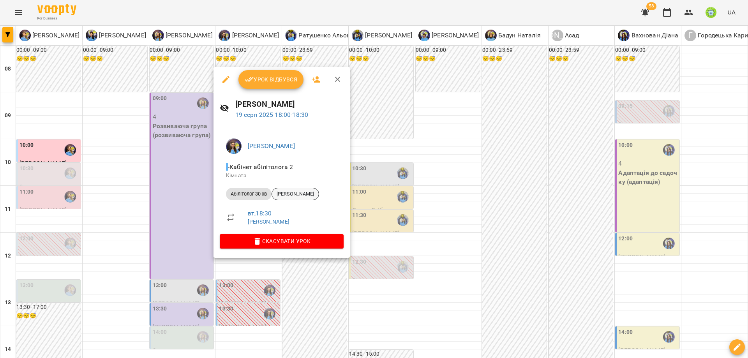
click at [302, 191] on span "Явдощук Артем" at bounding box center [295, 193] width 47 height 7
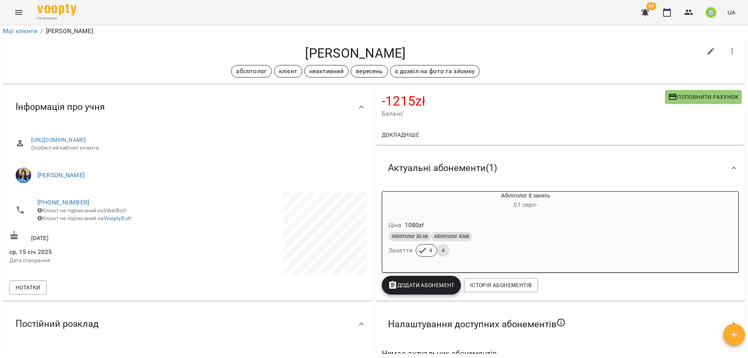
scroll to position [2, 0]
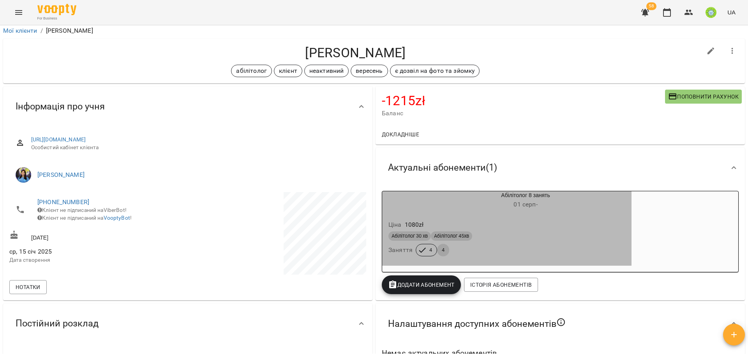
drag, startPoint x: 508, startPoint y: 232, endPoint x: 585, endPoint y: 181, distance: 92.5
click at [509, 232] on div "Абілітолог 30 хв Абілітолог 45хв" at bounding box center [506, 235] width 237 height 9
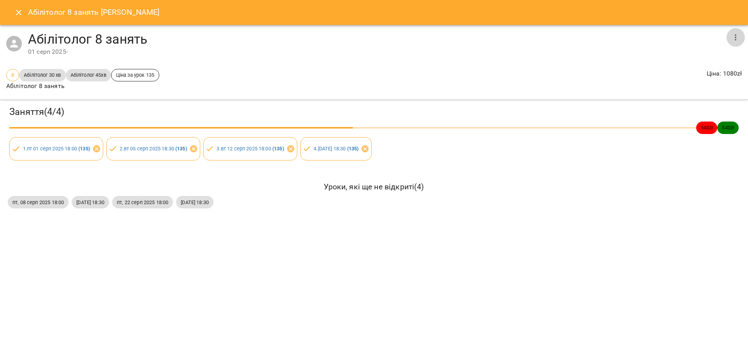
click at [733, 41] on icon "button" at bounding box center [735, 37] width 9 height 9
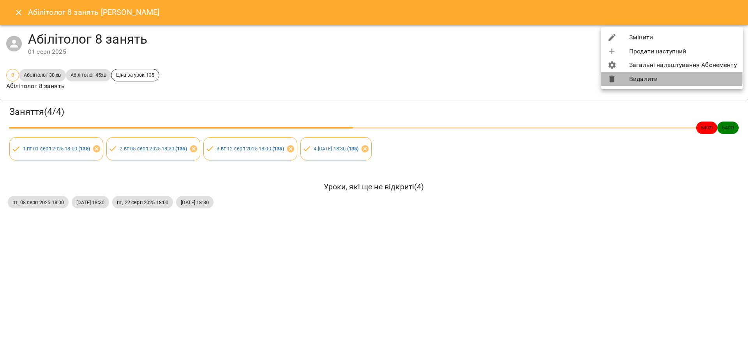
click at [634, 78] on li "Видалити" at bounding box center [672, 79] width 142 height 14
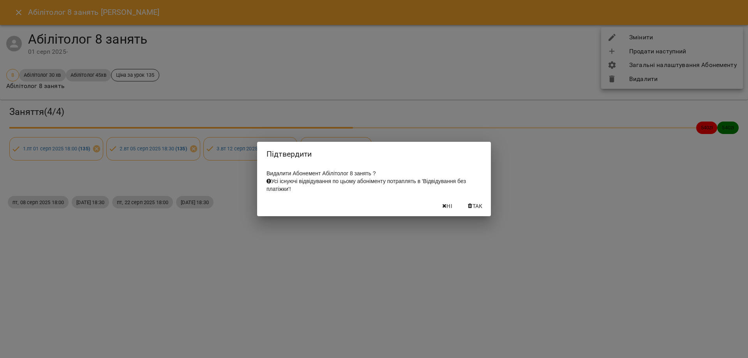
click at [476, 208] on span "Так" at bounding box center [478, 205] width 10 height 9
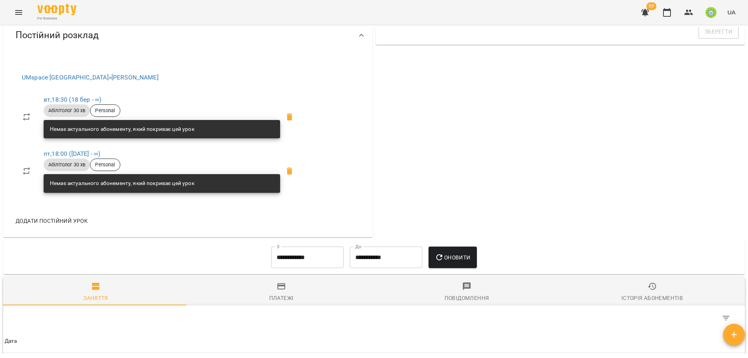
scroll to position [437, 0]
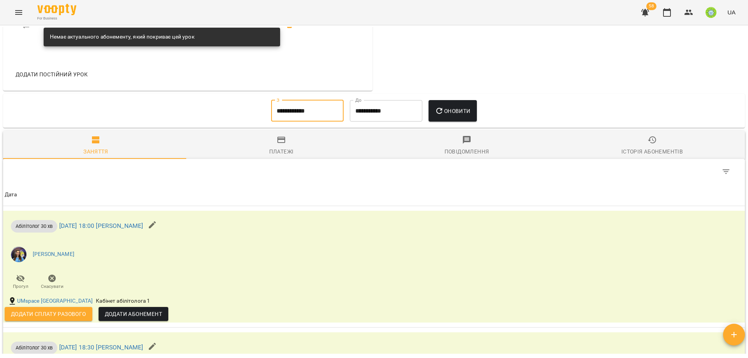
click at [286, 113] on input "**********" at bounding box center [307, 111] width 72 height 22
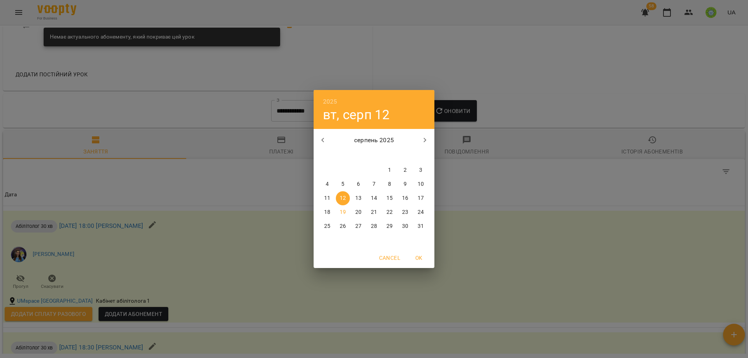
drag, startPoint x: 323, startPoint y: 140, endPoint x: 351, endPoint y: 161, distance: 35.3
click at [323, 141] on icon "button" at bounding box center [322, 140] width 9 height 9
drag, startPoint x: 343, startPoint y: 167, endPoint x: 429, endPoint y: 195, distance: 90.0
click at [344, 168] on span "1" at bounding box center [343, 170] width 14 height 8
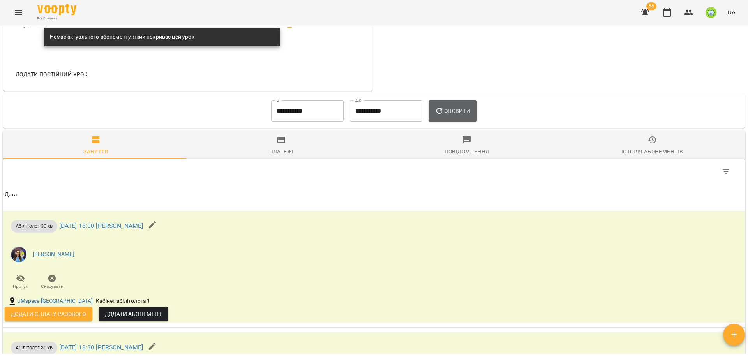
drag, startPoint x: 458, startPoint y: 110, endPoint x: 449, endPoint y: 128, distance: 19.5
click at [458, 110] on span "Оновити" at bounding box center [452, 110] width 35 height 9
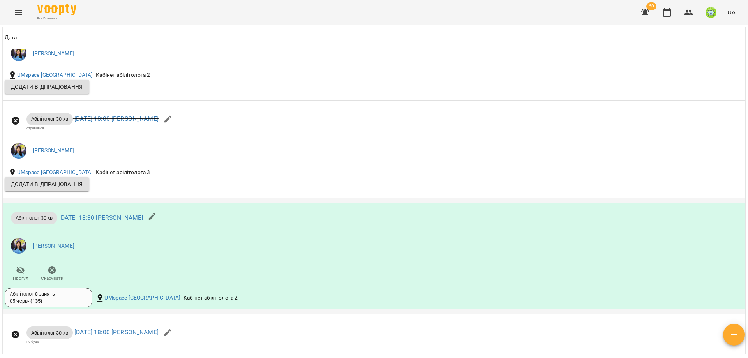
scroll to position [640, 0]
click at [56, 302] on div "Абілітолог 8 занять 05 черв - ( 135 )" at bounding box center [49, 298] width 78 height 14
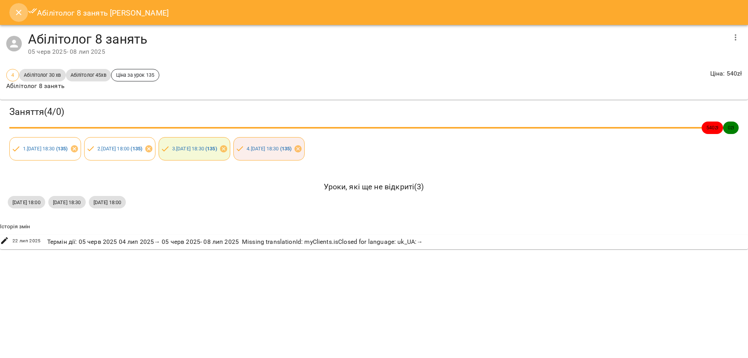
click at [13, 11] on button "Close" at bounding box center [18, 12] width 19 height 19
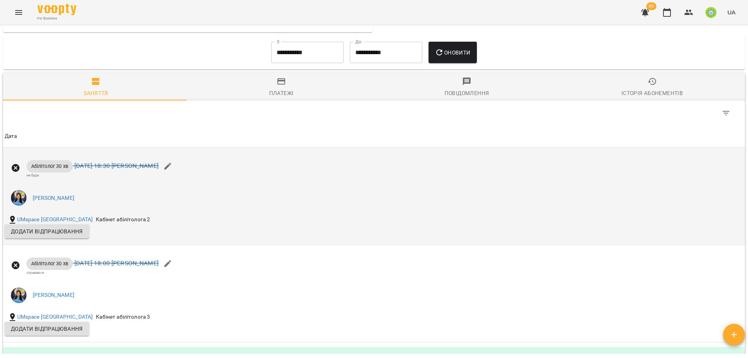
scroll to position [497, 0]
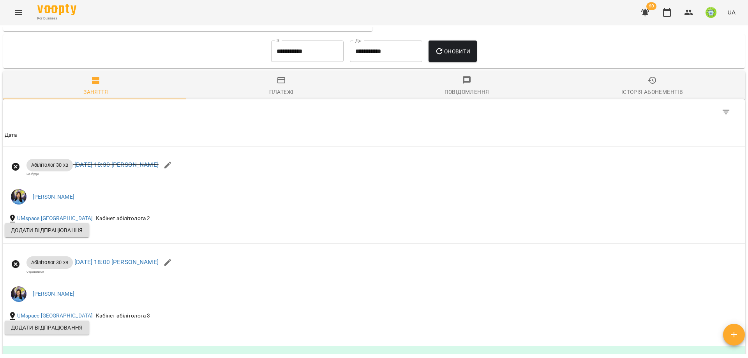
click at [278, 50] on input "**********" at bounding box center [307, 52] width 72 height 22
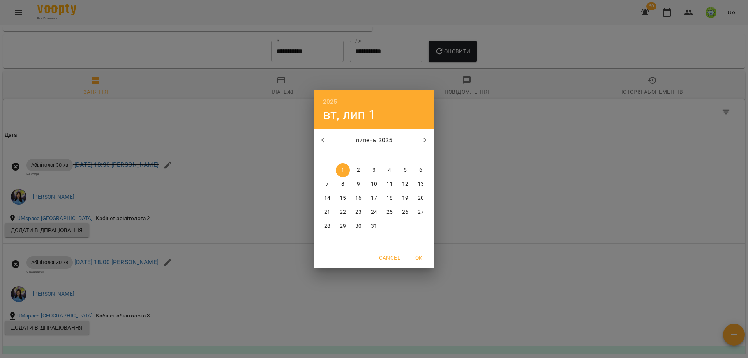
click at [323, 141] on icon "button" at bounding box center [322, 140] width 9 height 9
click at [422, 167] on span "1" at bounding box center [421, 170] width 14 height 8
type input "**********"
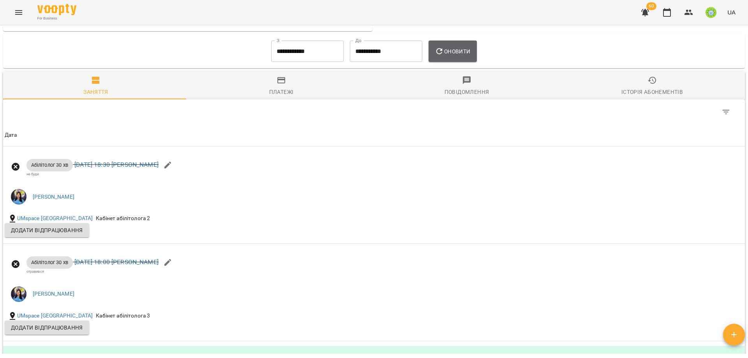
click at [451, 53] on span "Оновити" at bounding box center [452, 51] width 35 height 9
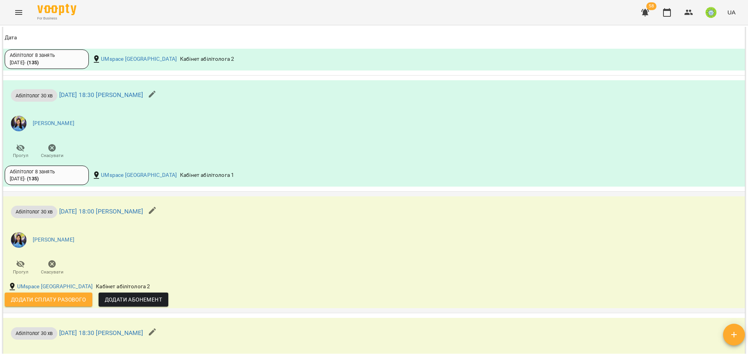
scroll to position [2458, 0]
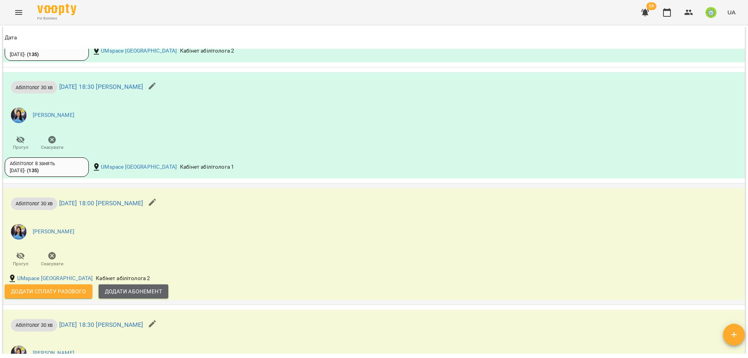
click at [127, 284] on button "Додати Абонемент" at bounding box center [134, 291] width 70 height 14
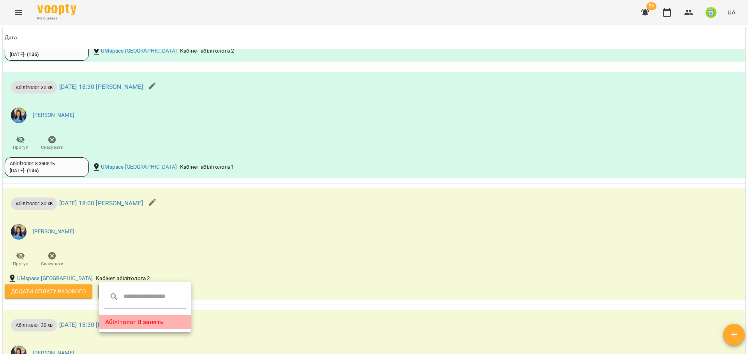
click at [126, 321] on li "Абілітолог 8 занять" at bounding box center [145, 322] width 92 height 14
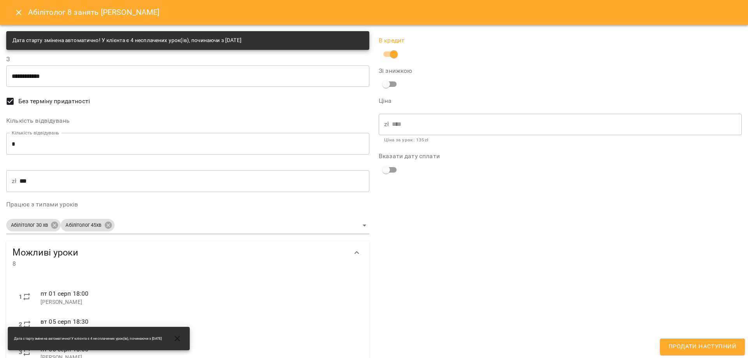
click at [728, 343] on span "Продати наступний" at bounding box center [702, 347] width 68 height 10
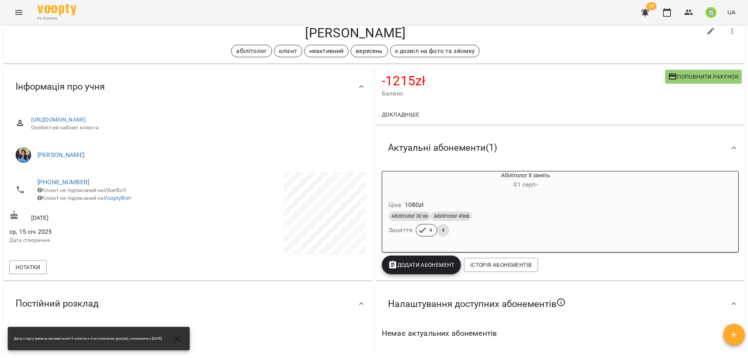
scroll to position [0, 0]
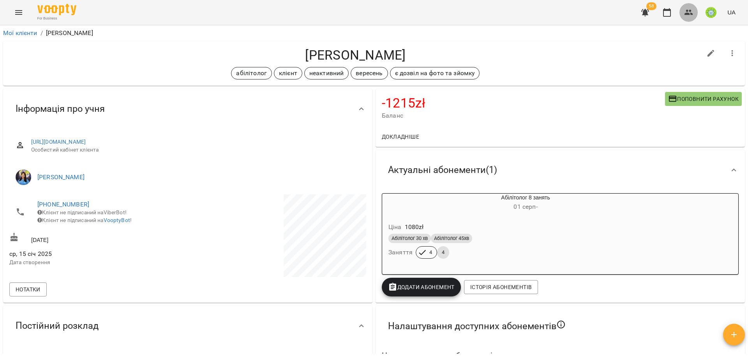
click at [693, 11] on icon "button" at bounding box center [688, 12] width 9 height 9
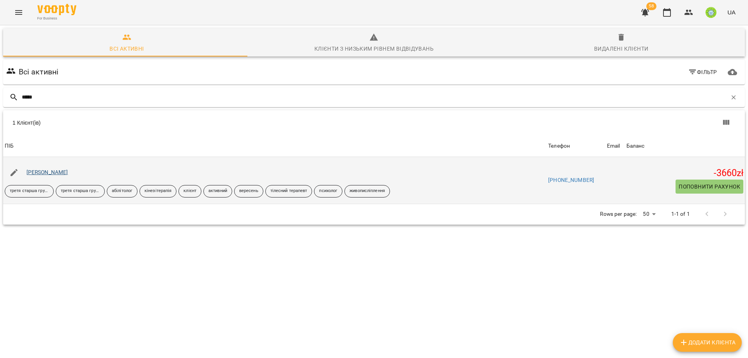
type input "*****"
click at [39, 171] on link "[PERSON_NAME]" at bounding box center [47, 172] width 42 height 6
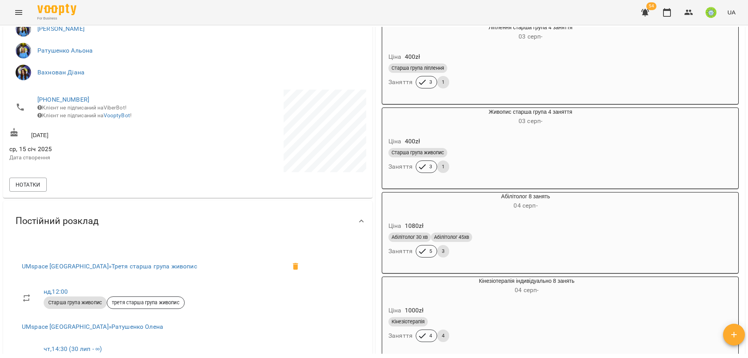
scroll to position [376, 0]
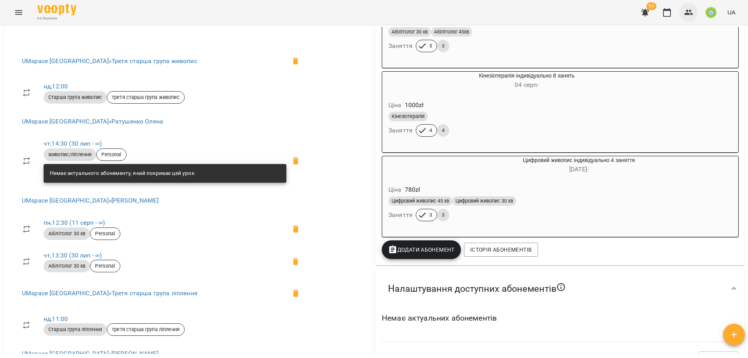
click at [687, 13] on icon "button" at bounding box center [688, 12] width 9 height 5
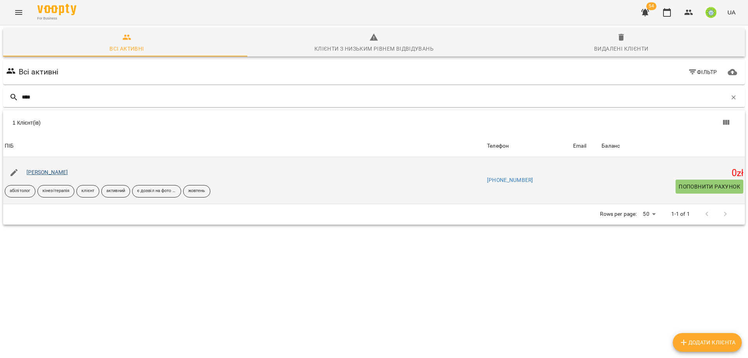
type input "****"
click at [38, 173] on link "[PERSON_NAME]" at bounding box center [47, 172] width 42 height 6
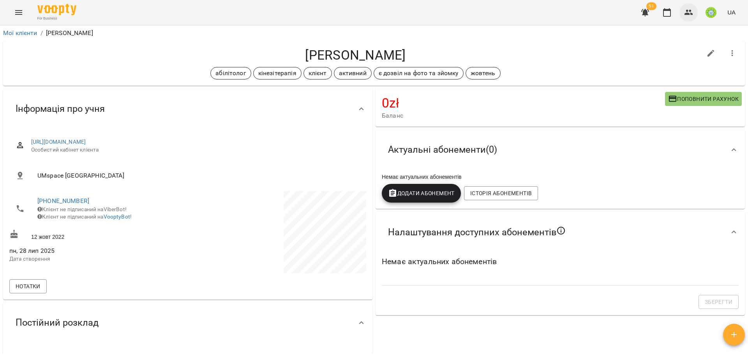
click at [698, 15] on div "51 UA" at bounding box center [687, 12] width 103 height 20
click at [687, 12] on icon "button" at bounding box center [688, 12] width 9 height 9
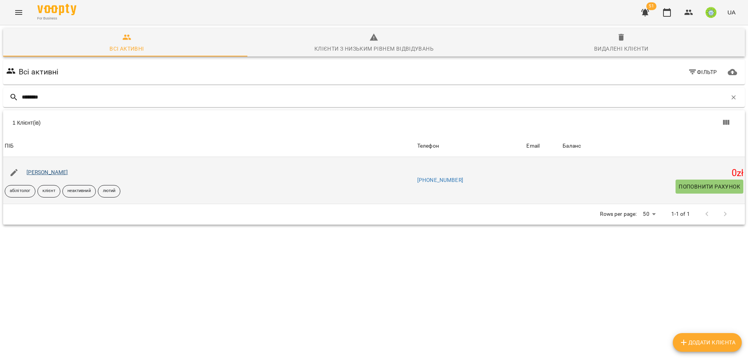
type input "********"
click at [49, 171] on link "Теліженко Єгор" at bounding box center [47, 172] width 42 height 6
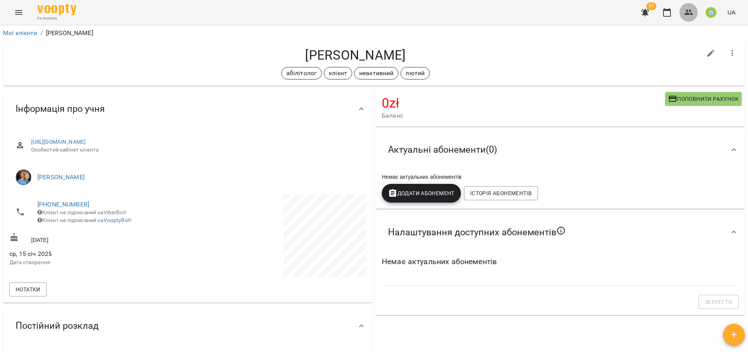
click at [691, 12] on icon "button" at bounding box center [688, 12] width 9 height 9
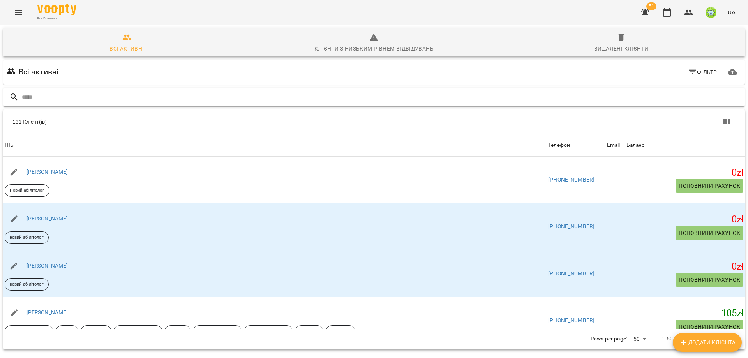
click at [93, 95] on input "text" at bounding box center [382, 97] width 720 height 13
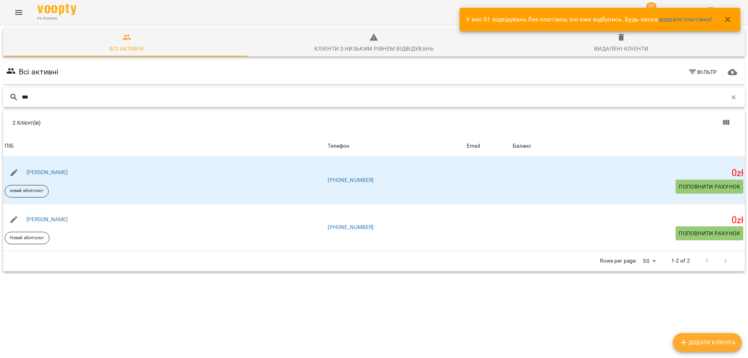
click at [267, 96] on input "***" at bounding box center [374, 97] width 705 height 13
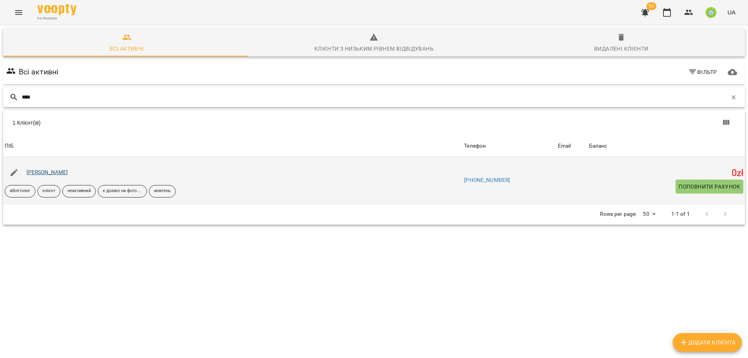
type input "****"
click at [47, 172] on link "Маринчук Кирил" at bounding box center [47, 172] width 42 height 6
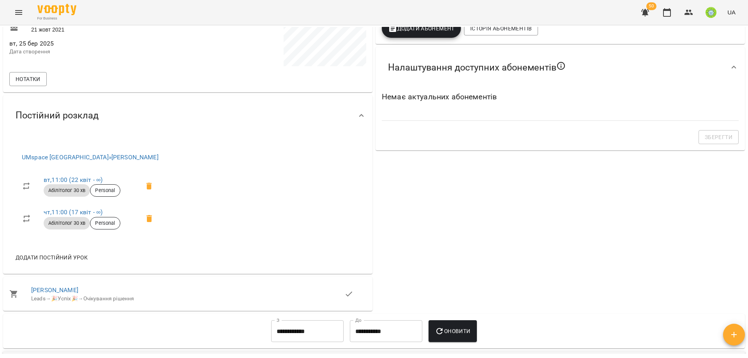
scroll to position [240, 0]
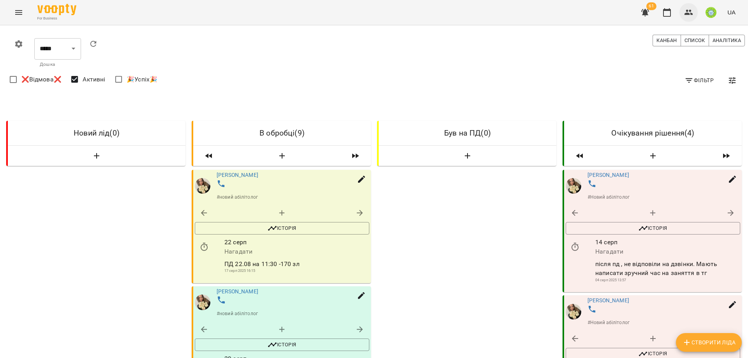
scroll to position [55, 0]
click at [688, 13] on icon "button" at bounding box center [688, 12] width 9 height 5
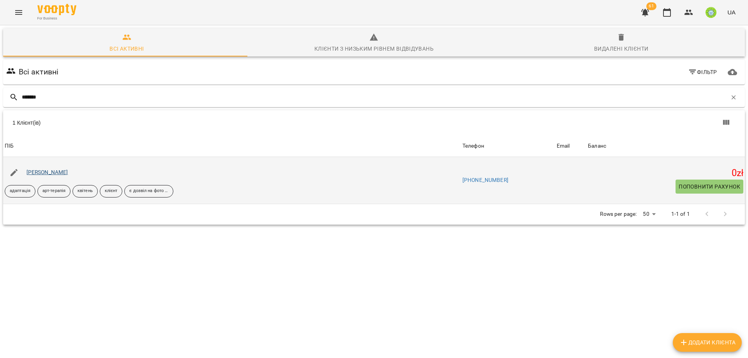
type input "*******"
click at [43, 171] on link "Федоренко Лев" at bounding box center [47, 172] width 42 height 6
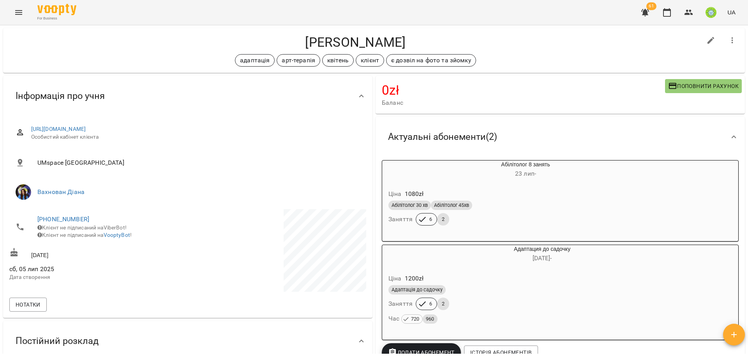
scroll to position [69, 0]
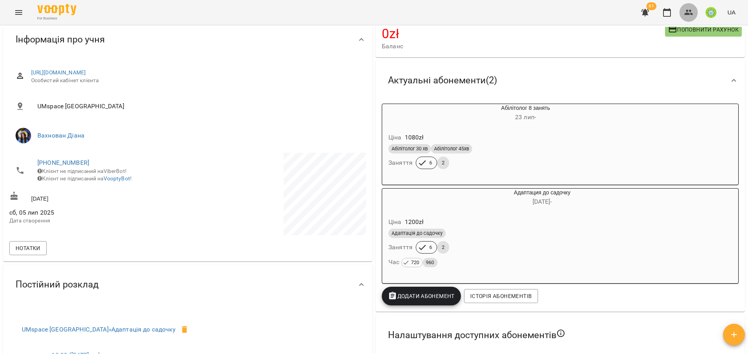
click at [696, 13] on button "button" at bounding box center [688, 12] width 19 height 19
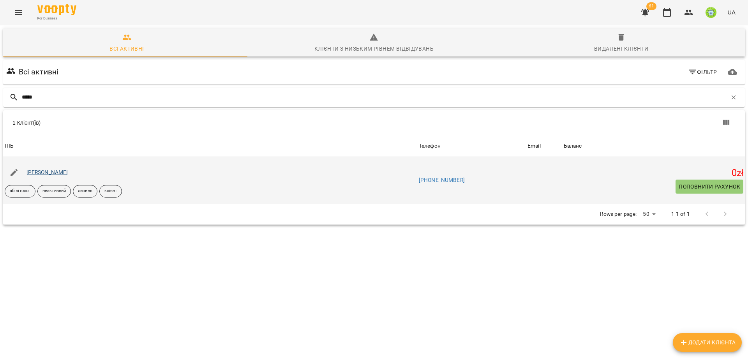
type input "*****"
click at [61, 172] on link "[PERSON_NAME]" at bounding box center [47, 172] width 42 height 6
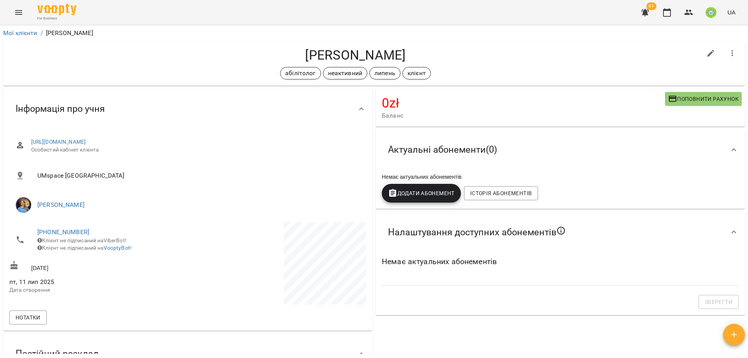
click at [707, 53] on icon "button" at bounding box center [710, 53] width 7 height 7
select select "**"
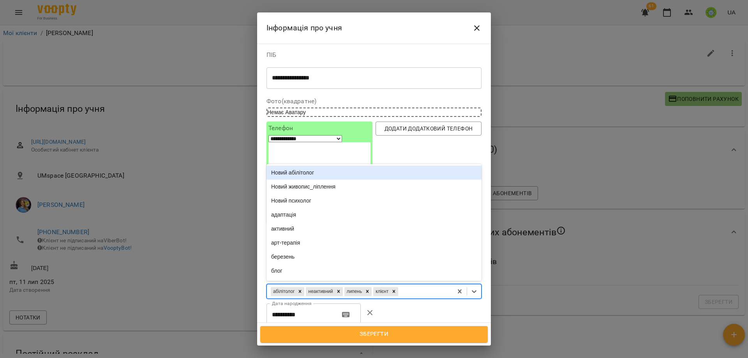
drag, startPoint x: 418, startPoint y: 224, endPoint x: 414, endPoint y: 226, distance: 4.4
click at [417, 285] on div "абілітолог неактивний липень клієнт" at bounding box center [360, 291] width 186 height 13
type input "*"
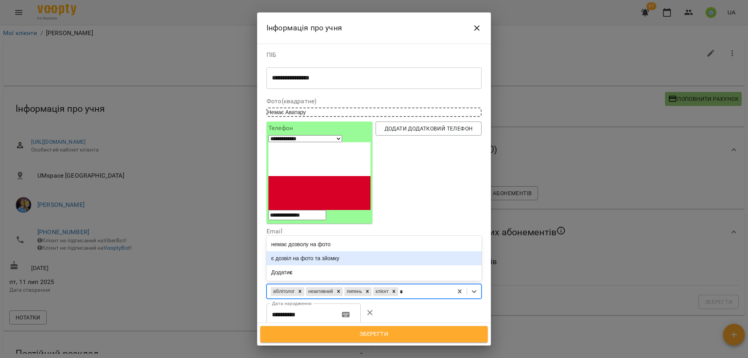
click at [319, 251] on div "є дозвіл на фото та зйомку" at bounding box center [373, 258] width 215 height 14
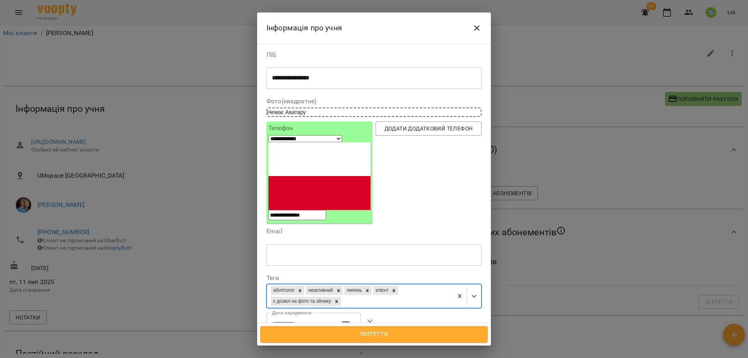
click at [386, 333] on span "Зберегти" at bounding box center [374, 334] width 210 height 10
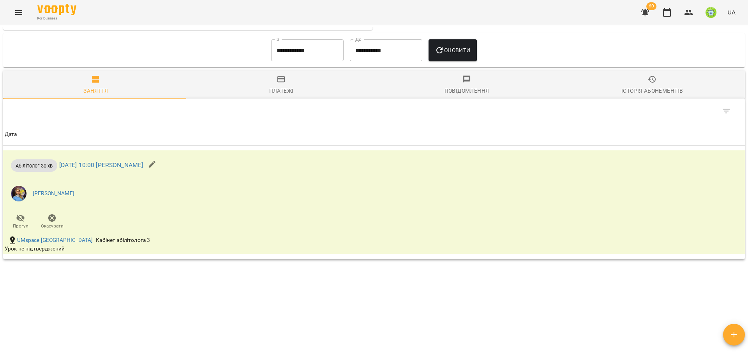
scroll to position [287, 0]
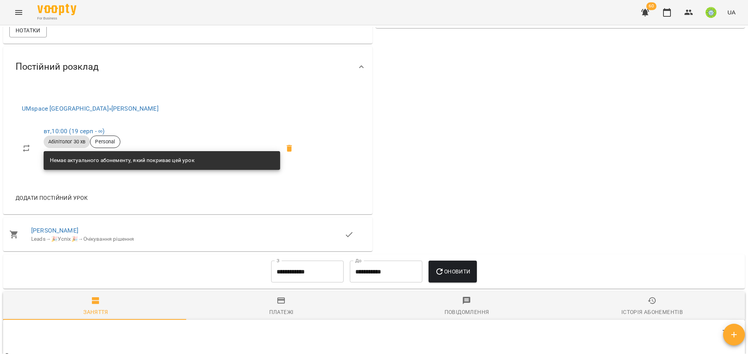
click at [295, 283] on div "**********" at bounding box center [374, 271] width 742 height 34
click at [296, 274] on input "**********" at bounding box center [307, 272] width 72 height 22
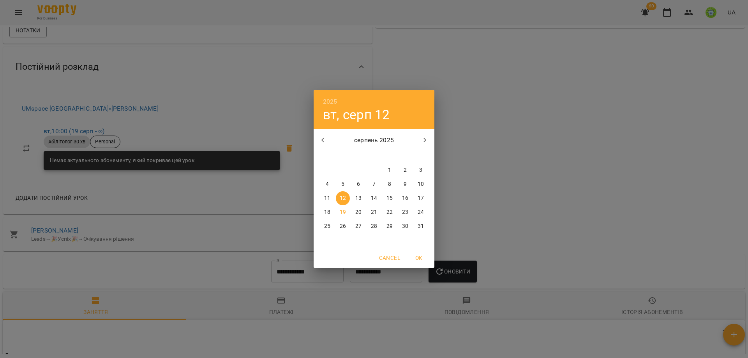
click at [395, 168] on span "1" at bounding box center [390, 170] width 14 height 8
type input "**********"
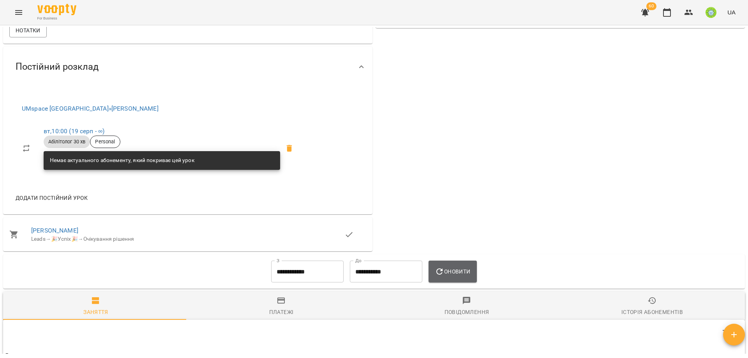
click at [458, 263] on button "Оновити" at bounding box center [452, 272] width 48 height 22
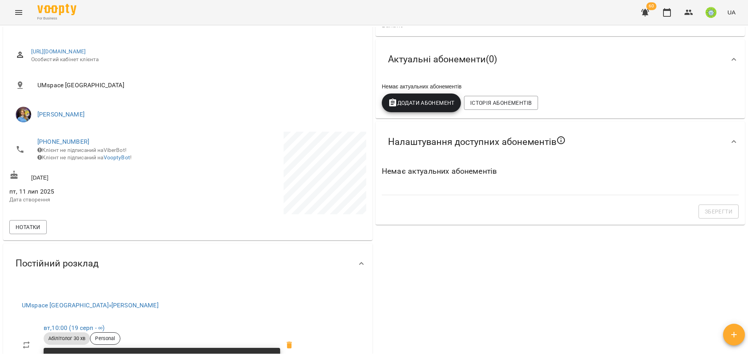
scroll to position [56, 0]
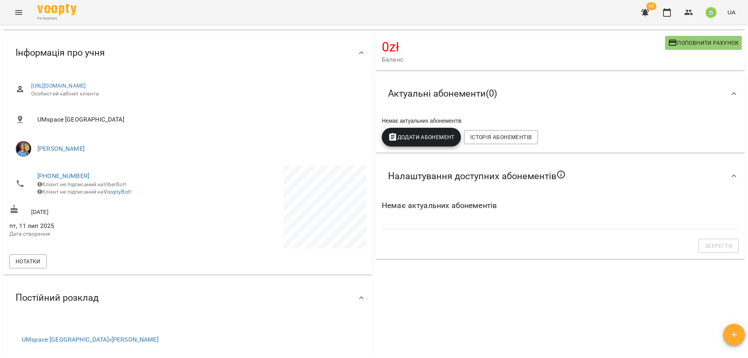
click at [700, 44] on span "Поповнити рахунок" at bounding box center [703, 42] width 71 height 9
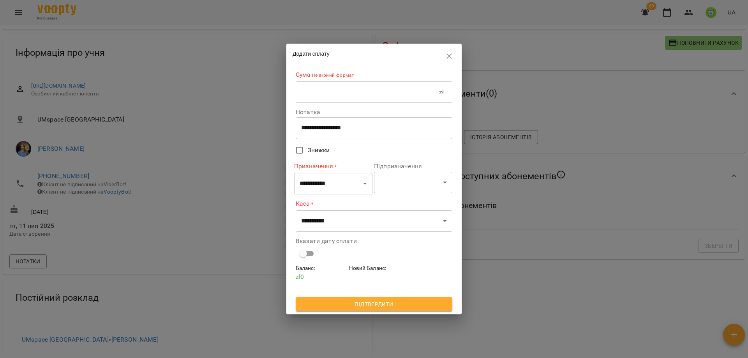
click at [319, 85] on input "text" at bounding box center [367, 92] width 143 height 22
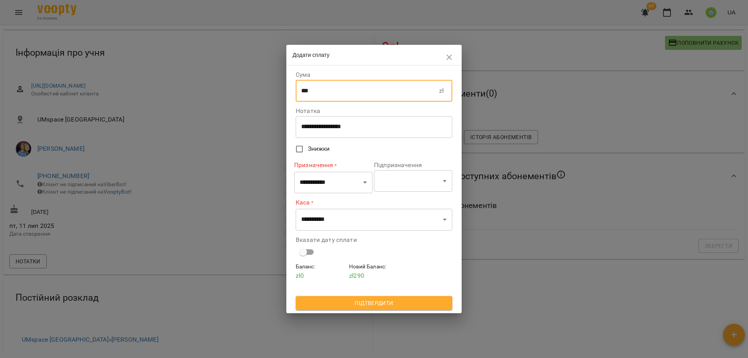
type input "***"
click at [339, 187] on select "**********" at bounding box center [333, 182] width 78 height 22
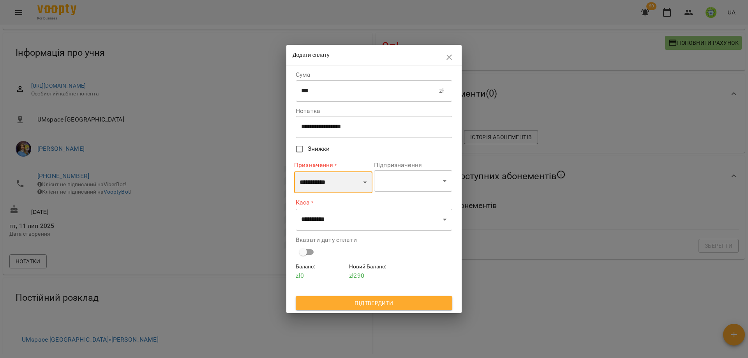
select select "**********"
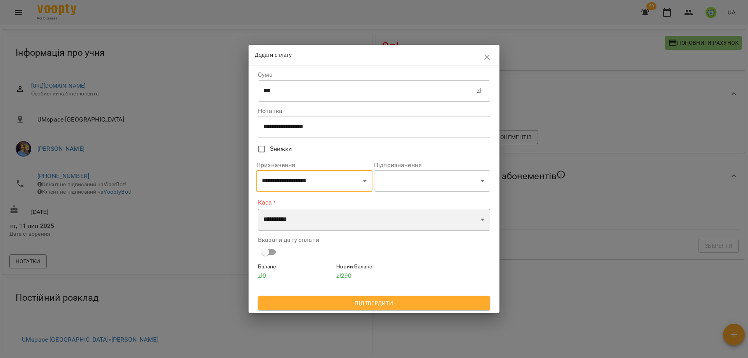
click at [303, 218] on select "**********" at bounding box center [374, 220] width 232 height 22
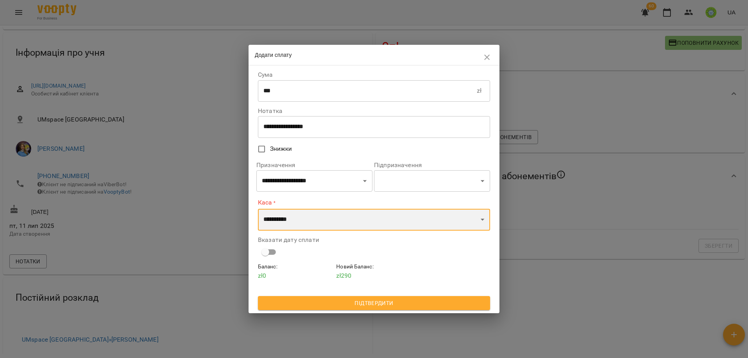
select select "****"
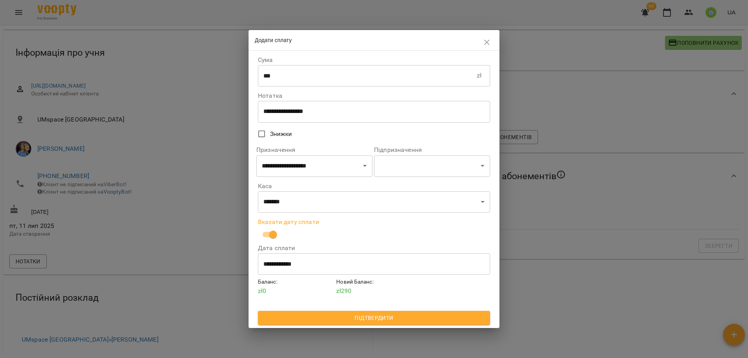
drag, startPoint x: 373, startPoint y: 318, endPoint x: 400, endPoint y: 5, distance: 314.3
click at [373, 318] on span "Підтвердити" at bounding box center [374, 317] width 220 height 9
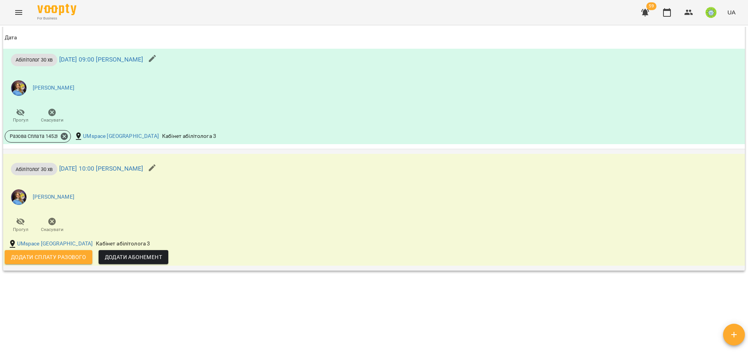
scroll to position [734, 0]
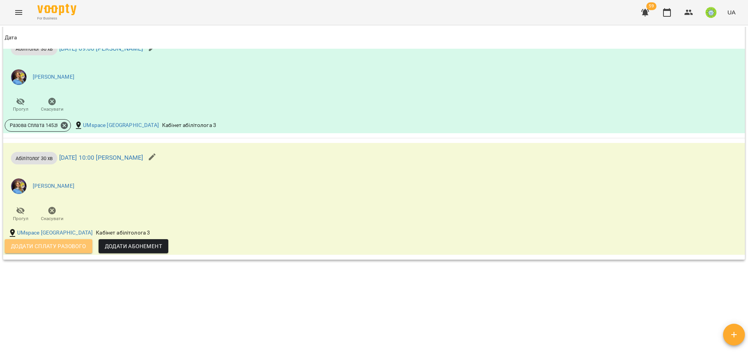
drag, startPoint x: 44, startPoint y: 248, endPoint x: 159, endPoint y: 266, distance: 116.7
click at [45, 247] on span "Додати сплату разового" at bounding box center [48, 246] width 75 height 9
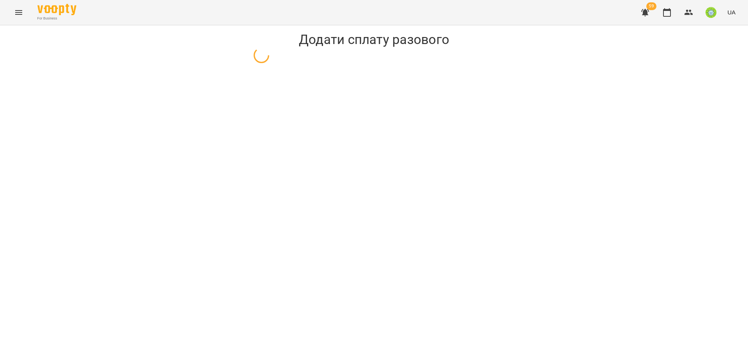
select select "**********"
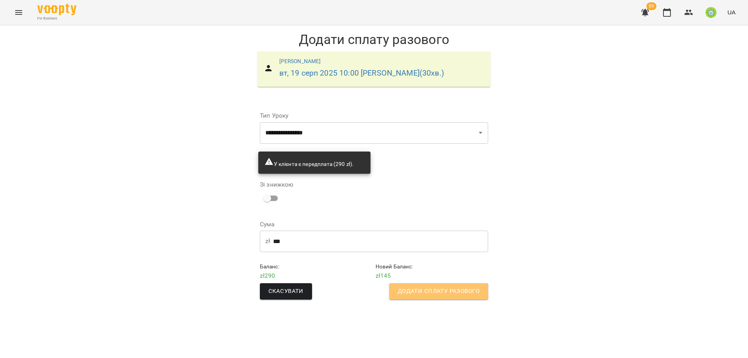
drag, startPoint x: 428, startPoint y: 291, endPoint x: 530, endPoint y: 271, distance: 103.7
click at [431, 291] on span "Додати сплату разового" at bounding box center [439, 291] width 82 height 10
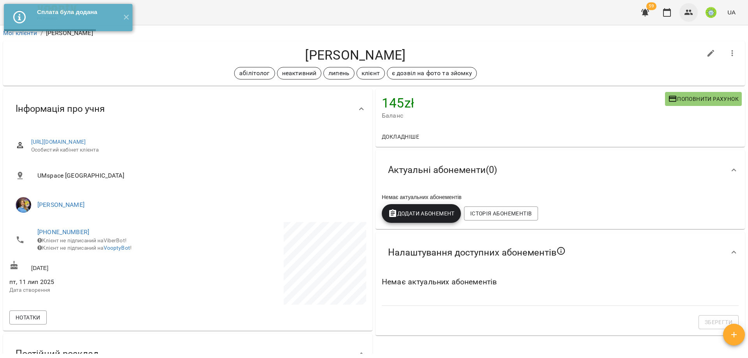
click at [692, 11] on icon "button" at bounding box center [688, 12] width 9 height 9
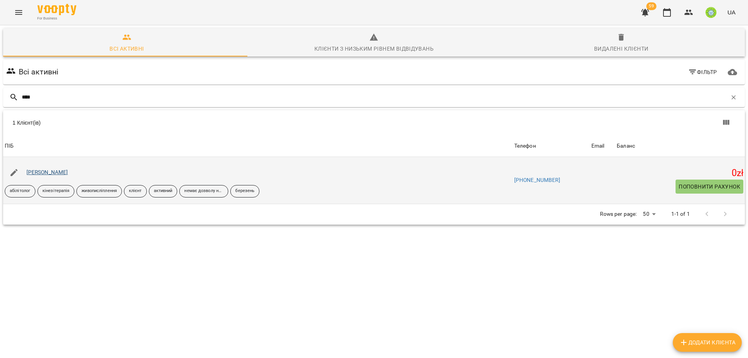
type input "****"
click at [40, 173] on link "[PERSON_NAME]" at bounding box center [47, 172] width 42 height 6
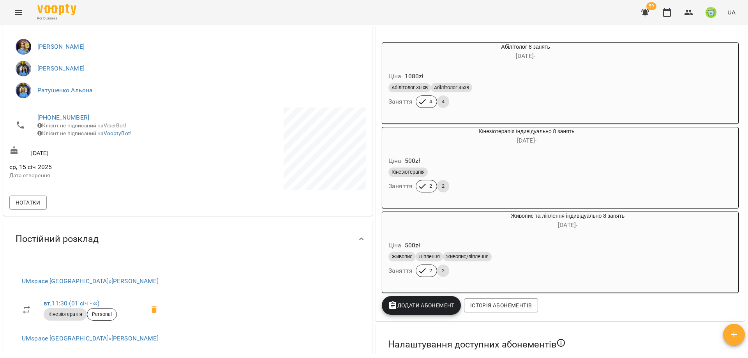
scroll to position [130, 0]
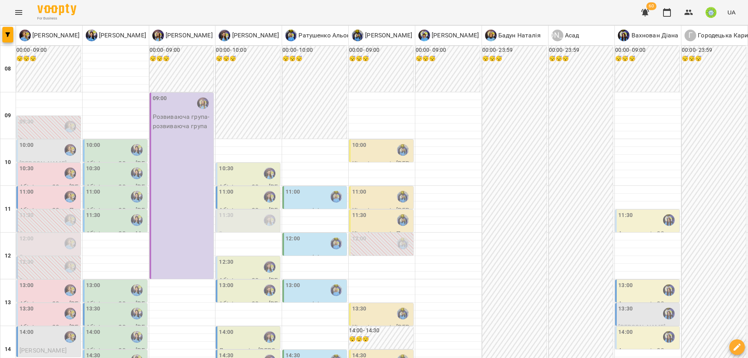
scroll to position [346, 0]
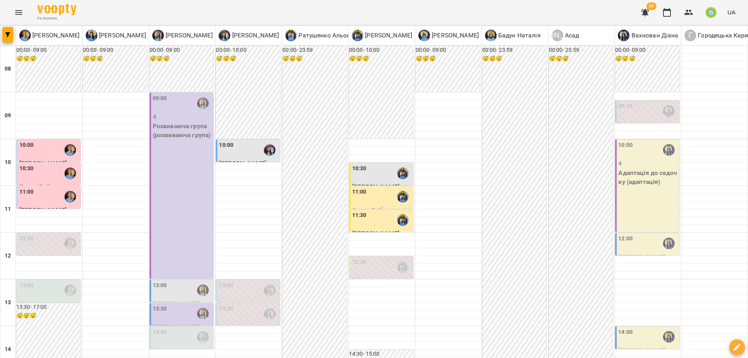
click at [629, 245] on div "12:00" at bounding box center [648, 243] width 60 height 18
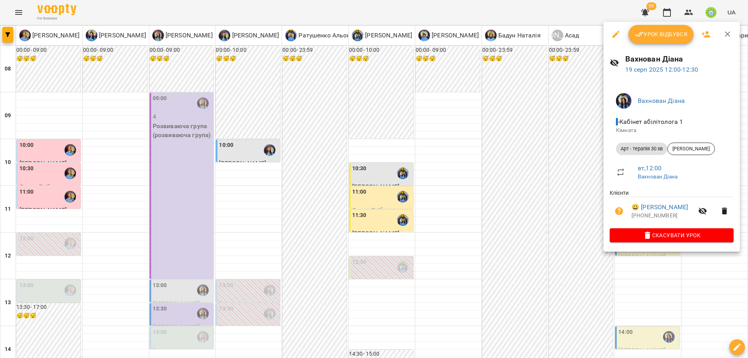
click at [500, 226] on div at bounding box center [374, 179] width 748 height 358
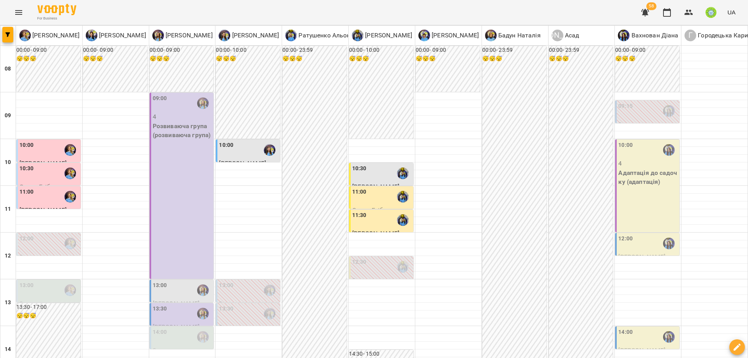
click at [371, 227] on div "11:30" at bounding box center [382, 220] width 60 height 18
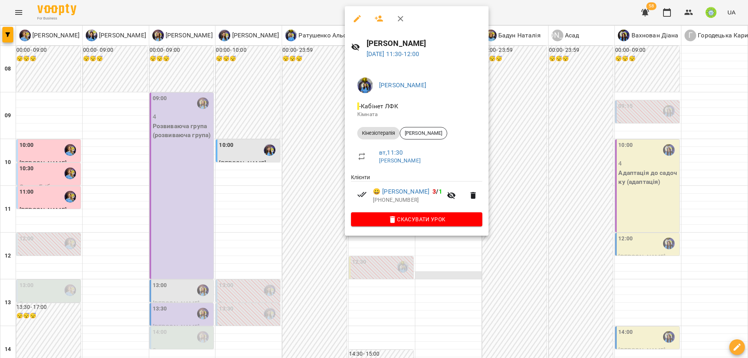
drag, startPoint x: 444, startPoint y: 273, endPoint x: 427, endPoint y: 277, distance: 17.1
click at [444, 273] on div at bounding box center [374, 179] width 748 height 358
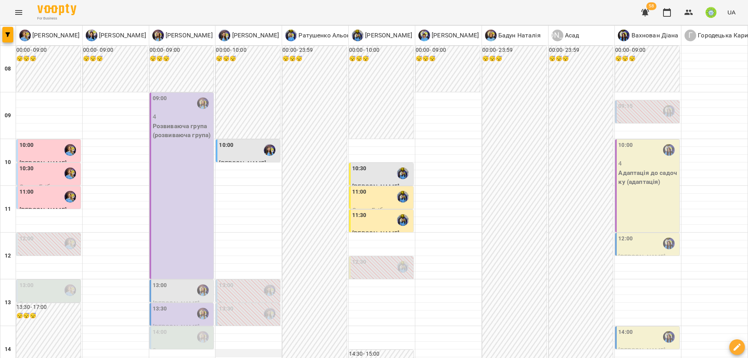
scroll to position [126, 0]
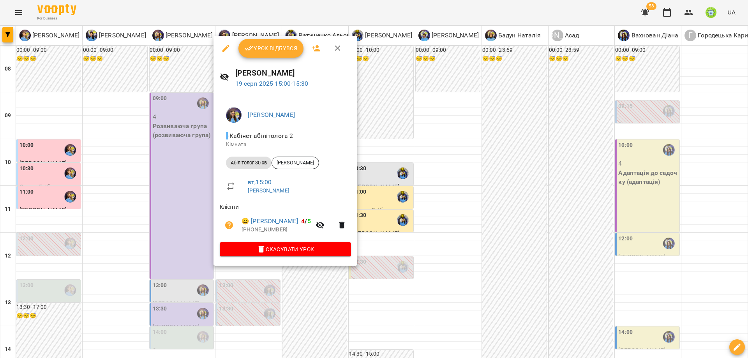
drag, startPoint x: 489, startPoint y: 244, endPoint x: 237, endPoint y: 177, distance: 260.7
click at [488, 244] on div at bounding box center [374, 179] width 748 height 358
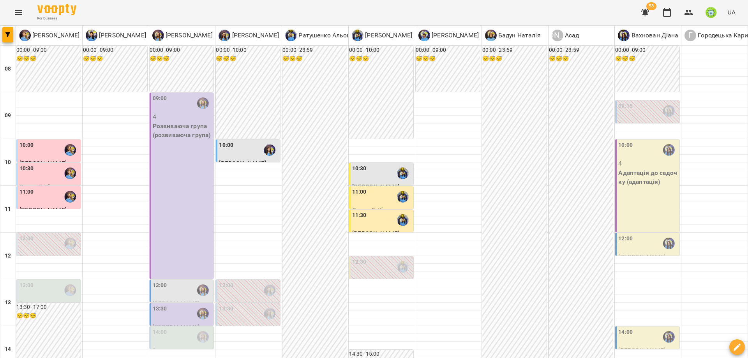
scroll to position [38, 0]
click at [33, 299] on p "0" at bounding box center [49, 303] width 60 height 9
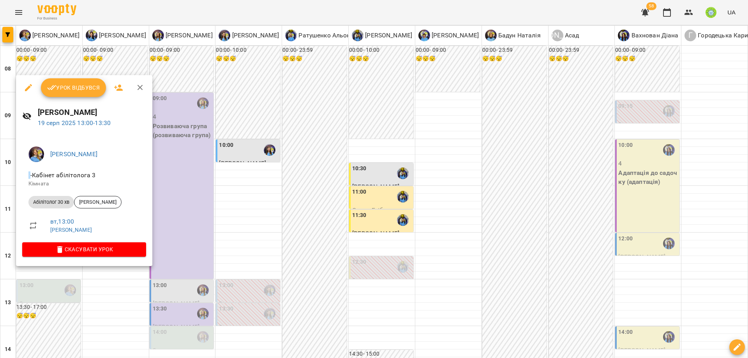
click at [226, 215] on div at bounding box center [374, 179] width 748 height 358
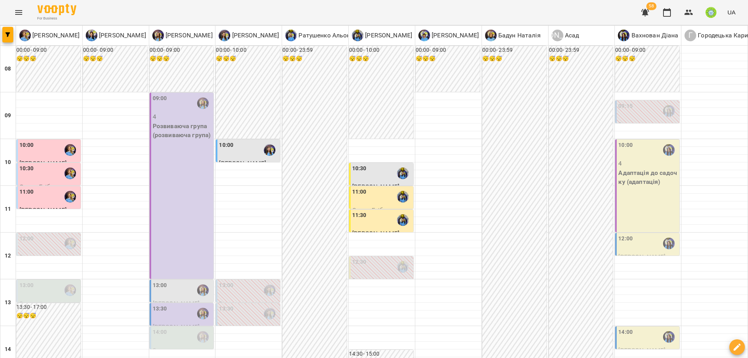
scroll to position [170, 0]
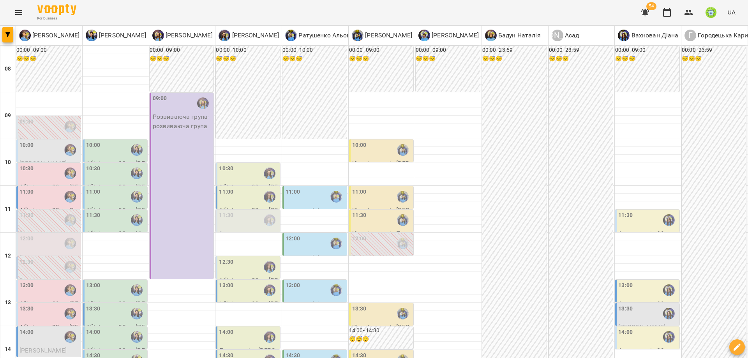
scroll to position [287, 0]
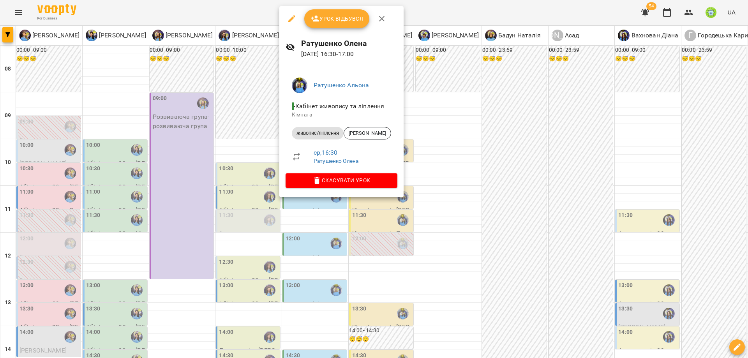
click at [424, 249] on div at bounding box center [374, 179] width 748 height 358
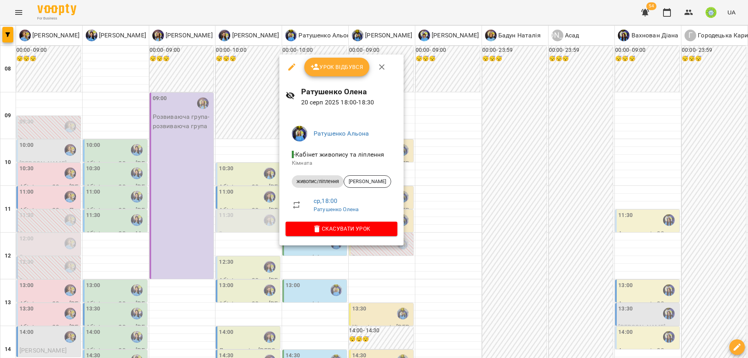
click at [476, 207] on div at bounding box center [374, 179] width 748 height 358
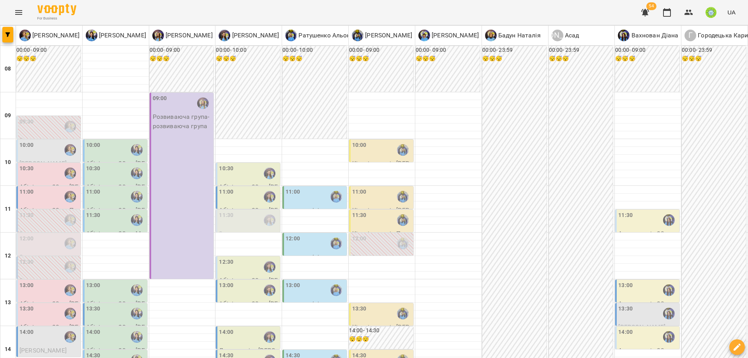
click at [299, 351] on div "14:30" at bounding box center [316, 360] width 60 height 18
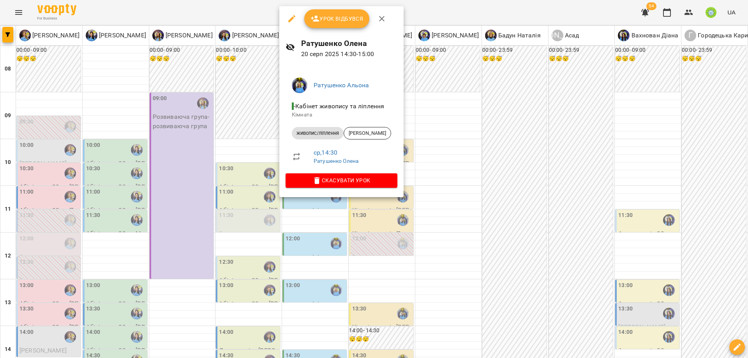
drag, startPoint x: 447, startPoint y: 210, endPoint x: 342, endPoint y: 108, distance: 146.8
click at [446, 209] on div at bounding box center [374, 179] width 748 height 358
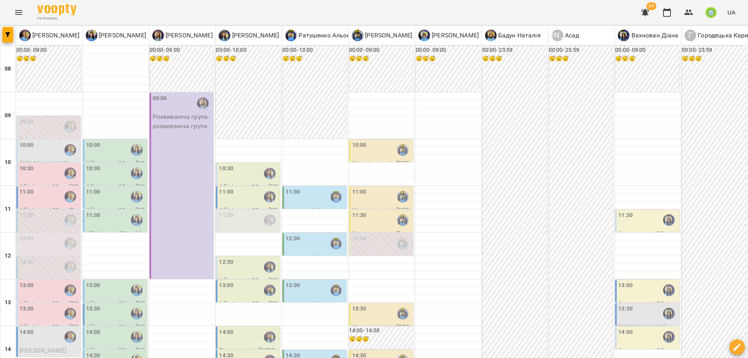
scroll to position [190, 0]
click at [296, 281] on div "13:00" at bounding box center [316, 290] width 60 height 18
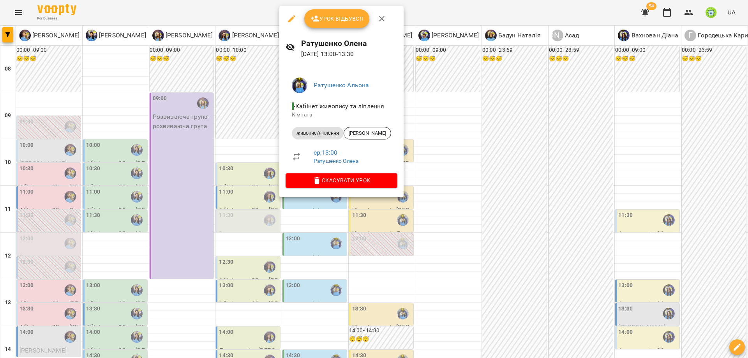
drag, startPoint x: 470, startPoint y: 229, endPoint x: 455, endPoint y: 201, distance: 31.7
click at [470, 229] on div at bounding box center [374, 179] width 748 height 358
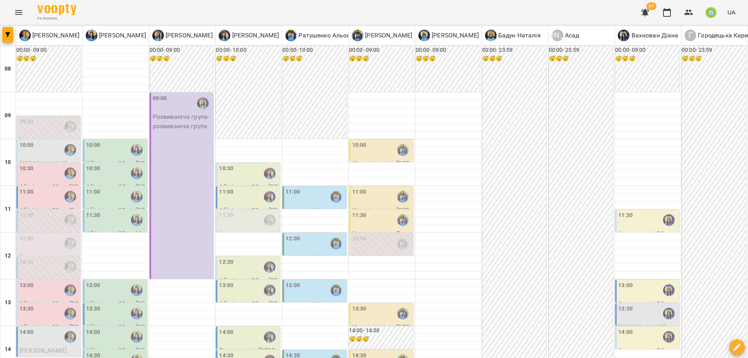
scroll to position [71, 0]
click at [309, 234] on div "12:00" at bounding box center [316, 243] width 60 height 18
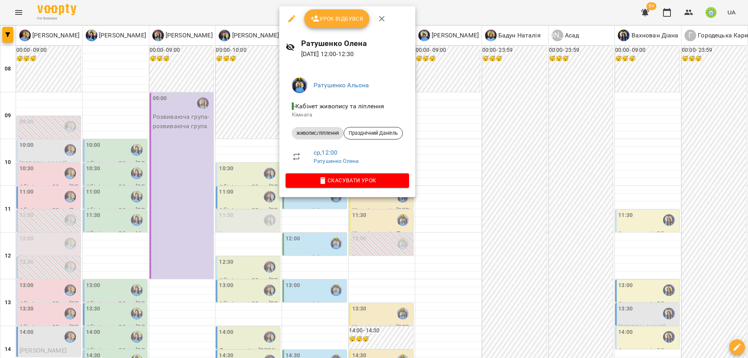
drag, startPoint x: 455, startPoint y: 227, endPoint x: 309, endPoint y: 134, distance: 172.9
click at [454, 226] on div at bounding box center [374, 179] width 748 height 358
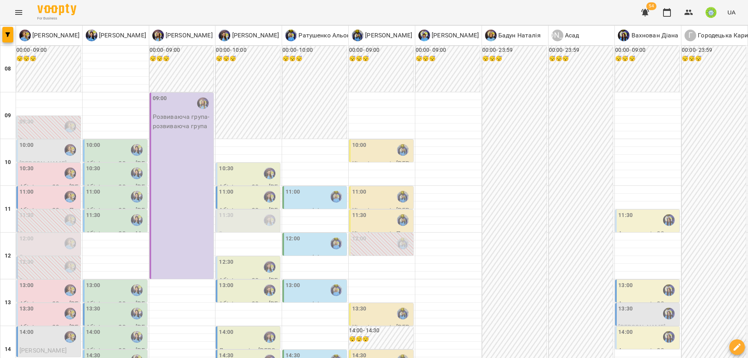
click at [298, 188] on div "11:00" at bounding box center [316, 197] width 60 height 18
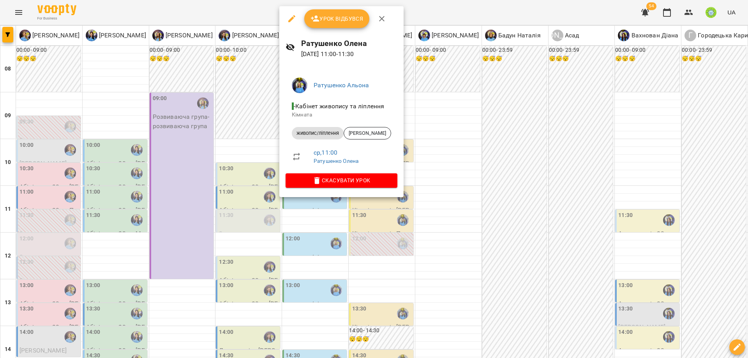
click at [462, 246] on div at bounding box center [374, 179] width 748 height 358
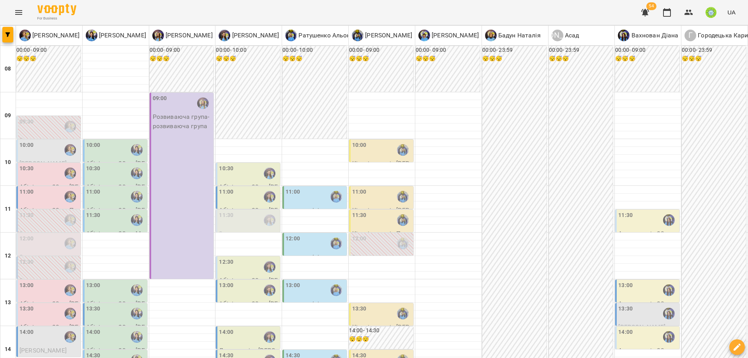
scroll to position [0, 0]
drag, startPoint x: 66, startPoint y: 132, endPoint x: 71, endPoint y: 135, distance: 5.6
click at [71, 135] on div "09:30 0 Абілітолог 30 хв (Нестеренко Емілія)" at bounding box center [49, 141] width 60 height 46
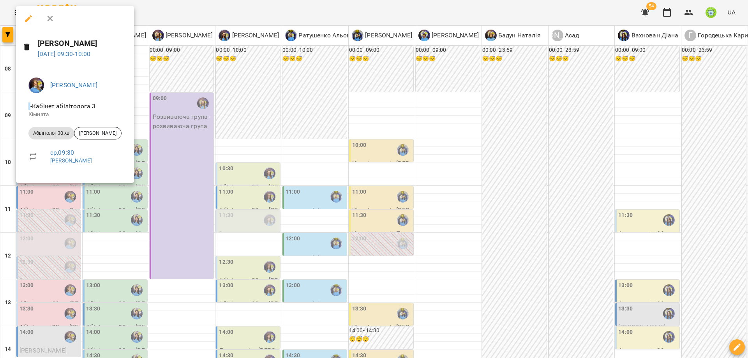
drag, startPoint x: 281, startPoint y: 167, endPoint x: 196, endPoint y: 167, distance: 84.9
click at [279, 167] on div at bounding box center [374, 179] width 748 height 358
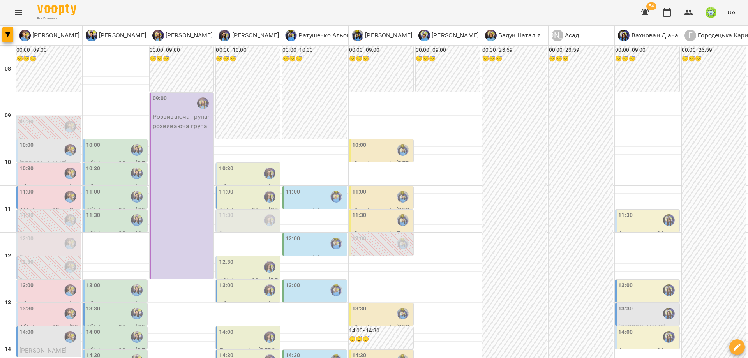
drag, startPoint x: 29, startPoint y: 143, endPoint x: 35, endPoint y: 145, distance: 6.2
click at [35, 145] on div "10:00" at bounding box center [49, 150] width 60 height 18
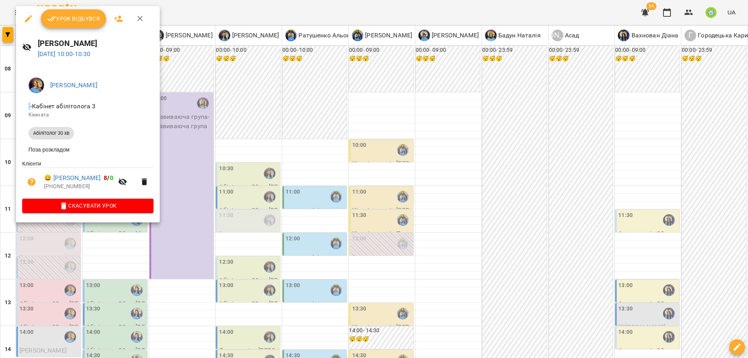
click at [240, 183] on div at bounding box center [374, 179] width 748 height 358
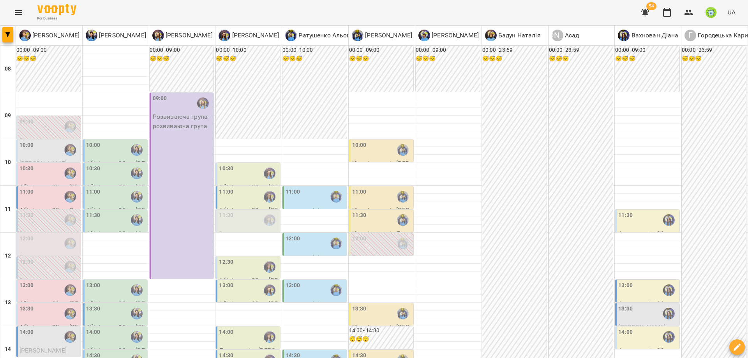
scroll to position [68, 0]
click at [95, 281] on div "13:00" at bounding box center [93, 290] width 14 height 18
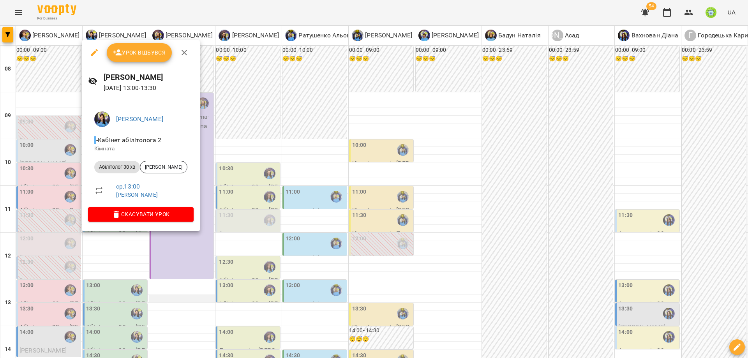
drag, startPoint x: 261, startPoint y: 243, endPoint x: 208, endPoint y: 229, distance: 55.0
click at [259, 243] on div at bounding box center [374, 179] width 748 height 358
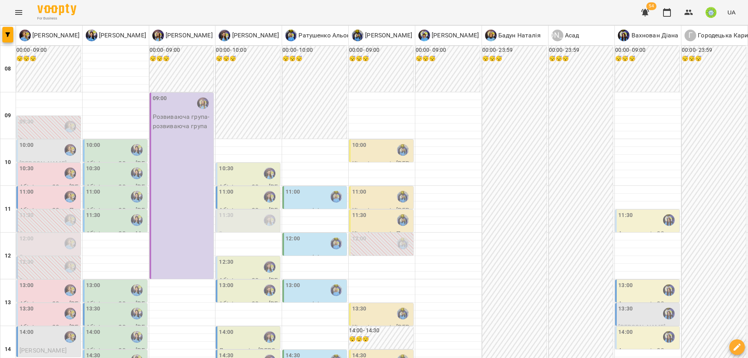
click at [360, 234] on div "12:00" at bounding box center [359, 243] width 14 height 18
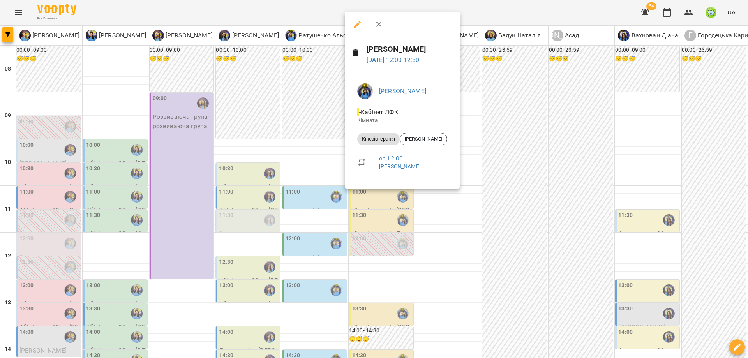
click at [298, 257] on div at bounding box center [374, 179] width 748 height 358
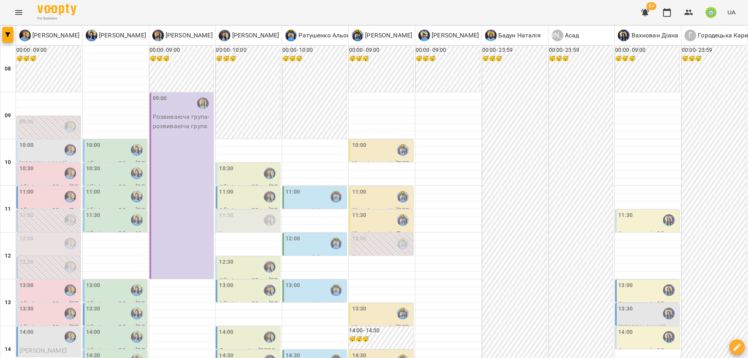
scroll to position [252, 0]
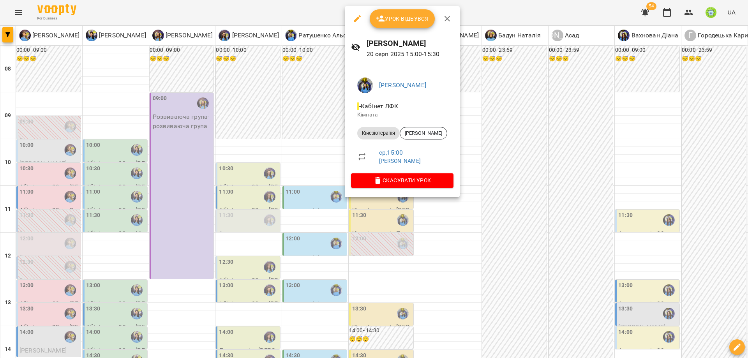
click at [413, 228] on div at bounding box center [374, 179] width 748 height 358
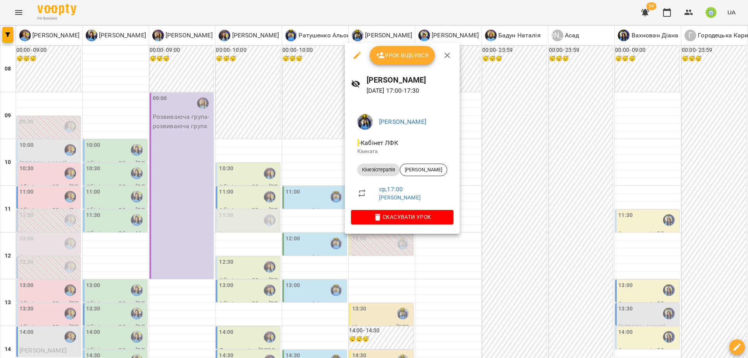
drag, startPoint x: 493, startPoint y: 247, endPoint x: 466, endPoint y: 253, distance: 27.8
click at [492, 247] on div at bounding box center [374, 179] width 748 height 358
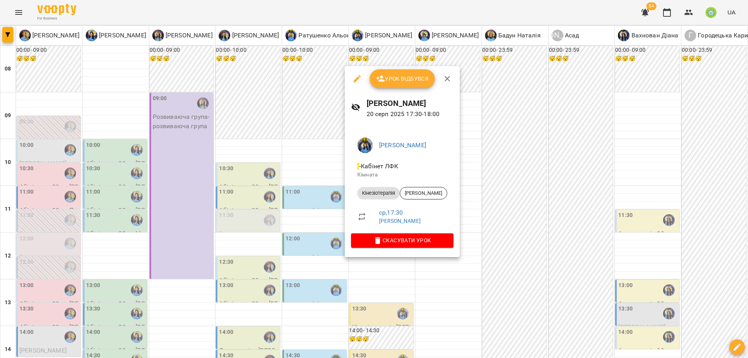
click at [496, 256] on div at bounding box center [374, 179] width 748 height 358
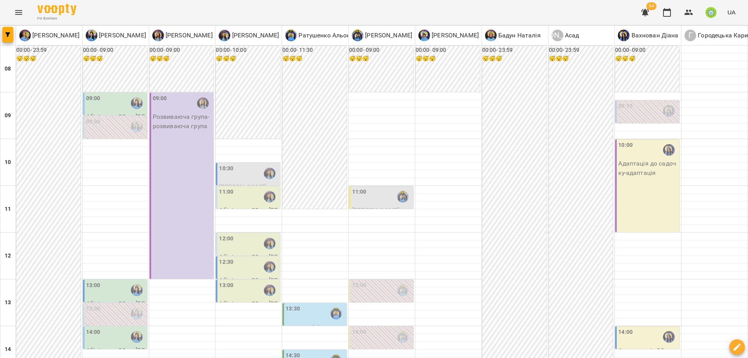
scroll to position [296, 0]
click at [297, 351] on div "14:30" at bounding box center [316, 360] width 60 height 18
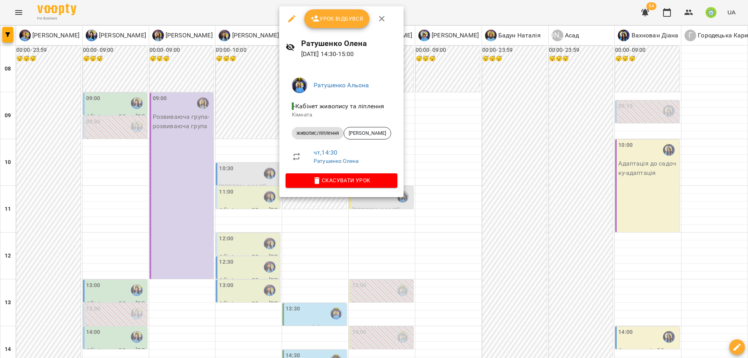
click at [406, 220] on div at bounding box center [374, 179] width 748 height 358
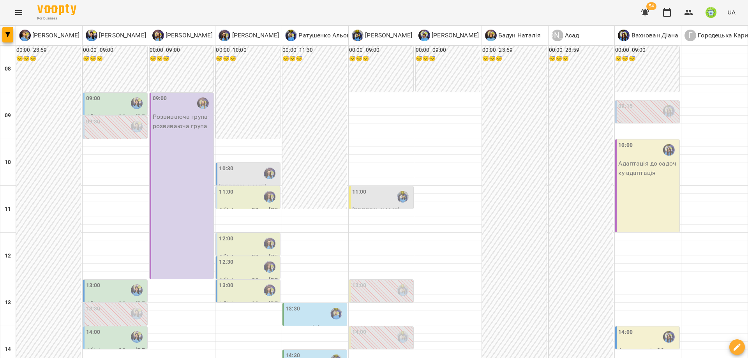
scroll to position [194, 0]
click at [307, 305] on div "13:30" at bounding box center [316, 314] width 60 height 18
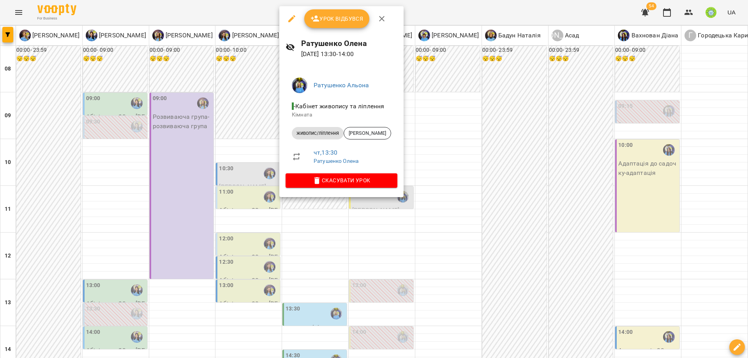
click at [397, 244] on div at bounding box center [374, 179] width 748 height 358
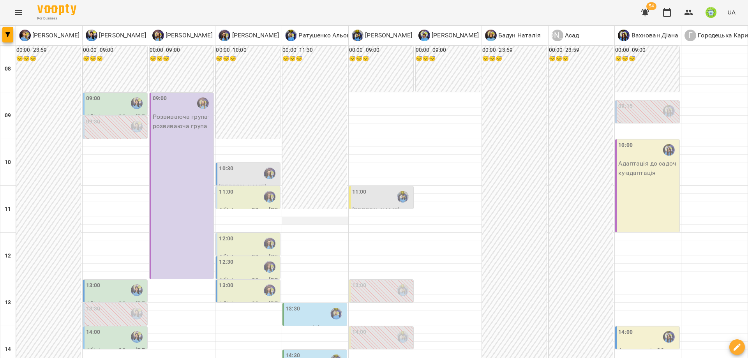
scroll to position [199, 0]
click at [300, 351] on div "14:30" at bounding box center [316, 360] width 60 height 18
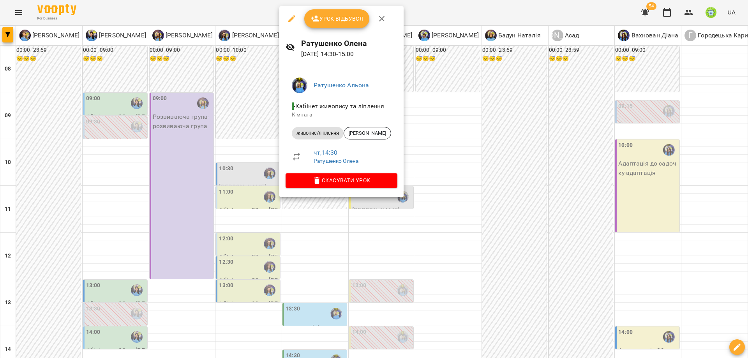
drag, startPoint x: 413, startPoint y: 238, endPoint x: 409, endPoint y: 243, distance: 6.2
click at [413, 238] on div at bounding box center [374, 179] width 748 height 358
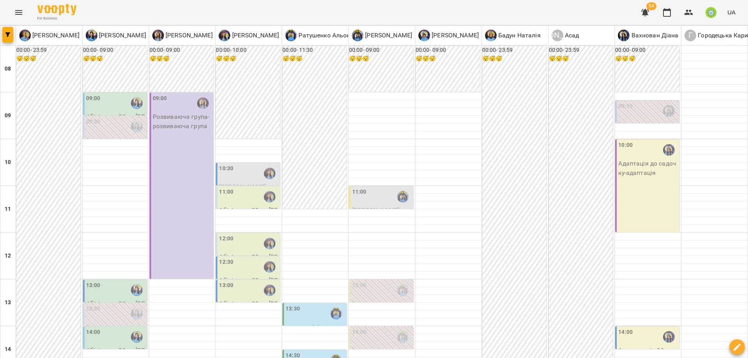
click at [119, 328] on div "14:00" at bounding box center [116, 337] width 60 height 18
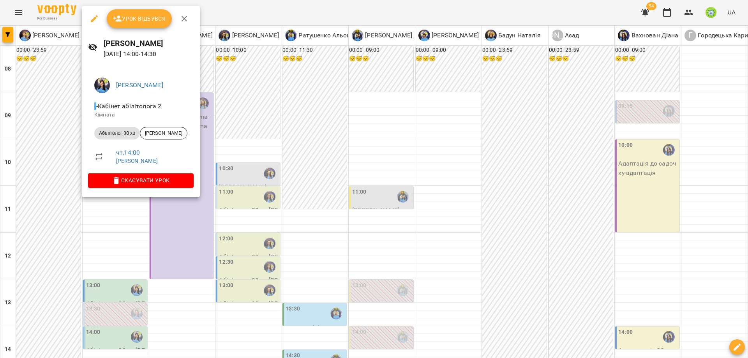
click at [532, 240] on div at bounding box center [374, 179] width 748 height 358
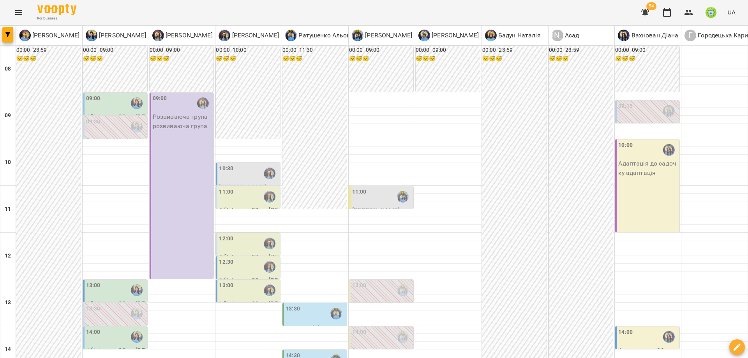
click at [356, 328] on div "14:00" at bounding box center [359, 337] width 14 height 18
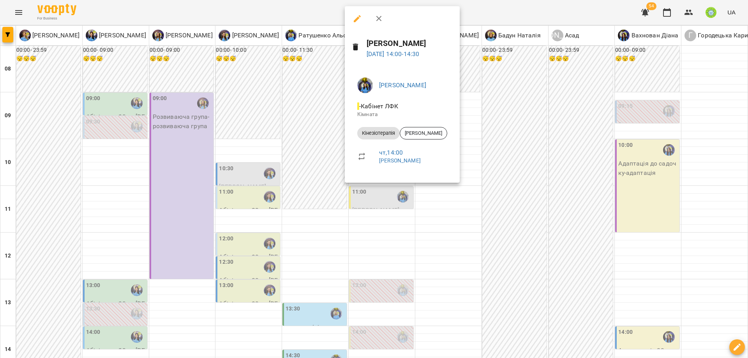
click at [495, 243] on div at bounding box center [374, 179] width 748 height 358
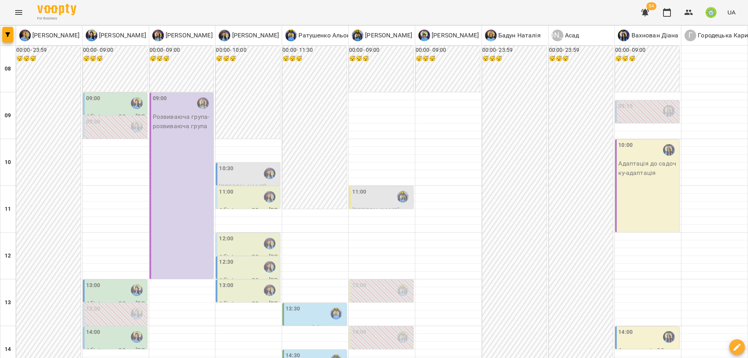
click at [310, 351] on div "14:30" at bounding box center [316, 360] width 60 height 18
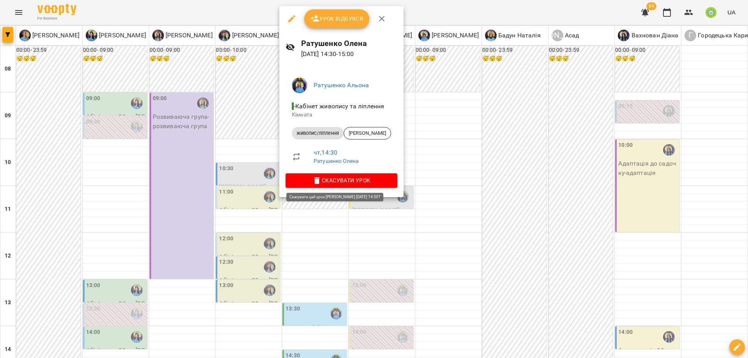
click at [360, 178] on span "Скасувати Урок" at bounding box center [341, 180] width 99 height 9
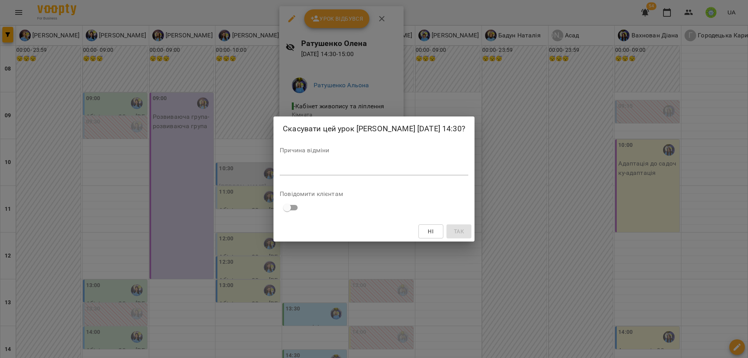
click at [291, 164] on div "*" at bounding box center [374, 169] width 189 height 12
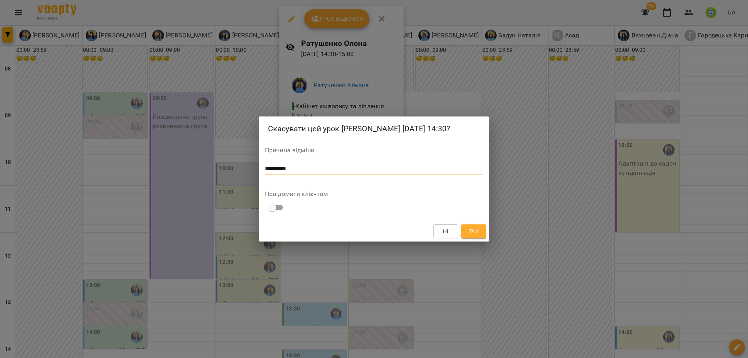
type textarea "*********"
click at [476, 234] on span "Так" at bounding box center [474, 231] width 10 height 9
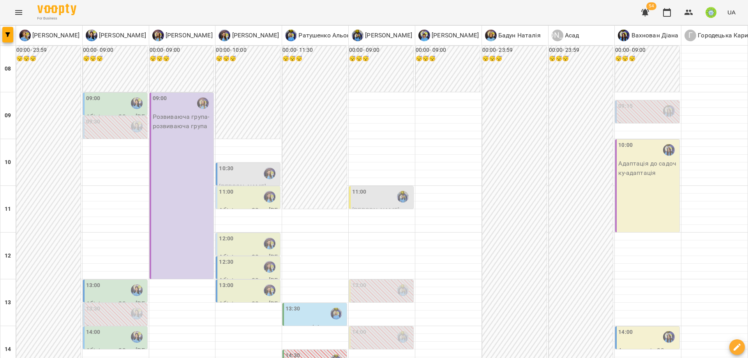
click at [383, 328] on div "14:00" at bounding box center [382, 337] width 60 height 18
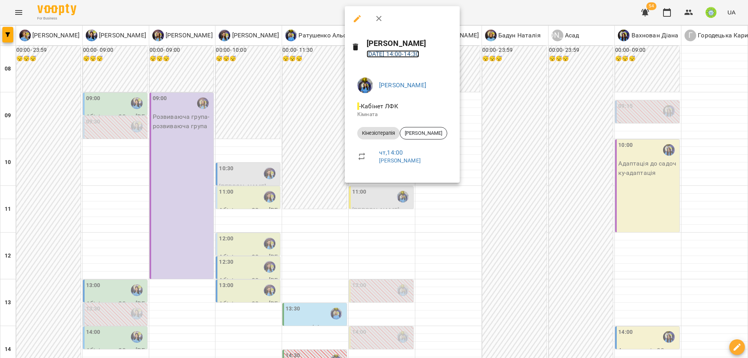
click at [400, 53] on link "21 серп 2025 14:00 - 14:30" at bounding box center [393, 53] width 53 height 7
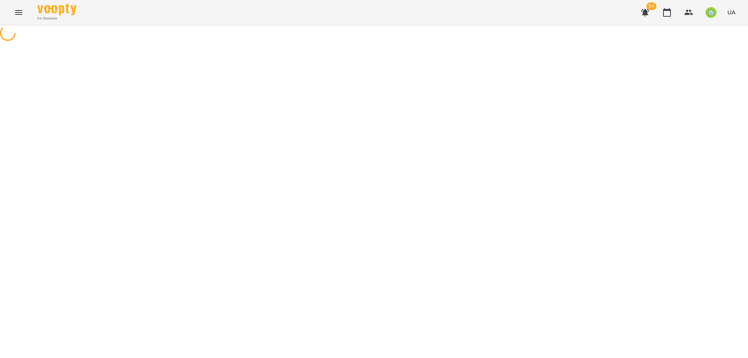
click at [399, 43] on div at bounding box center [374, 34] width 748 height 18
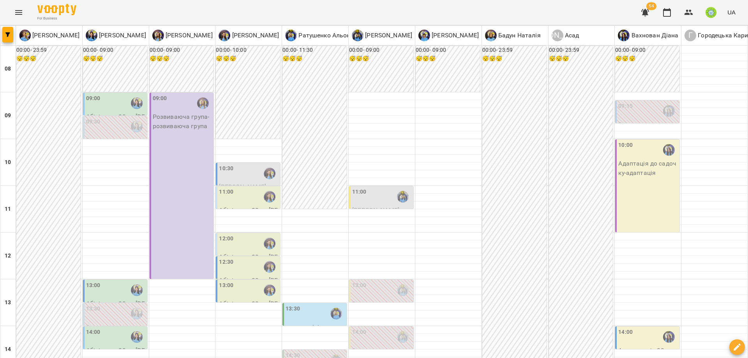
scroll to position [214, 0]
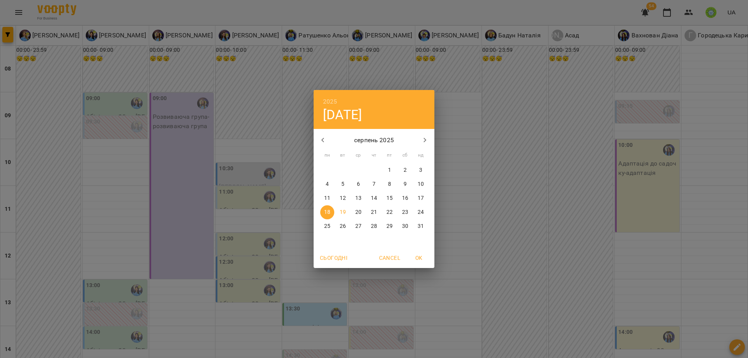
click at [348, 192] on div "12" at bounding box center [343, 198] width 16 height 14
type input "**********"
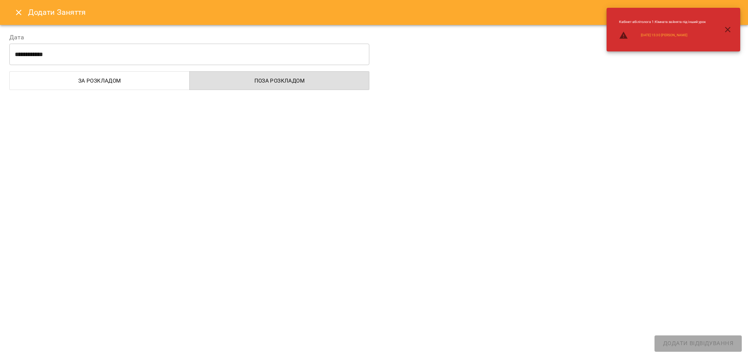
click at [18, 14] on div at bounding box center [374, 179] width 748 height 358
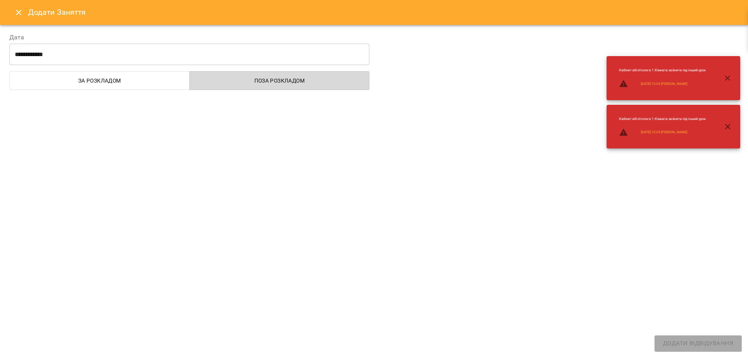
select select
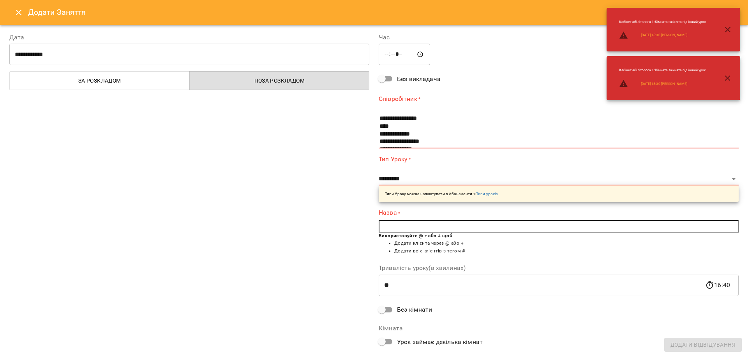
click at [18, 12] on icon "Close" at bounding box center [18, 12] width 9 height 9
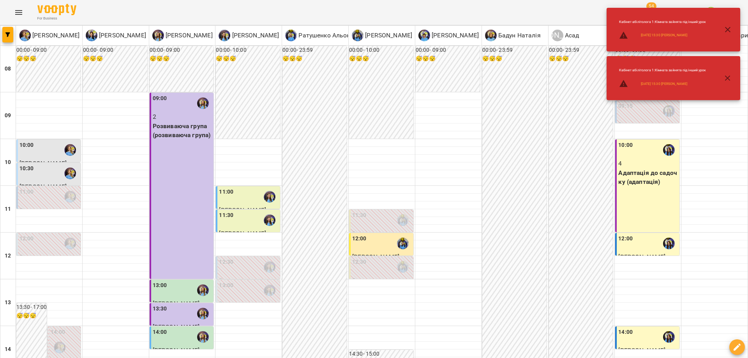
scroll to position [282, 0]
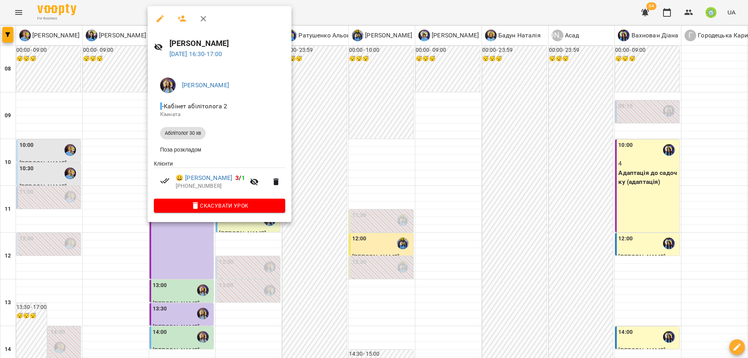
click at [281, 242] on div at bounding box center [374, 179] width 748 height 358
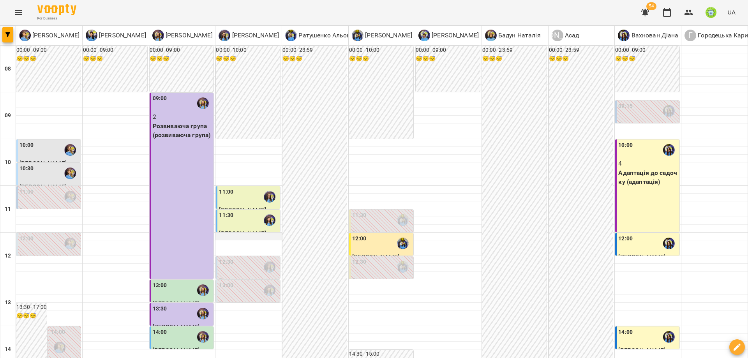
scroll to position [13, 0]
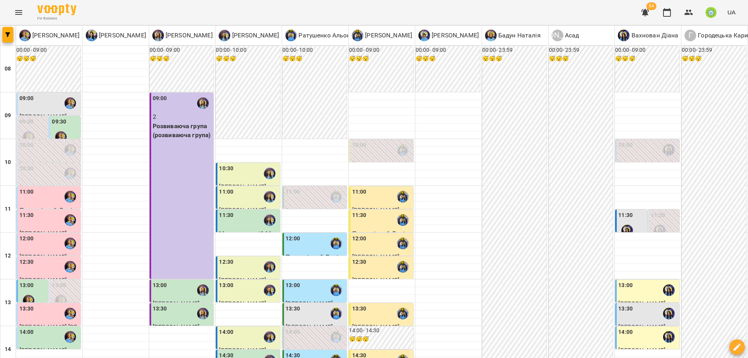
scroll to position [0, 0]
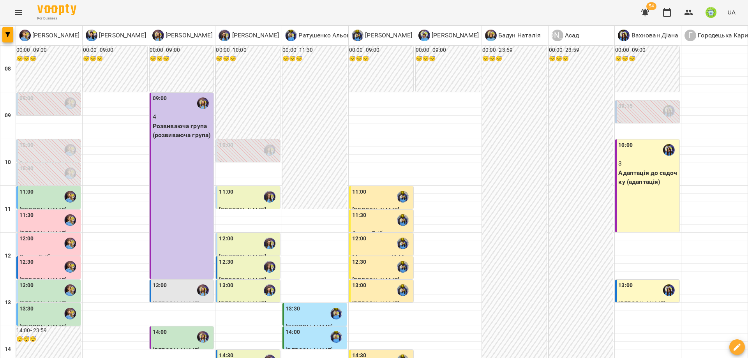
scroll to position [74, 0]
click at [170, 281] on div "13:00" at bounding box center [183, 290] width 60 height 18
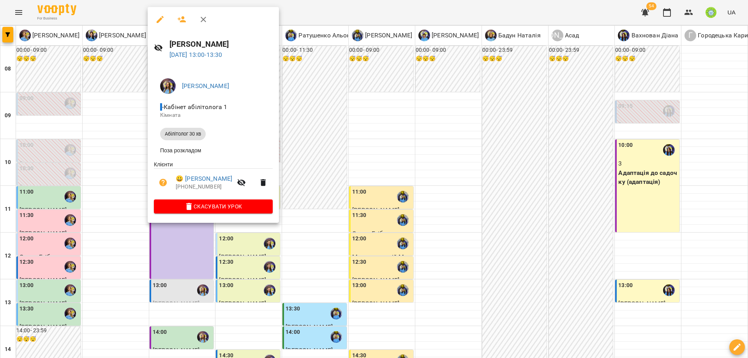
click at [247, 250] on div at bounding box center [374, 179] width 748 height 358
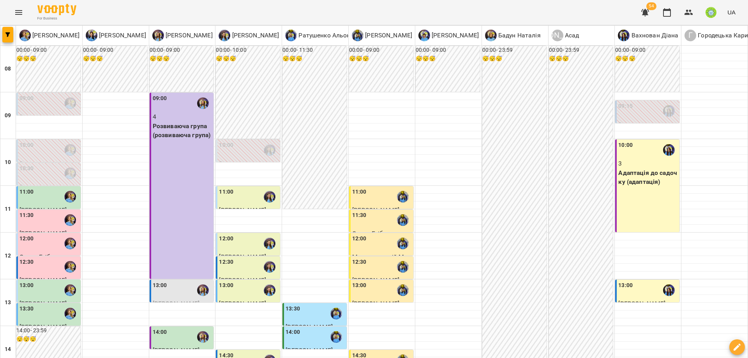
scroll to position [334, 0]
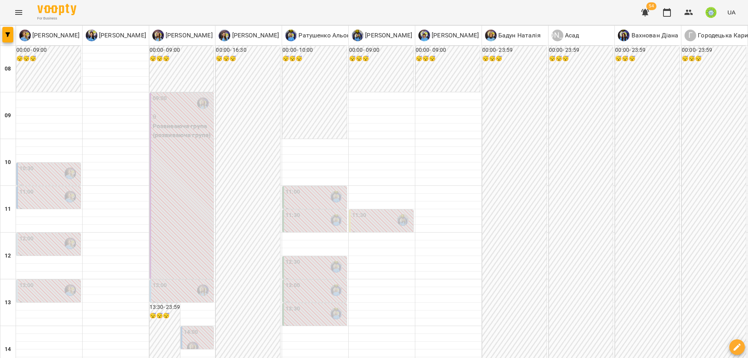
scroll to position [147, 0]
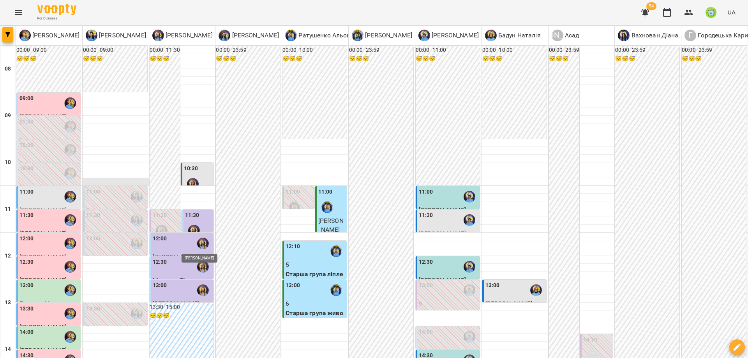
scroll to position [2, 0]
click at [34, 193] on div "11:00" at bounding box center [49, 197] width 60 height 18
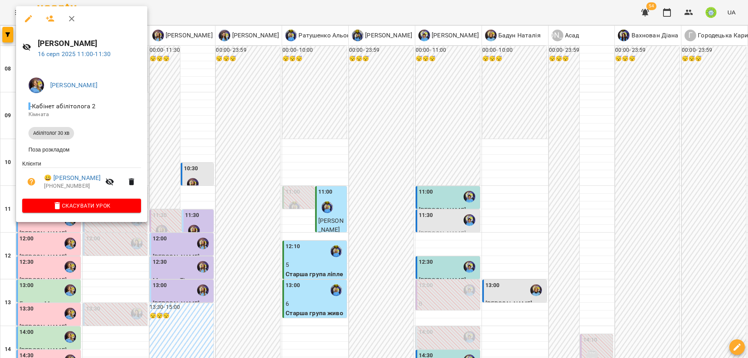
click at [252, 220] on div at bounding box center [374, 179] width 748 height 358
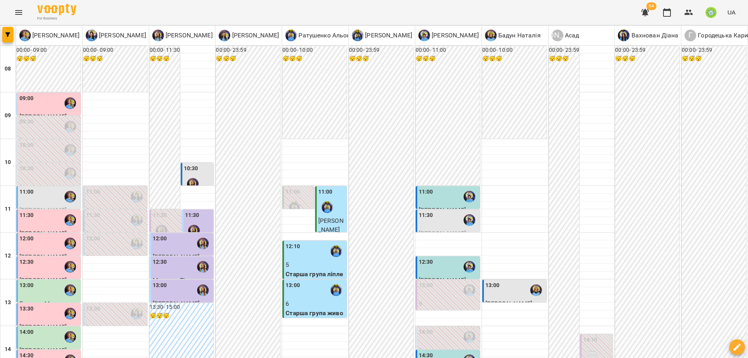
scroll to position [259, 0]
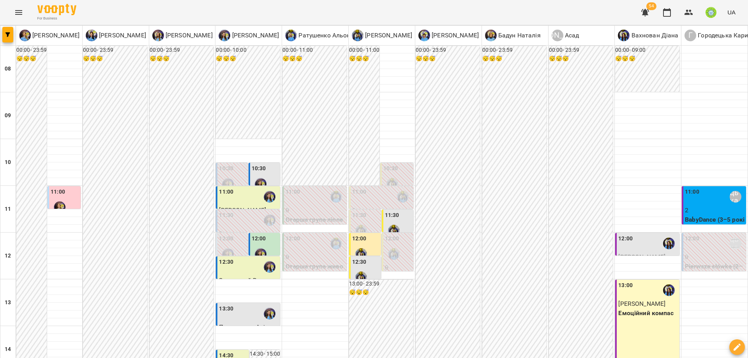
scroll to position [67, 0]
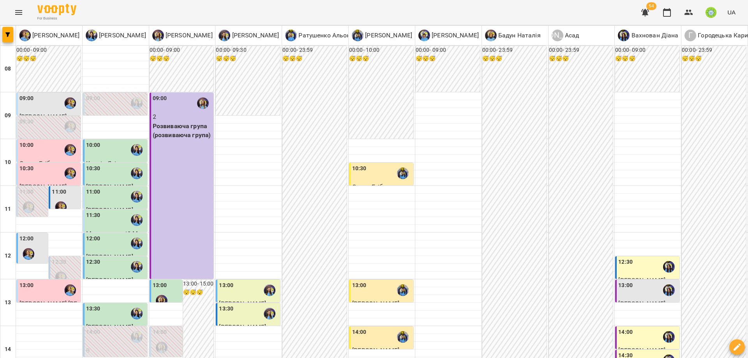
scroll to position [84, 0]
click at [72, 188] on div "11:00" at bounding box center [65, 202] width 27 height 28
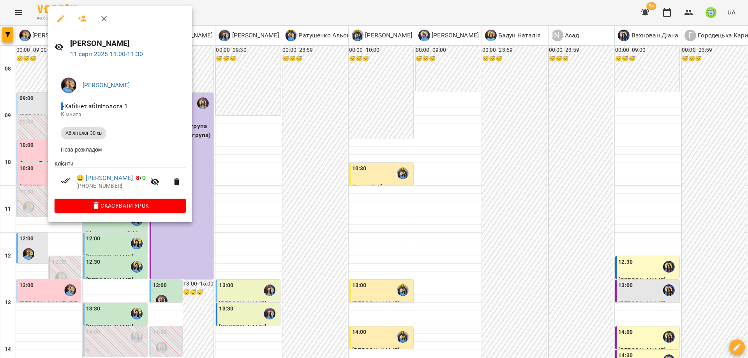
drag, startPoint x: 275, startPoint y: 156, endPoint x: 147, endPoint y: 158, distance: 127.8
click at [273, 156] on div at bounding box center [374, 179] width 748 height 358
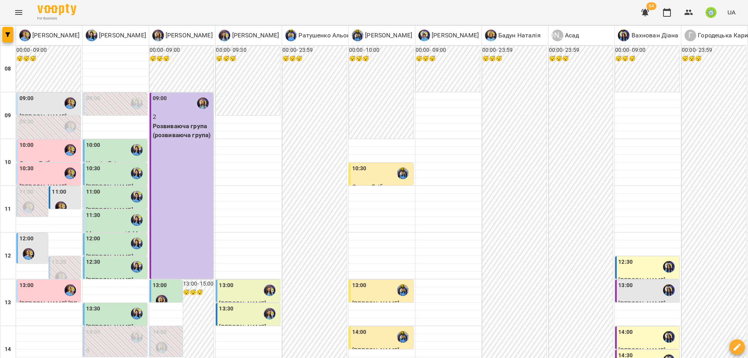
click at [37, 234] on div "12:00" at bounding box center [32, 248] width 27 height 28
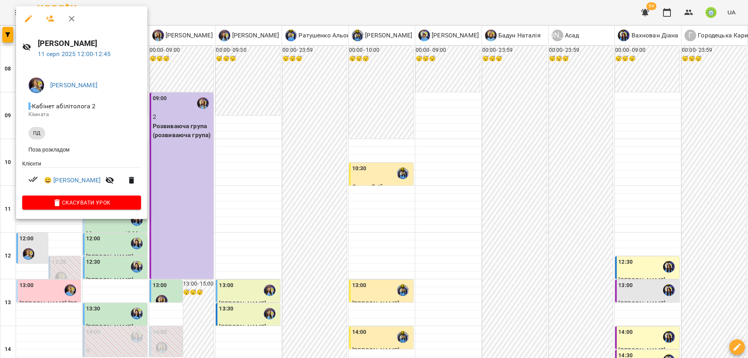
click at [251, 136] on div at bounding box center [374, 179] width 748 height 358
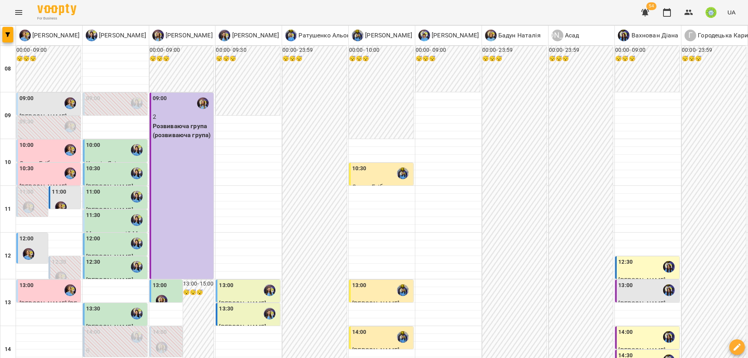
scroll to position [266, 0]
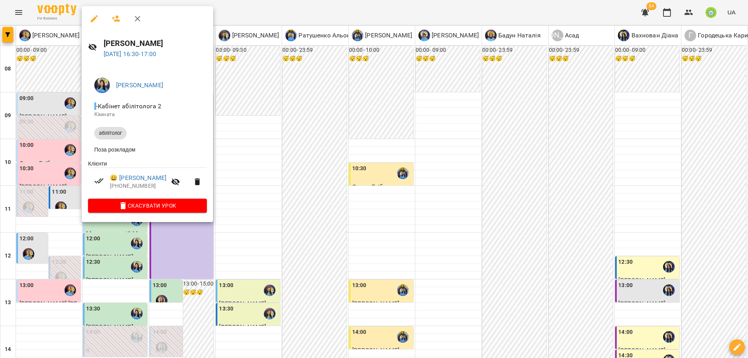
drag, startPoint x: 299, startPoint y: 178, endPoint x: 205, endPoint y: 191, distance: 95.2
click at [295, 179] on div at bounding box center [374, 179] width 748 height 358
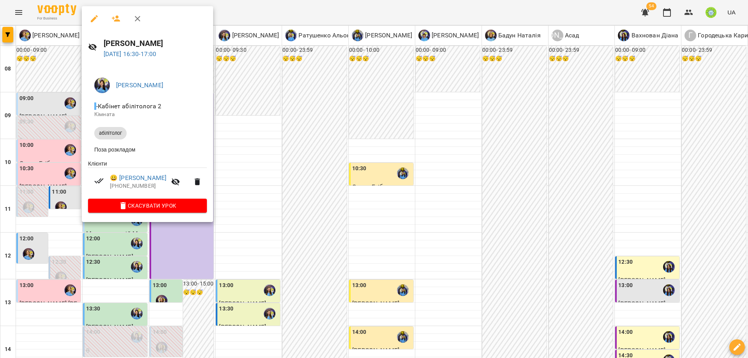
click at [278, 167] on div at bounding box center [374, 179] width 748 height 358
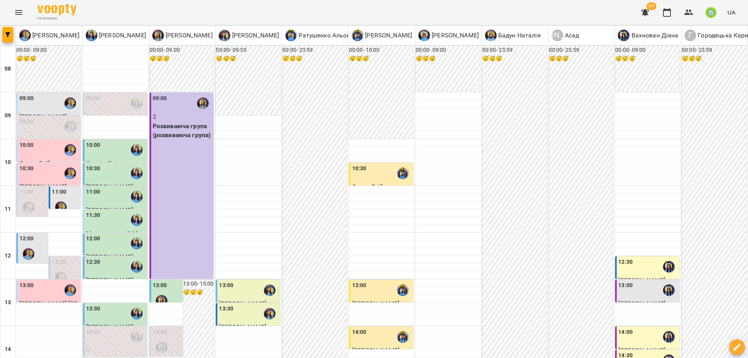
scroll to position [160, 0]
click at [116, 328] on div "14:00" at bounding box center [116, 337] width 60 height 18
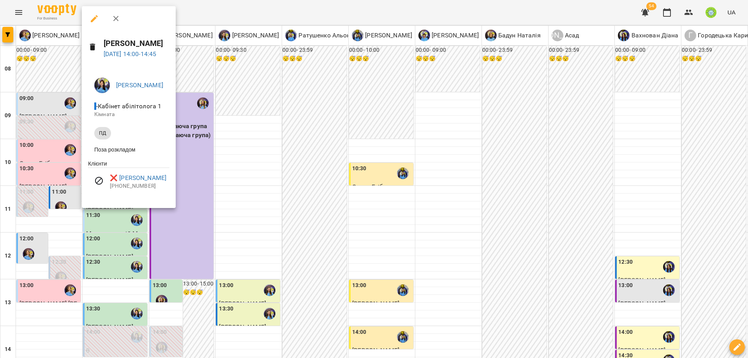
drag, startPoint x: 253, startPoint y: 229, endPoint x: 253, endPoint y: 236, distance: 6.2
click at [253, 230] on div at bounding box center [374, 179] width 748 height 358
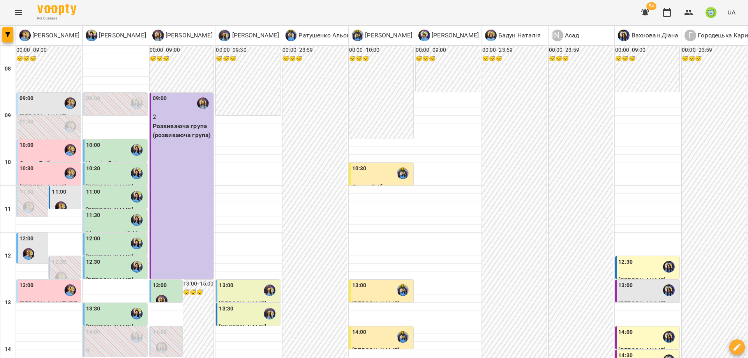
click at [40, 234] on div "12:00" at bounding box center [32, 248] width 27 height 28
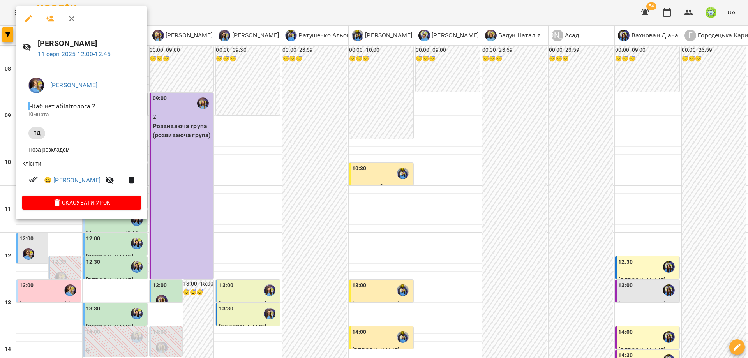
click at [254, 226] on div at bounding box center [374, 179] width 748 height 358
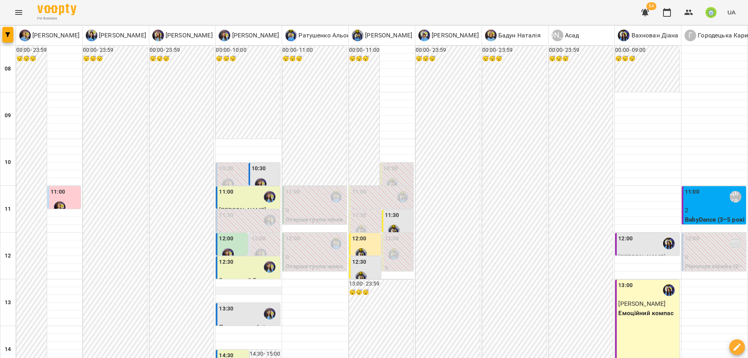
scroll to position [149, 0]
click at [233, 305] on div "13:30" at bounding box center [249, 314] width 60 height 18
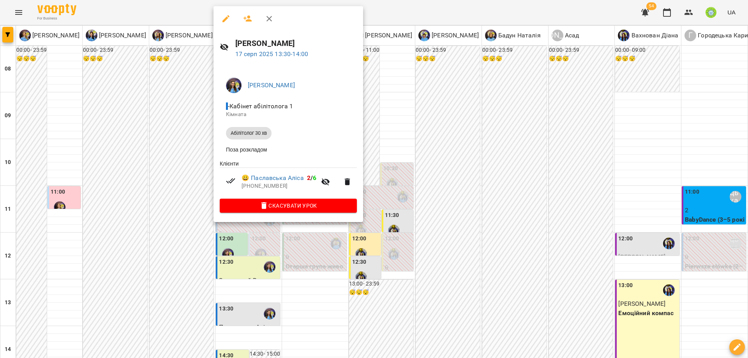
click at [337, 261] on div at bounding box center [374, 179] width 748 height 358
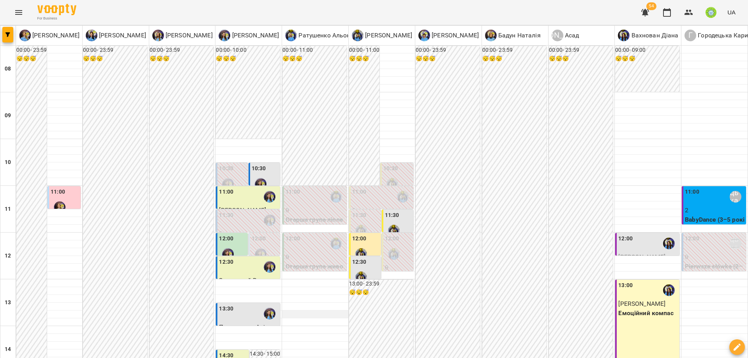
scroll to position [84, 0]
type input "**********"
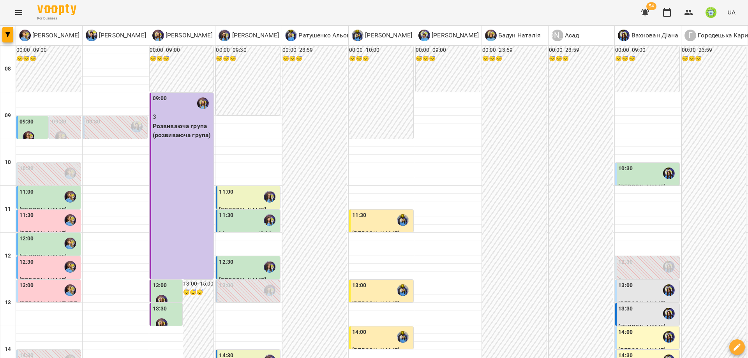
scroll to position [297, 0]
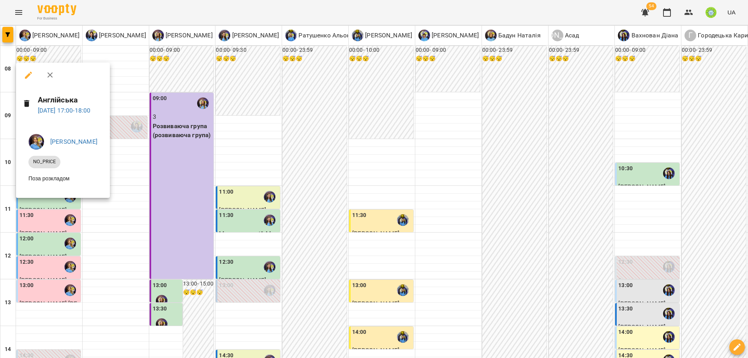
click at [127, 241] on div at bounding box center [374, 179] width 748 height 358
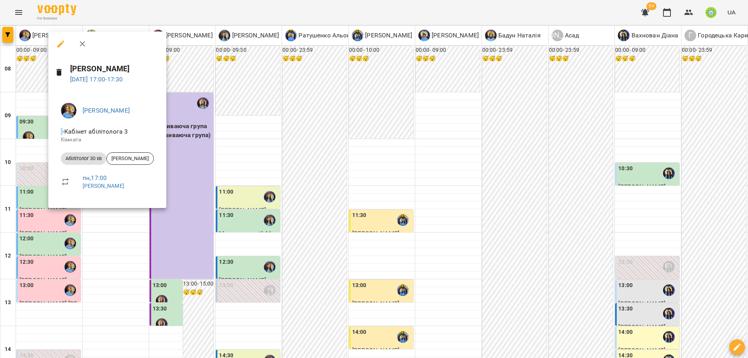
drag, startPoint x: 131, startPoint y: 248, endPoint x: 64, endPoint y: 226, distance: 70.3
click at [130, 248] on div at bounding box center [374, 179] width 748 height 358
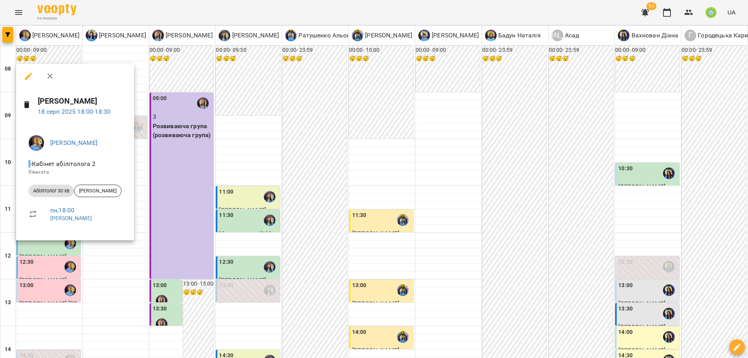
click at [126, 262] on div at bounding box center [374, 179] width 748 height 358
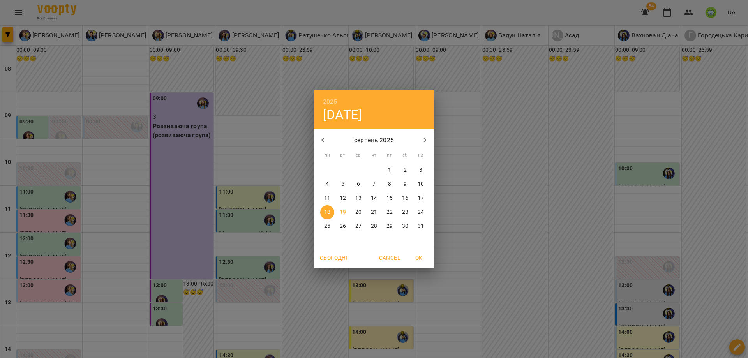
click at [325, 199] on p "11" at bounding box center [327, 198] width 6 height 8
type input "**********"
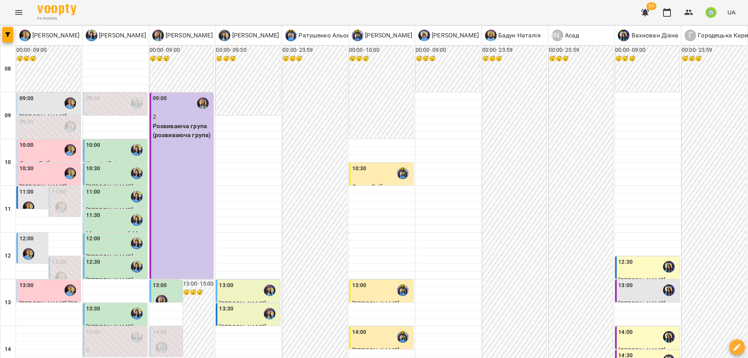
click at [35, 196] on div "11:00" at bounding box center [32, 202] width 27 height 28
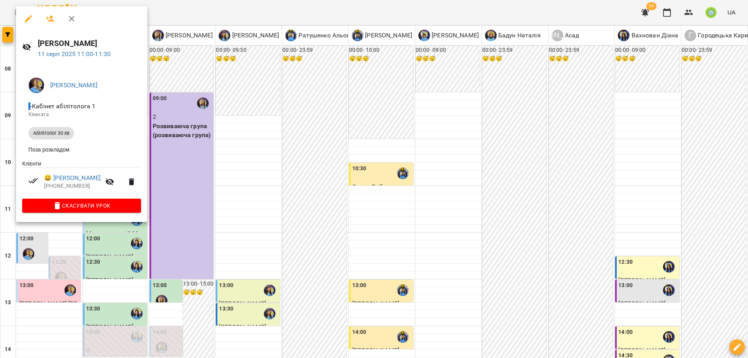
click at [198, 202] on div at bounding box center [374, 179] width 748 height 358
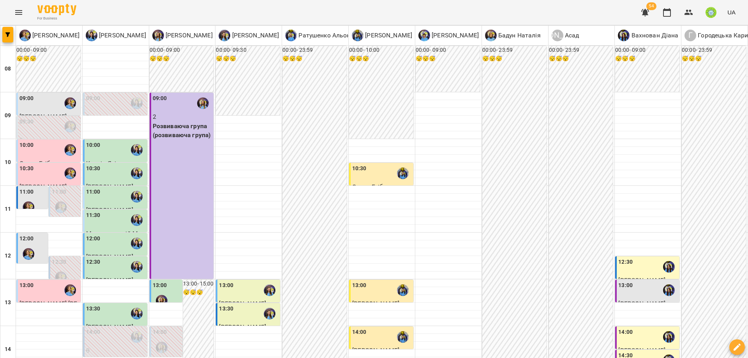
click at [36, 242] on div "12:00" at bounding box center [32, 248] width 27 height 28
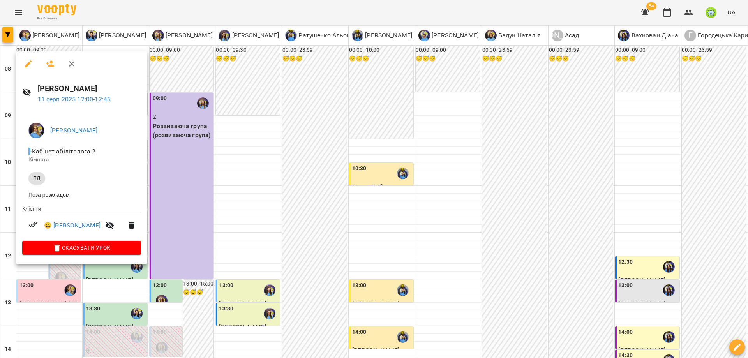
click at [240, 215] on div at bounding box center [374, 179] width 748 height 358
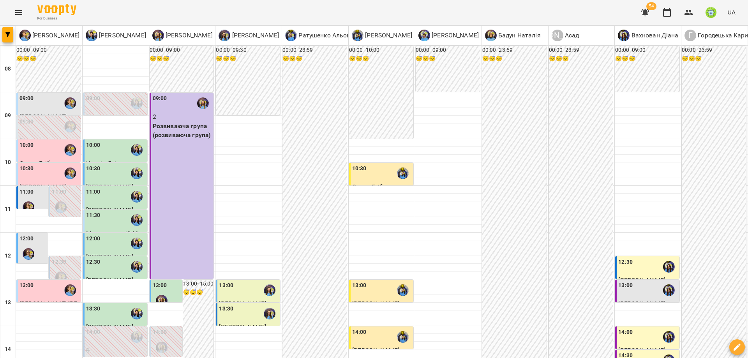
click at [36, 108] on div "09:00" at bounding box center [49, 103] width 60 height 18
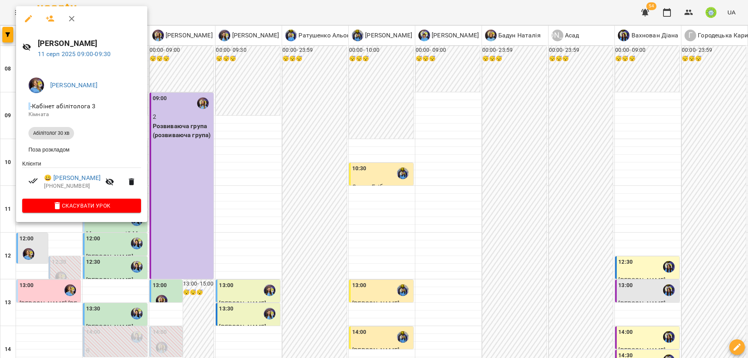
click at [289, 230] on div at bounding box center [374, 179] width 748 height 358
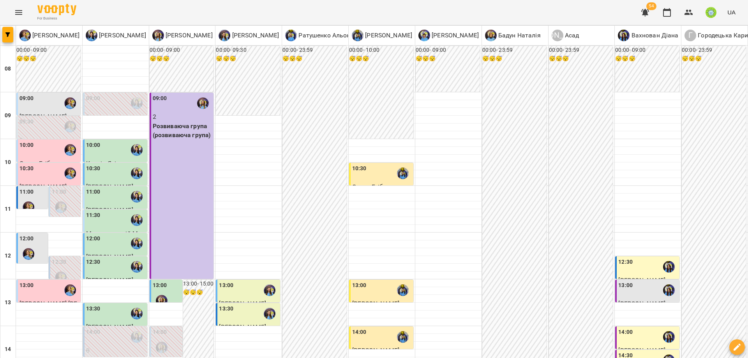
scroll to position [144, 0]
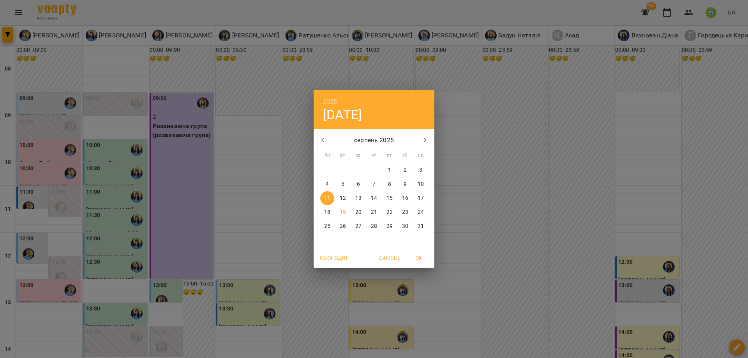
drag, startPoint x: 346, startPoint y: 211, endPoint x: 395, endPoint y: 209, distance: 49.1
click at [347, 210] on span "19" at bounding box center [343, 212] width 14 height 8
type input "**********"
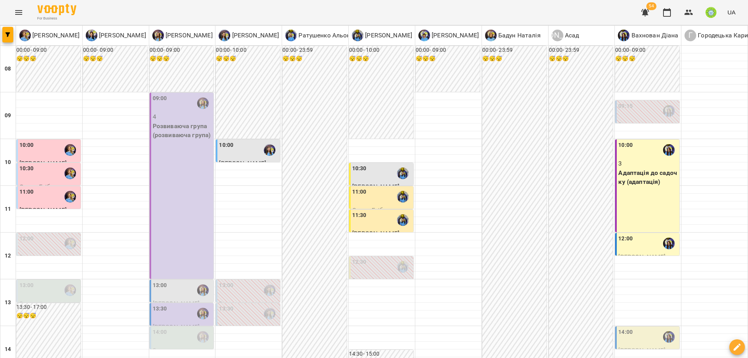
scroll to position [96, 0]
click at [171, 281] on div "13:00" at bounding box center [183, 290] width 60 height 18
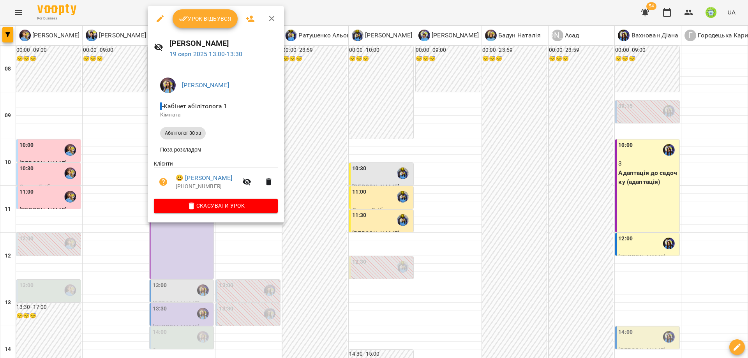
drag, startPoint x: 259, startPoint y: 245, endPoint x: 190, endPoint y: 225, distance: 71.1
click at [258, 245] on div at bounding box center [374, 179] width 748 height 358
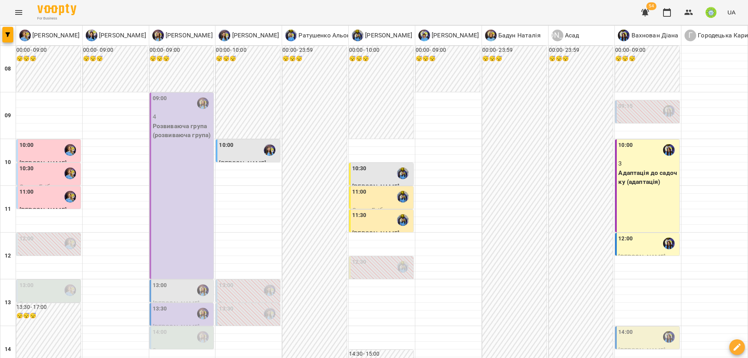
click at [175, 305] on div "13:30" at bounding box center [183, 314] width 60 height 18
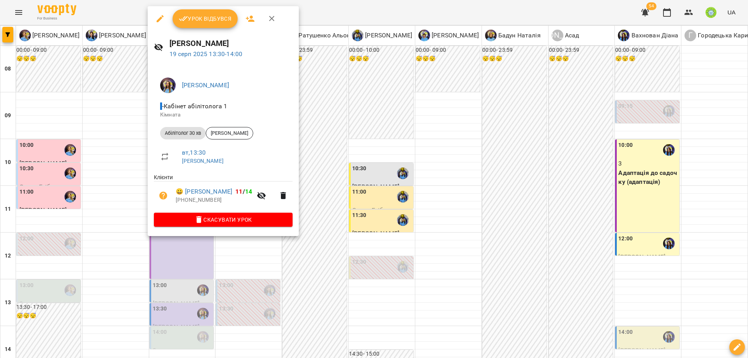
drag, startPoint x: 268, startPoint y: 258, endPoint x: 167, endPoint y: 239, distance: 103.1
click at [267, 258] on div at bounding box center [374, 179] width 748 height 358
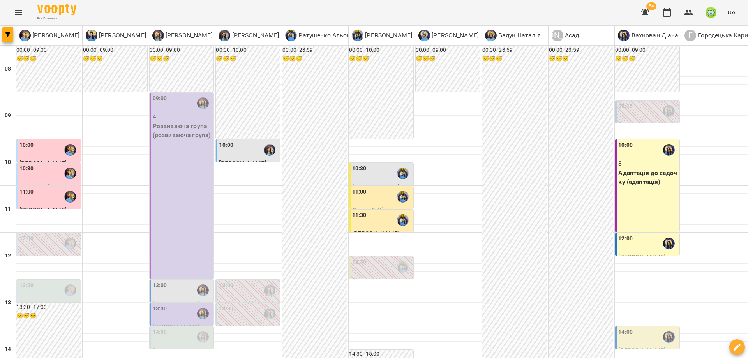
click at [166, 328] on div "14:00" at bounding box center [183, 337] width 60 height 18
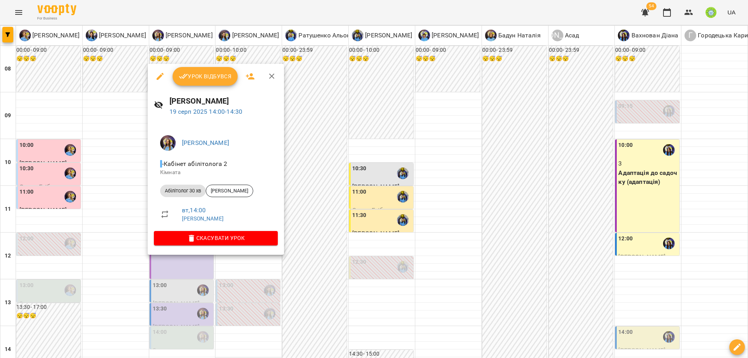
click at [226, 259] on div at bounding box center [374, 179] width 748 height 358
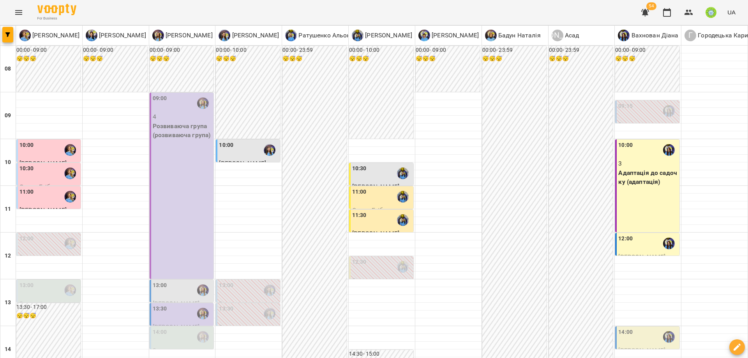
click at [45, 281] on div "13:00" at bounding box center [49, 290] width 60 height 18
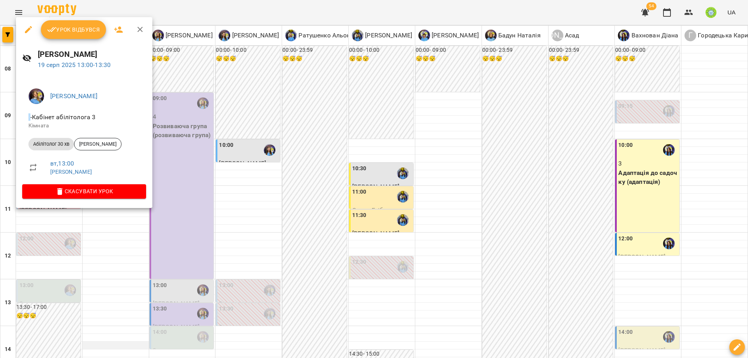
click at [119, 246] on div at bounding box center [374, 179] width 748 height 358
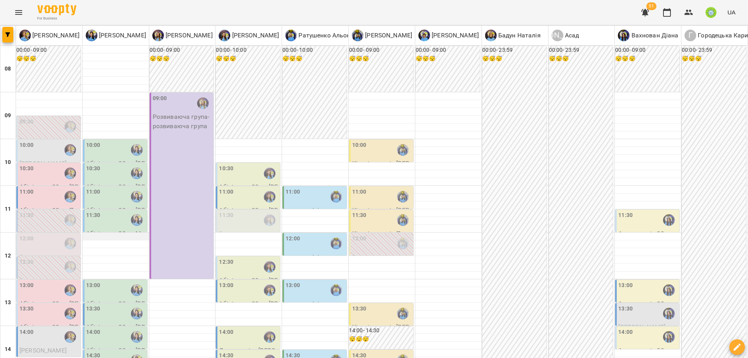
scroll to position [14, 0]
click at [23, 234] on div "12:00" at bounding box center [26, 243] width 14 height 18
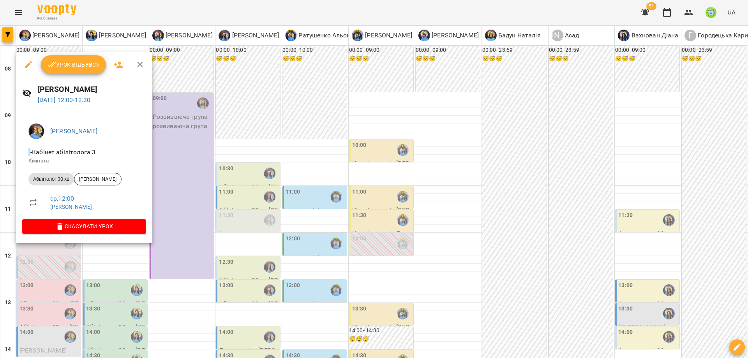
drag, startPoint x: 243, startPoint y: 208, endPoint x: 152, endPoint y: 205, distance: 90.4
click at [240, 209] on div at bounding box center [374, 179] width 748 height 358
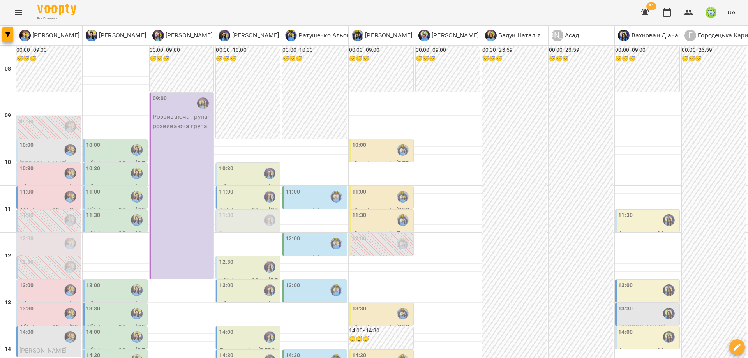
click at [39, 211] on div "11:30" at bounding box center [49, 220] width 60 height 18
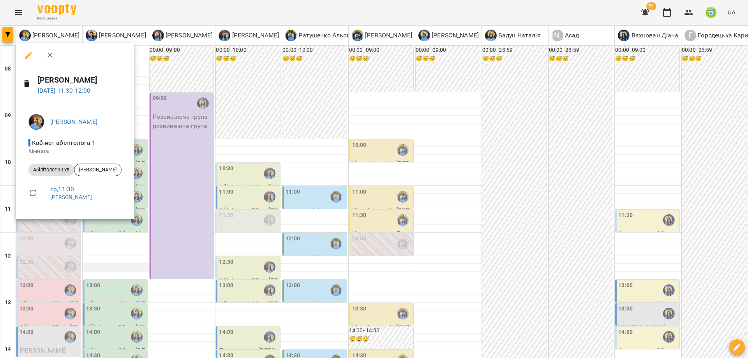
drag, startPoint x: 129, startPoint y: 250, endPoint x: 81, endPoint y: 250, distance: 47.5
click at [127, 250] on div at bounding box center [374, 179] width 748 height 358
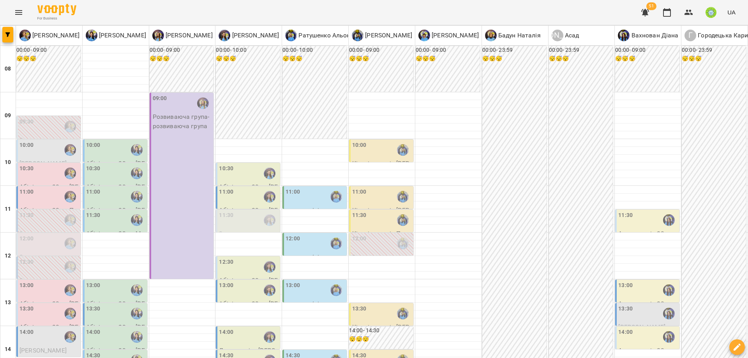
click at [42, 258] on div "12:30" at bounding box center [49, 267] width 60 height 18
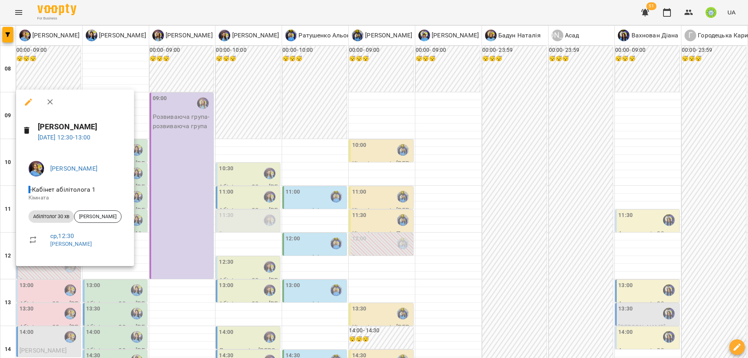
click at [198, 247] on div at bounding box center [374, 179] width 748 height 358
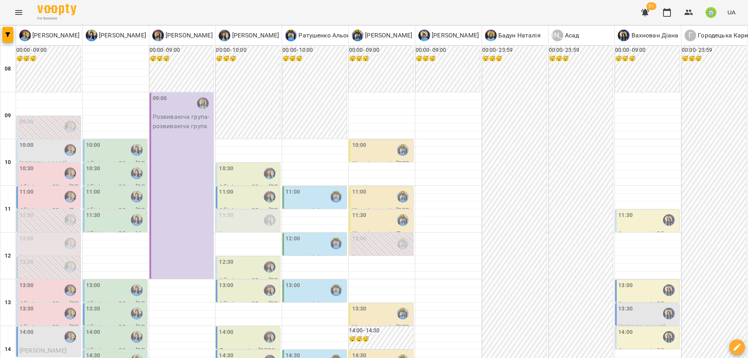
click at [372, 234] on div "12:00" at bounding box center [382, 243] width 60 height 18
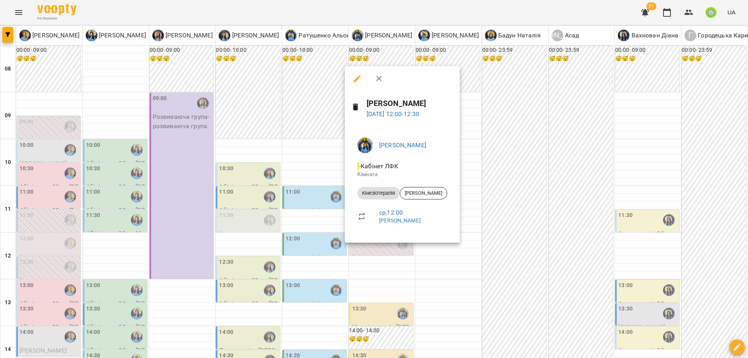
drag, startPoint x: 536, startPoint y: 242, endPoint x: 535, endPoint y: 250, distance: 7.5
click at [536, 242] on div at bounding box center [374, 179] width 748 height 358
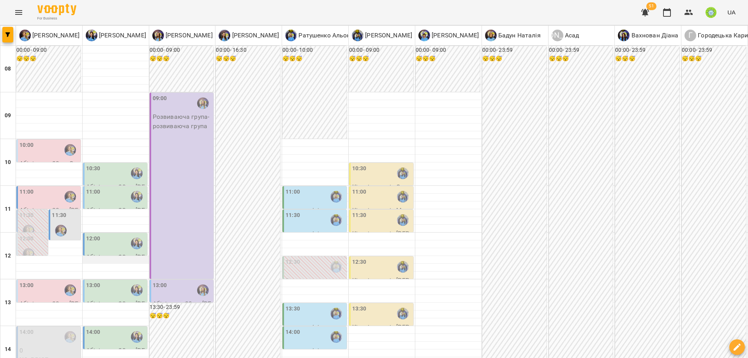
scroll to position [17, 0]
click at [36, 211] on div "11:30" at bounding box center [32, 225] width 27 height 28
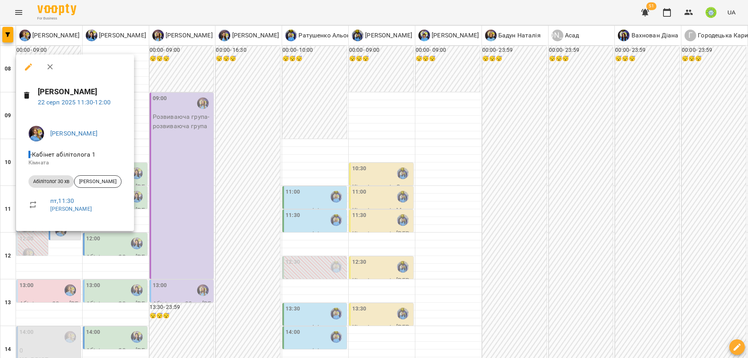
drag, startPoint x: 129, startPoint y: 263, endPoint x: 75, endPoint y: 206, distance: 78.8
click at [128, 263] on div at bounding box center [374, 179] width 748 height 358
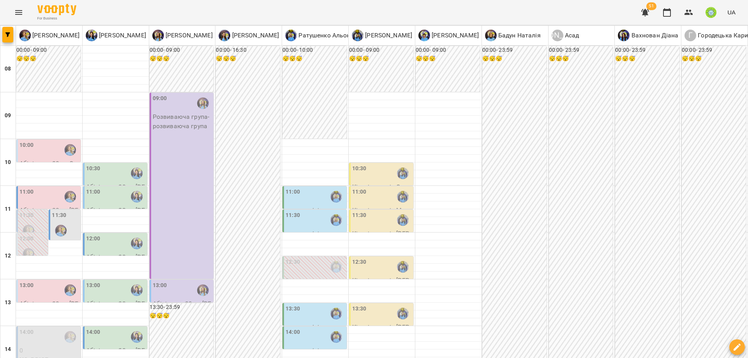
click at [72, 211] on div "11:30" at bounding box center [65, 225] width 27 height 28
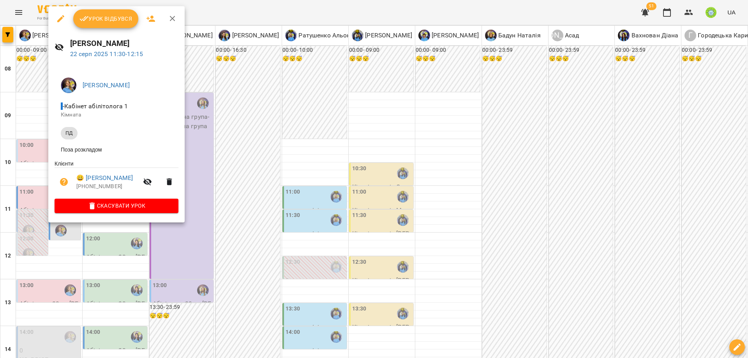
click at [242, 228] on div at bounding box center [374, 179] width 748 height 358
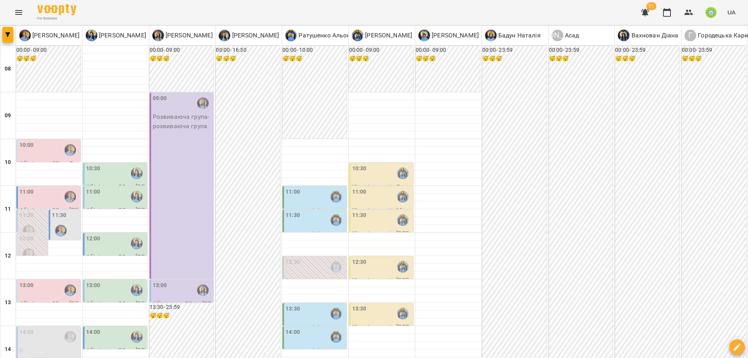
scroll to position [135, 0]
click at [171, 281] on div "13:00" at bounding box center [183, 290] width 60 height 18
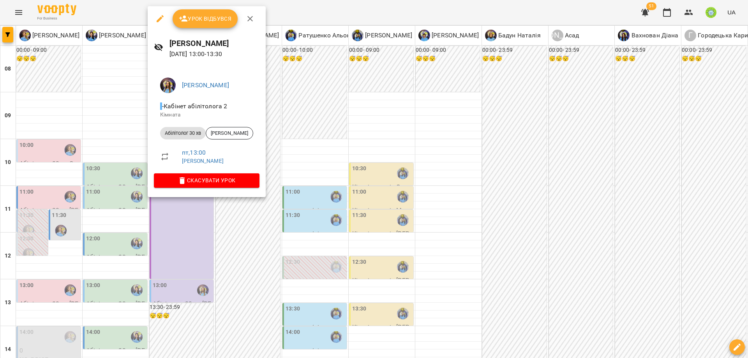
click at [338, 227] on div at bounding box center [374, 179] width 748 height 358
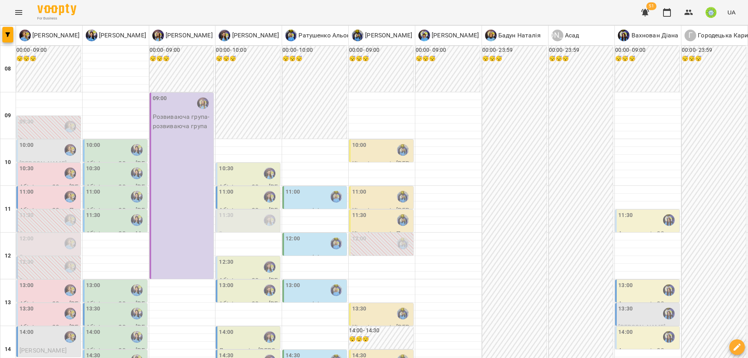
scroll to position [132, 0]
drag, startPoint x: 122, startPoint y: 320, endPoint x: 159, endPoint y: 314, distance: 37.1
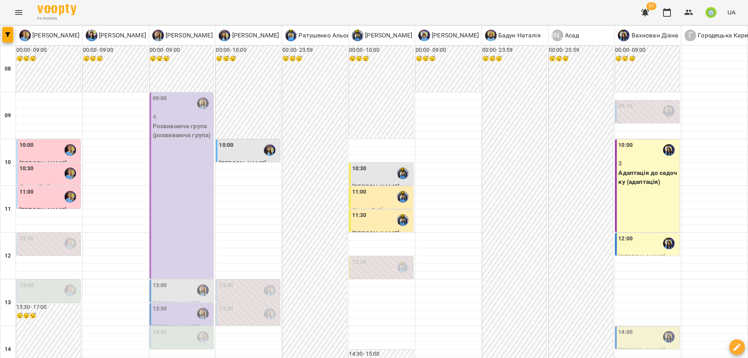
scroll to position [38, 0]
click at [166, 281] on div "13:00" at bounding box center [183, 290] width 60 height 18
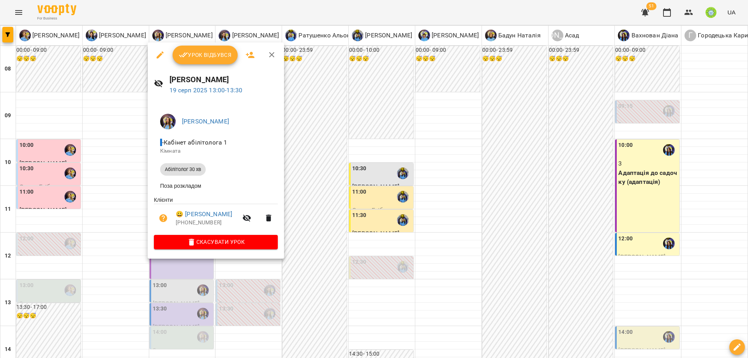
click at [379, 234] on div at bounding box center [374, 179] width 748 height 358
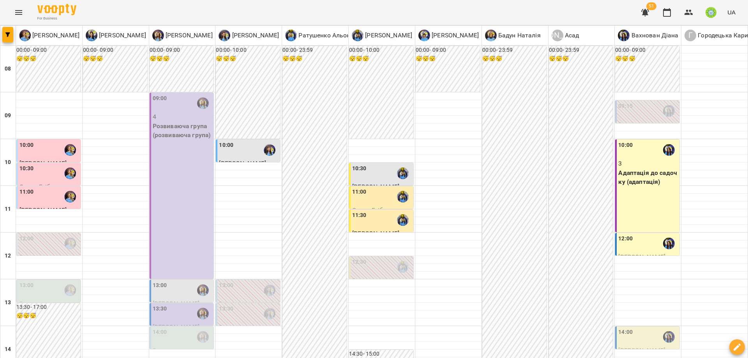
click at [180, 281] on div "13:00" at bounding box center [183, 290] width 60 height 18
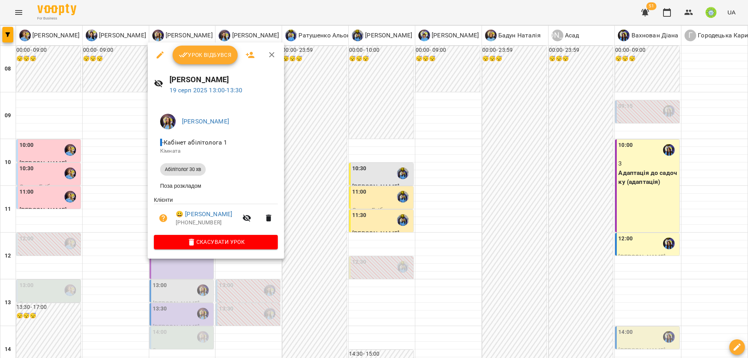
click at [349, 260] on div at bounding box center [374, 179] width 748 height 358
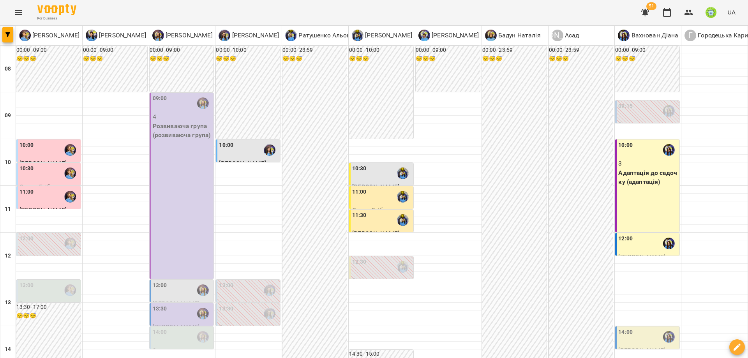
scroll to position [127, 0]
click at [43, 281] on div "13:00" at bounding box center [49, 290] width 60 height 18
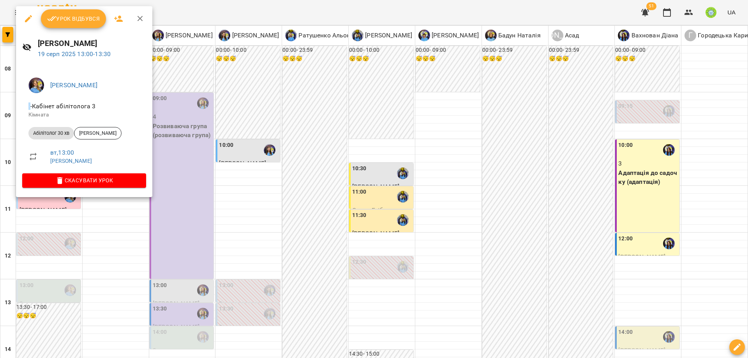
click at [418, 207] on div at bounding box center [374, 179] width 748 height 358
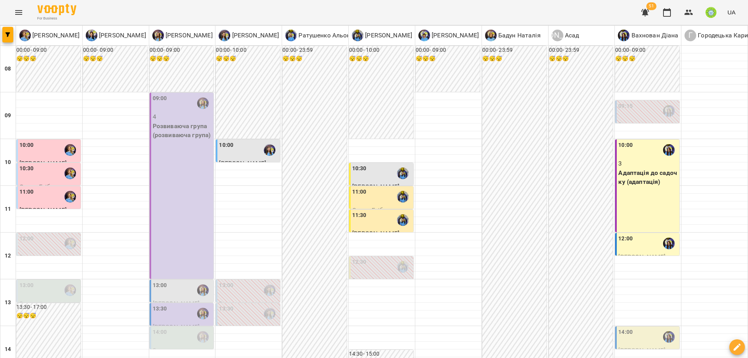
click at [161, 281] on div "13:00" at bounding box center [160, 290] width 14 height 18
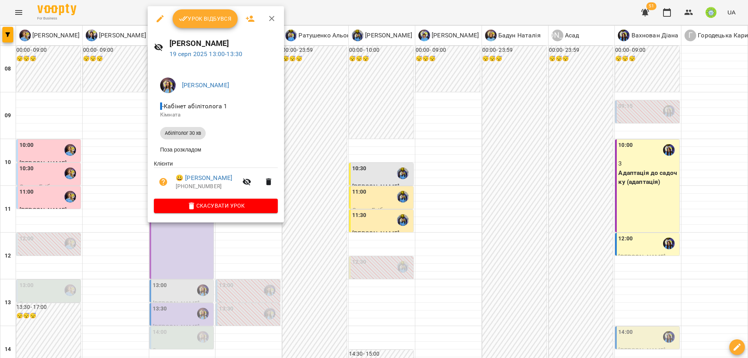
click at [384, 204] on div at bounding box center [374, 179] width 748 height 358
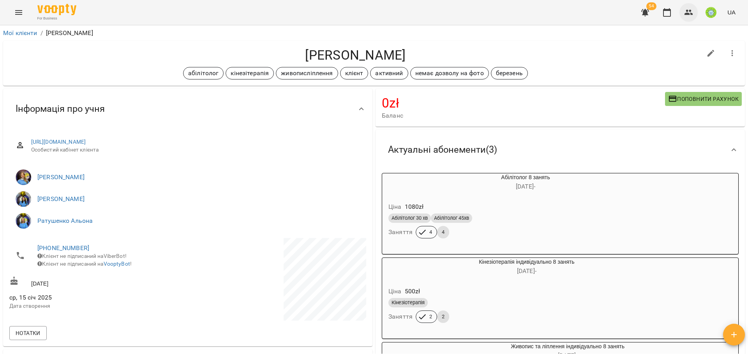
scroll to position [130, 0]
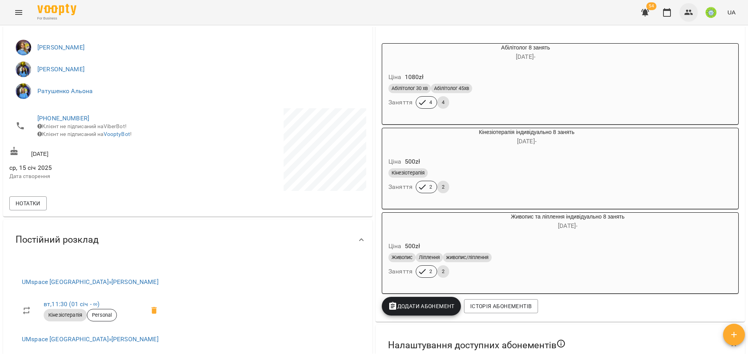
click at [693, 10] on icon "button" at bounding box center [688, 12] width 9 height 9
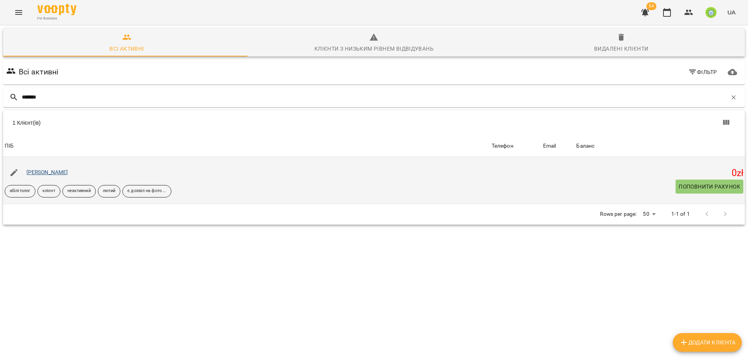
type input "*******"
click at [65, 170] on link "[PERSON_NAME]" at bounding box center [47, 172] width 42 height 6
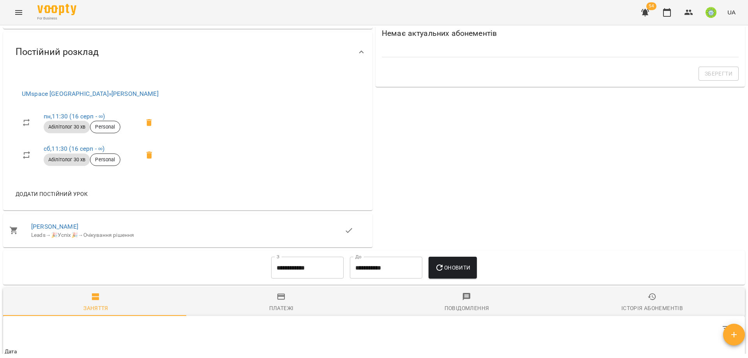
scroll to position [300, 0]
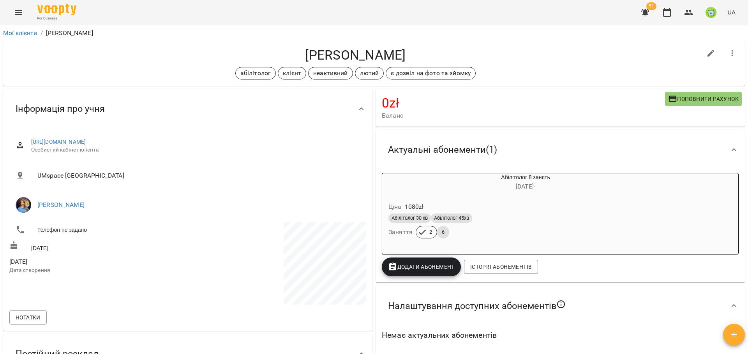
scroll to position [300, 0]
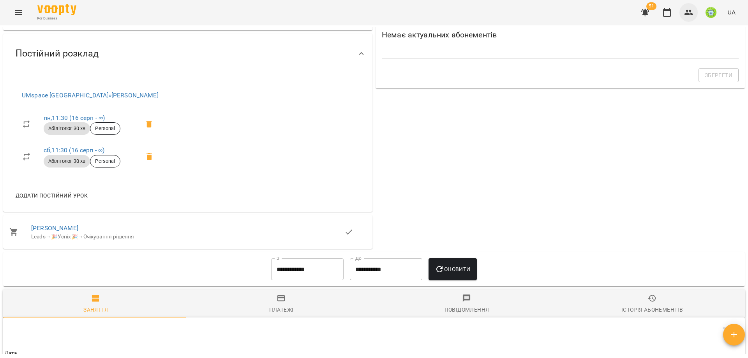
click at [682, 12] on button "button" at bounding box center [688, 12] width 19 height 19
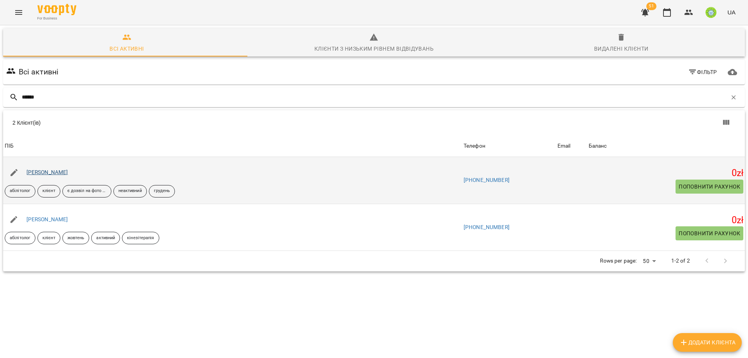
type input "******"
click at [39, 174] on link "[PERSON_NAME]" at bounding box center [47, 172] width 42 height 6
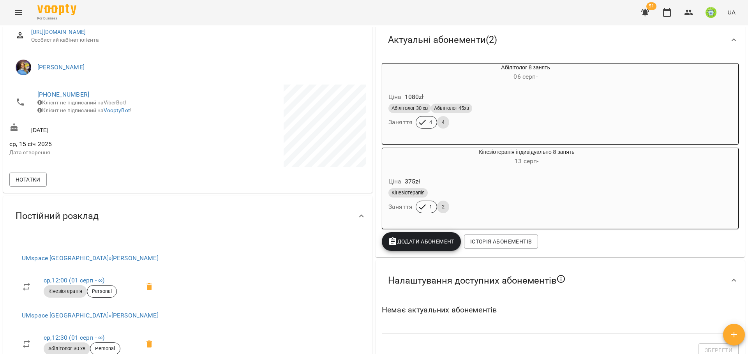
scroll to position [212, 0]
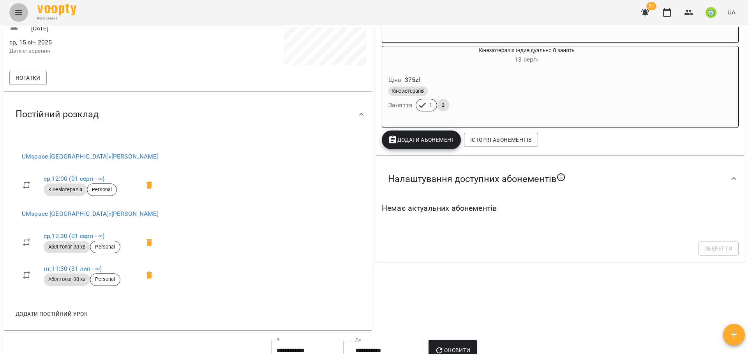
click at [12, 13] on button "Menu" at bounding box center [18, 12] width 19 height 19
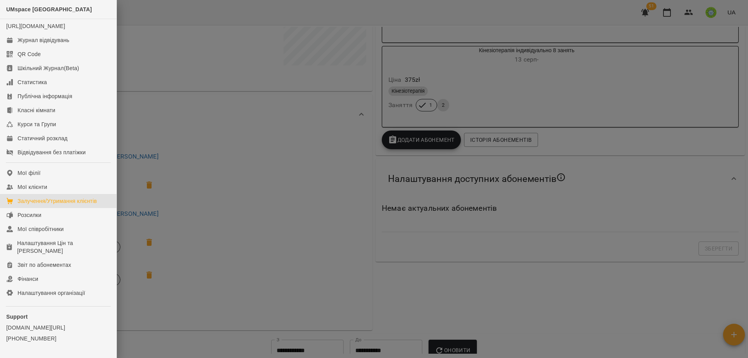
click at [54, 208] on link "Залучення/Утримання клієнтів" at bounding box center [58, 201] width 116 height 14
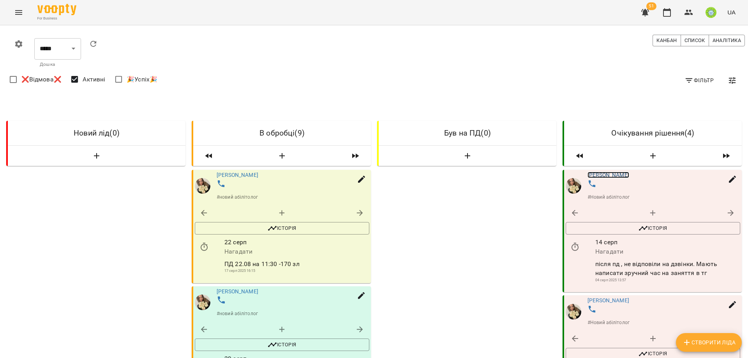
click at [610, 173] on link "[PERSON_NAME]" at bounding box center [608, 175] width 42 height 6
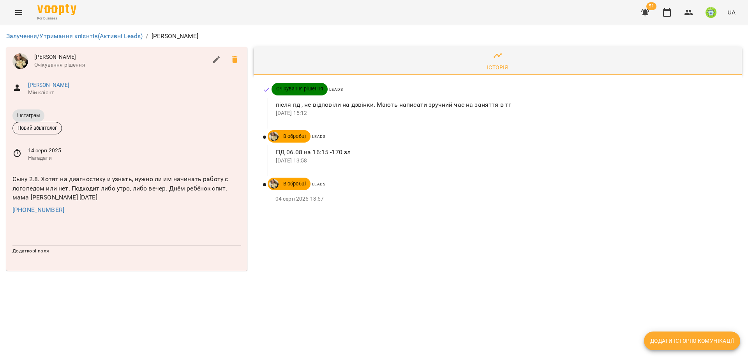
drag, startPoint x: 400, startPoint y: 150, endPoint x: 395, endPoint y: 175, distance: 25.4
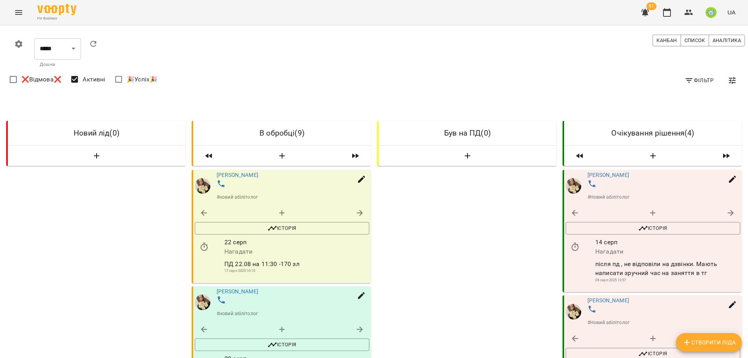
click at [650, 212] on icon "button" at bounding box center [652, 212] width 5 height 5
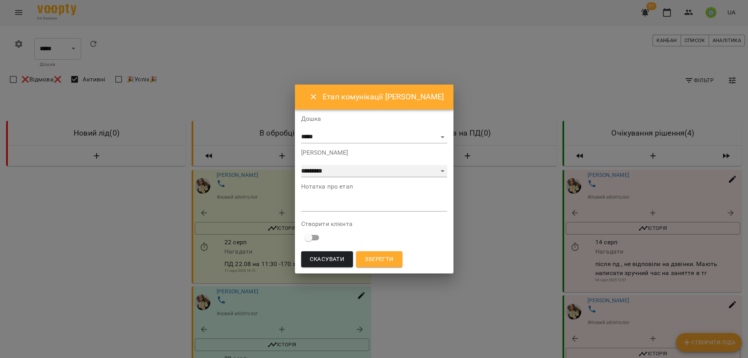
click at [324, 167] on select "**********" at bounding box center [374, 171] width 146 height 12
select select "**"
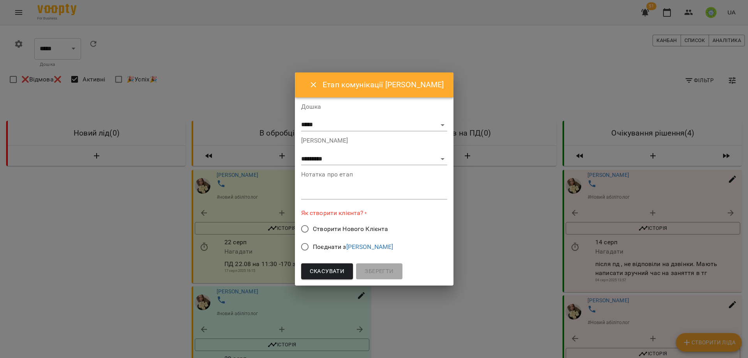
click at [308, 218] on div "Як створити клієнта? * Створити Нового Клієнта Поєднати з [PERSON_NAME]" at bounding box center [374, 233] width 146 height 48
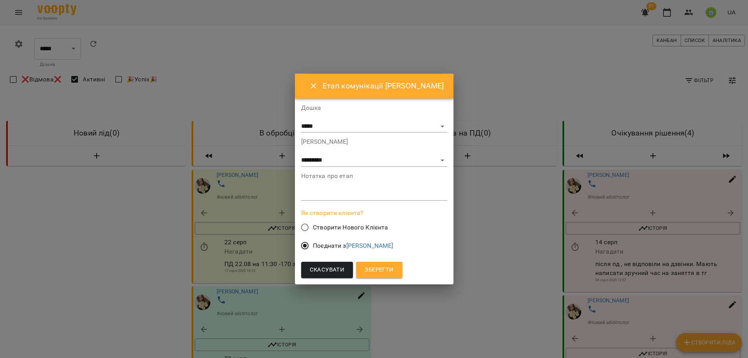
click at [324, 196] on textarea at bounding box center [374, 193] width 146 height 7
type textarea "*"
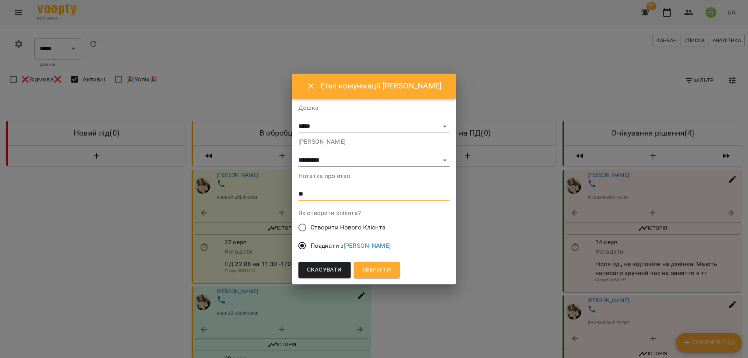
type textarea "*"
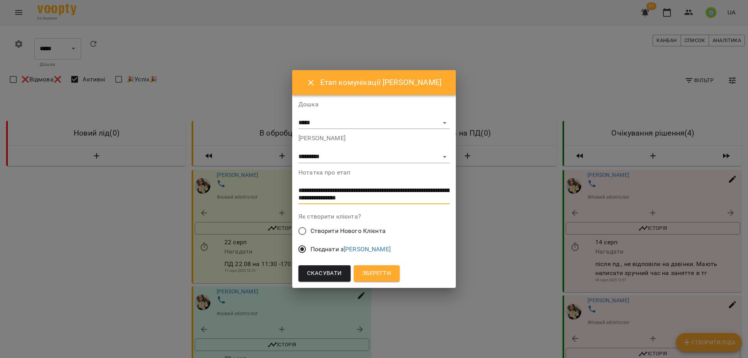
type textarea "**********"
click at [383, 273] on span "Зберегти" at bounding box center [376, 273] width 29 height 10
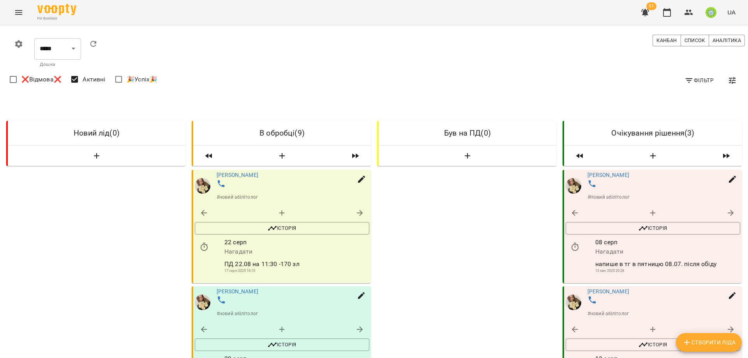
click at [648, 212] on icon "button" at bounding box center [652, 212] width 9 height 9
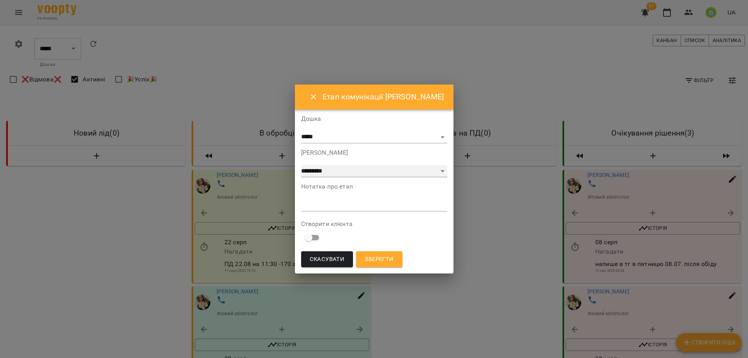
click at [317, 167] on select "**********" at bounding box center [374, 171] width 146 height 12
select select "**"
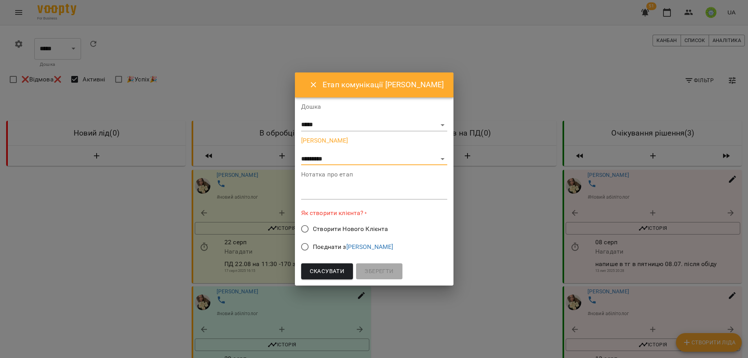
drag, startPoint x: 320, startPoint y: 247, endPoint x: 331, endPoint y: 241, distance: 13.1
click at [320, 247] on span "Поєднати з Дем'[PERSON_NAME]" at bounding box center [353, 246] width 80 height 9
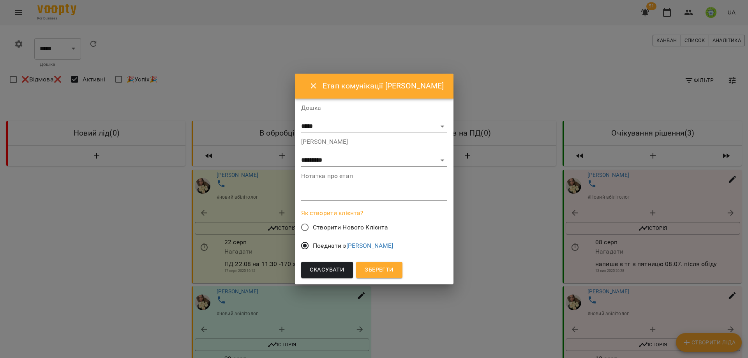
click at [332, 194] on textarea at bounding box center [374, 193] width 146 height 7
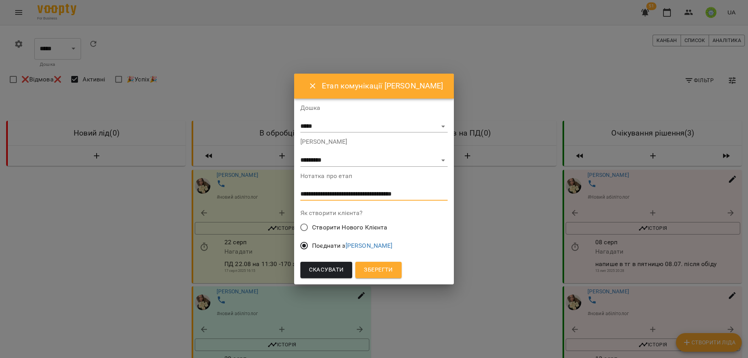
type textarea "**********"
click at [378, 268] on span "Зберегти" at bounding box center [378, 270] width 29 height 10
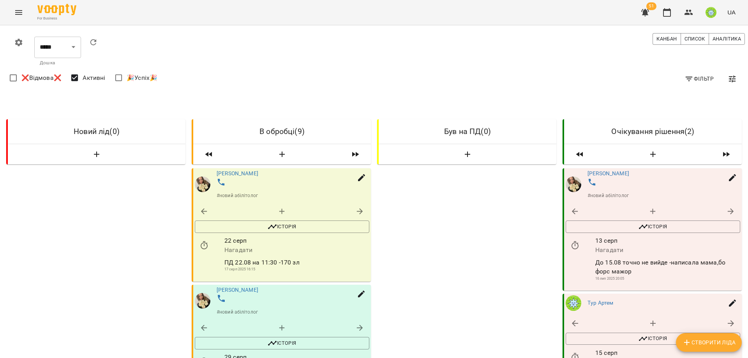
scroll to position [46, 0]
drag, startPoint x: 603, startPoint y: 131, endPoint x: 645, endPoint y: 140, distance: 42.6
click at [603, 170] on link "[PERSON_NAME]" at bounding box center [608, 173] width 42 height 6
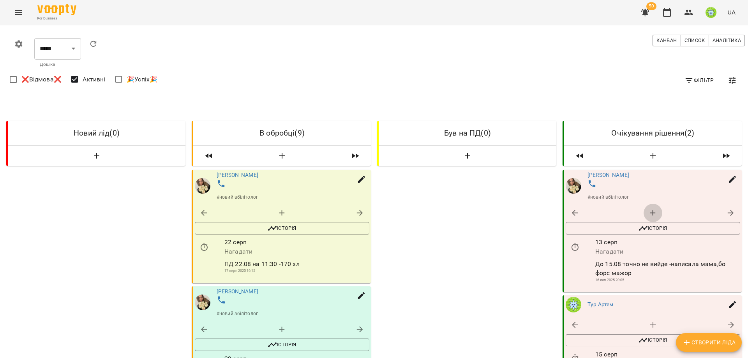
click at [650, 213] on icon "button" at bounding box center [652, 212] width 5 height 5
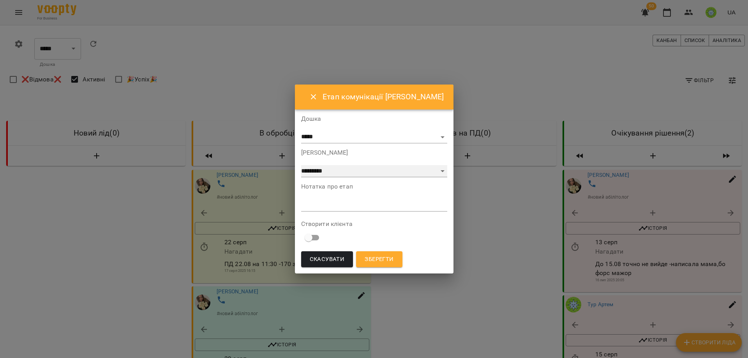
click at [370, 169] on select "**********" at bounding box center [374, 171] width 146 height 12
select select "**"
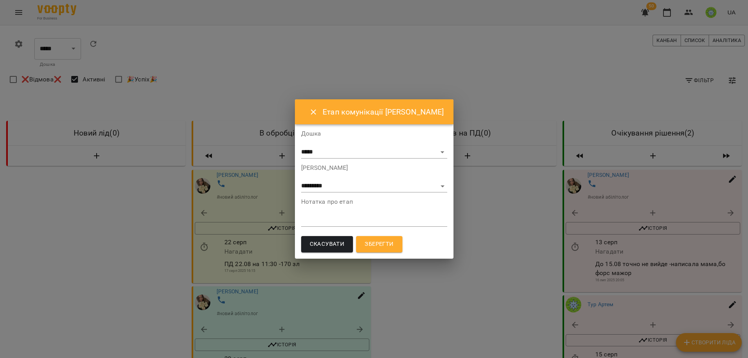
click at [326, 225] on form "**********" at bounding box center [374, 191] width 146 height 123
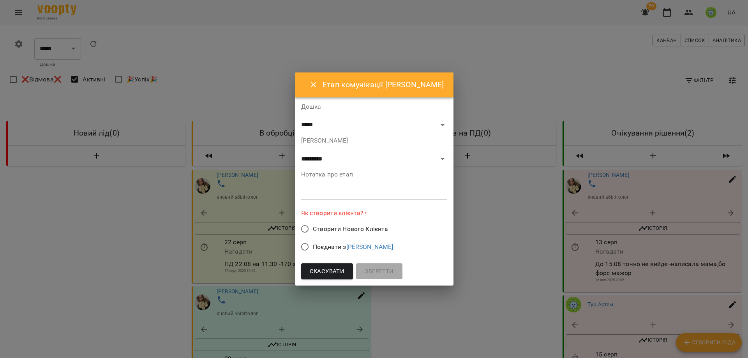
drag, startPoint x: 323, startPoint y: 247, endPoint x: 346, endPoint y: 248, distance: 22.6
click at [324, 247] on span "Поєднати з Гранат [PERSON_NAME]" at bounding box center [353, 246] width 80 height 9
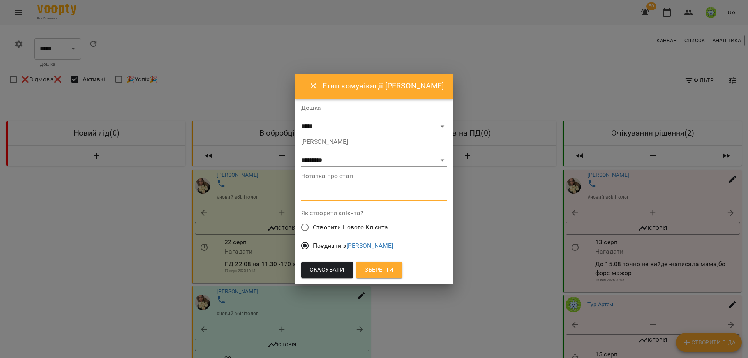
click at [318, 195] on textarea at bounding box center [374, 193] width 146 height 7
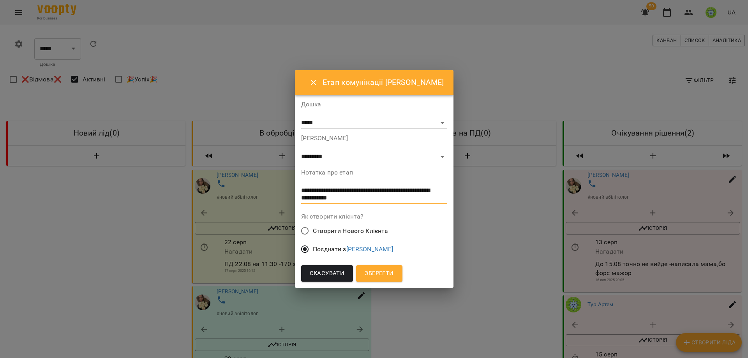
type textarea "**********"
click at [393, 272] on span "Зберегти" at bounding box center [379, 273] width 29 height 10
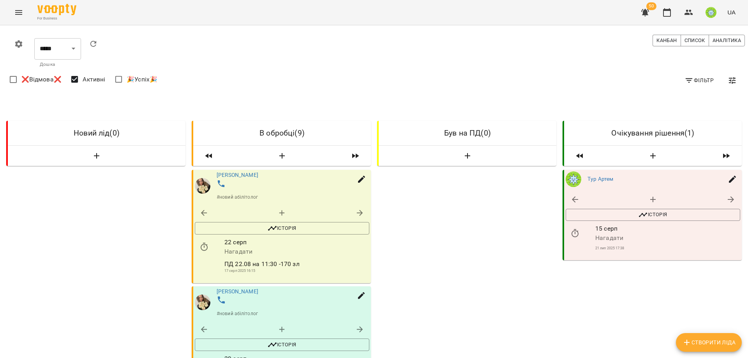
click at [748, 102] on div at bounding box center [744, 179] width 8 height 358
click at [648, 199] on icon "button" at bounding box center [652, 199] width 9 height 9
select select "*"
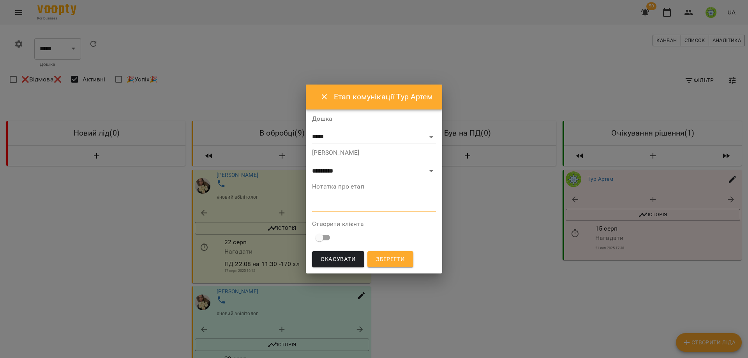
click at [336, 208] on textarea at bounding box center [373, 204] width 123 height 7
type textarea "**********"
click at [350, 172] on select "**********" at bounding box center [373, 171] width 123 height 12
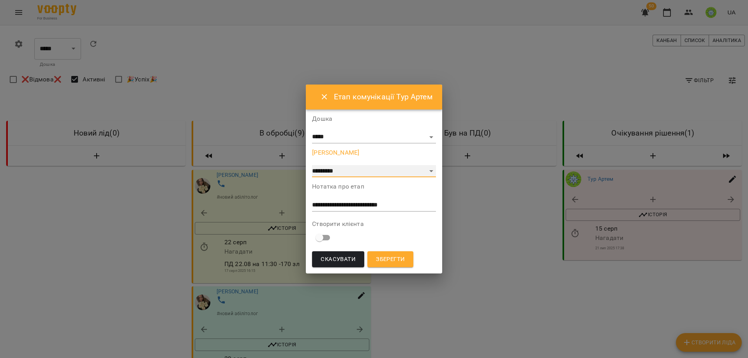
select select "**********"
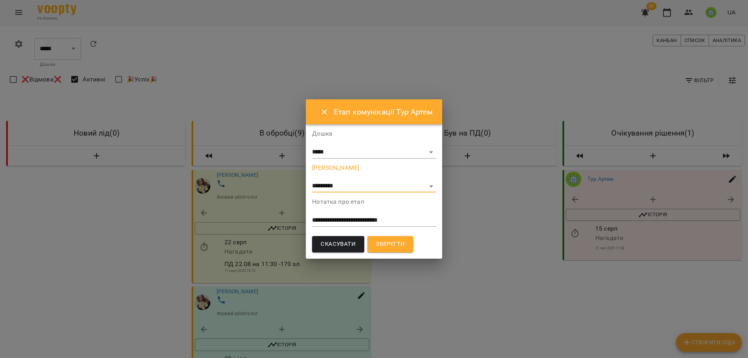
drag, startPoint x: 383, startPoint y: 240, endPoint x: 390, endPoint y: 247, distance: 9.9
click at [383, 240] on span "Зберегти" at bounding box center [390, 244] width 29 height 10
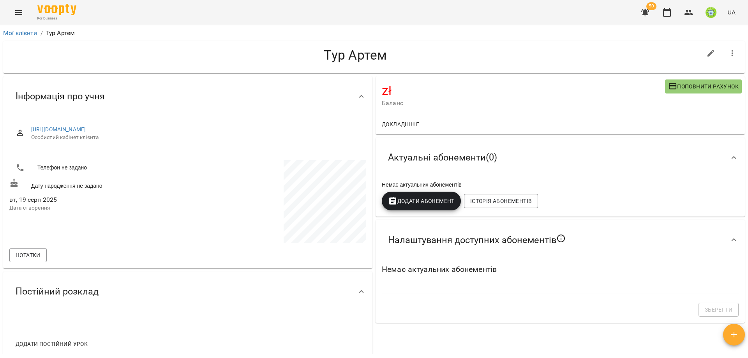
click at [723, 48] on button "button" at bounding box center [732, 53] width 19 height 19
click at [728, 51] on icon "button" at bounding box center [732, 53] width 9 height 9
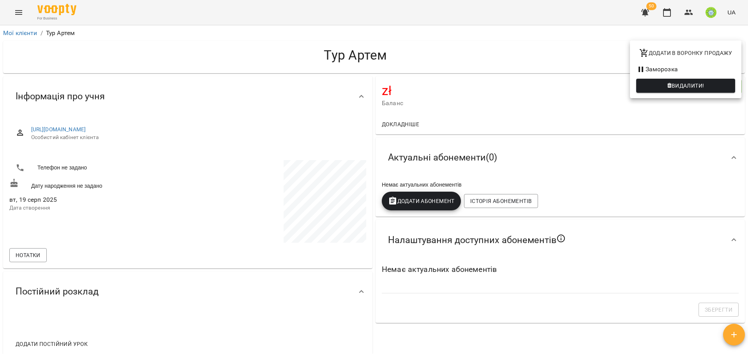
click at [672, 81] on span "Видалити!" at bounding box center [688, 85] width 33 height 9
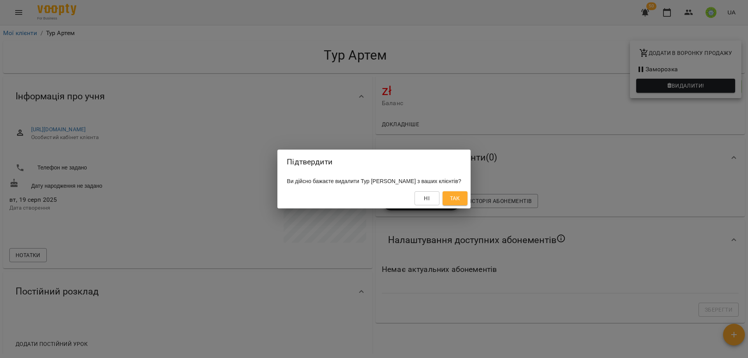
click at [453, 201] on span "Так" at bounding box center [455, 198] width 10 height 9
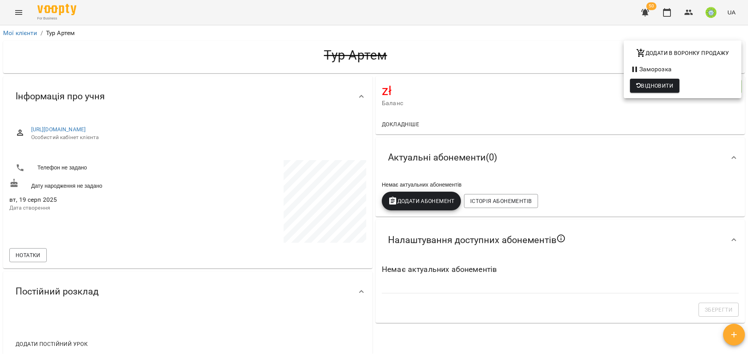
drag, startPoint x: 423, startPoint y: 51, endPoint x: 480, endPoint y: 57, distance: 57.2
click at [424, 51] on div at bounding box center [374, 179] width 748 height 358
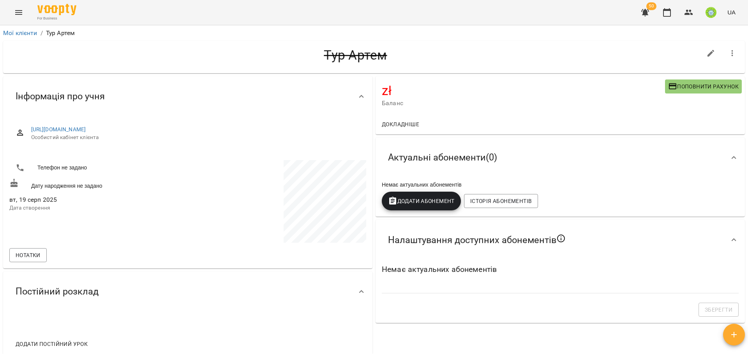
click at [728, 55] on icon "button" at bounding box center [732, 53] width 9 height 9
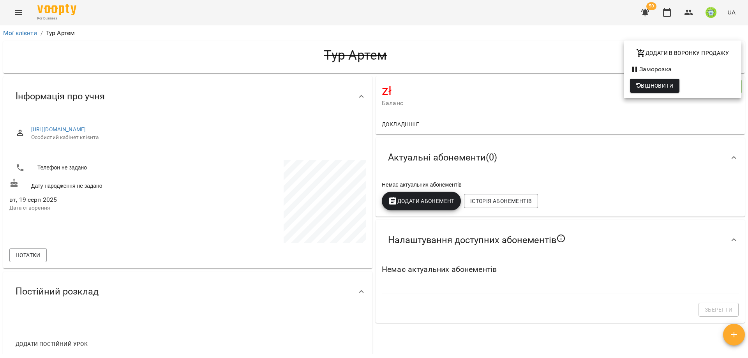
drag, startPoint x: 510, startPoint y: 57, endPoint x: 515, endPoint y: 62, distance: 6.6
click at [511, 59] on div at bounding box center [374, 179] width 748 height 358
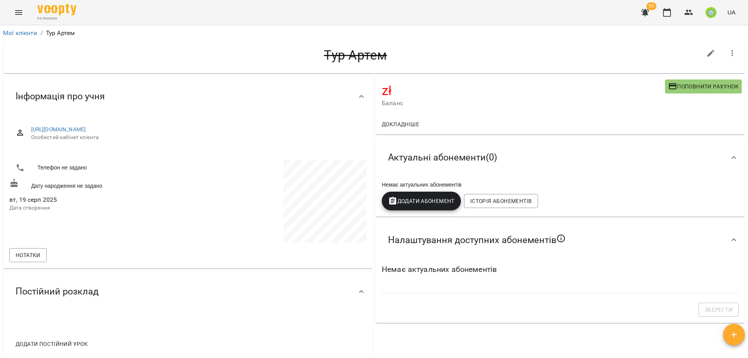
drag, startPoint x: 353, startPoint y: 55, endPoint x: 375, endPoint y: 60, distance: 22.1
click at [354, 55] on h4 "Тур Артем" at bounding box center [355, 55] width 692 height 16
click at [16, 12] on icon "Menu" at bounding box center [18, 12] width 7 height 5
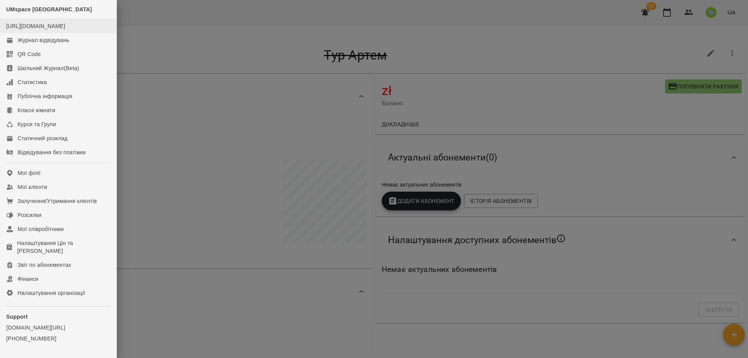
click at [58, 33] on li "[URL][DOMAIN_NAME]" at bounding box center [58, 26] width 116 height 14
click at [58, 44] on div "Журнал відвідувань" at bounding box center [44, 40] width 52 height 8
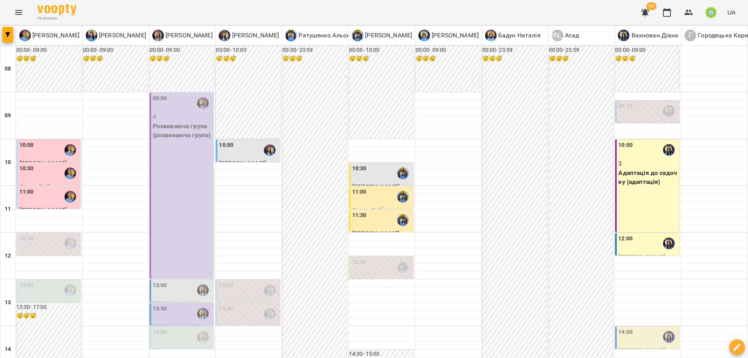
scroll to position [123, 0]
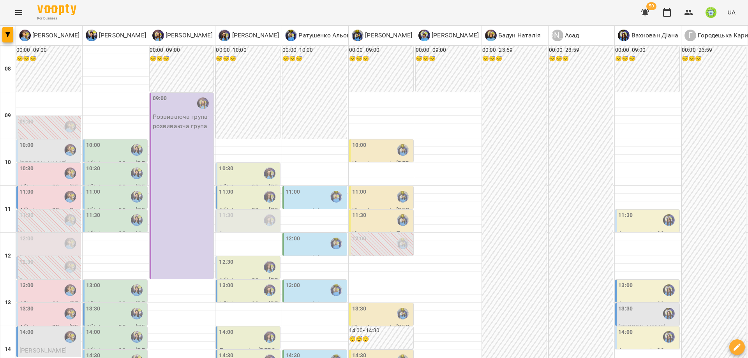
scroll to position [178, 0]
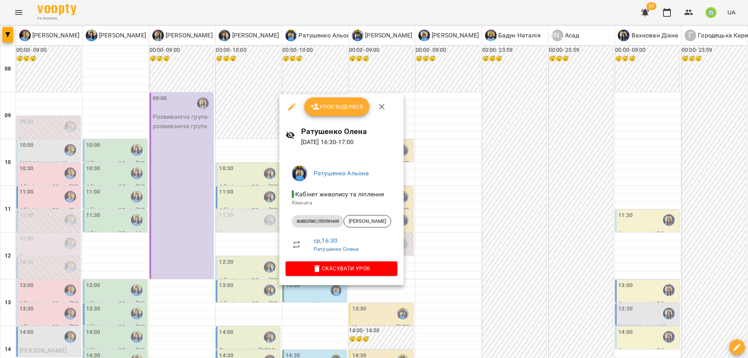
click at [483, 267] on div at bounding box center [374, 179] width 748 height 358
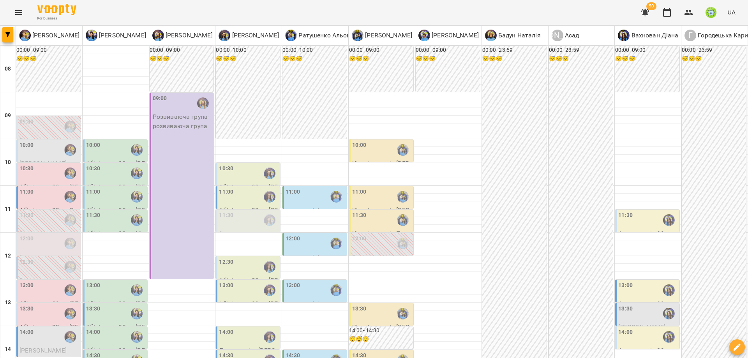
scroll to position [246, 0]
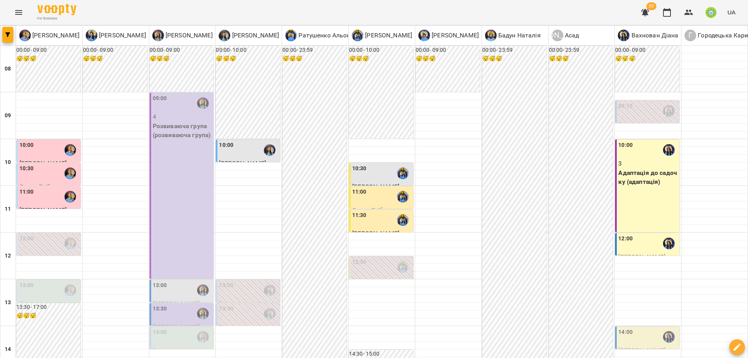
scroll to position [285, 0]
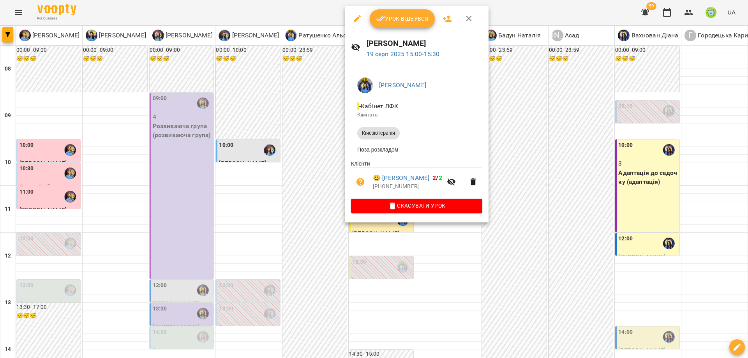
click at [450, 255] on div at bounding box center [374, 179] width 748 height 358
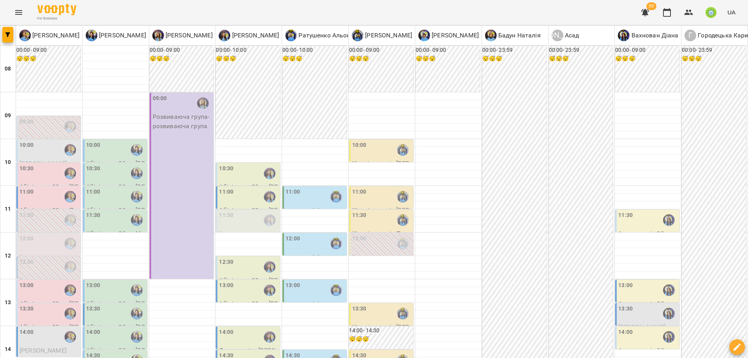
scroll to position [209, 0]
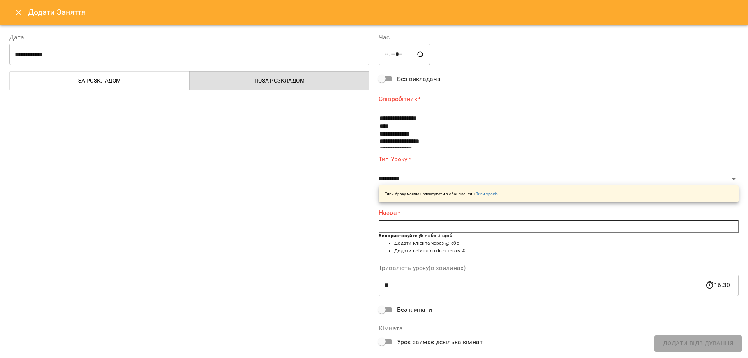
scroll to position [18, 0]
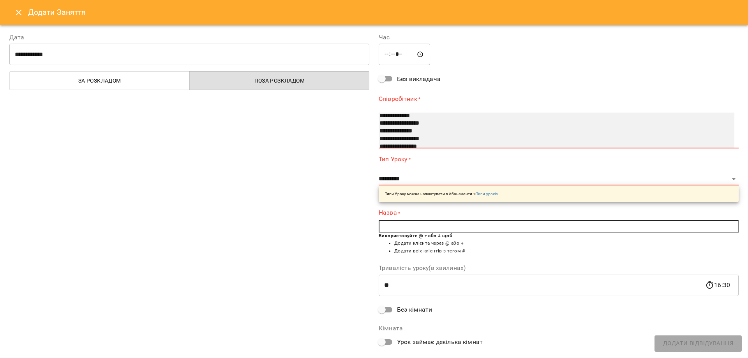
select select "**********"
click at [419, 122] on option "**********" at bounding box center [547, 124] width 337 height 8
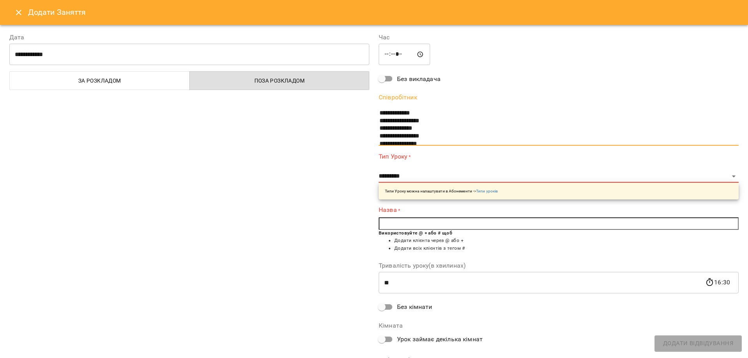
drag, startPoint x: 395, startPoint y: 169, endPoint x: 395, endPoint y: 176, distance: 7.0
click at [395, 169] on div "**********" at bounding box center [559, 175] width 360 height 47
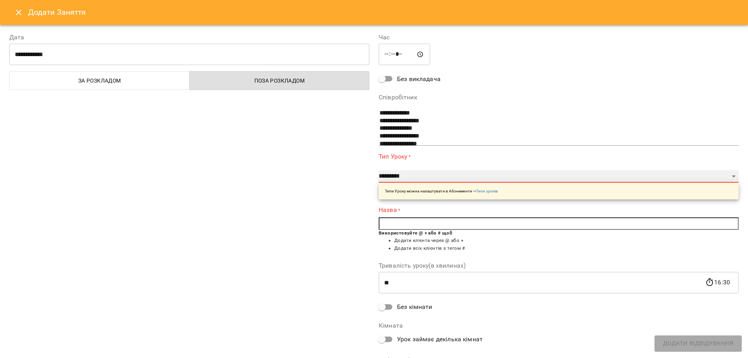
click at [395, 177] on select "**********" at bounding box center [559, 176] width 360 height 12
select select "**********"
type input "**"
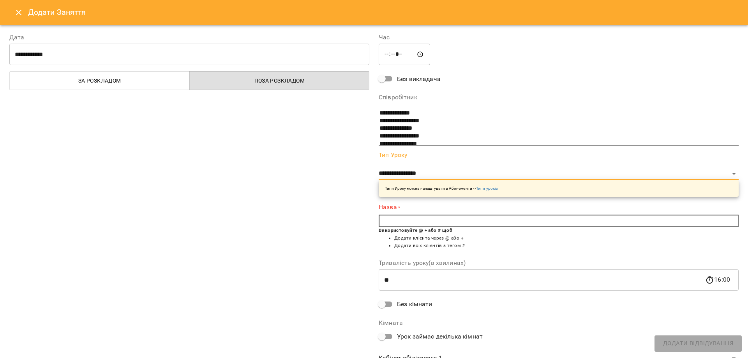
click at [396, 219] on input "text" at bounding box center [559, 221] width 360 height 12
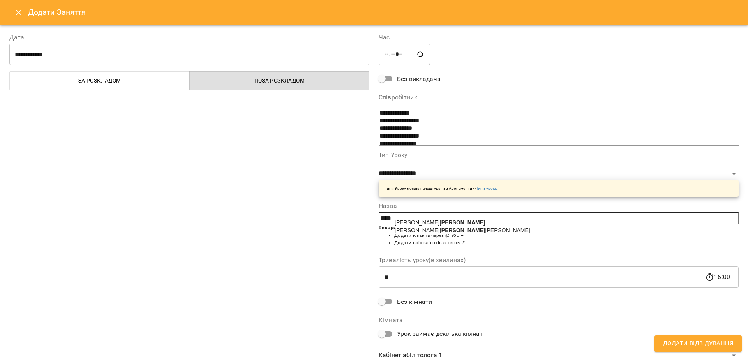
click at [412, 222] on span "Васильков Рон" at bounding box center [440, 222] width 91 height 6
type input "**********"
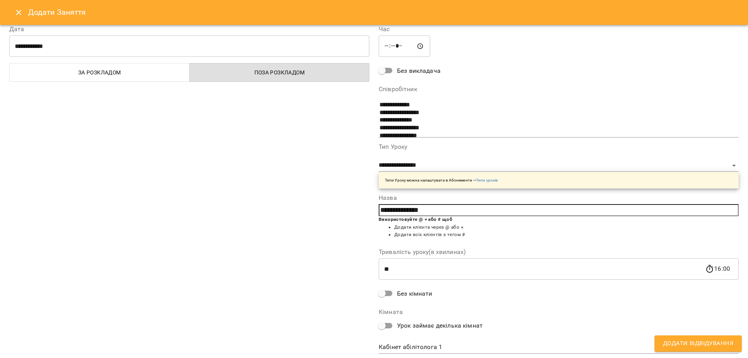
scroll to position [30, 0]
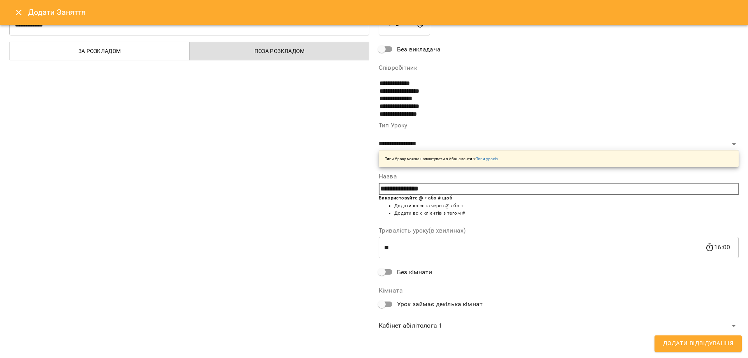
click at [427, 325] on body "For Business 50 UA Позднякова Анастасія Базілєва Катерина Казимирів Тетяна Ігна…" at bounding box center [374, 352] width 748 height 705
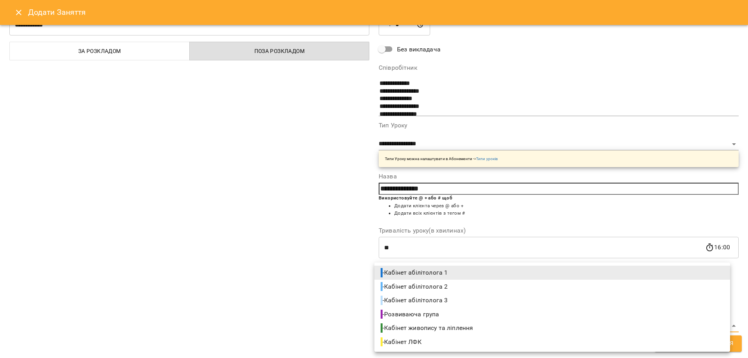
click at [433, 284] on span "- Кабінет абілітолога 2" at bounding box center [415, 286] width 69 height 9
type input "**********"
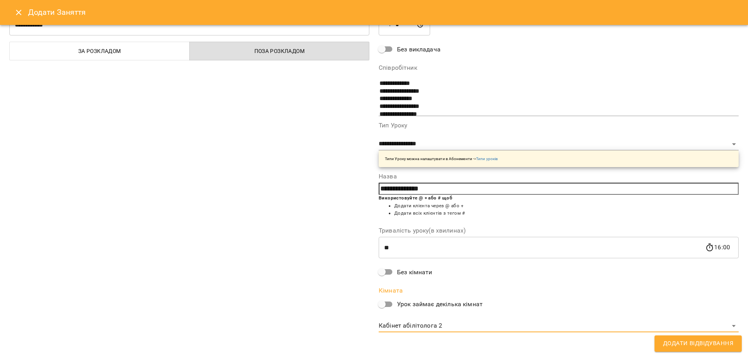
click at [692, 349] on button "Додати Відвідування" at bounding box center [697, 343] width 87 height 16
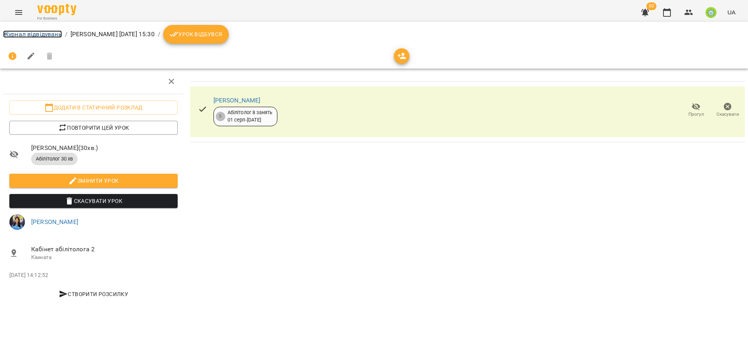
click at [41, 35] on link "Журнал відвідувань" at bounding box center [32, 33] width 59 height 7
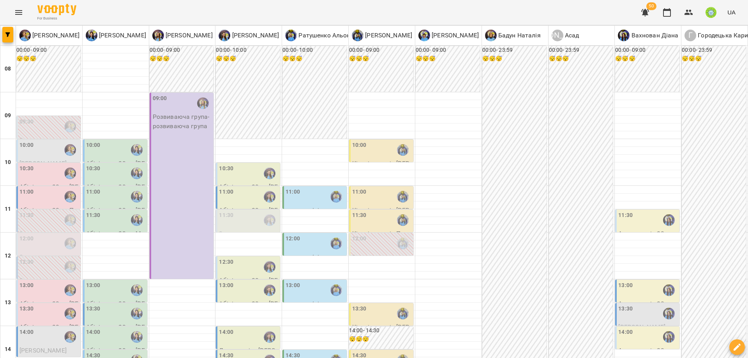
scroll to position [195, 0]
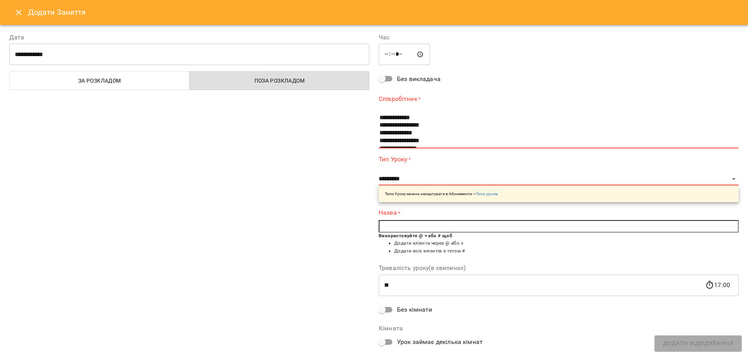
scroll to position [24, 0]
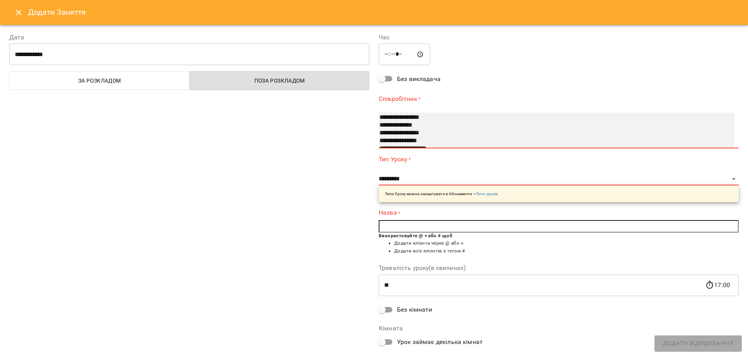
click at [429, 136] on option "**********" at bounding box center [547, 133] width 337 height 8
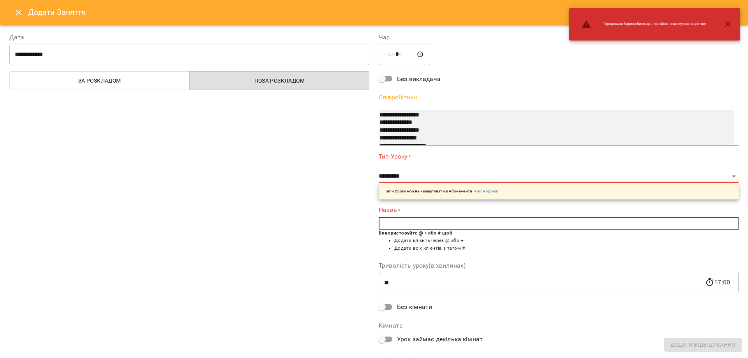
select select "**********"
click at [421, 138] on option "**********" at bounding box center [547, 138] width 337 height 8
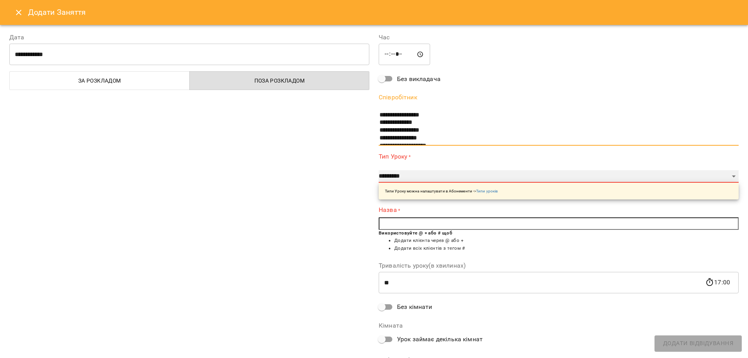
click at [388, 175] on select "**********" at bounding box center [559, 176] width 360 height 12
select select "**********"
type input "**"
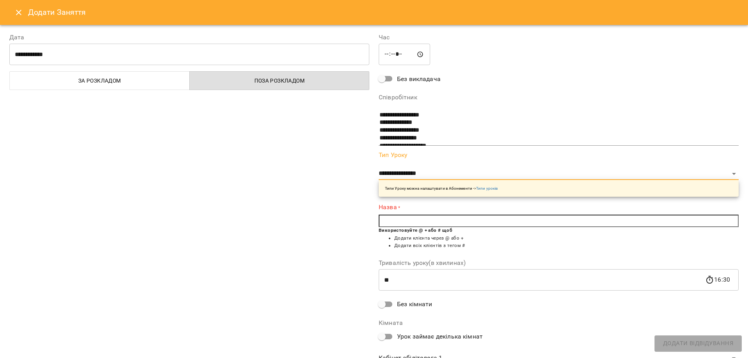
click at [396, 221] on input "text" at bounding box center [559, 221] width 360 height 12
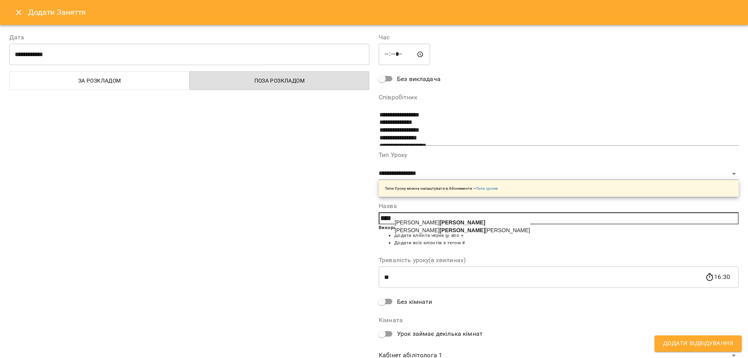
click at [408, 222] on span "Васильков Рон" at bounding box center [440, 222] width 91 height 6
type input "**********"
click at [425, 357] on body "For Business 50 UA Позднякова Анастасія Базілєва Катерина Казимирів Тетяна Ігна…" at bounding box center [374, 352] width 748 height 705
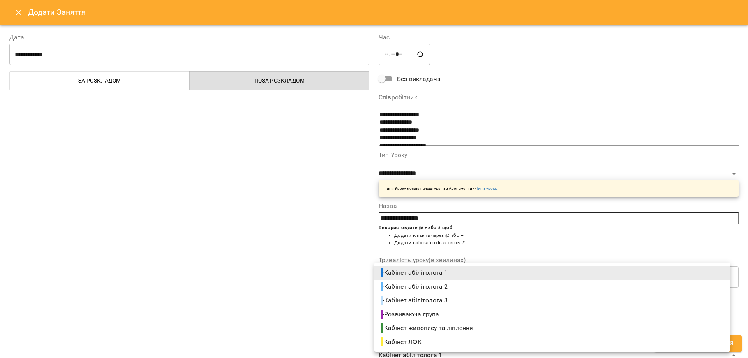
scroll to position [4, 0]
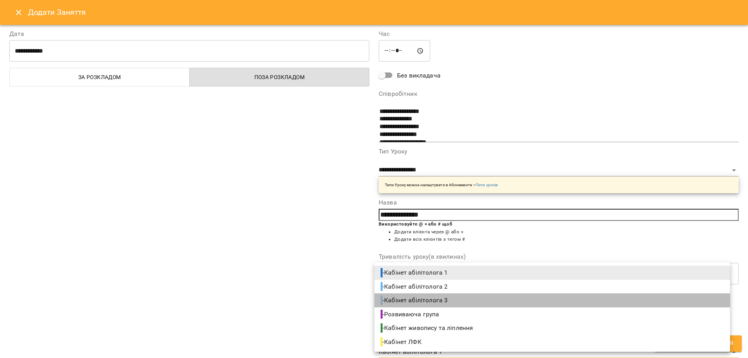
drag, startPoint x: 453, startPoint y: 302, endPoint x: 496, endPoint y: 290, distance: 45.3
click at [453, 302] on li "- Кабінет абілітолога 3" at bounding box center [552, 300] width 356 height 14
type input "**********"
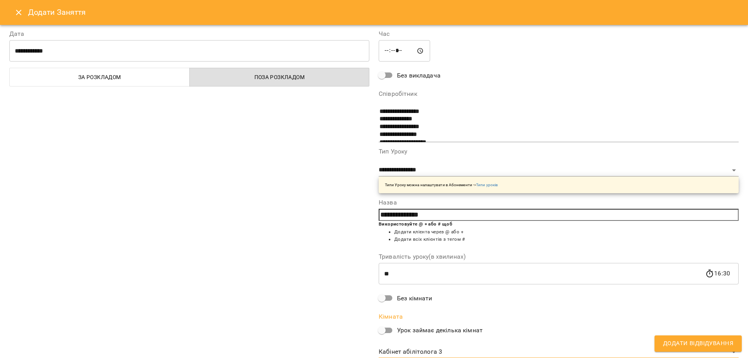
click at [698, 337] on button "Додати Відвідування" at bounding box center [697, 343] width 87 height 16
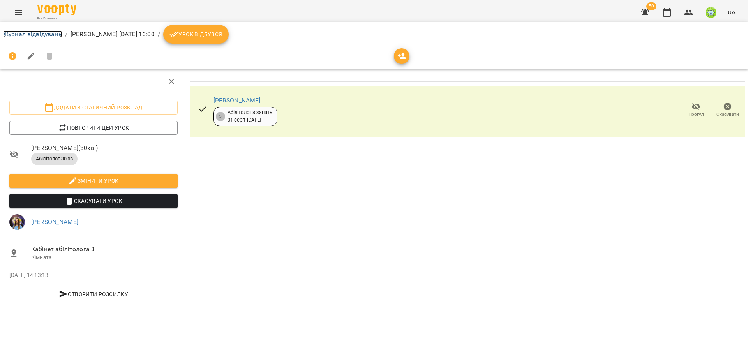
click at [32, 33] on link "Журнал відвідувань" at bounding box center [32, 33] width 59 height 7
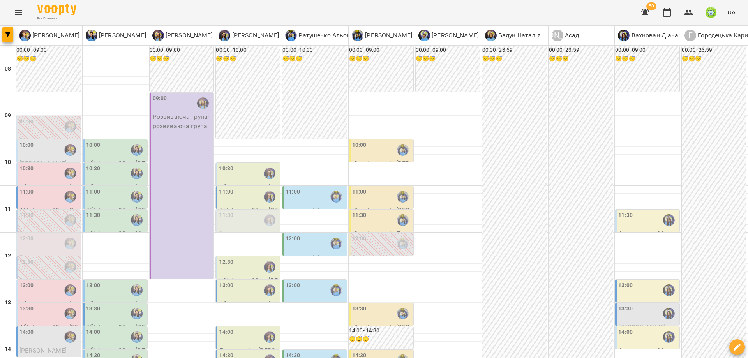
scroll to position [265, 0]
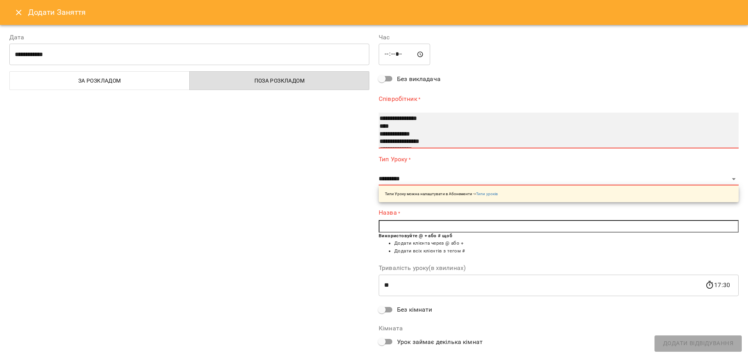
drag, startPoint x: 413, startPoint y: 119, endPoint x: 408, endPoint y: 141, distance: 22.8
select select "**********"
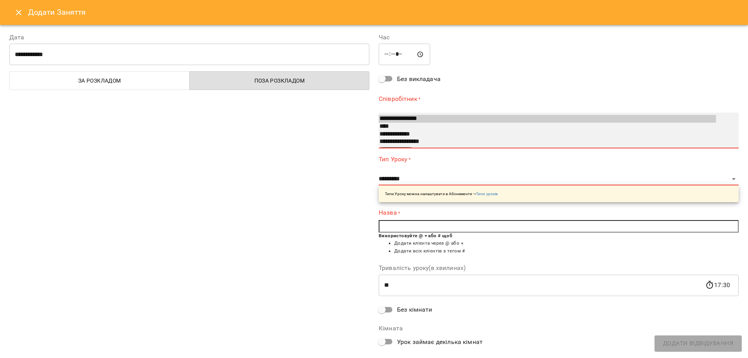
click at [413, 119] on option "**********" at bounding box center [547, 119] width 337 height 8
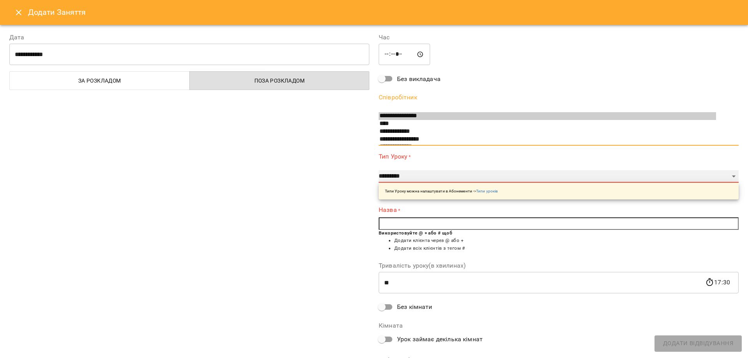
click at [404, 174] on select "**********" at bounding box center [559, 176] width 360 height 12
select select "**********"
type input "**"
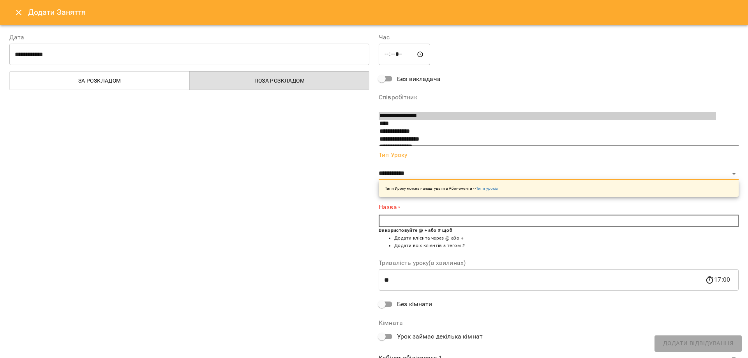
click at [393, 220] on input "text" at bounding box center [559, 221] width 360 height 12
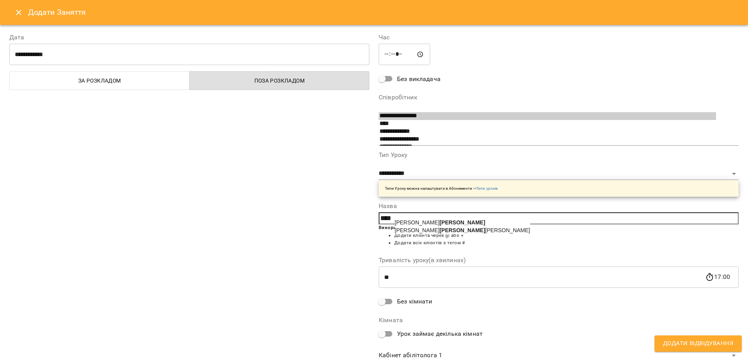
click at [416, 223] on span "Васильков Рон" at bounding box center [440, 222] width 91 height 6
type input "**********"
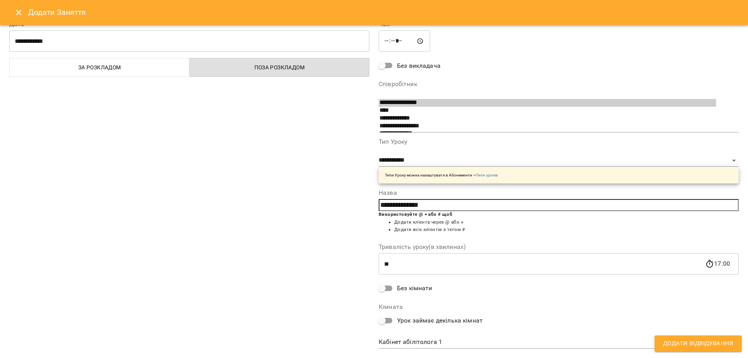
scroll to position [30, 0]
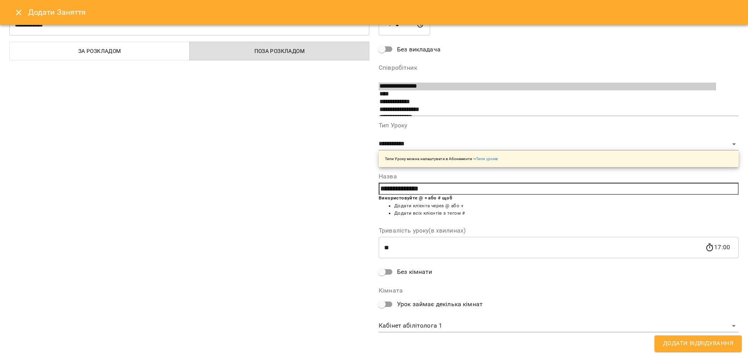
click at [680, 340] on span "Додати Відвідування" at bounding box center [698, 344] width 70 height 10
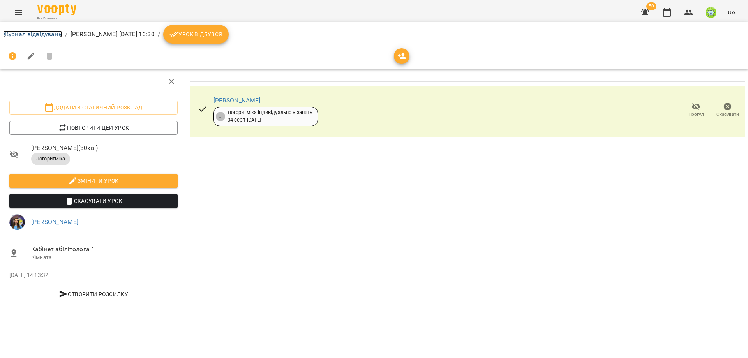
click at [35, 37] on link "Журнал відвідувань" at bounding box center [32, 33] width 59 height 7
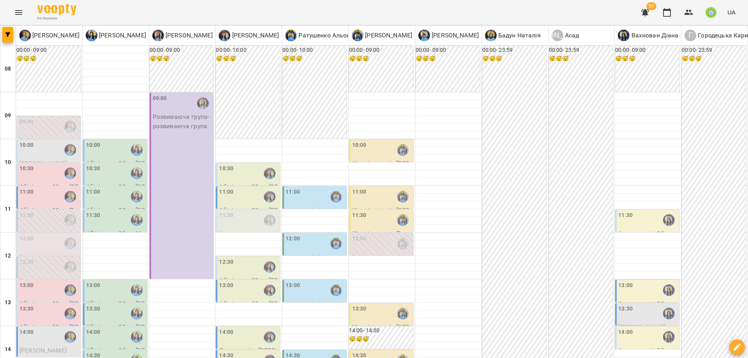
scroll to position [251, 0]
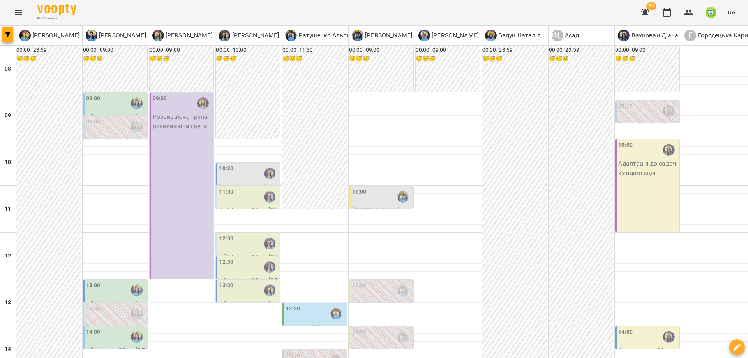
scroll to position [166, 0]
click at [94, 349] on div at bounding box center [116, 353] width 66 height 8
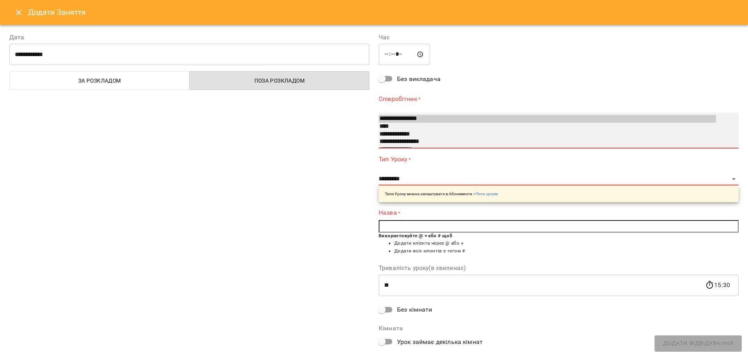
click at [410, 119] on option "**********" at bounding box center [547, 119] width 337 height 8
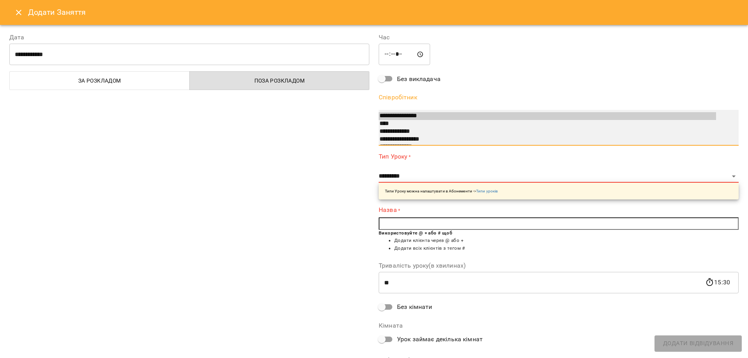
select select "**********"
click at [414, 139] on option "**********" at bounding box center [547, 140] width 337 height 8
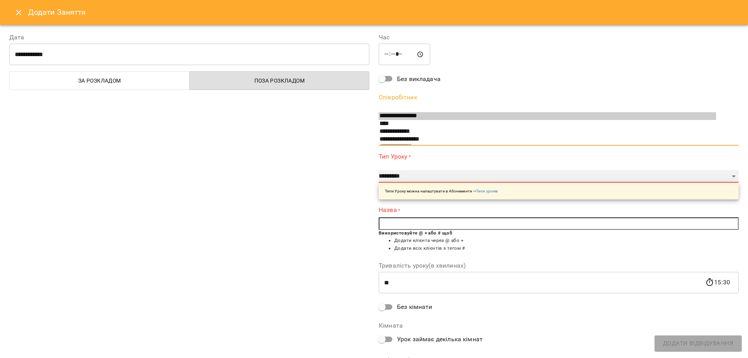
click at [398, 174] on select "**********" at bounding box center [559, 176] width 360 height 12
select select "**********"
type input "**"
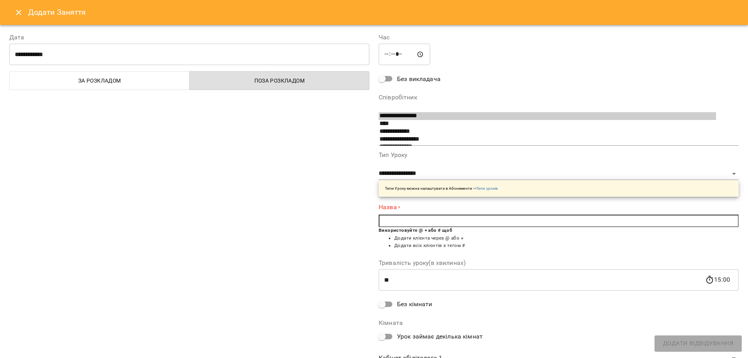
click at [417, 224] on input "text" at bounding box center [559, 221] width 360 height 12
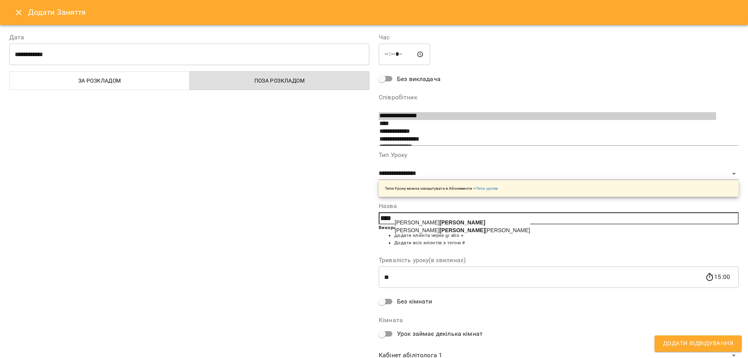
click at [414, 223] on span "Васильков Рон" at bounding box center [440, 222] width 91 height 6
type input "**********"
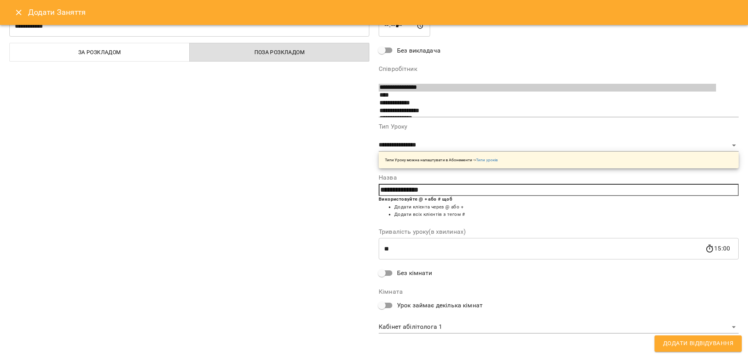
scroll to position [30, 0]
click at [436, 323] on body "For Business 50 UA Позднякова Анастасія Базілєва Катерина Казимирів Тетяна Ігна…" at bounding box center [374, 352] width 748 height 705
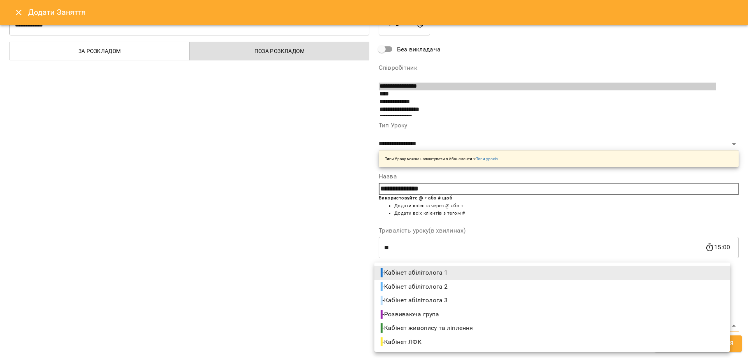
drag, startPoint x: 446, startPoint y: 288, endPoint x: 560, endPoint y: 317, distance: 117.8
click at [448, 289] on span "- Кабінет абілітолога 2" at bounding box center [415, 286] width 69 height 9
type input "**********"
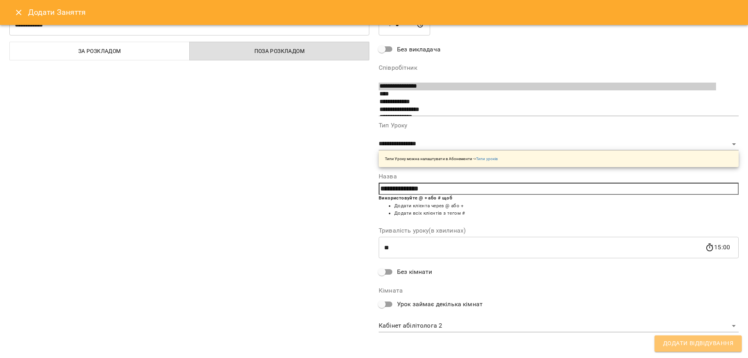
click at [712, 349] on button "Додати Відвідування" at bounding box center [697, 343] width 87 height 16
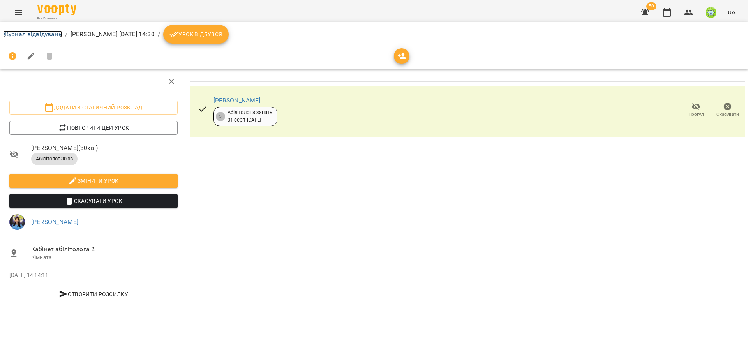
click at [19, 33] on link "Журнал відвідувань" at bounding box center [32, 33] width 59 height 7
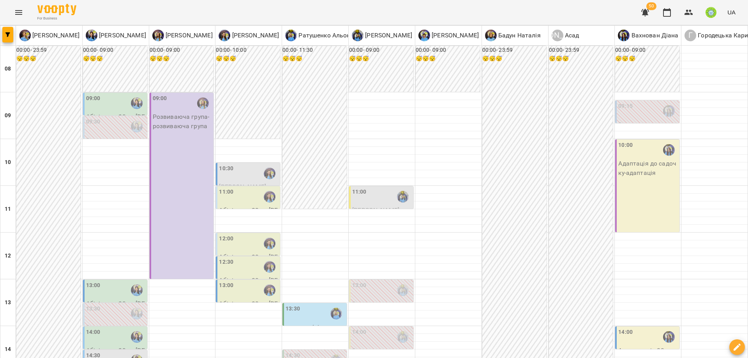
scroll to position [196, 0]
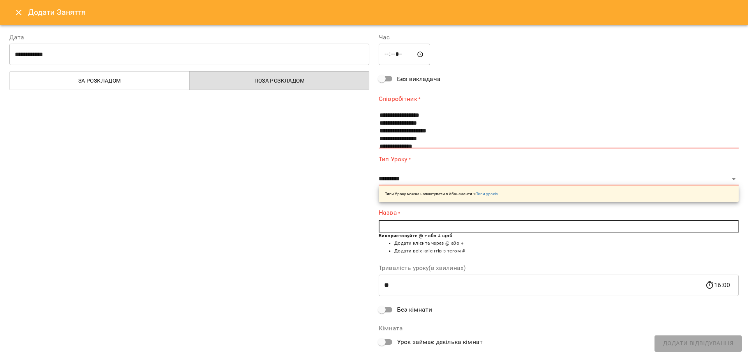
scroll to position [41, 0]
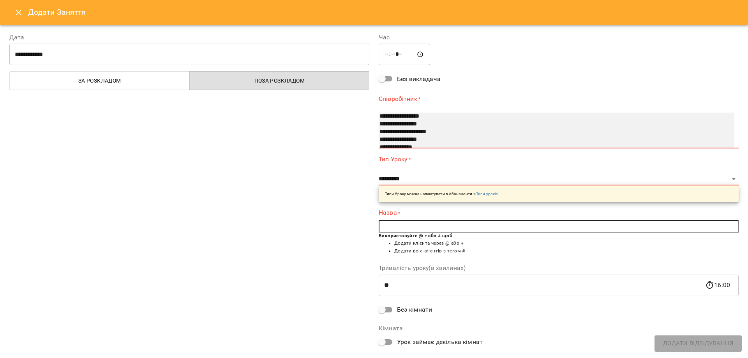
select select "**********"
click at [421, 121] on option "**********" at bounding box center [547, 124] width 337 height 8
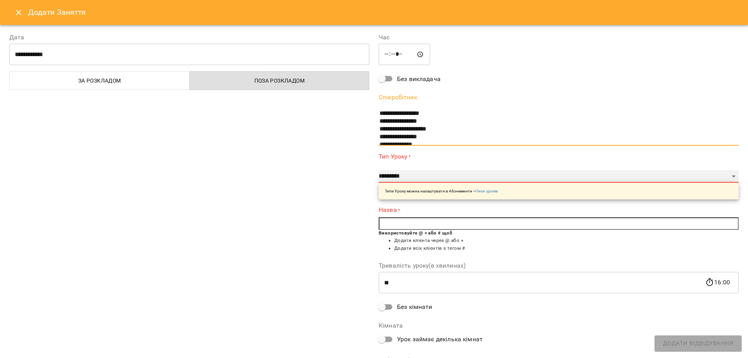
click at [407, 175] on select "**********" at bounding box center [559, 176] width 360 height 12
select select "**********"
type input "**"
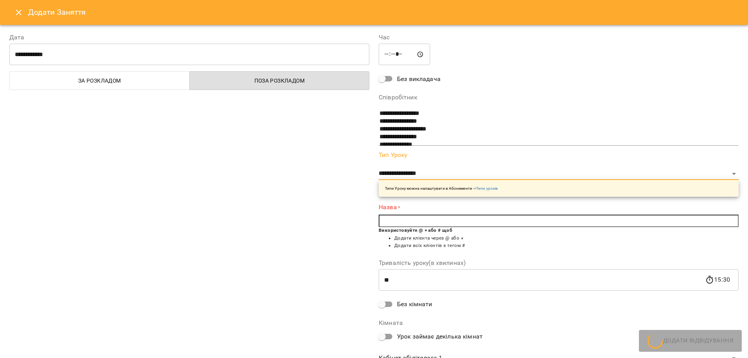
click at [407, 220] on input "text" at bounding box center [559, 221] width 360 height 12
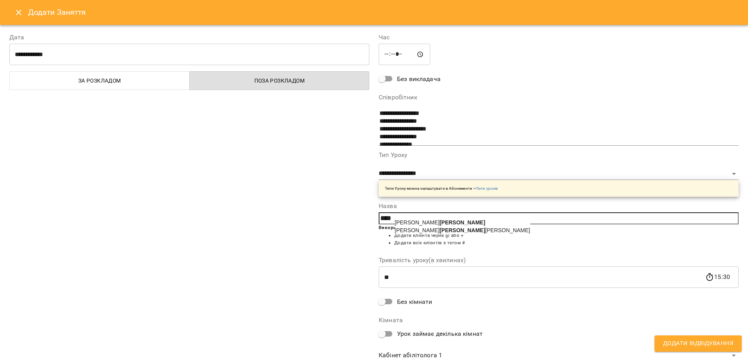
click at [404, 222] on span "Васильков Рон" at bounding box center [440, 222] width 91 height 6
type input "**********"
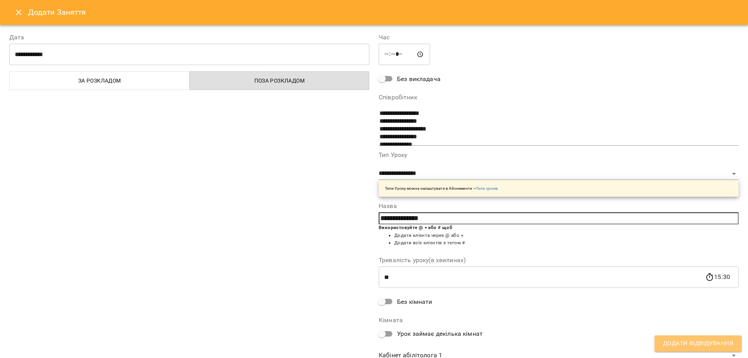
click at [706, 340] on span "Додати Відвідування" at bounding box center [698, 344] width 70 height 10
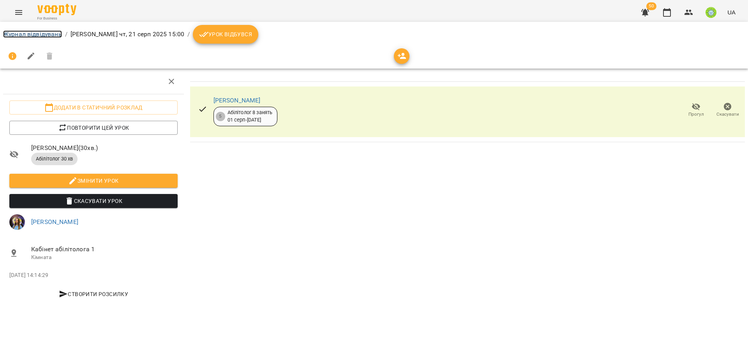
click at [52, 35] on link "Журнал відвідувань" at bounding box center [32, 33] width 59 height 7
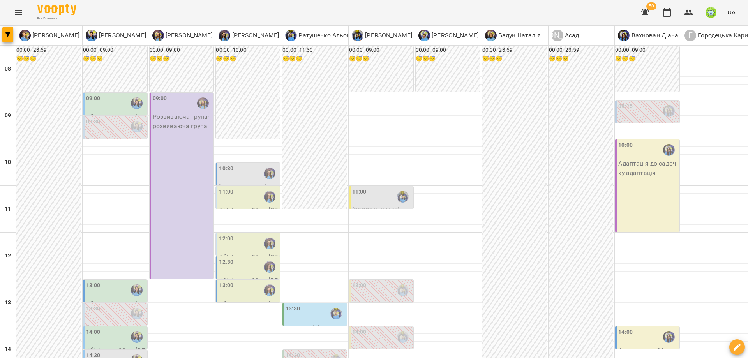
scroll to position [200, 0]
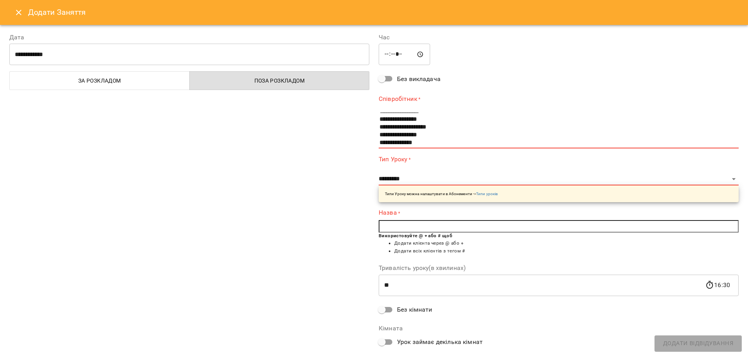
scroll to position [47, 0]
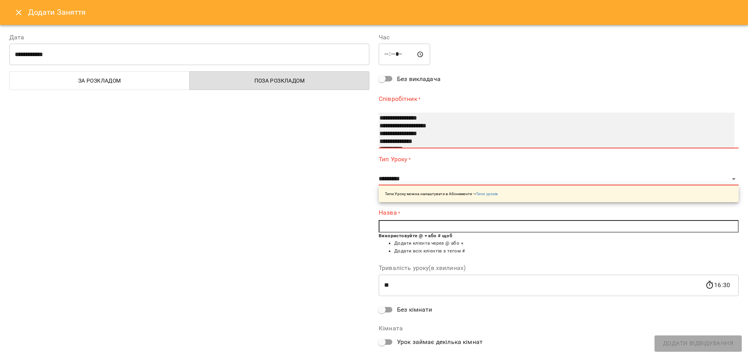
select select "**********"
click at [421, 134] on option "**********" at bounding box center [547, 134] width 337 height 8
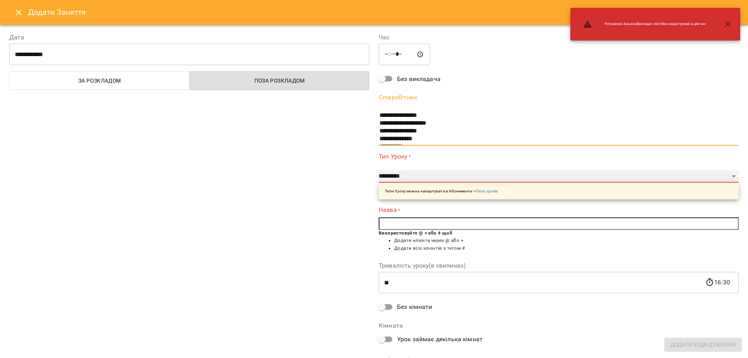
click at [415, 171] on select "**********" at bounding box center [559, 176] width 360 height 12
select select "**********"
type input "**"
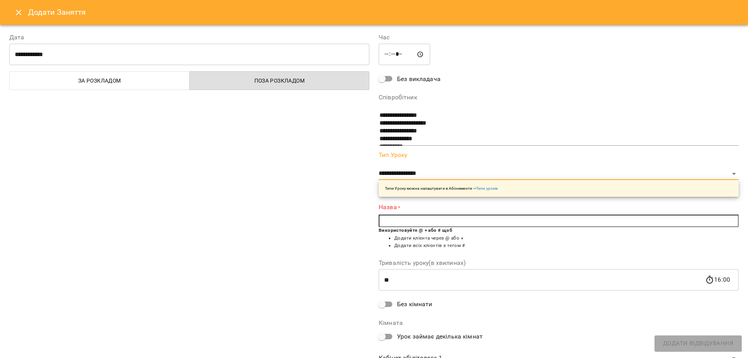
click at [405, 223] on input "text" at bounding box center [559, 221] width 360 height 12
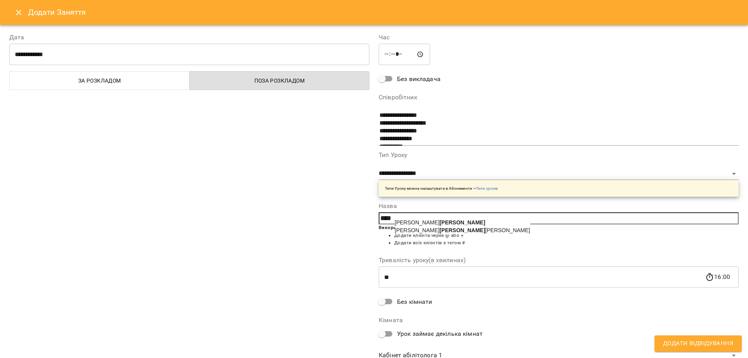
click at [418, 221] on span "Васильков Рон" at bounding box center [440, 222] width 91 height 6
type input "**********"
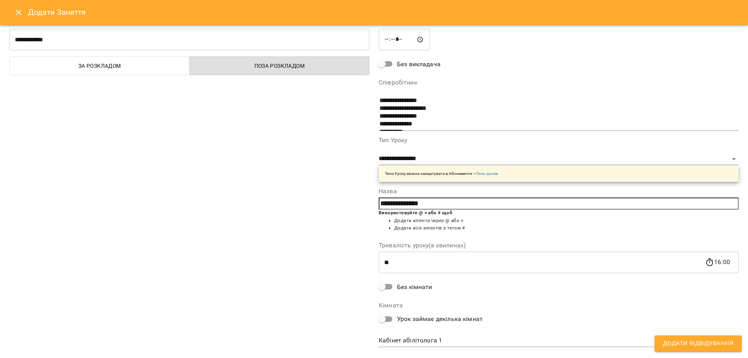
scroll to position [30, 0]
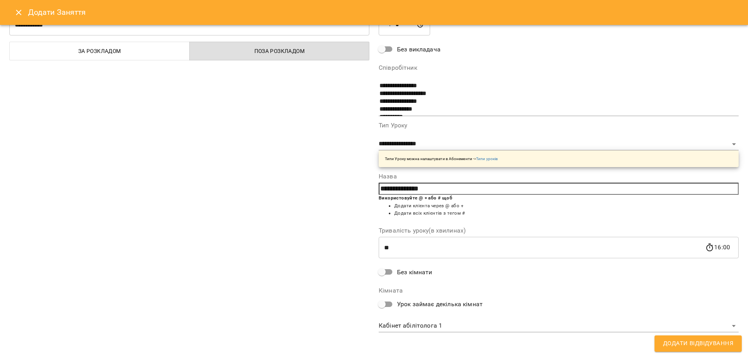
click at [451, 327] on body "For Business 50 UA Позднякова Анастасія Базілєва Катерина Казимирів Тетяна Ігна…" at bounding box center [374, 352] width 748 height 705
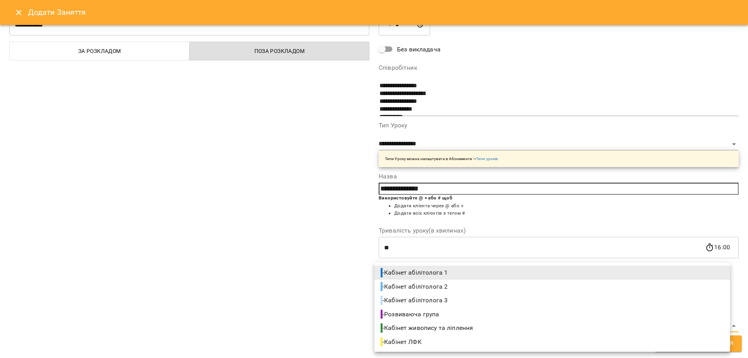
drag, startPoint x: 423, startPoint y: 327, endPoint x: 525, endPoint y: 340, distance: 103.3
click at [423, 327] on span "- Кабінет живопису та ліплення" at bounding box center [428, 327] width 94 height 9
type input "**********"
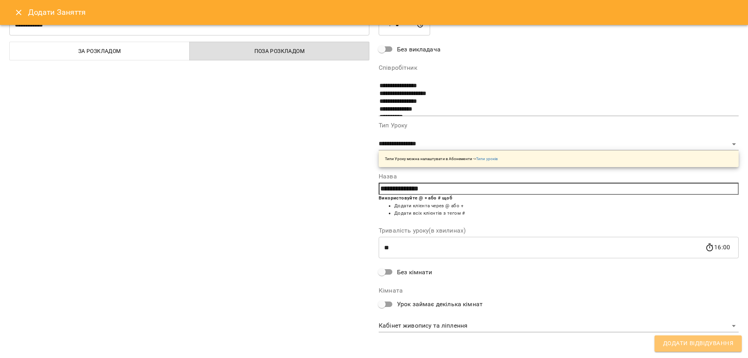
drag, startPoint x: 689, startPoint y: 346, endPoint x: 660, endPoint y: 357, distance: 30.7
click at [688, 346] on span "Додати Відвідування" at bounding box center [698, 344] width 70 height 10
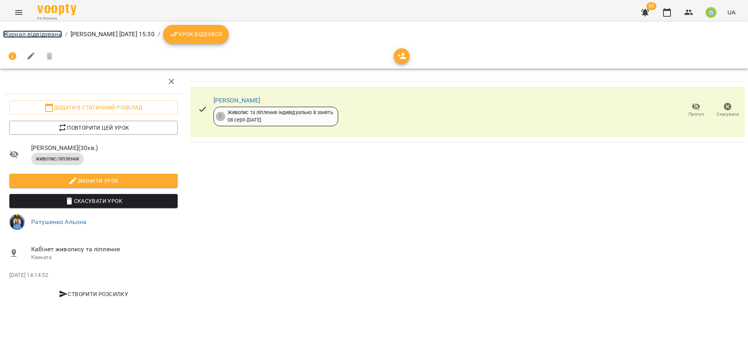
click at [48, 33] on link "Журнал відвідувань" at bounding box center [32, 33] width 59 height 7
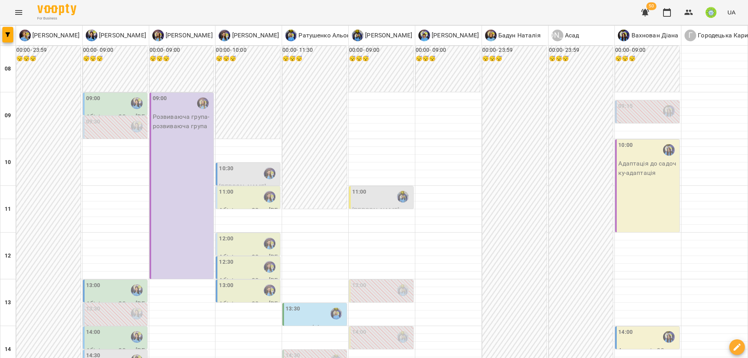
scroll to position [206, 0]
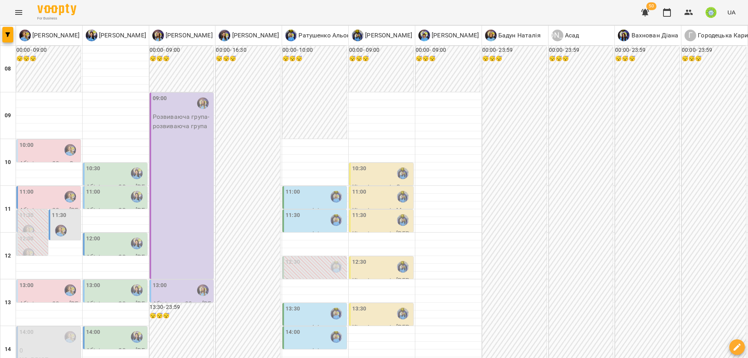
scroll to position [175, 0]
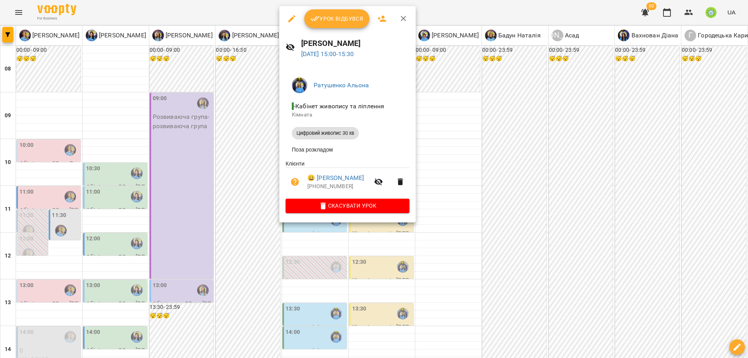
click at [102, 180] on div at bounding box center [374, 179] width 748 height 358
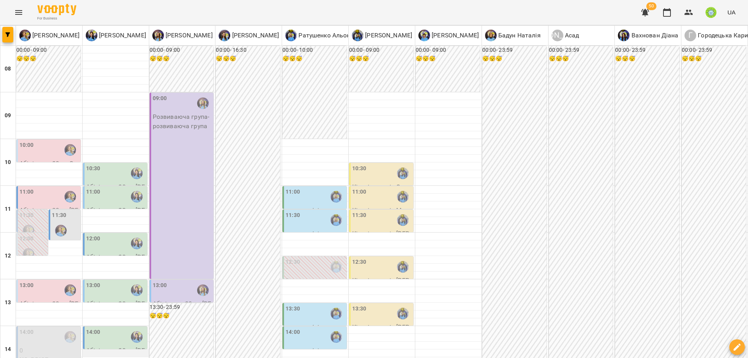
click at [102, 349] on div at bounding box center [116, 353] width 66 height 8
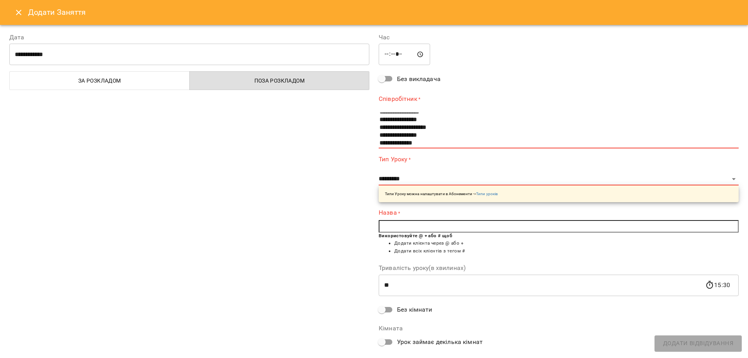
scroll to position [36, 0]
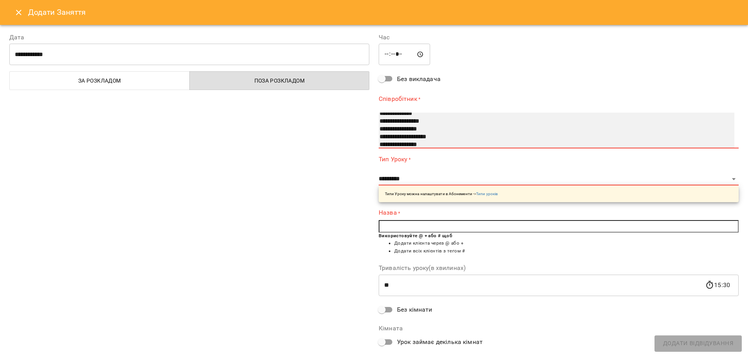
click at [428, 121] on option "**********" at bounding box center [547, 122] width 337 height 8
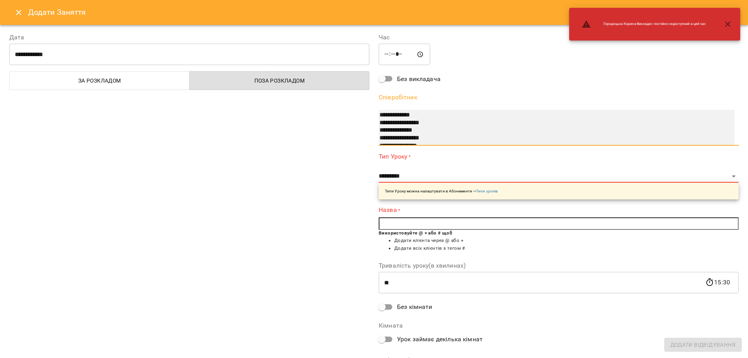
scroll to position [16, 0]
drag, startPoint x: 420, startPoint y: 120, endPoint x: 429, endPoint y: 128, distance: 12.5
select select "**********"
click at [420, 122] on option "**********" at bounding box center [547, 123] width 337 height 8
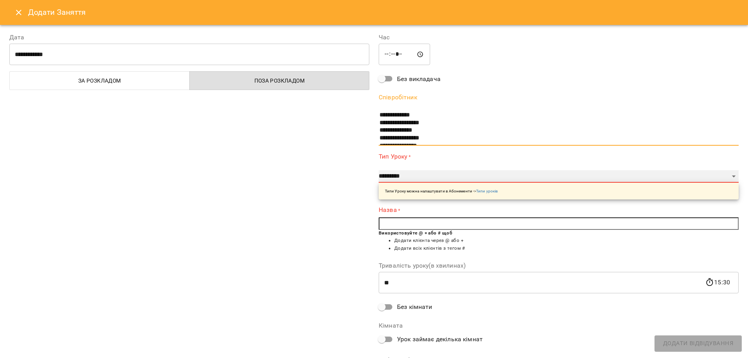
click at [409, 173] on select "**********" at bounding box center [559, 176] width 360 height 12
select select "**********"
type input "**"
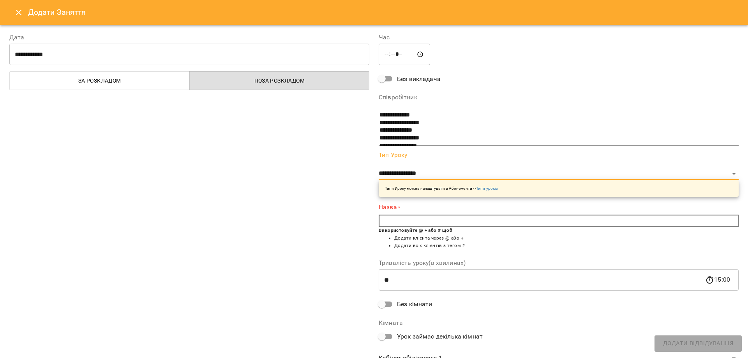
click at [397, 225] on input "text" at bounding box center [559, 221] width 360 height 12
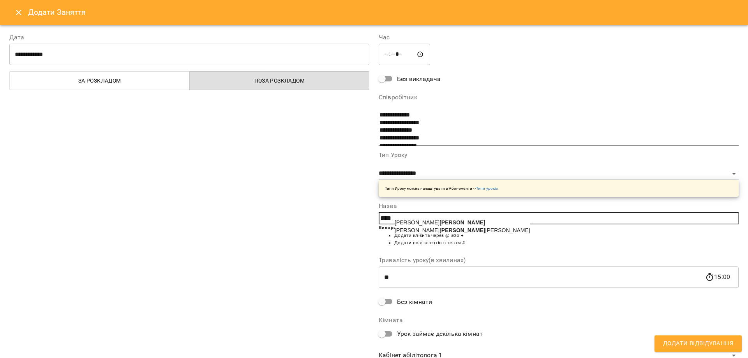
click at [416, 223] on span "Васильков Рон" at bounding box center [440, 222] width 91 height 6
type input "**********"
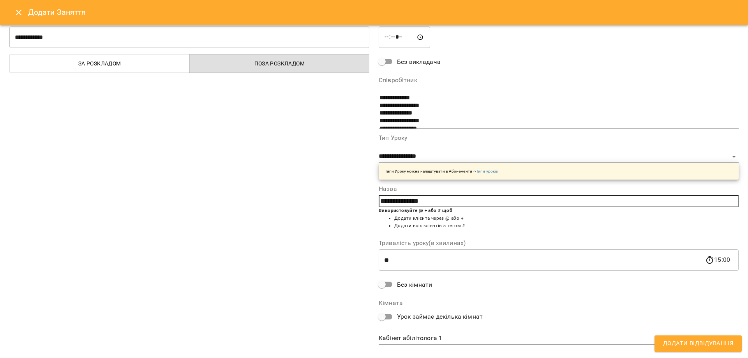
scroll to position [30, 0]
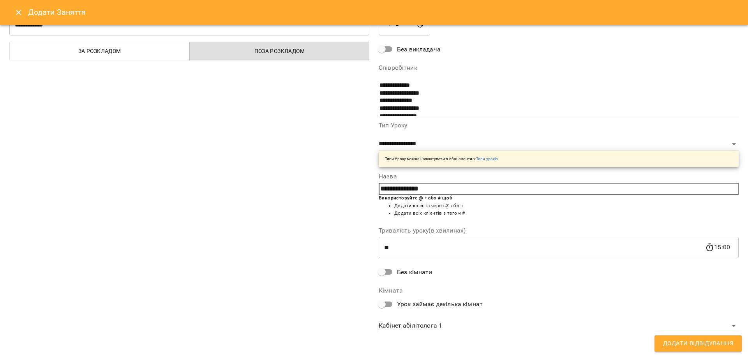
click at [422, 333] on div "**********" at bounding box center [558, 168] width 369 height 349
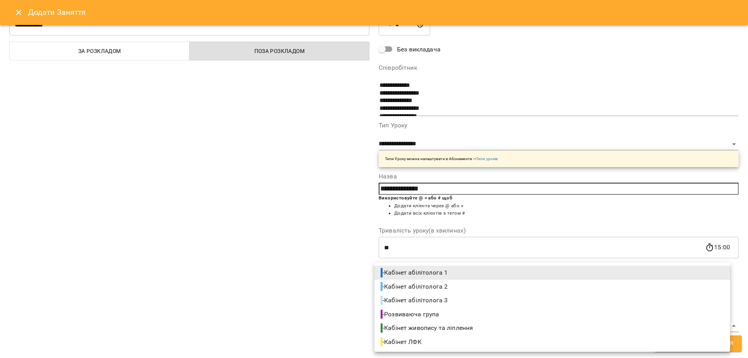
click at [425, 325] on body "For Business 50 UA Позднякова Анастасія Базілєва Катерина Казимирів Тетяна Ігна…" at bounding box center [374, 352] width 748 height 705
drag, startPoint x: 442, startPoint y: 284, endPoint x: 608, endPoint y: 352, distance: 179.2
click at [443, 284] on span "- Кабінет абілітолога 2" at bounding box center [415, 286] width 69 height 9
type input "**********"
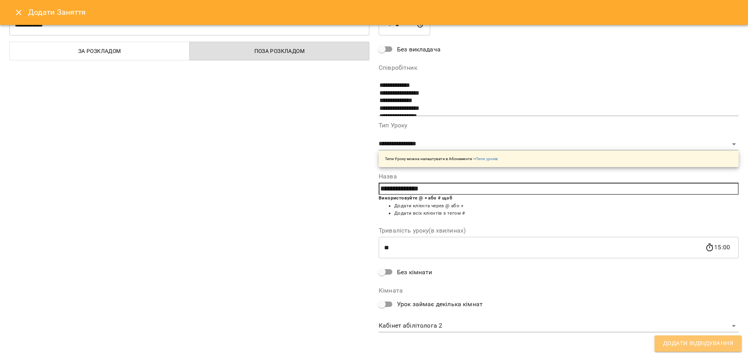
click at [723, 340] on span "Додати Відвідування" at bounding box center [698, 344] width 70 height 10
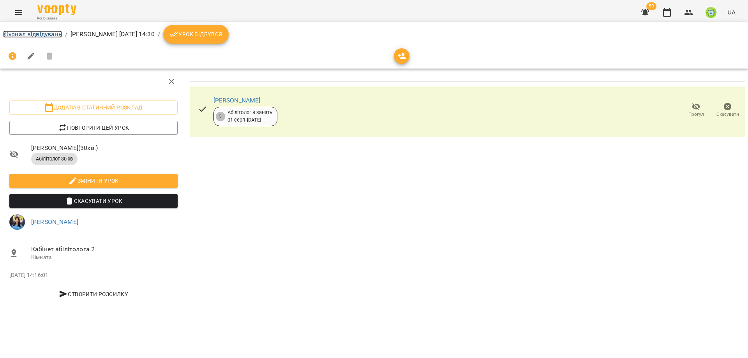
drag, startPoint x: 18, startPoint y: 32, endPoint x: 35, endPoint y: 32, distance: 17.1
click at [19, 32] on link "Журнал відвідувань" at bounding box center [32, 33] width 59 height 7
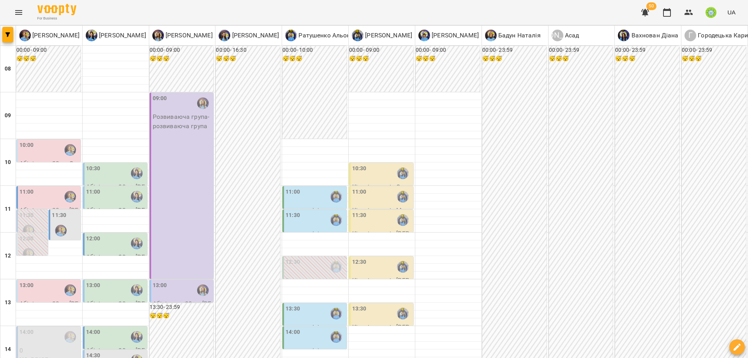
scroll to position [126, 0]
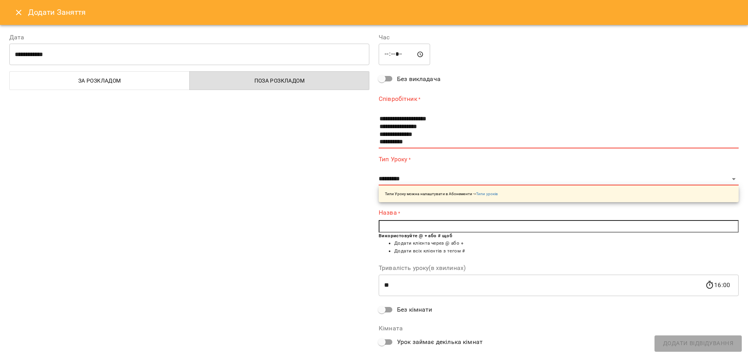
scroll to position [54, 0]
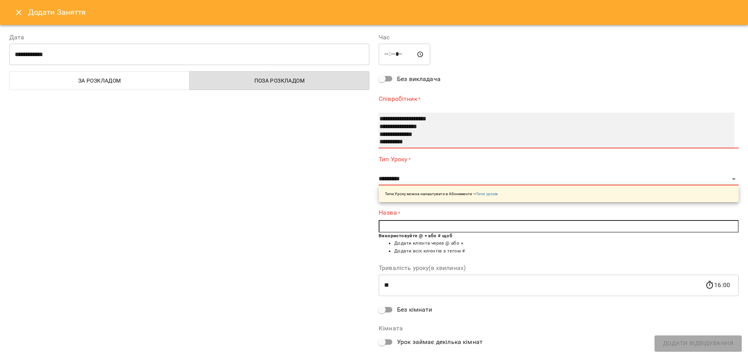
drag, startPoint x: 423, startPoint y: 131, endPoint x: 435, endPoint y: 141, distance: 15.9
select select "**********"
click at [423, 132] on option "**********" at bounding box center [547, 135] width 337 height 8
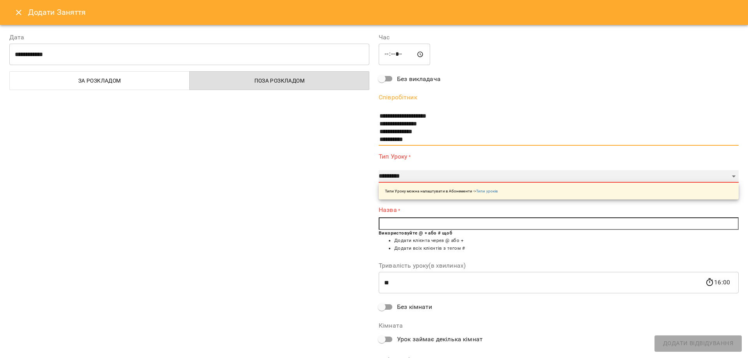
click at [389, 176] on select "**********" at bounding box center [559, 176] width 360 height 12
select select "**********"
type input "**"
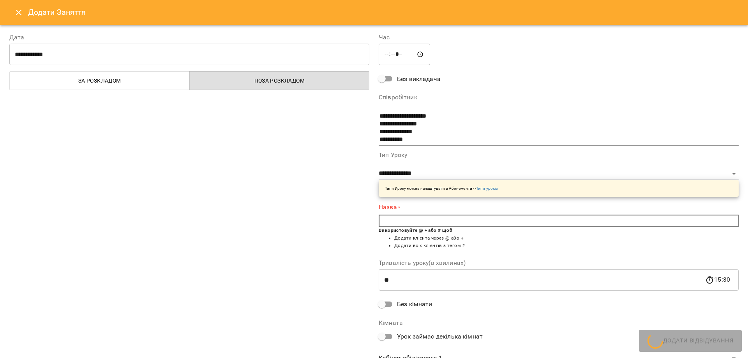
click at [398, 218] on input "text" at bounding box center [559, 221] width 360 height 12
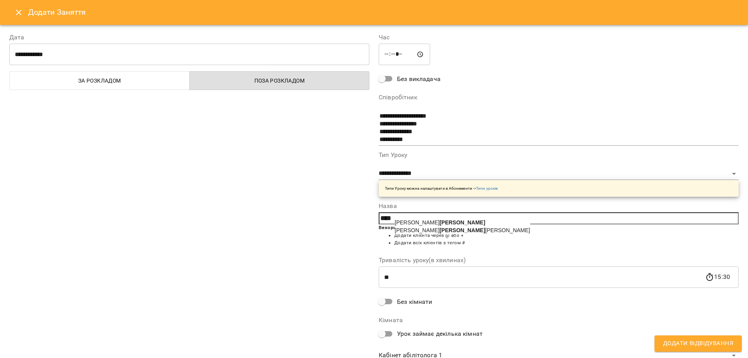
click at [414, 222] on span "Васильков Рон" at bounding box center [440, 222] width 91 height 6
type input "**********"
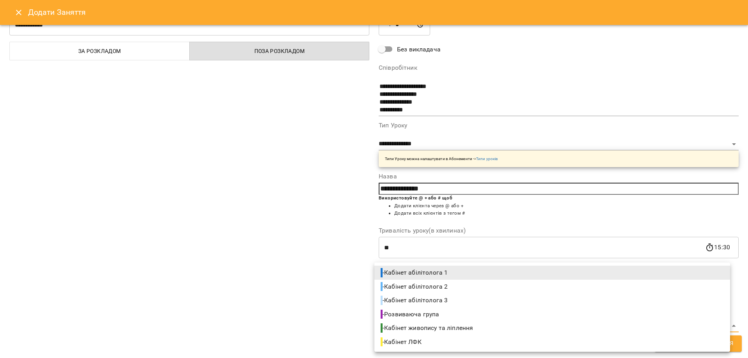
drag, startPoint x: 425, startPoint y: 321, endPoint x: 435, endPoint y: 323, distance: 9.5
click at [427, 321] on body "For Business 50 UA Позднякова Анастасія Базілєва Катерина Казимирів Тетяна Ігна…" at bounding box center [374, 352] width 748 height 705
drag, startPoint x: 405, startPoint y: 340, endPoint x: 565, endPoint y: 349, distance: 159.9
click at [406, 340] on span "- Кабінет ЛФК" at bounding box center [402, 341] width 42 height 9
type input "**********"
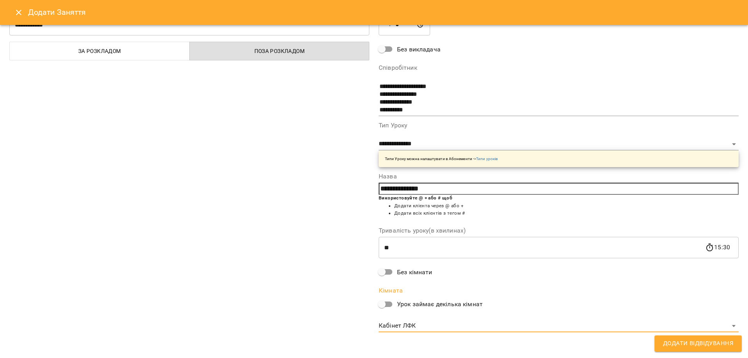
drag, startPoint x: 705, startPoint y: 342, endPoint x: 709, endPoint y: 341, distance: 4.9
click at [705, 342] on span "Додати Відвідування" at bounding box center [698, 344] width 70 height 10
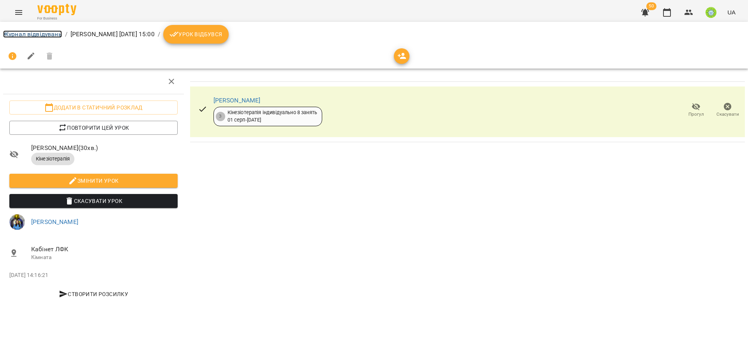
drag, startPoint x: 29, startPoint y: 33, endPoint x: 277, endPoint y: 80, distance: 252.2
click at [29, 33] on link "Журнал відвідувань" at bounding box center [32, 33] width 59 height 7
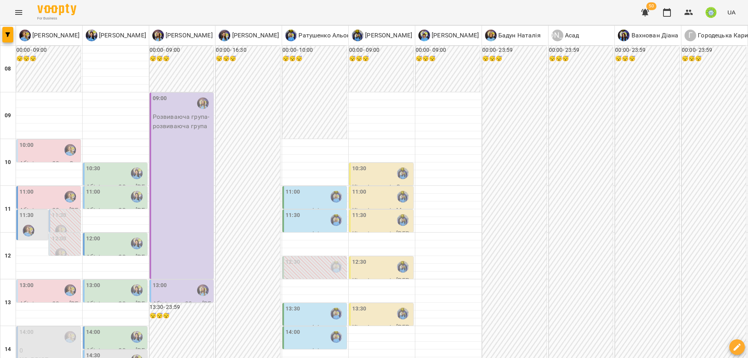
scroll to position [205, 0]
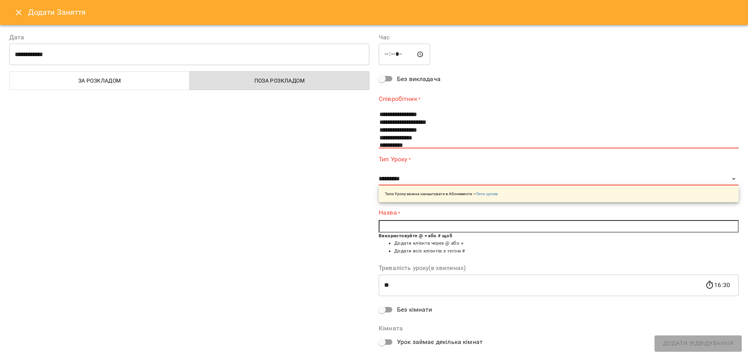
scroll to position [54, 0]
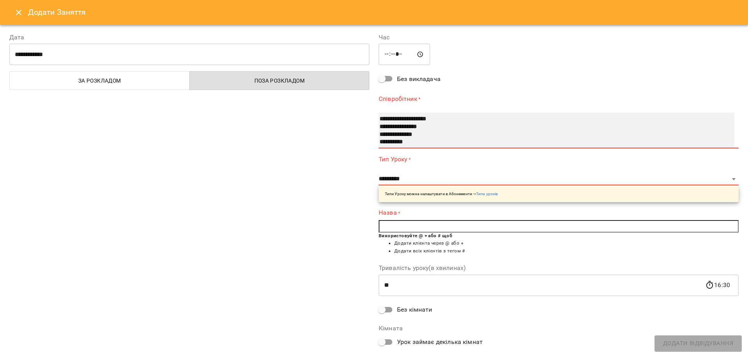
select select "**********"
click at [404, 126] on option "**********" at bounding box center [547, 127] width 337 height 8
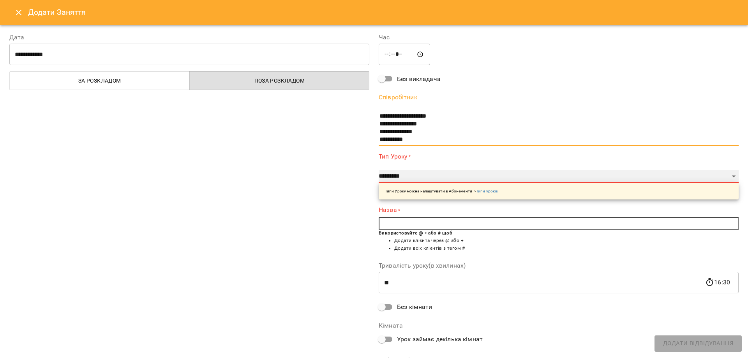
click at [394, 173] on select "**********" at bounding box center [559, 176] width 360 height 12
select select "**********"
type input "**"
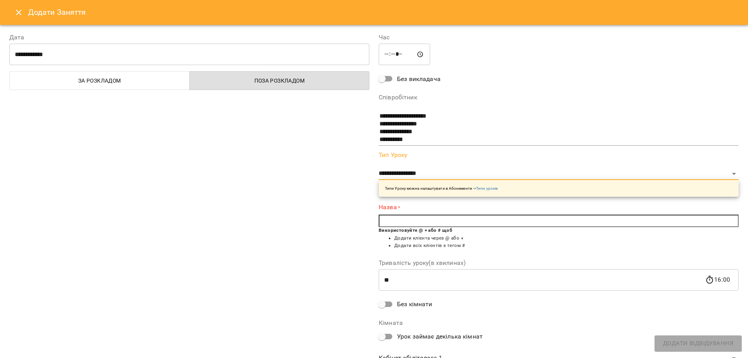
click at [391, 224] on input "text" at bounding box center [559, 221] width 360 height 12
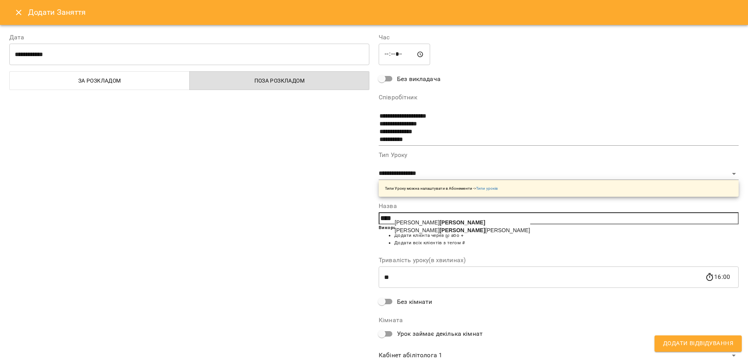
drag, startPoint x: 411, startPoint y: 222, endPoint x: 460, endPoint y: 240, distance: 52.6
click at [411, 222] on span "Васильков Рон" at bounding box center [440, 222] width 91 height 6
type input "**********"
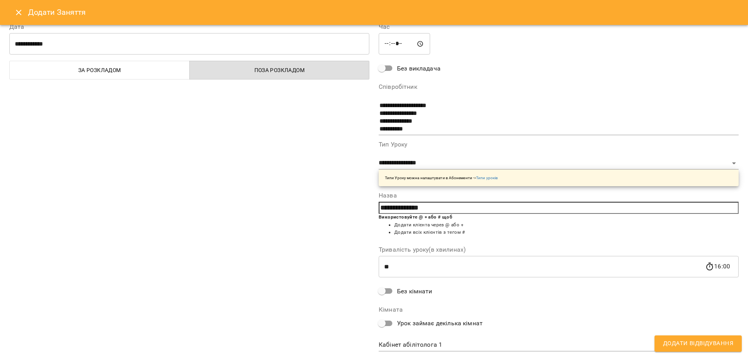
scroll to position [30, 0]
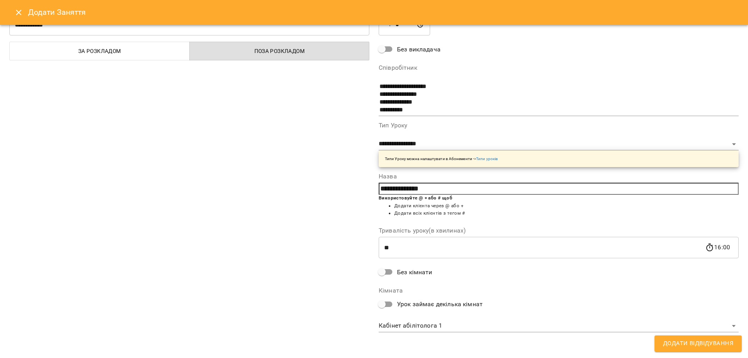
click at [430, 322] on body "For Business 50 UA Позднякова Анастасія Базілєва Катерина Казимирів Тетяна Ігна…" at bounding box center [374, 352] width 748 height 705
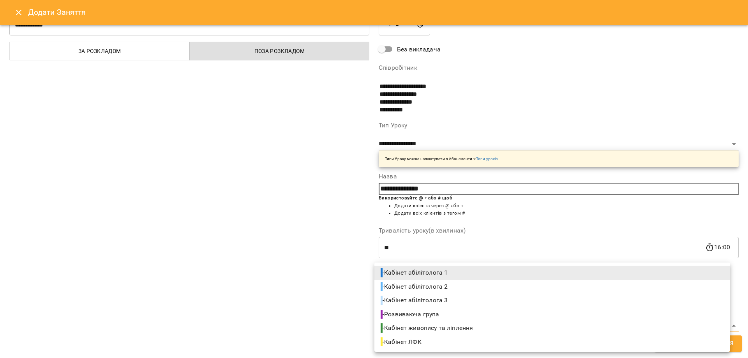
drag, startPoint x: 440, startPoint y: 328, endPoint x: 457, endPoint y: 331, distance: 17.6
click at [443, 328] on span "- Кабінет живопису та ліплення" at bounding box center [428, 327] width 94 height 9
type input "**********"
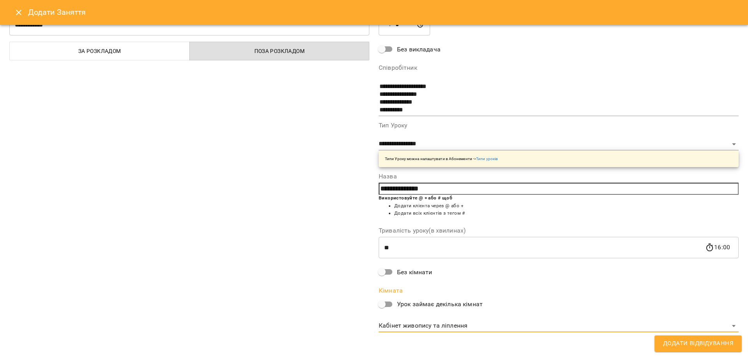
click at [707, 341] on span "Додати Відвідування" at bounding box center [698, 344] width 70 height 10
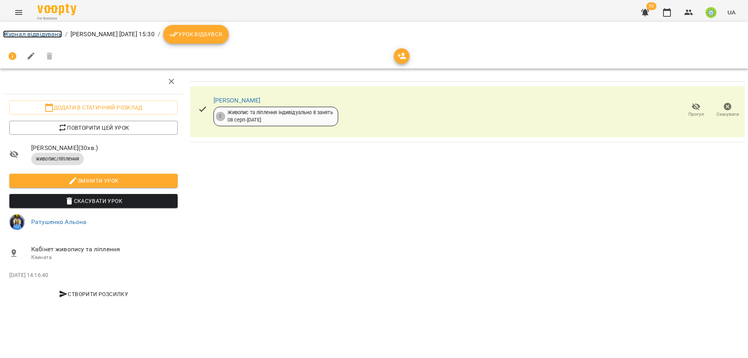
click at [40, 31] on link "Журнал відвідувань" at bounding box center [32, 33] width 59 height 7
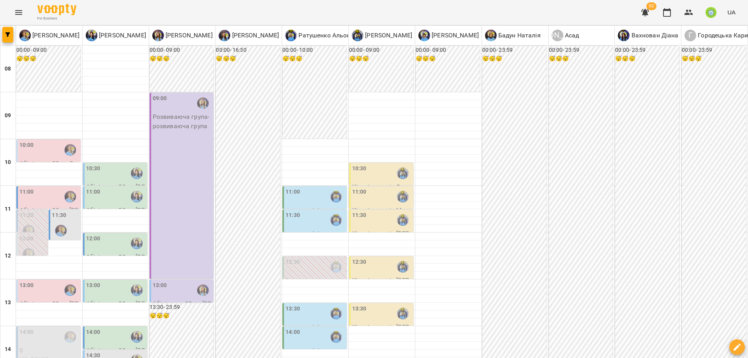
scroll to position [138, 0]
click at [163, 281] on label "13:00" at bounding box center [160, 285] width 14 height 9
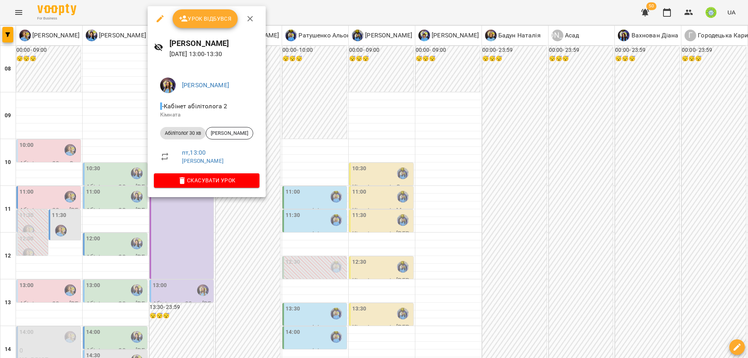
click at [430, 206] on div at bounding box center [374, 179] width 748 height 358
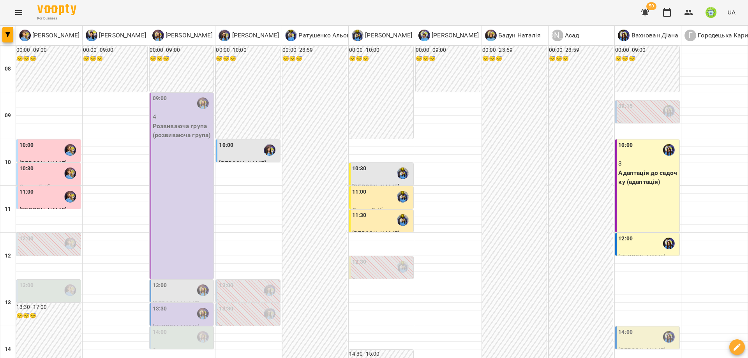
scroll to position [180, 0]
click at [167, 305] on div "13:30" at bounding box center [183, 314] width 60 height 18
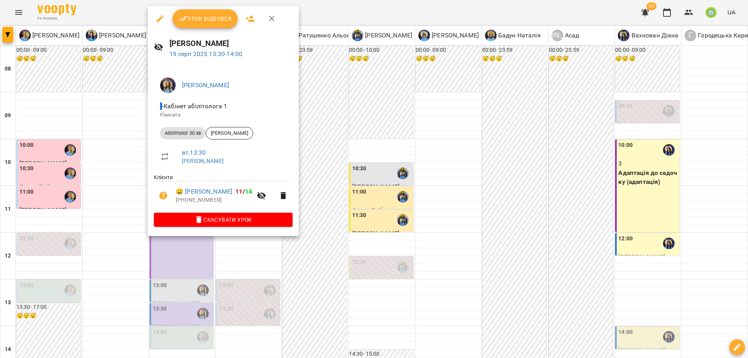
drag, startPoint x: 379, startPoint y: 169, endPoint x: 321, endPoint y: 177, distance: 58.6
click at [376, 169] on div at bounding box center [374, 179] width 748 height 358
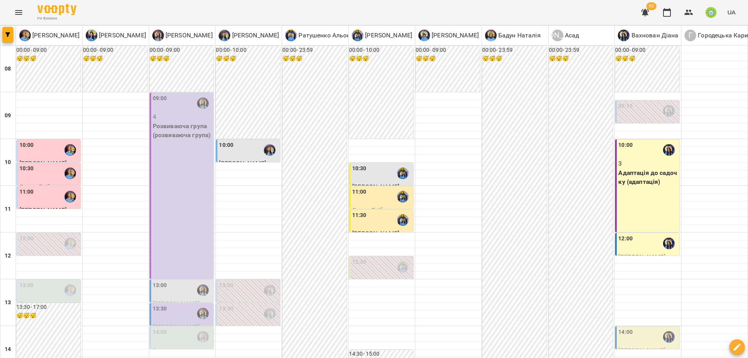
click at [158, 328] on label "14:00" at bounding box center [160, 332] width 14 height 9
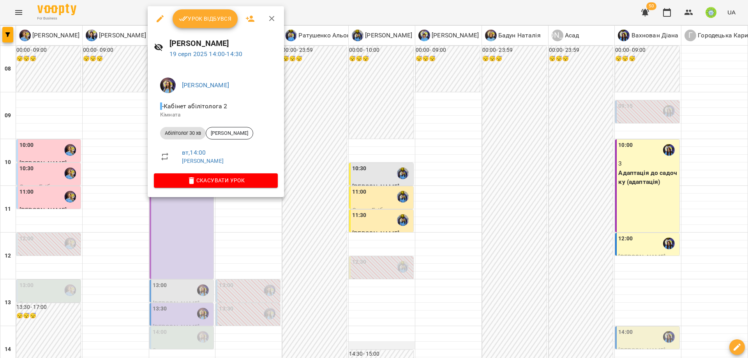
drag, startPoint x: 390, startPoint y: 141, endPoint x: 392, endPoint y: 165, distance: 24.2
click at [390, 141] on div at bounding box center [374, 179] width 748 height 358
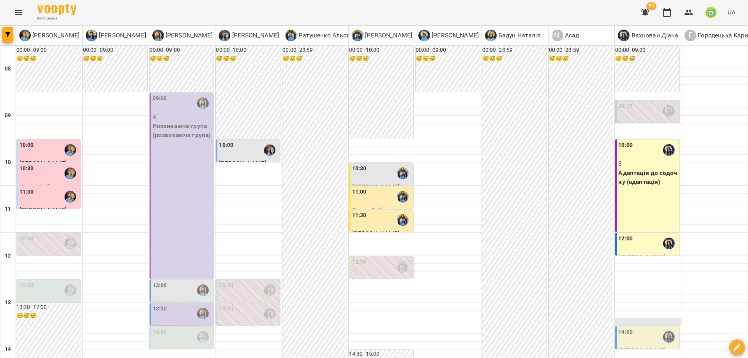
click at [633, 318] on div at bounding box center [648, 322] width 66 height 8
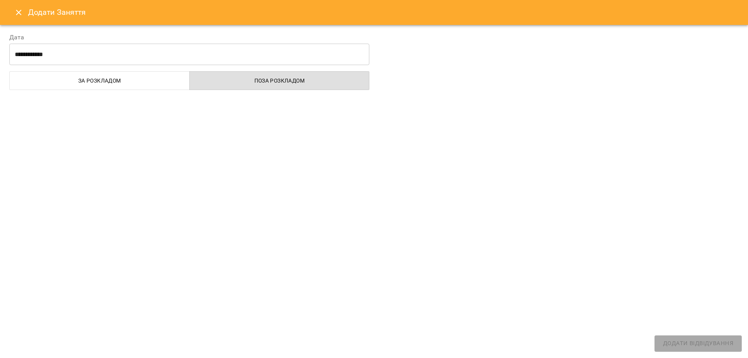
select select
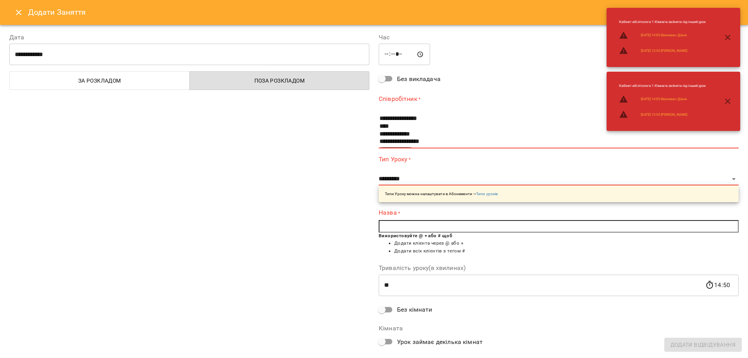
click at [19, 12] on icon "Close" at bounding box center [18, 12] width 5 height 5
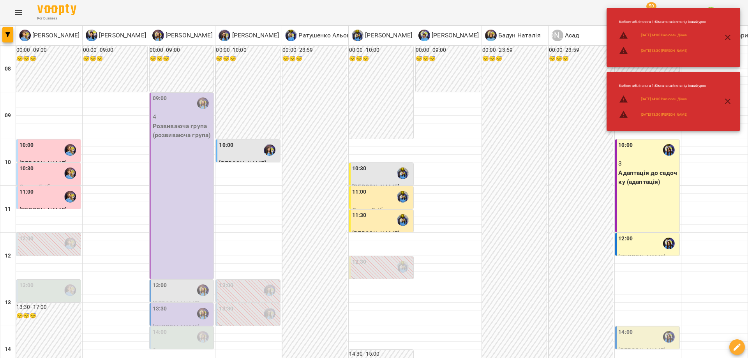
click at [643, 328] on div "14:00" at bounding box center [648, 337] width 60 height 18
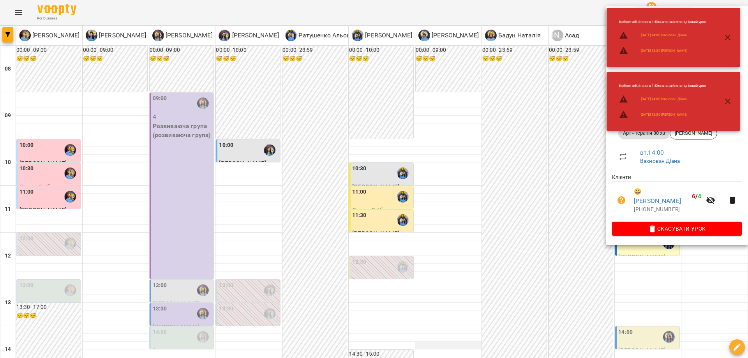
drag, startPoint x: 415, startPoint y: 162, endPoint x: 423, endPoint y: 166, distance: 8.9
click at [415, 162] on div at bounding box center [374, 179] width 748 height 358
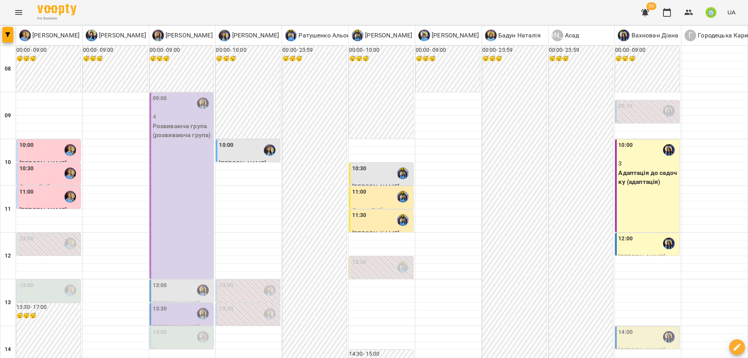
scroll to position [127, 0]
drag, startPoint x: 305, startPoint y: 323, endPoint x: 357, endPoint y: 332, distance: 53.0
